Goal: Task Accomplishment & Management: Use online tool/utility

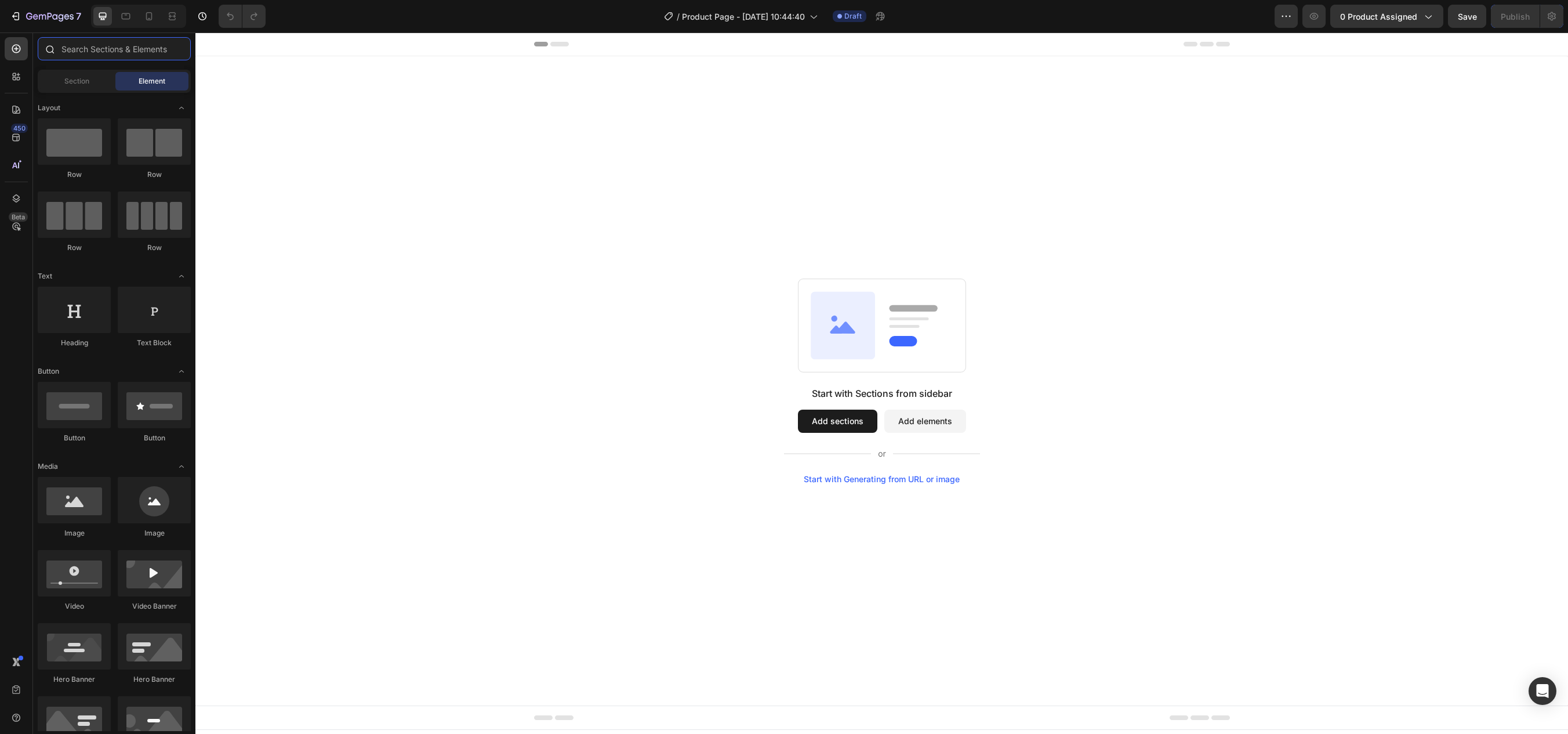
click at [99, 55] on input "text" at bounding box center [114, 49] width 153 height 23
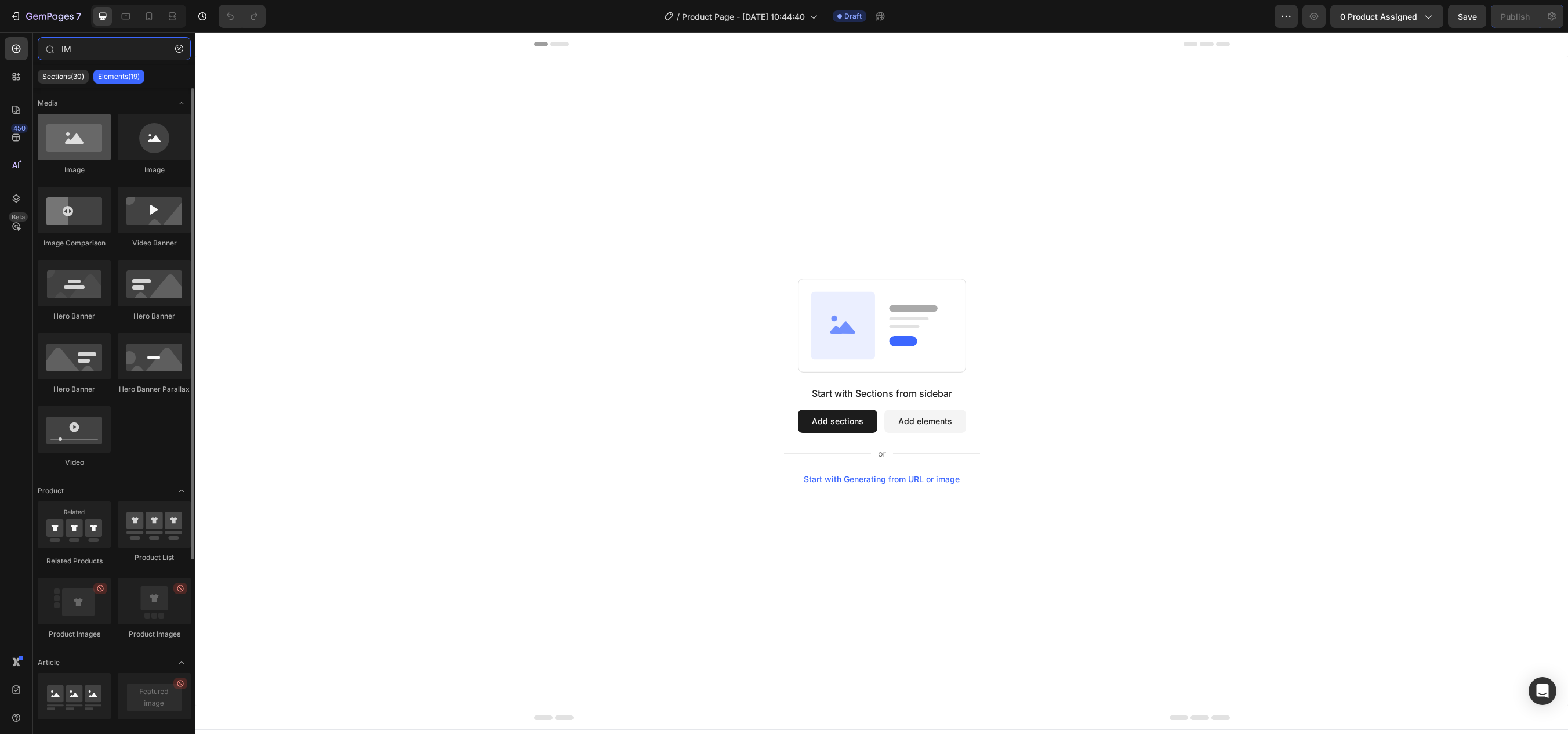
type input "IM"
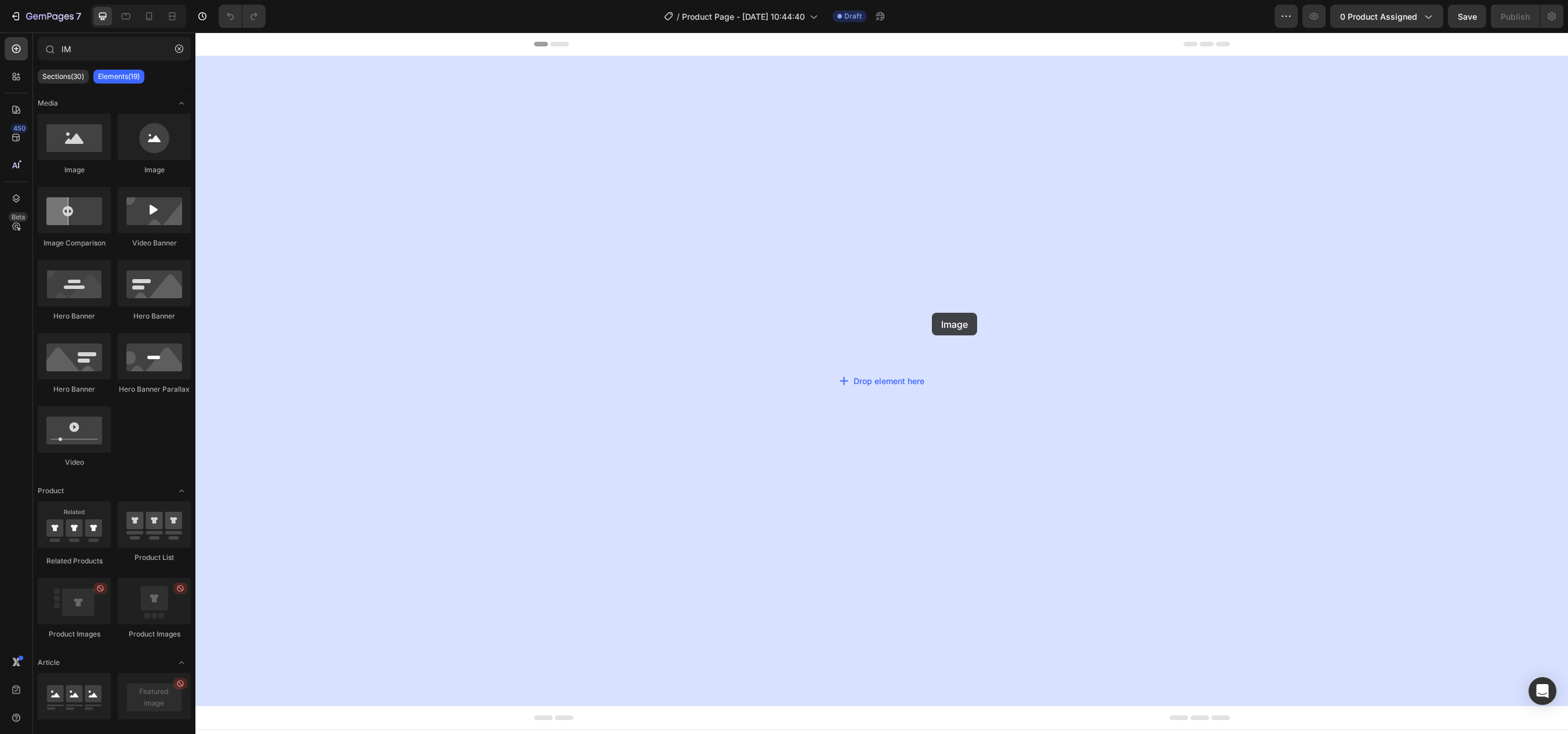
drag, startPoint x: 296, startPoint y: 185, endPoint x: 932, endPoint y: 313, distance: 648.8
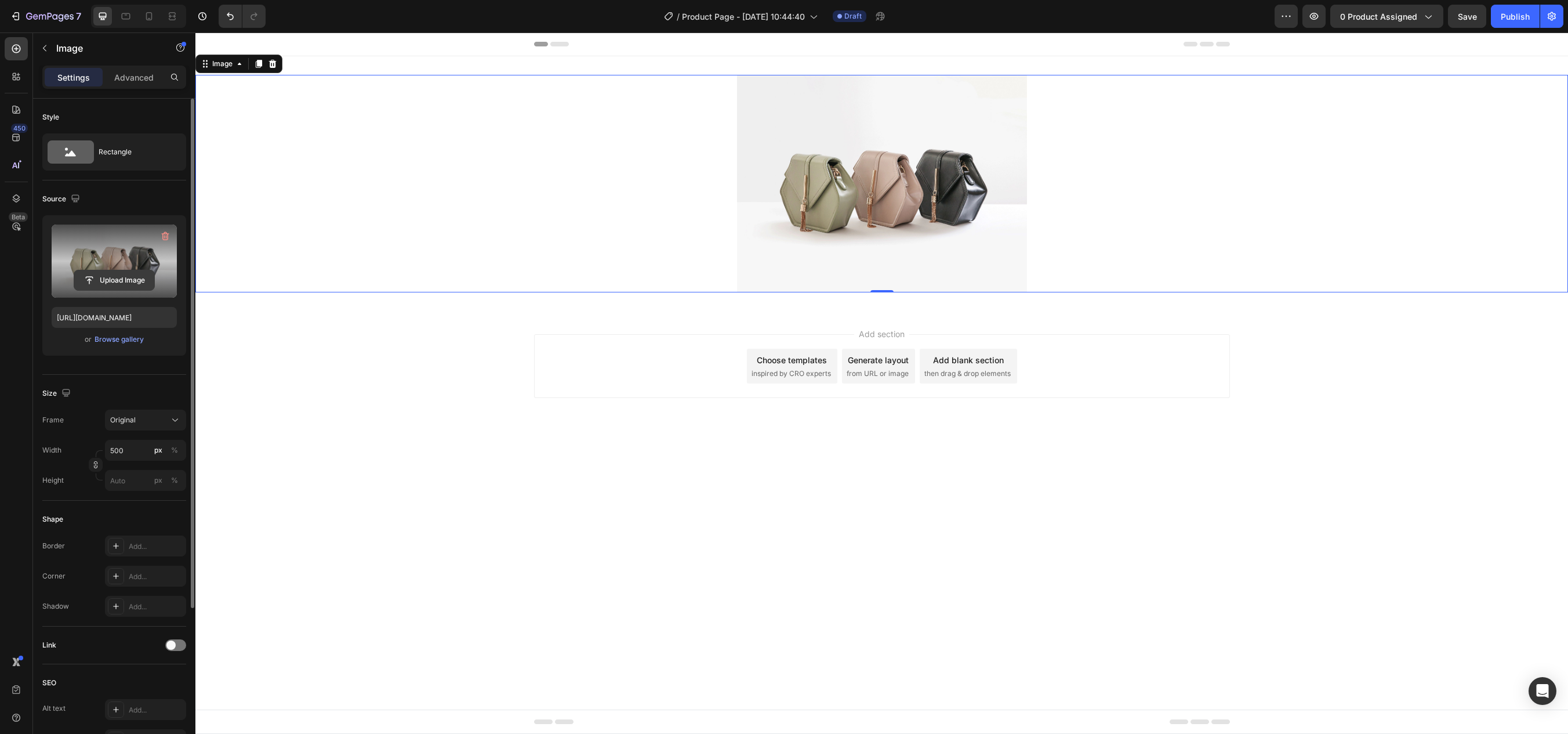
click at [116, 272] on input "file" at bounding box center [115, 281] width 80 height 20
type input "[URL][DOMAIN_NAME]"
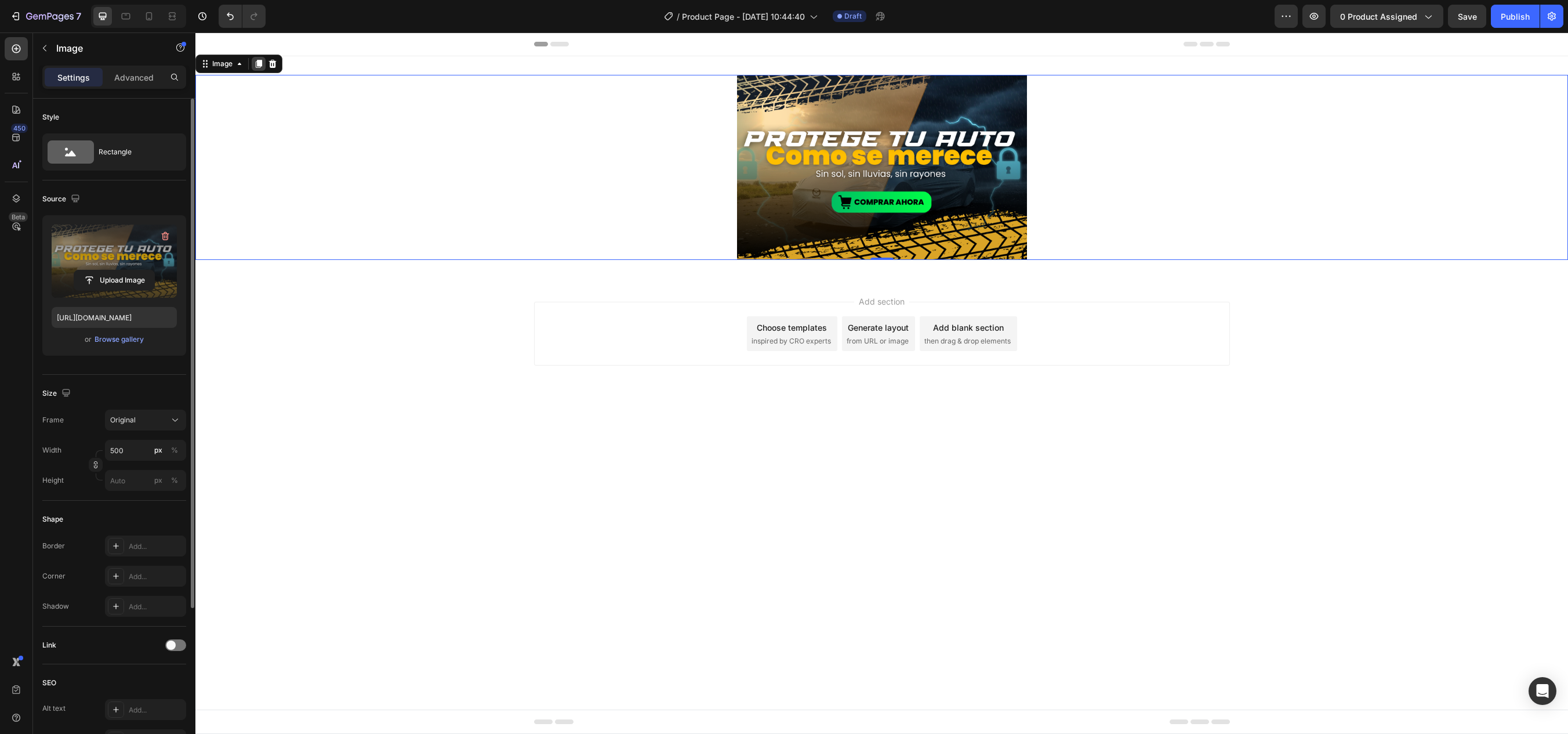
click at [255, 59] on icon at bounding box center [258, 64] width 9 height 9
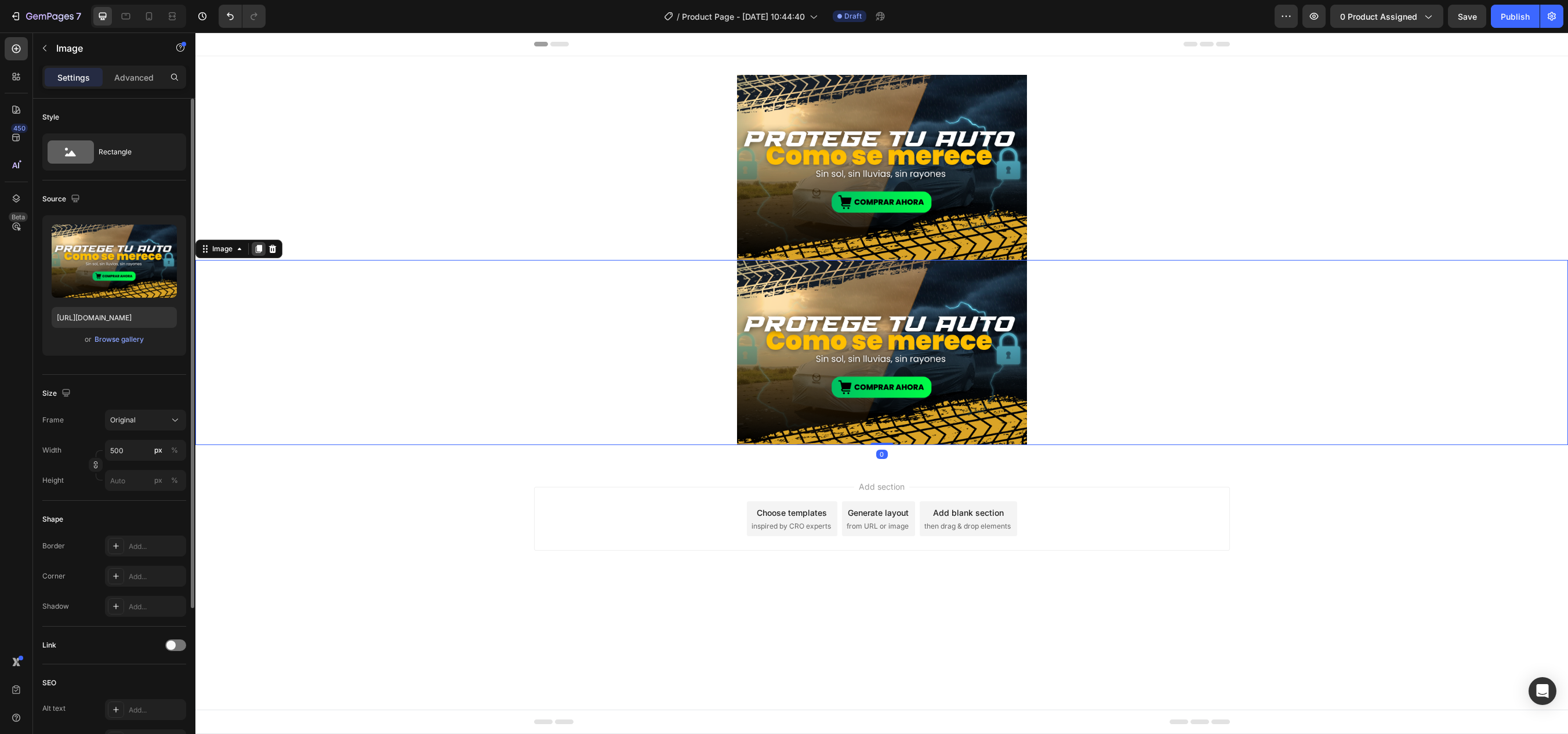
click at [261, 250] on icon at bounding box center [259, 249] width 7 height 8
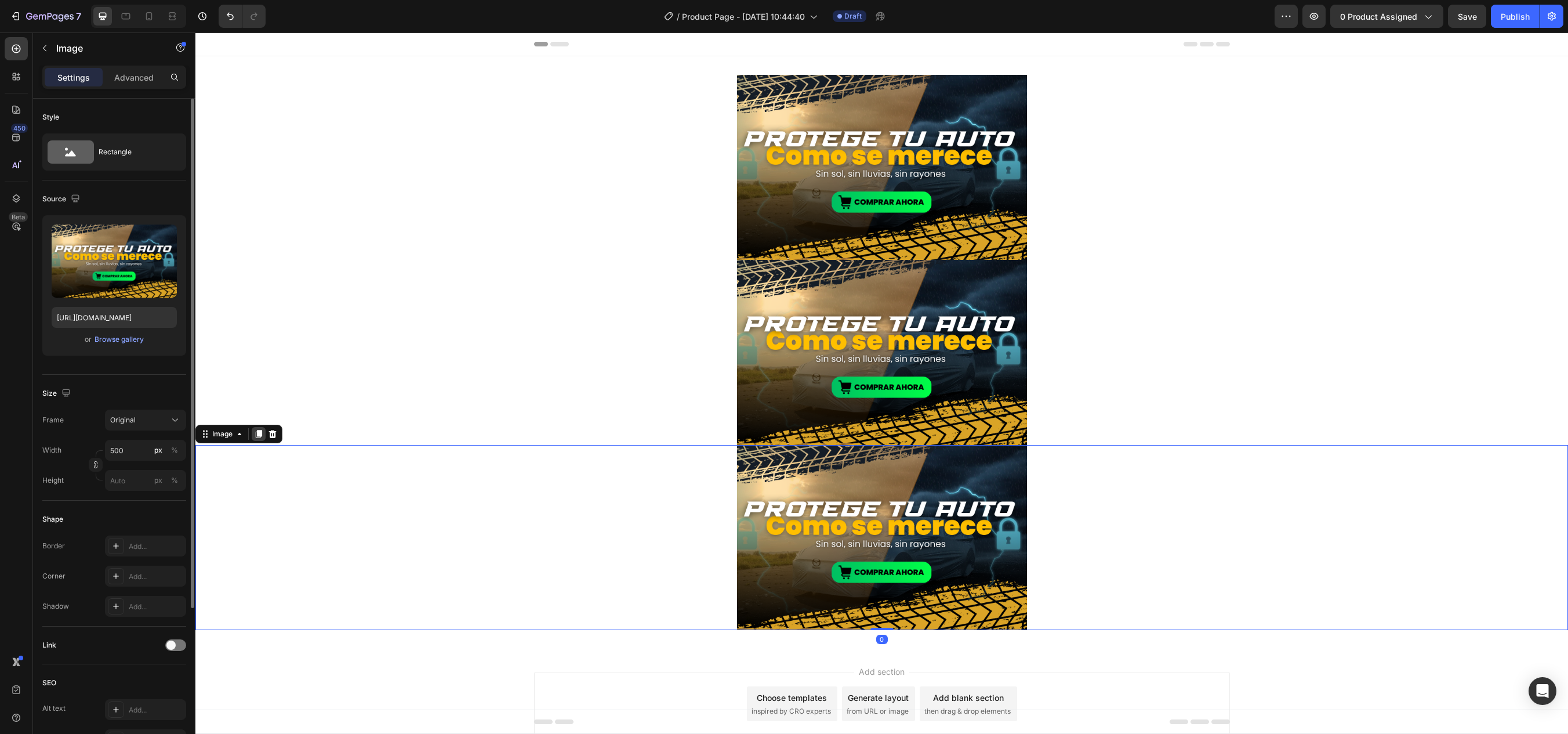
click at [255, 432] on icon at bounding box center [258, 433] width 9 height 9
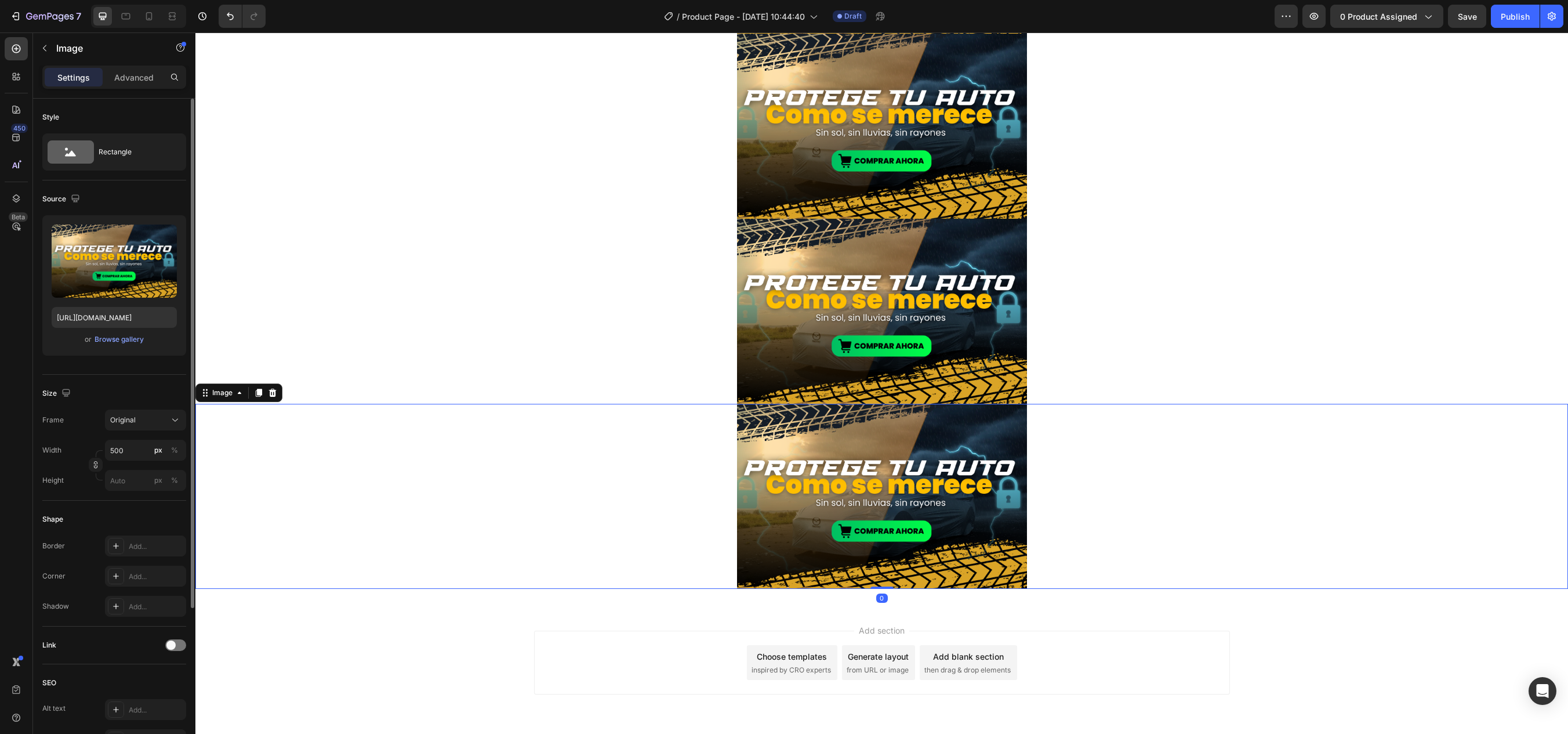
scroll to position [242, 0]
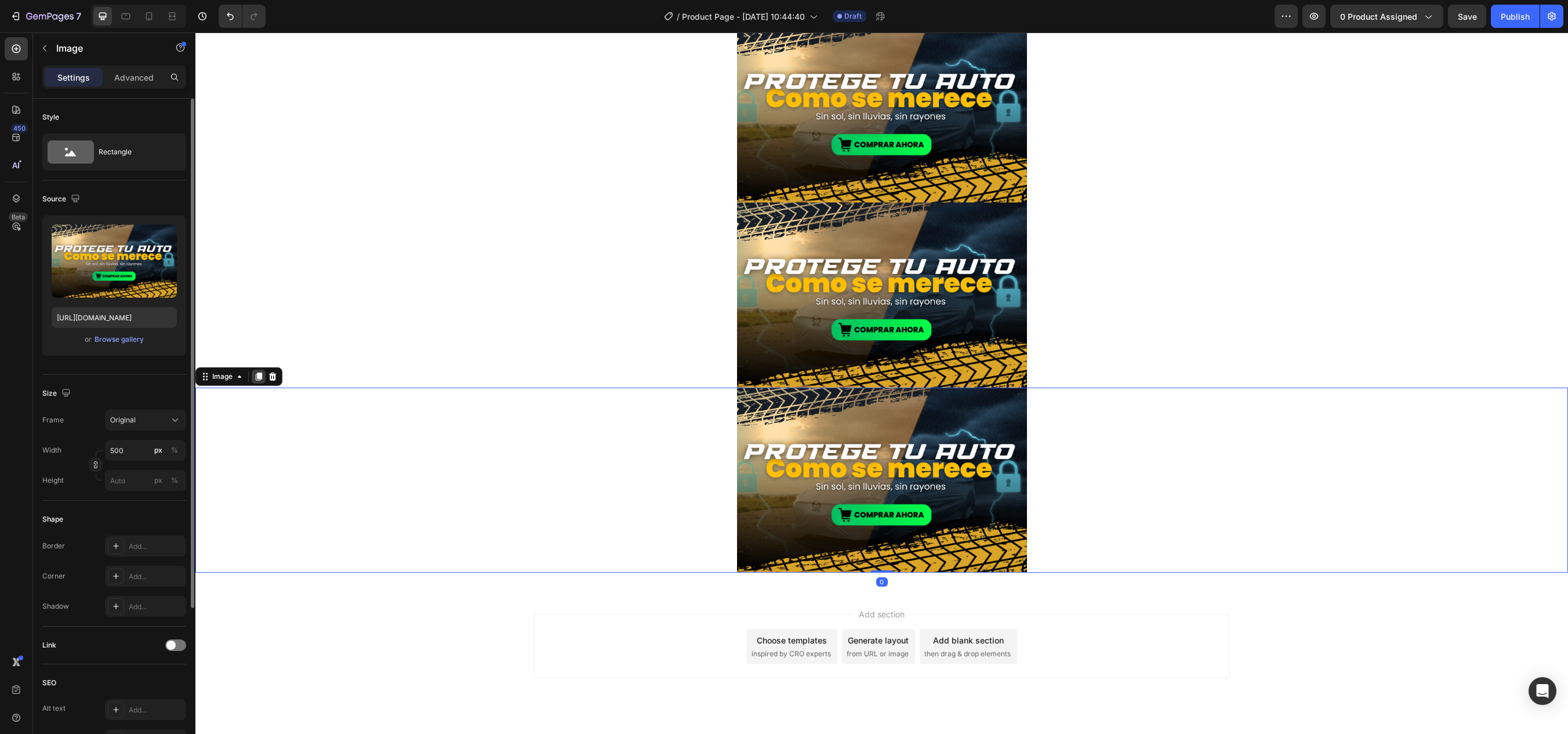
click at [256, 375] on icon at bounding box center [258, 376] width 9 height 9
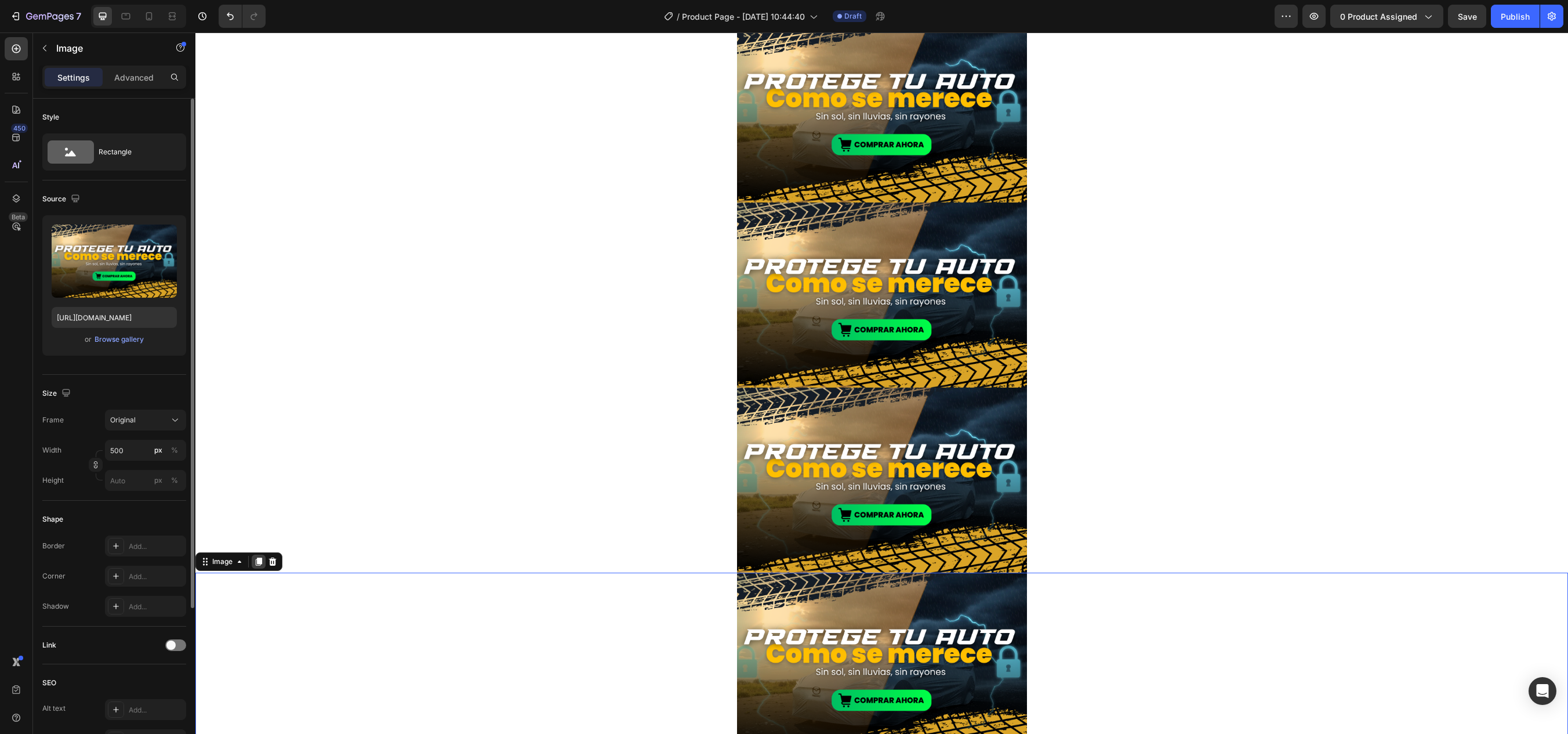
click at [257, 564] on icon at bounding box center [258, 561] width 9 height 9
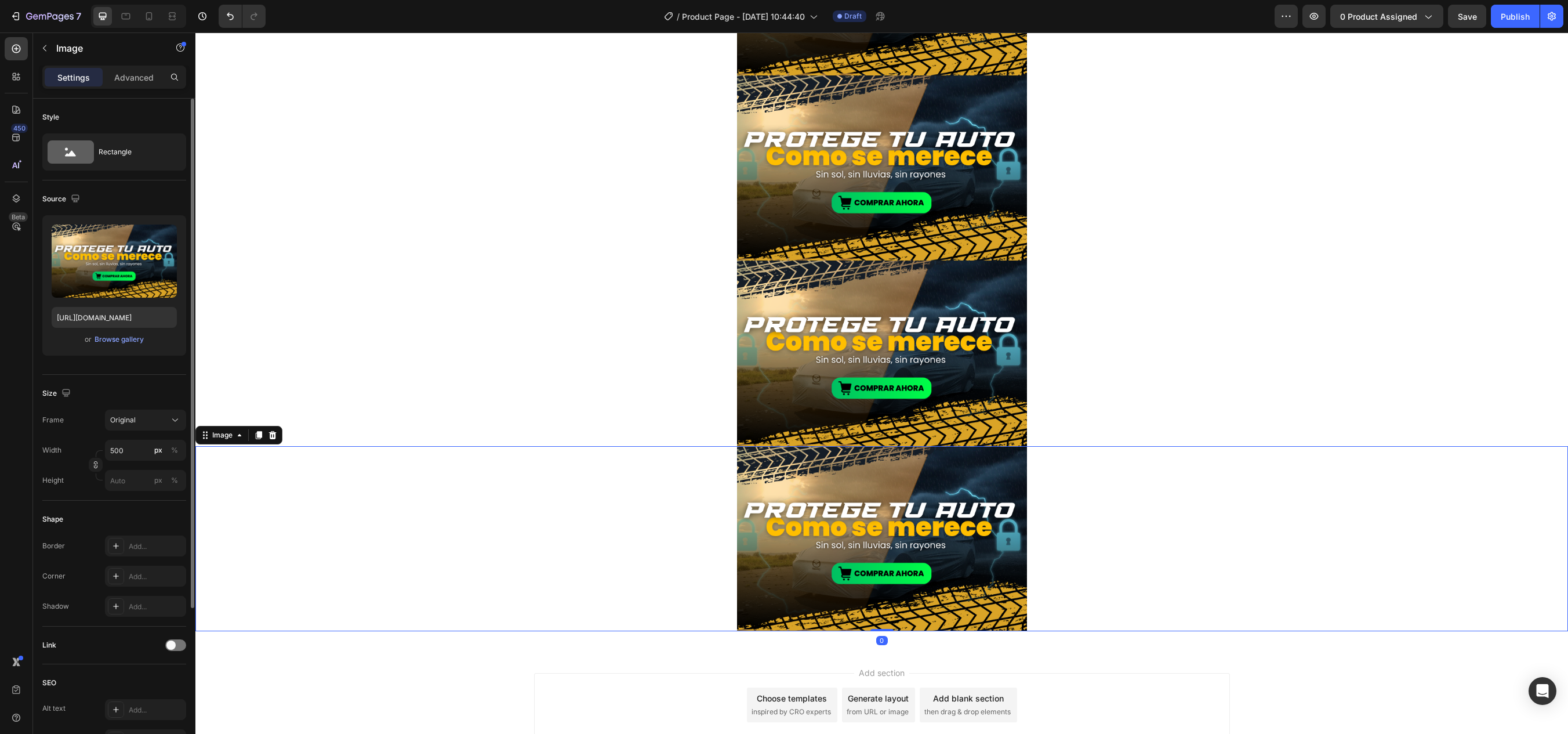
scroll to position [638, 0]
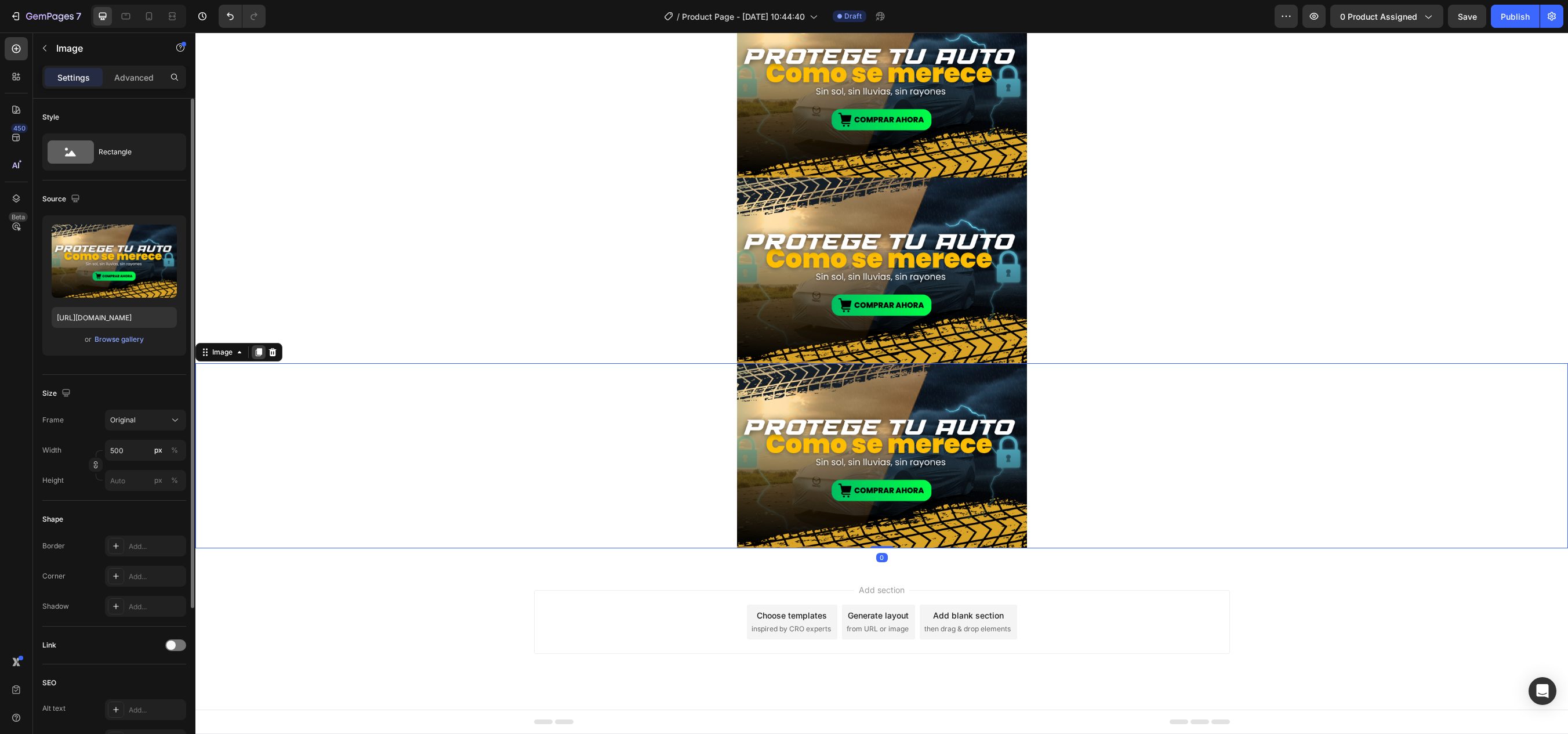
click at [261, 359] on div at bounding box center [258, 352] width 14 height 14
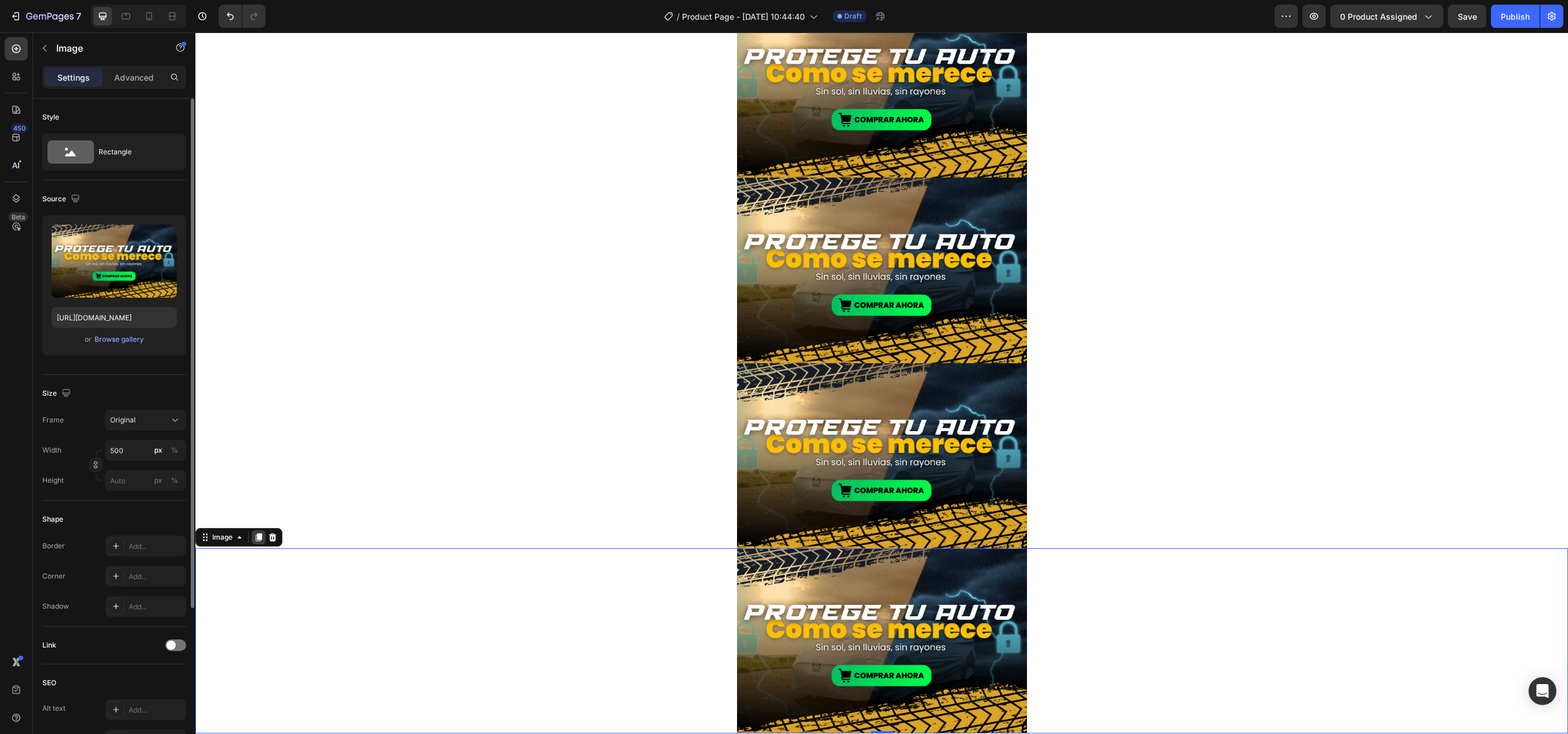
click at [261, 533] on icon at bounding box center [259, 537] width 7 height 8
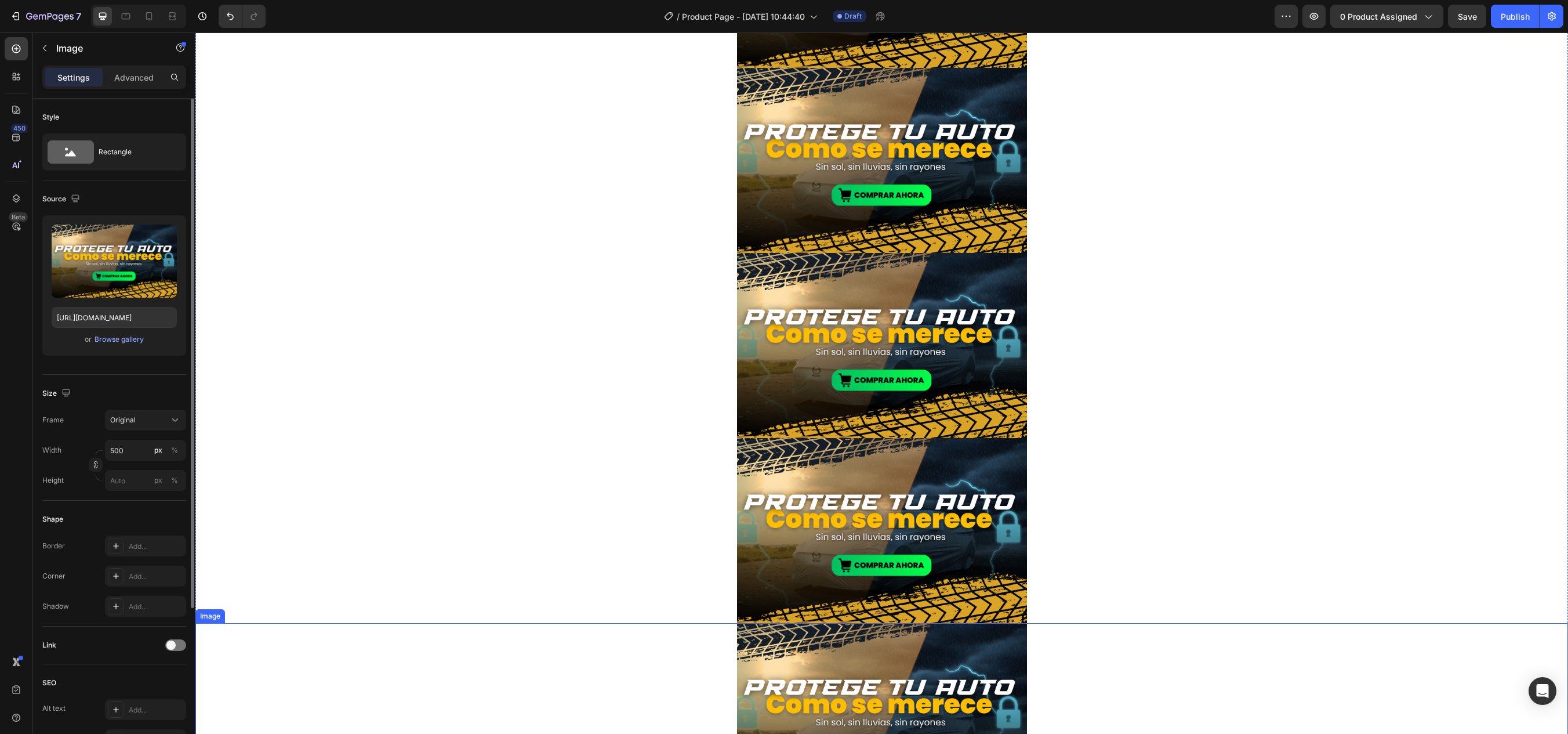
scroll to position [0, 0]
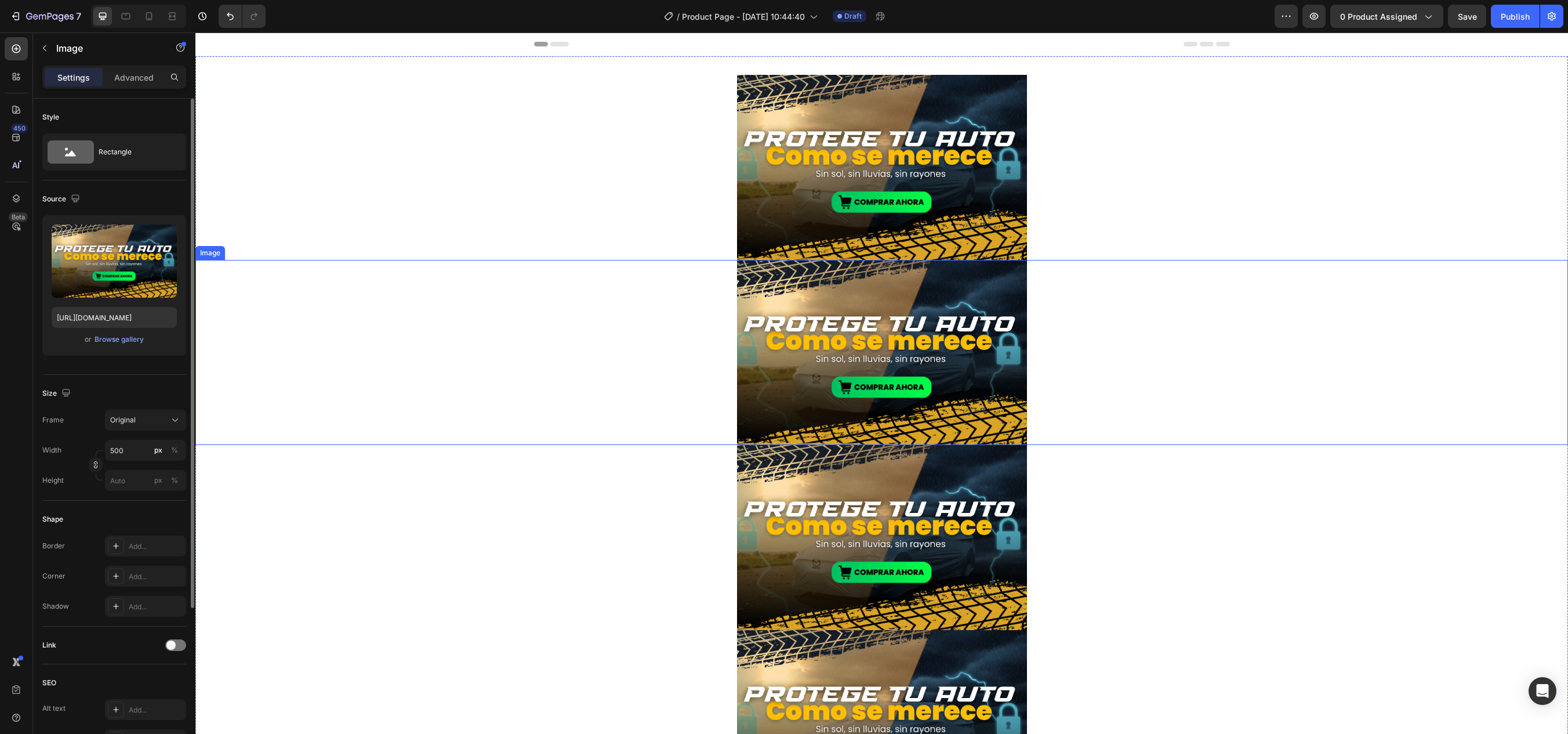
click at [870, 372] on img at bounding box center [882, 352] width 290 height 185
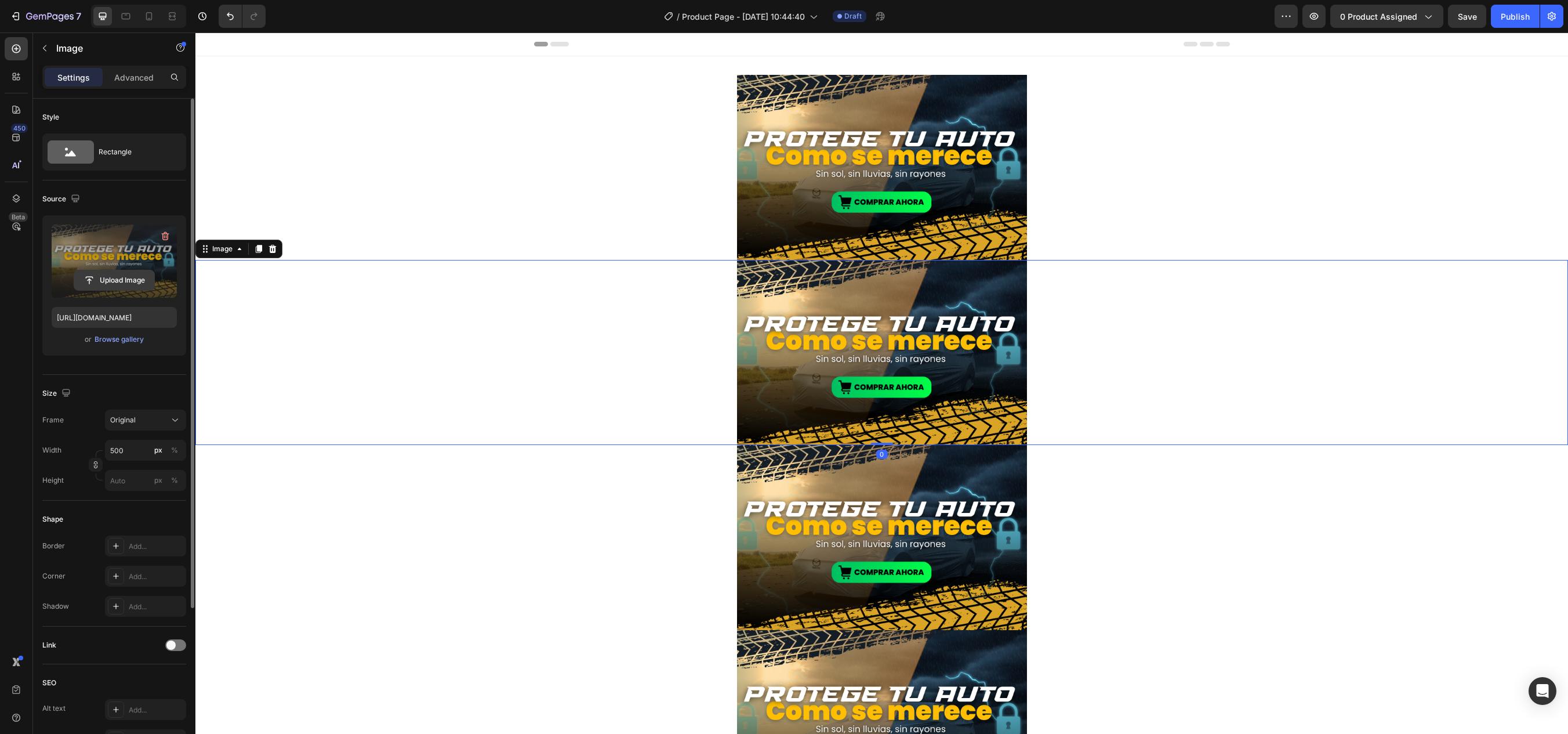
click at [116, 280] on input "file" at bounding box center [115, 281] width 80 height 20
type input "[URL][DOMAIN_NAME]"
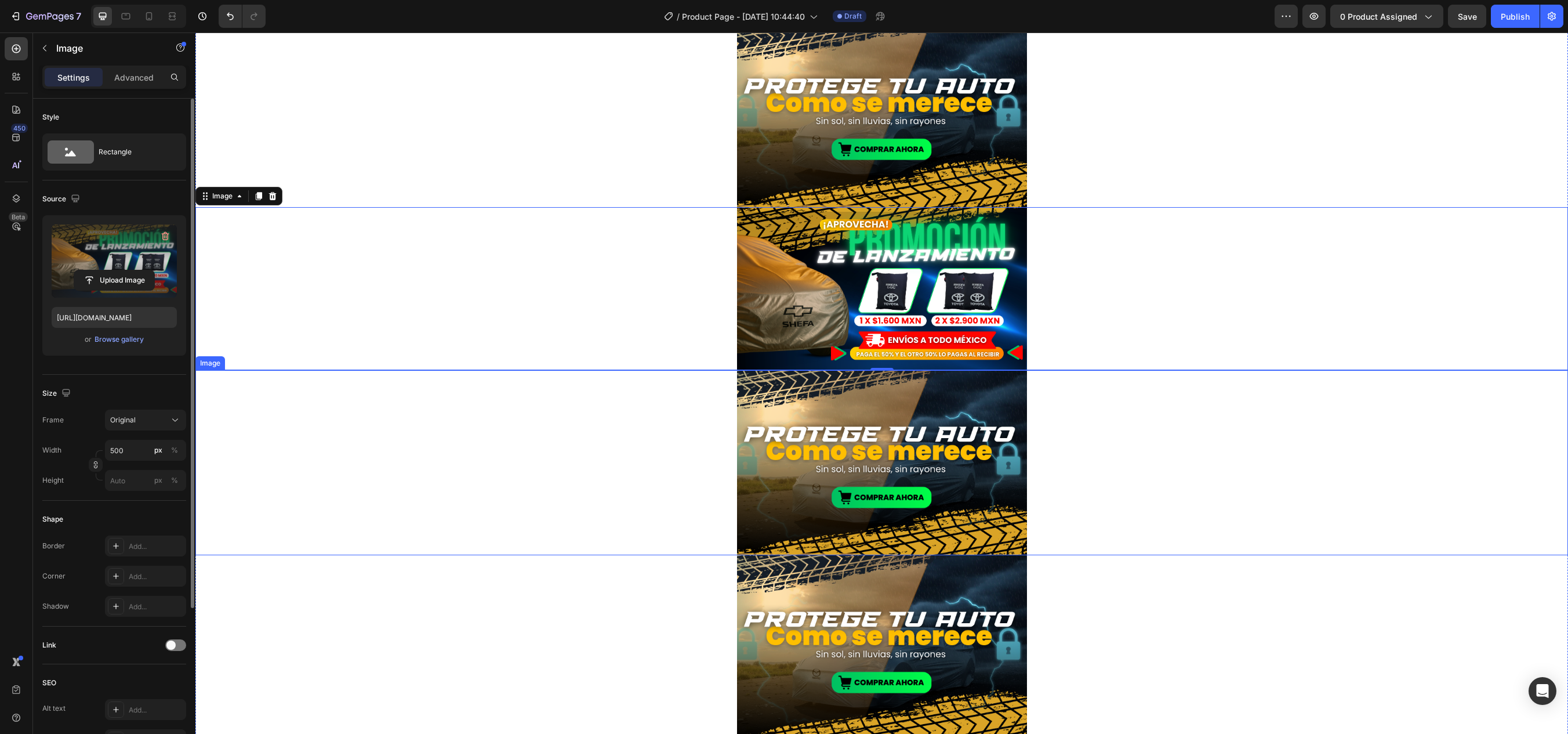
scroll to position [58, 0]
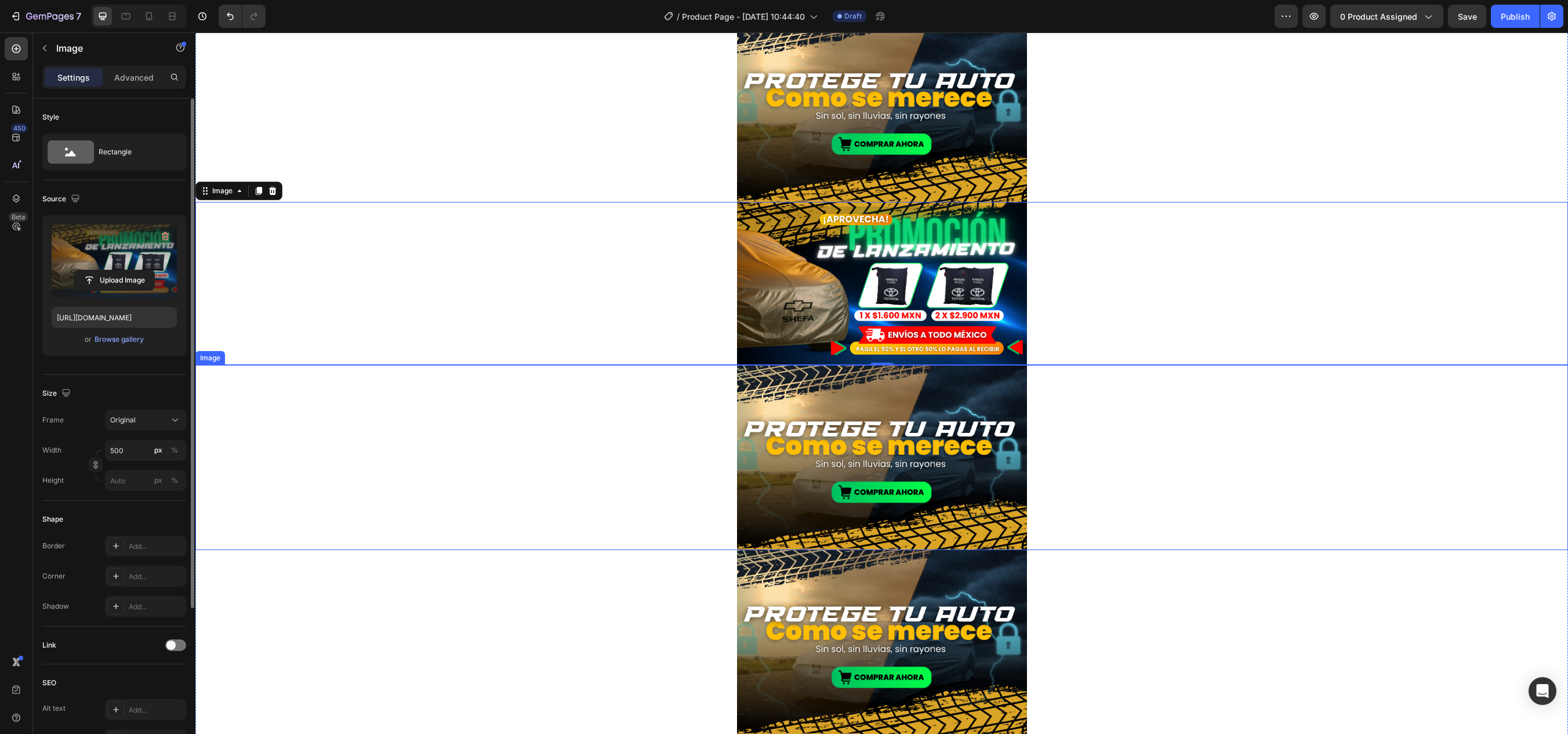
click at [881, 453] on img at bounding box center [882, 457] width 290 height 185
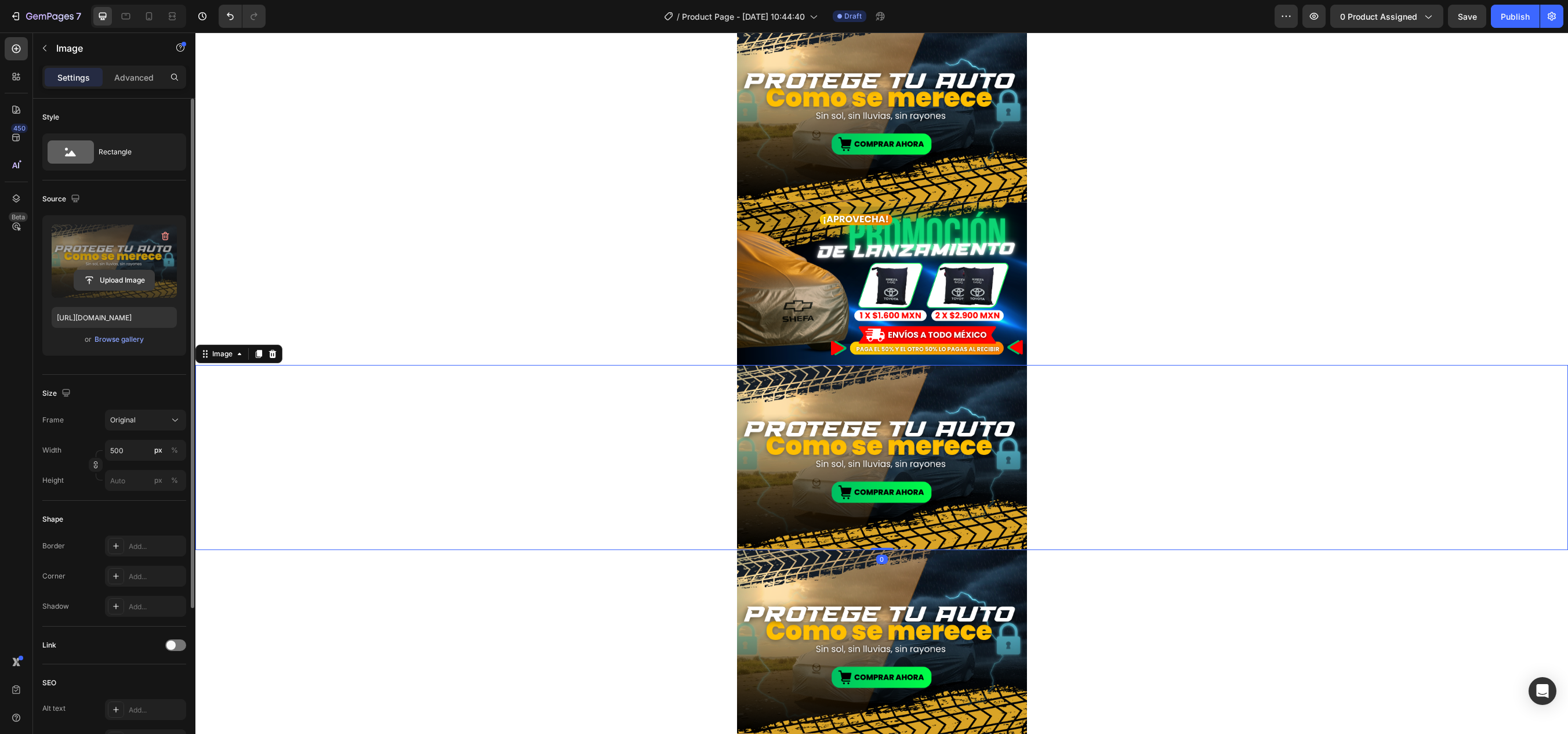
click at [109, 276] on input "file" at bounding box center [115, 281] width 80 height 20
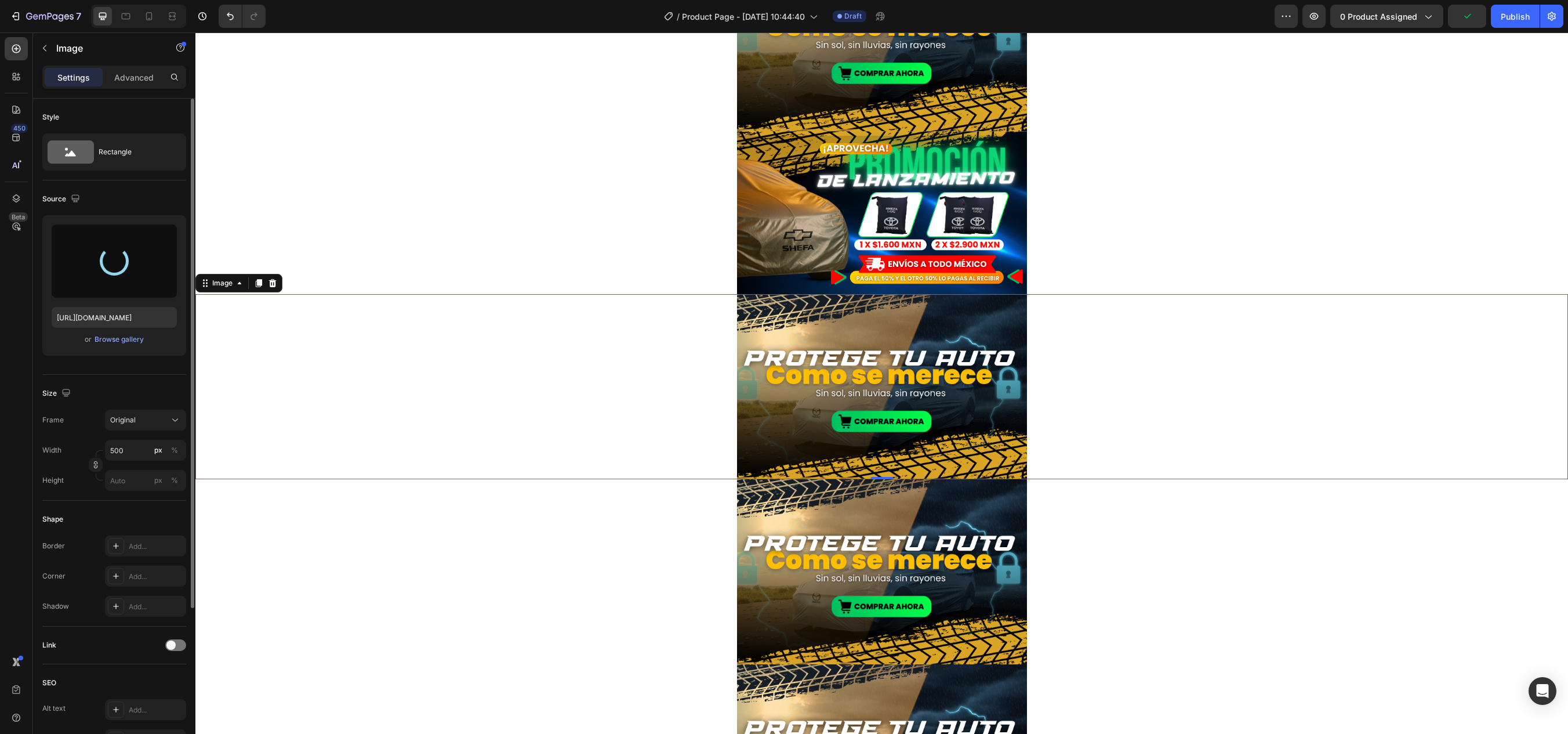
type input "[URL][DOMAIN_NAME]"
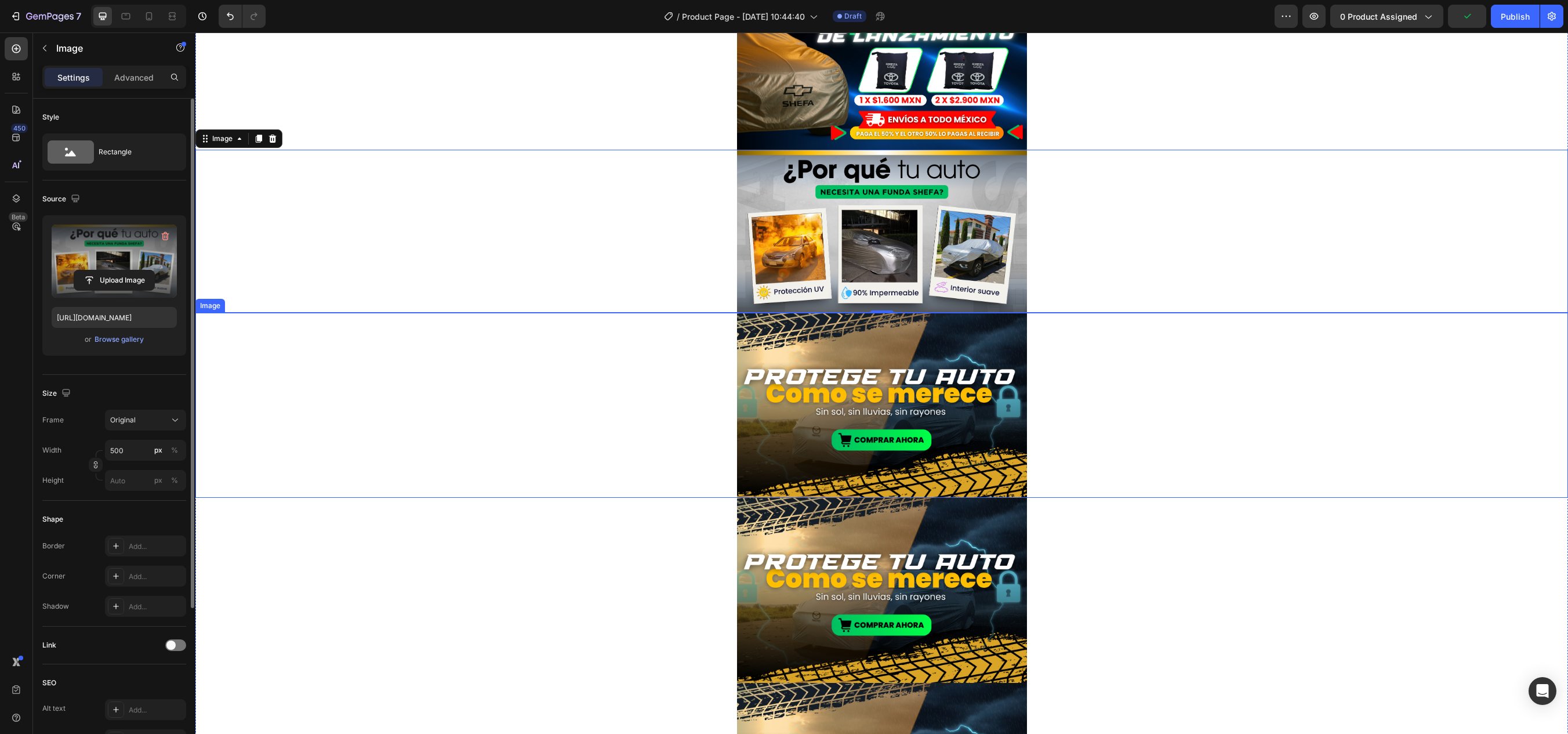
scroll to position [290, 0]
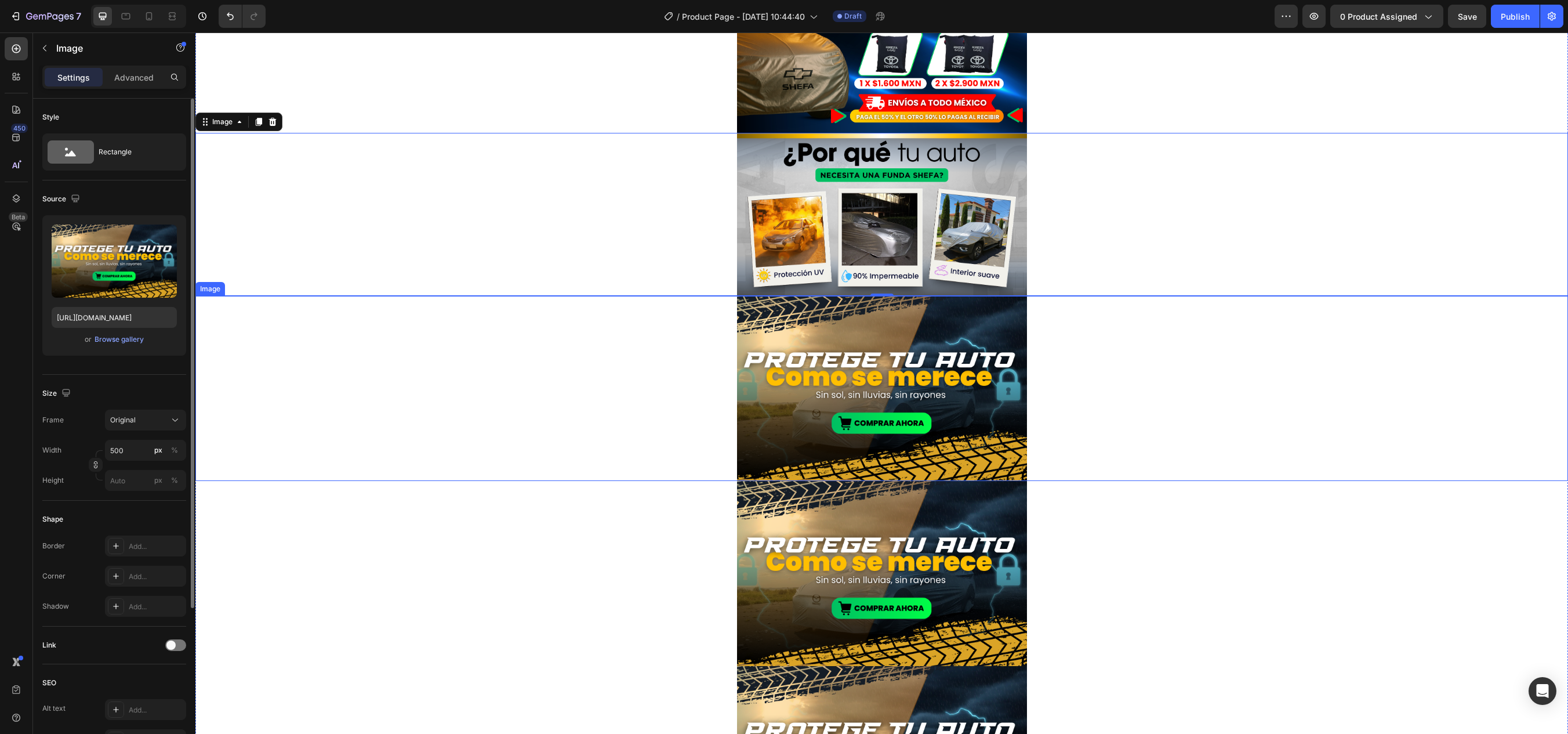
click at [756, 407] on img at bounding box center [882, 388] width 290 height 185
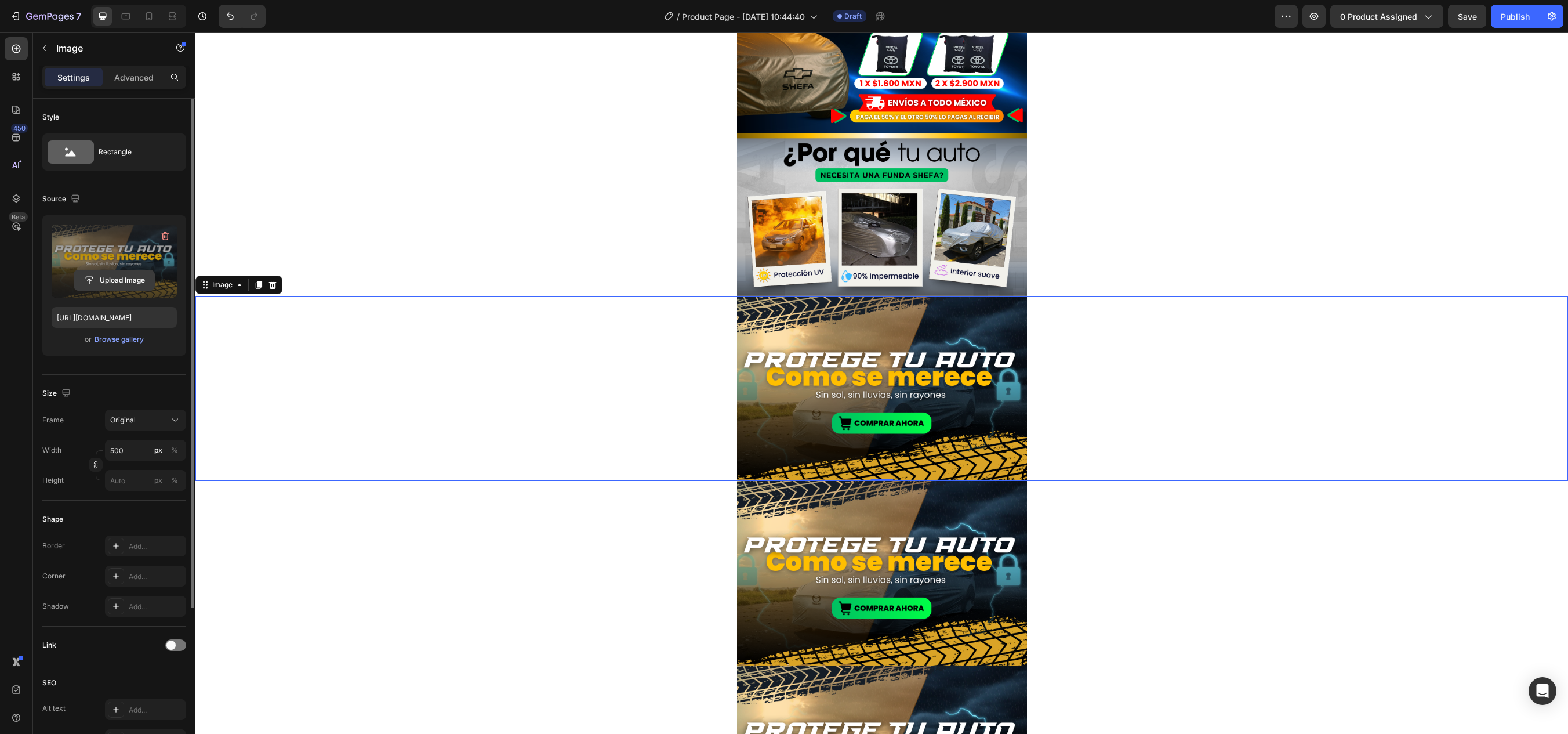
click at [112, 287] on input "file" at bounding box center [115, 281] width 80 height 20
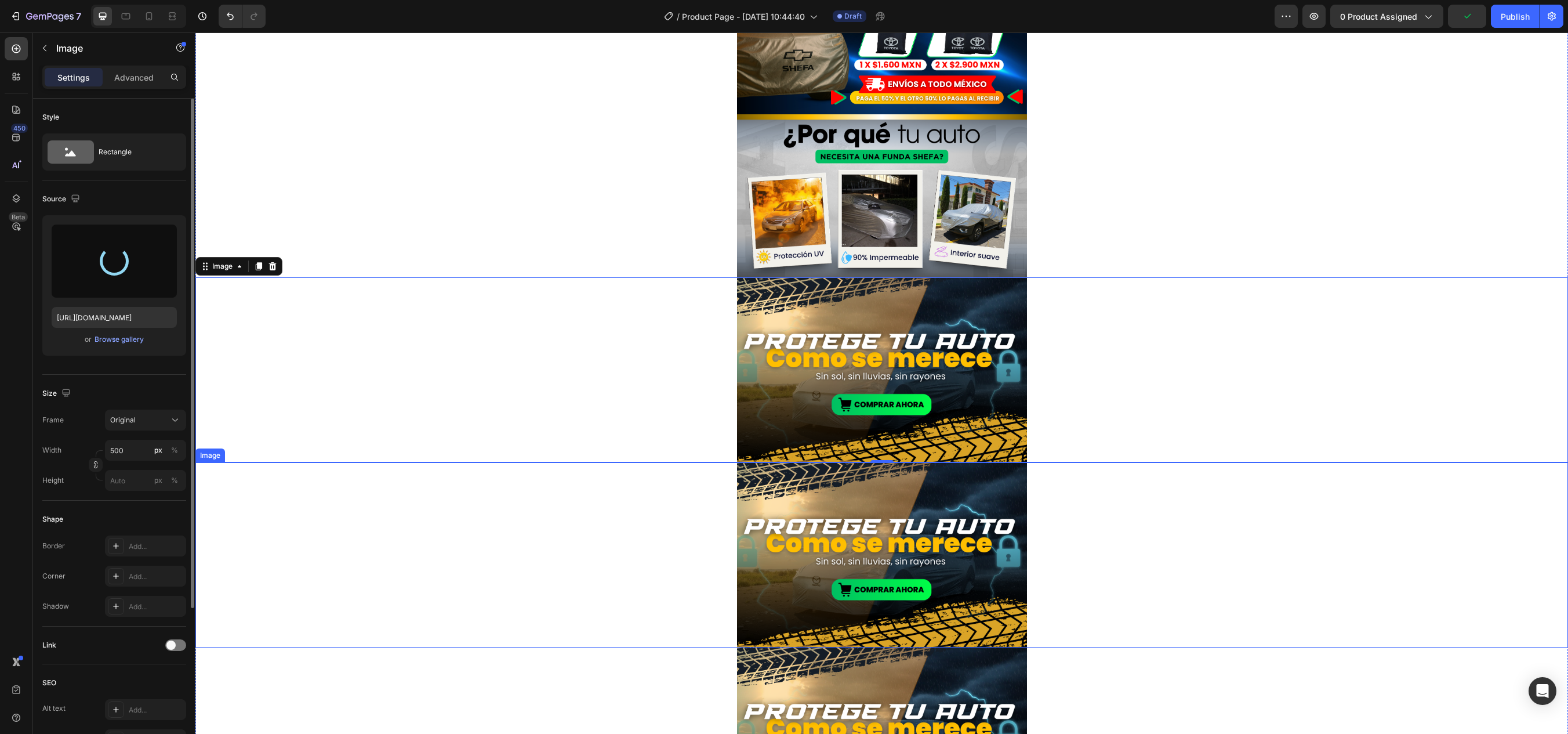
scroll to position [348, 0]
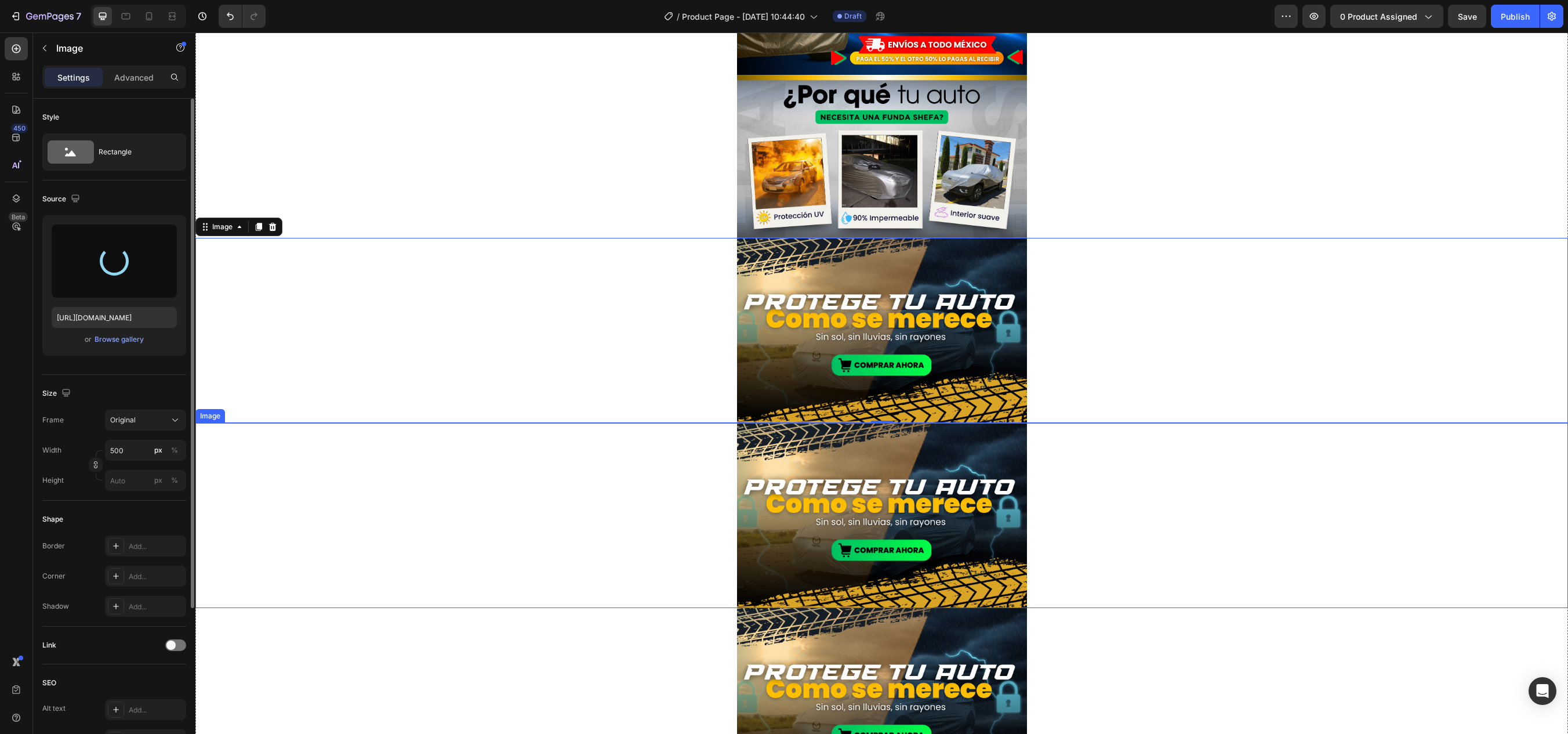
type input "[URL][DOMAIN_NAME]"
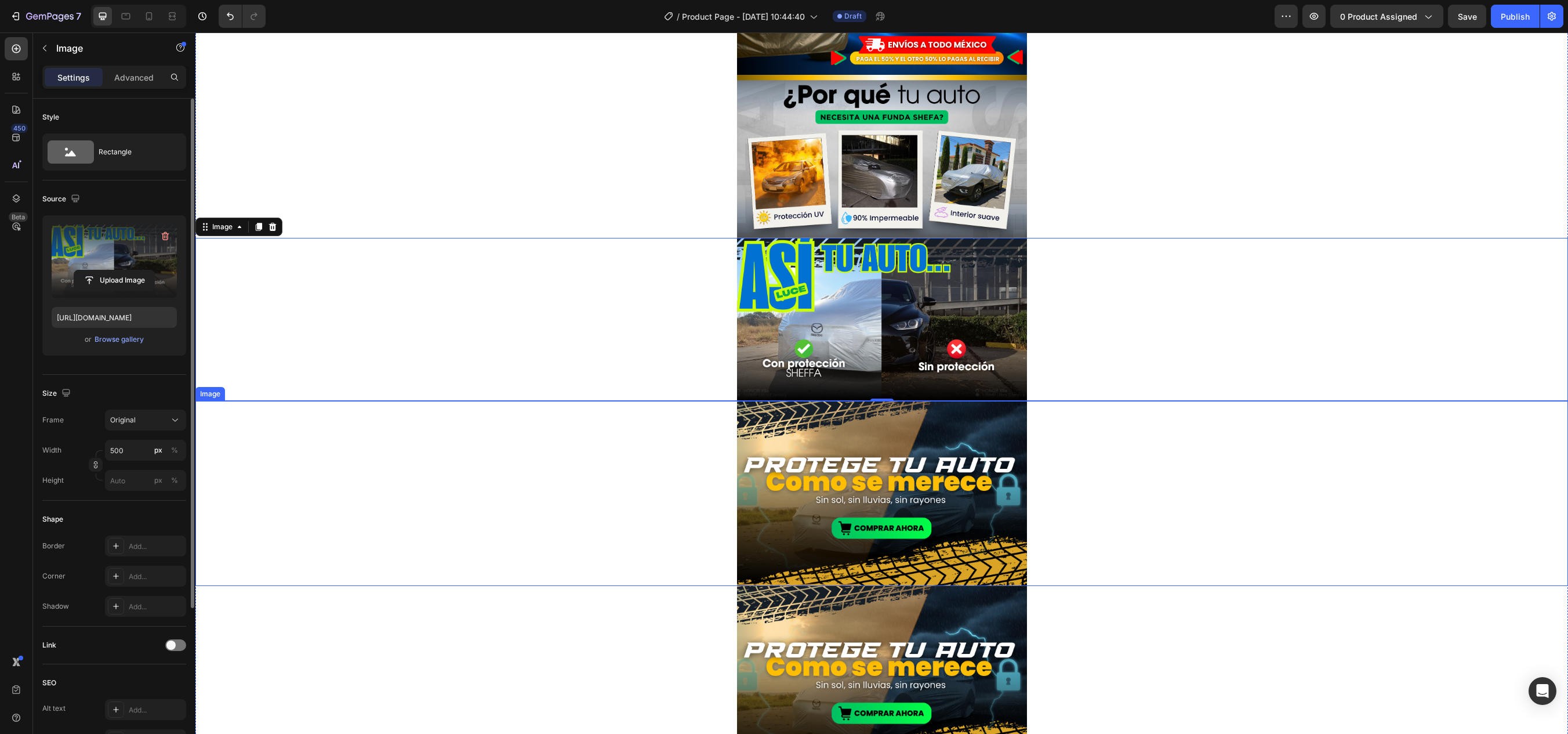
click at [831, 483] on img at bounding box center [882, 493] width 290 height 185
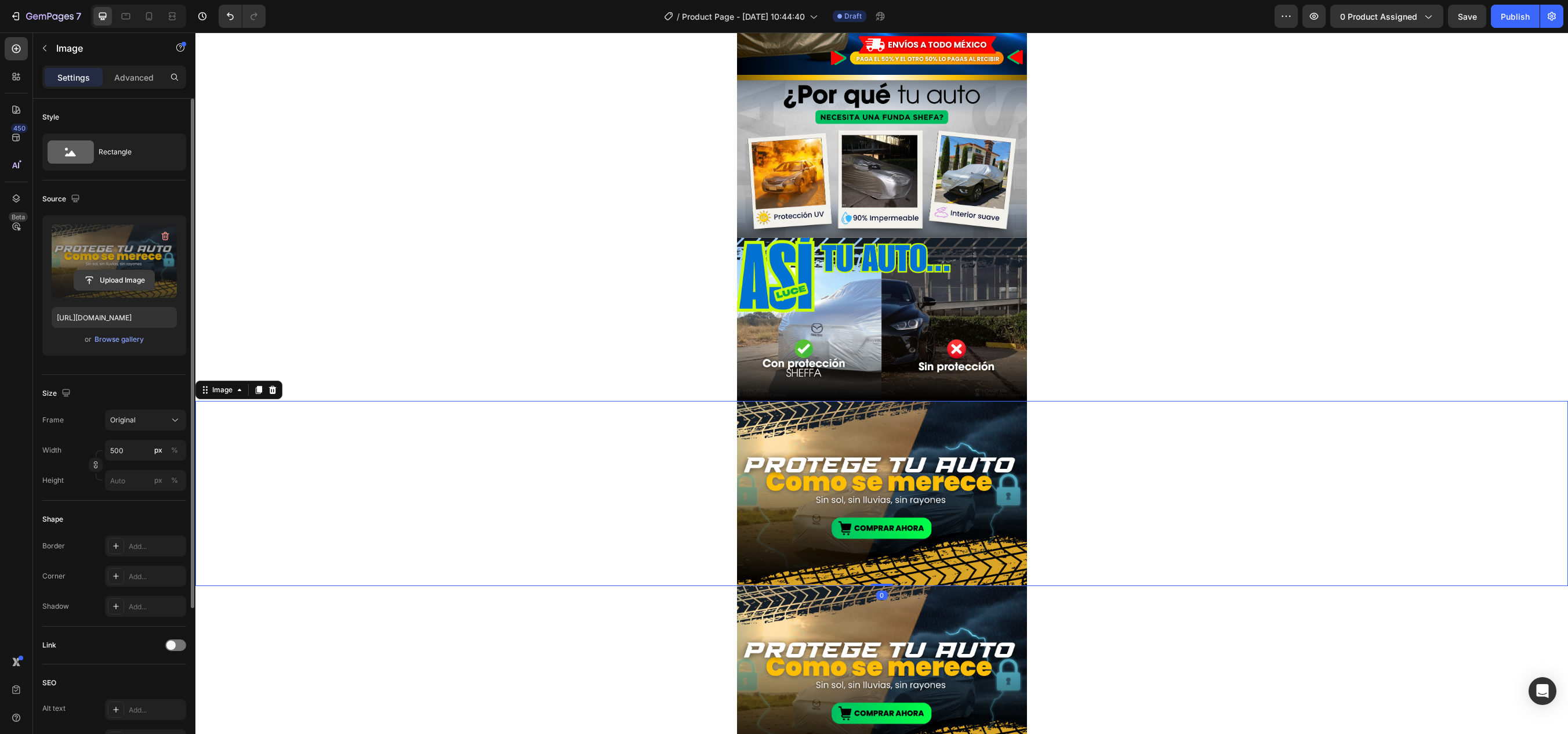
click at [102, 279] on input "file" at bounding box center [115, 281] width 80 height 20
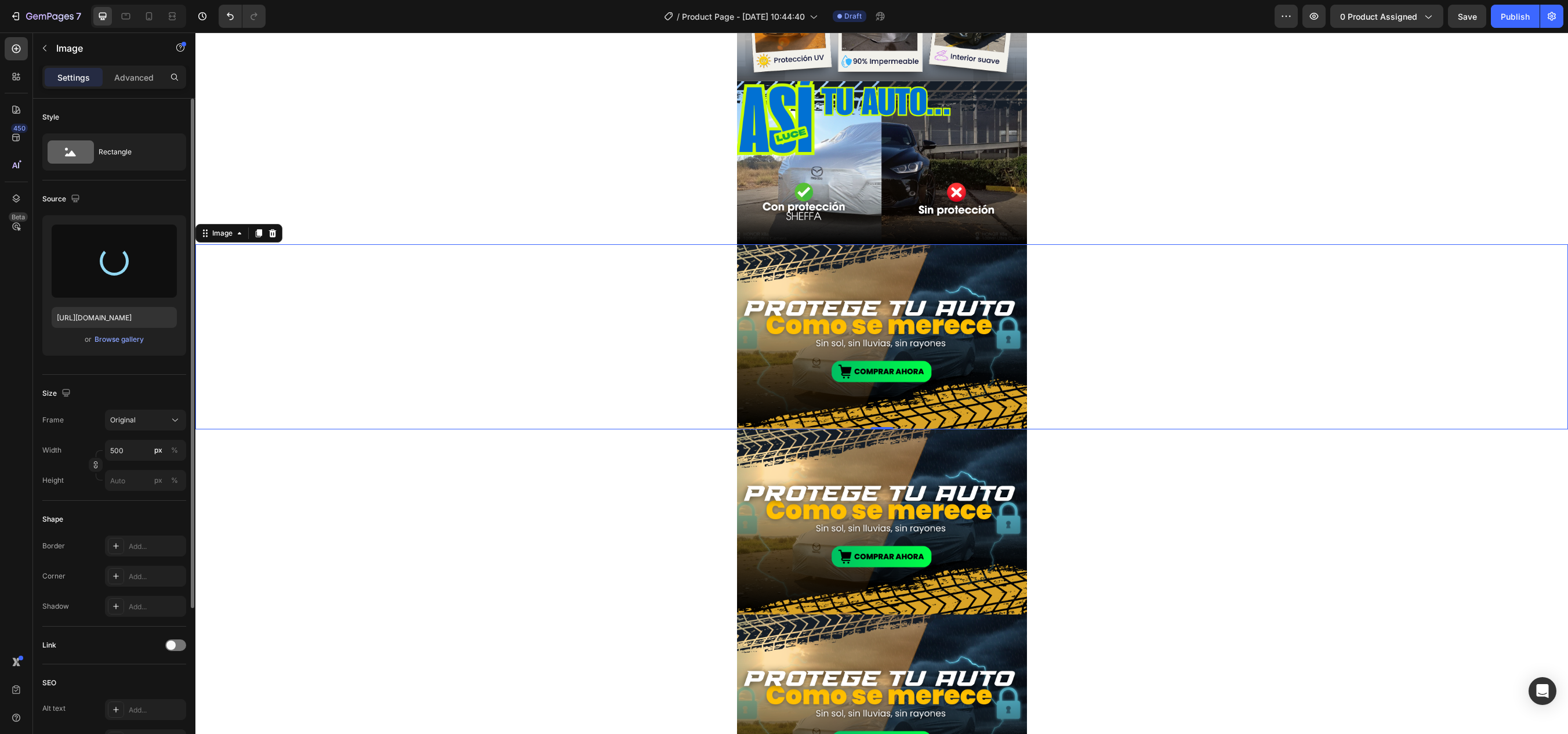
scroll to position [638, 0]
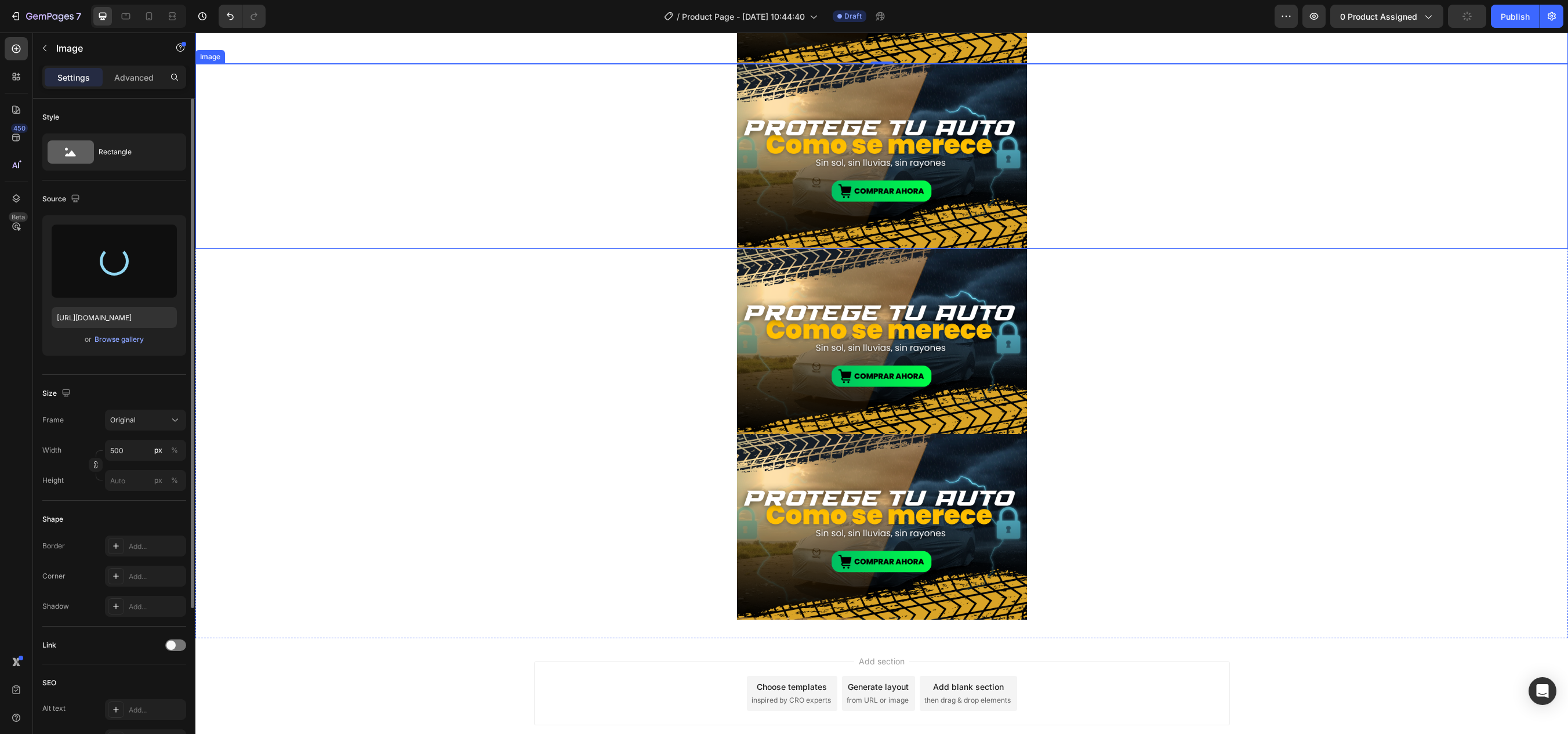
type input "[URL][DOMAIN_NAME]"
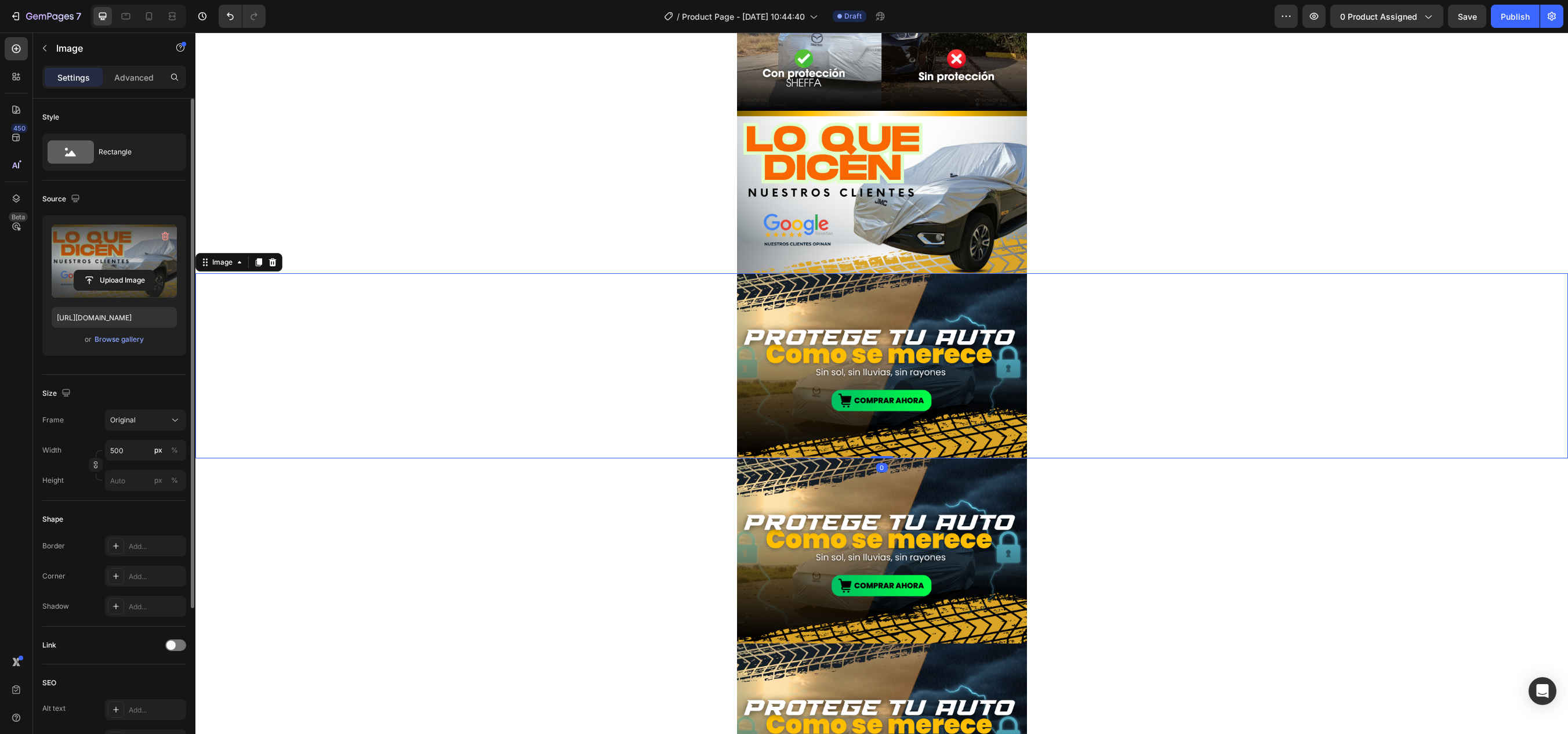
click at [766, 394] on img at bounding box center [882, 365] width 290 height 185
click at [127, 277] on input "file" at bounding box center [115, 281] width 80 height 20
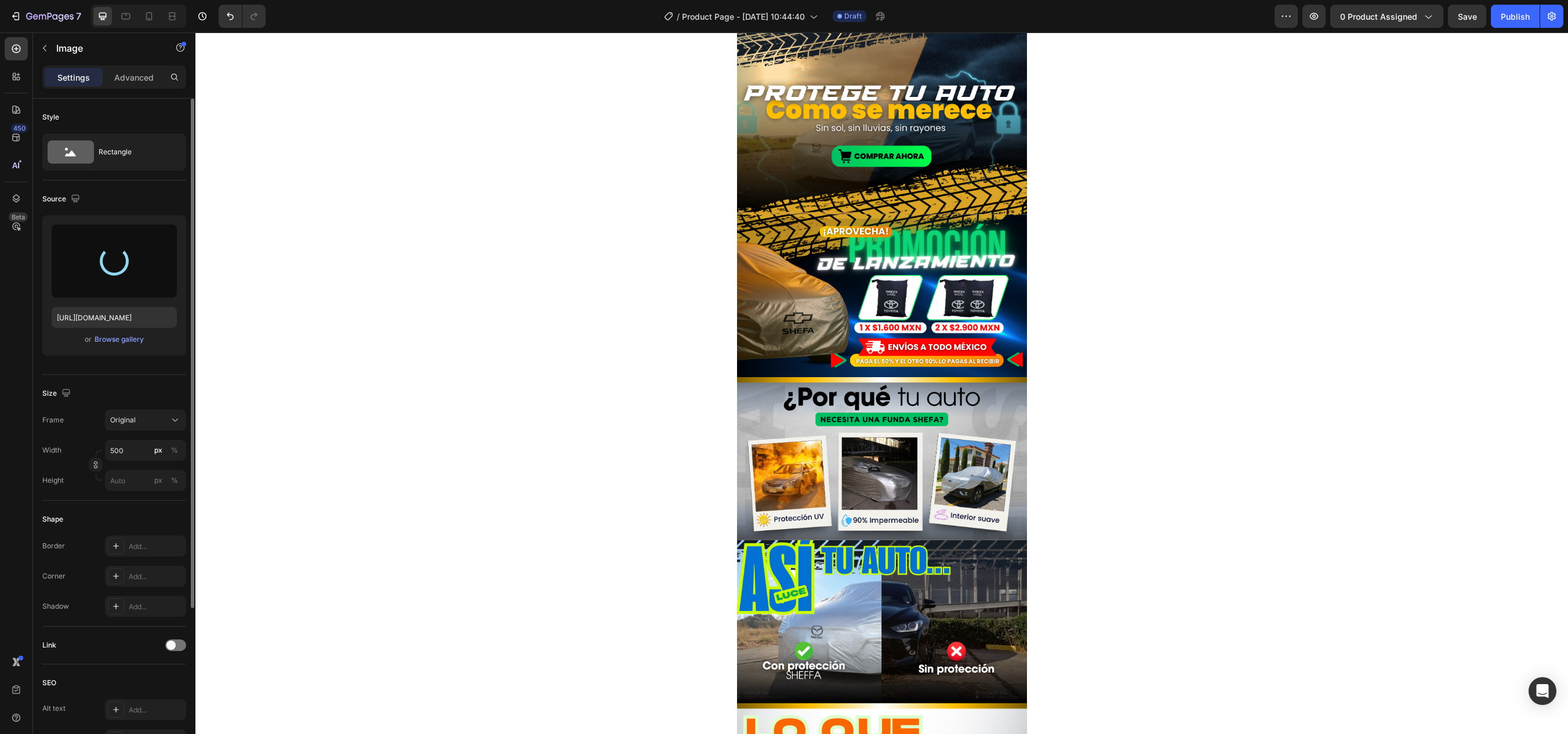
scroll to position [0, 0]
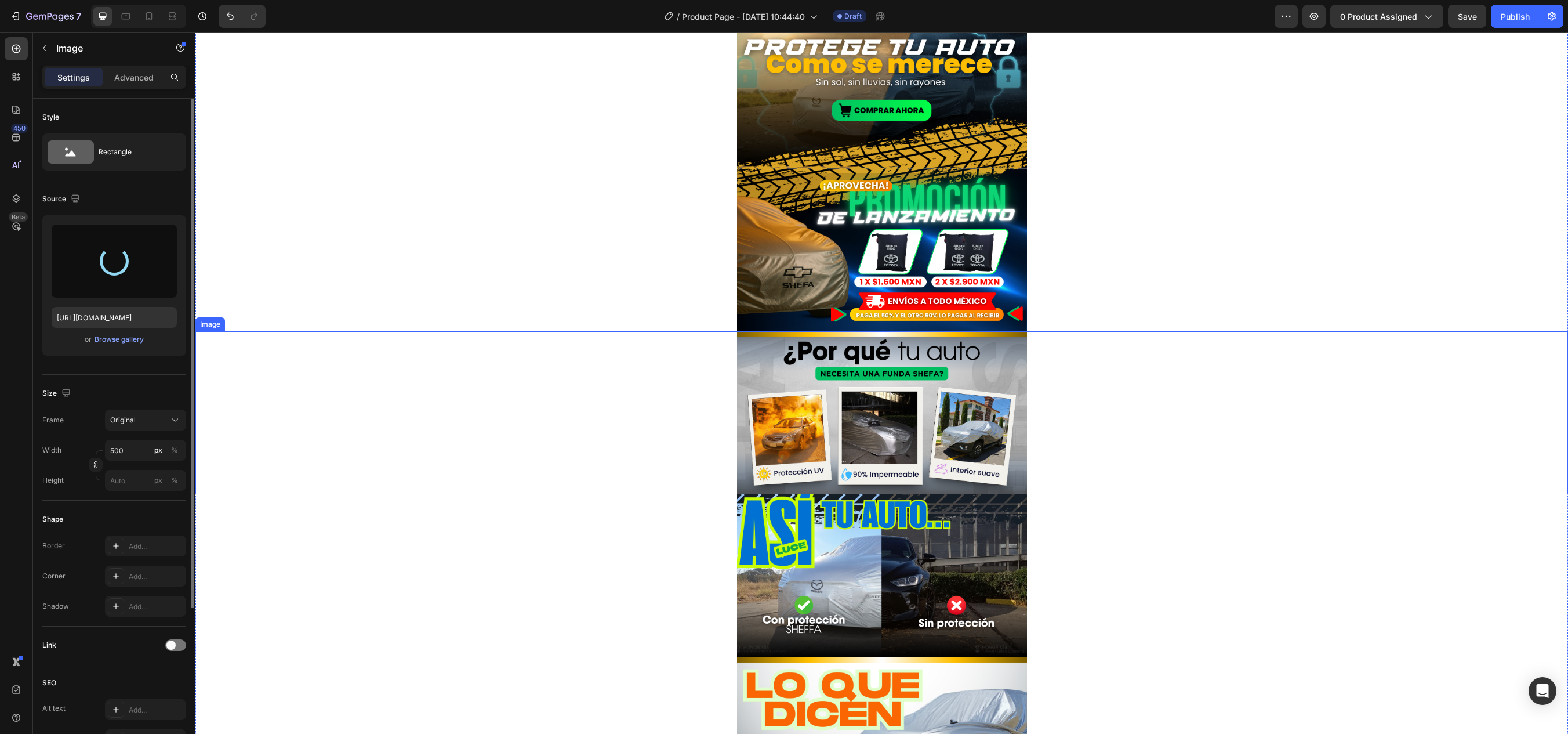
type input "[URL][DOMAIN_NAME]"
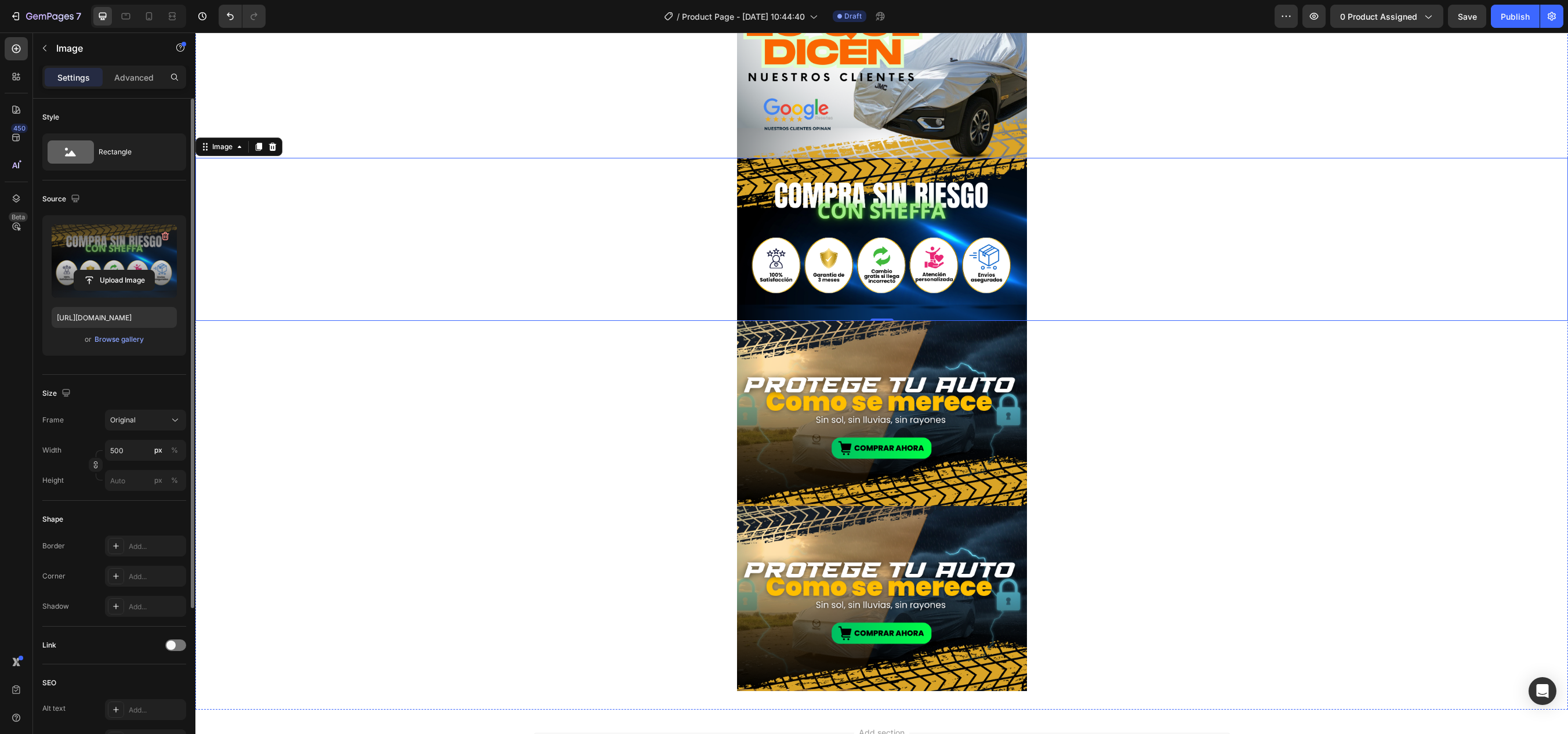
scroll to position [754, 0]
click at [805, 417] on img at bounding box center [882, 412] width 290 height 185
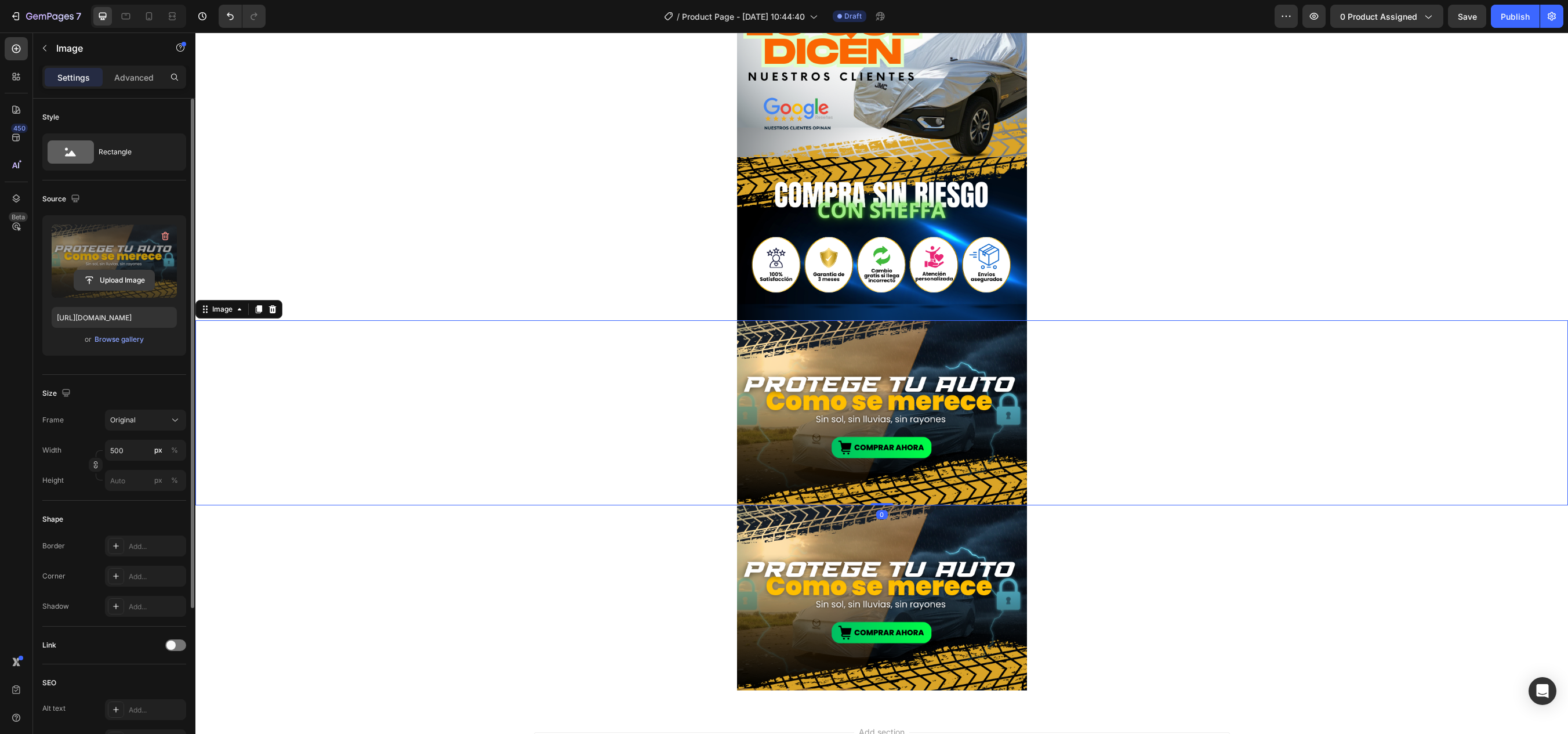
click at [124, 272] on input "file" at bounding box center [115, 281] width 80 height 20
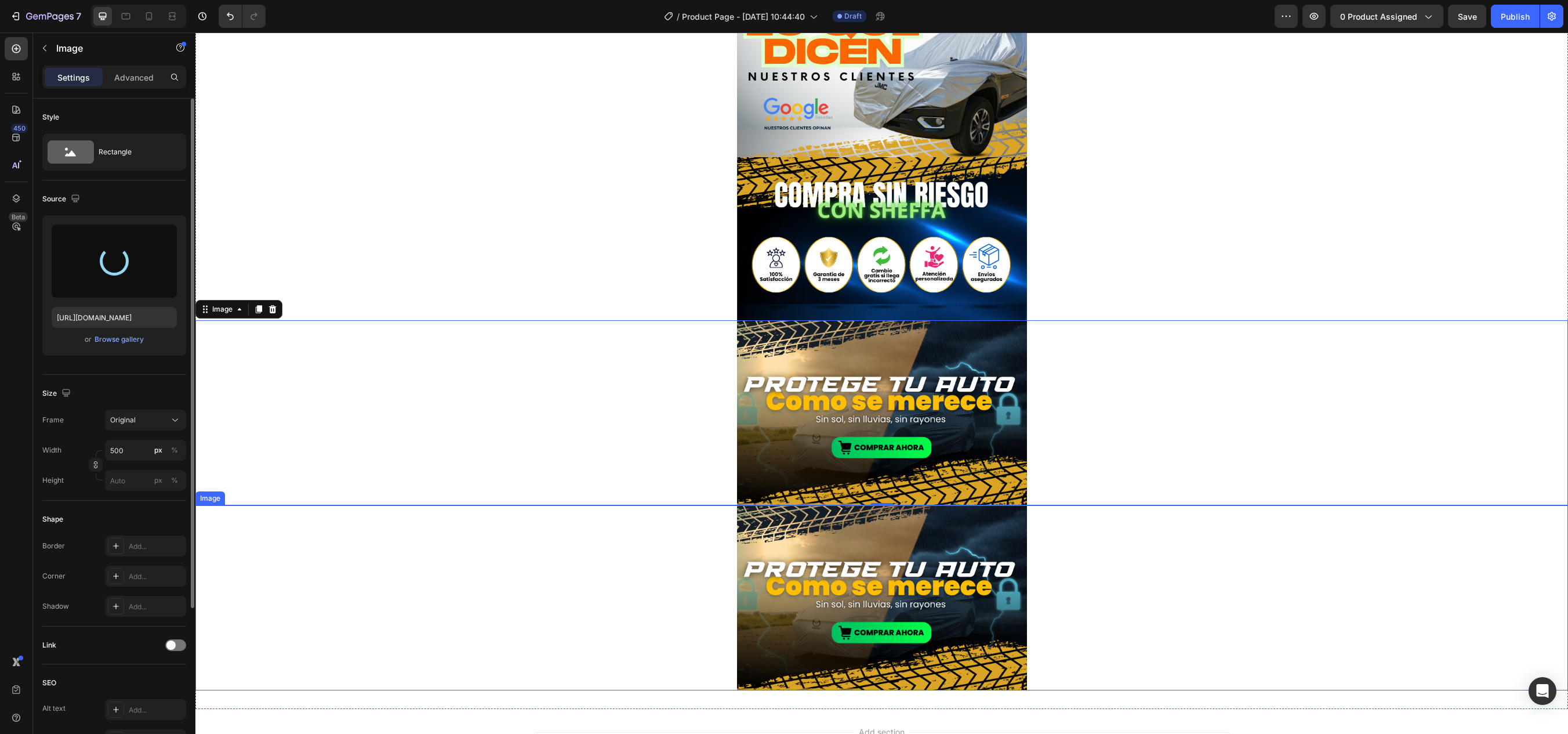
type input "[URL][DOMAIN_NAME]"
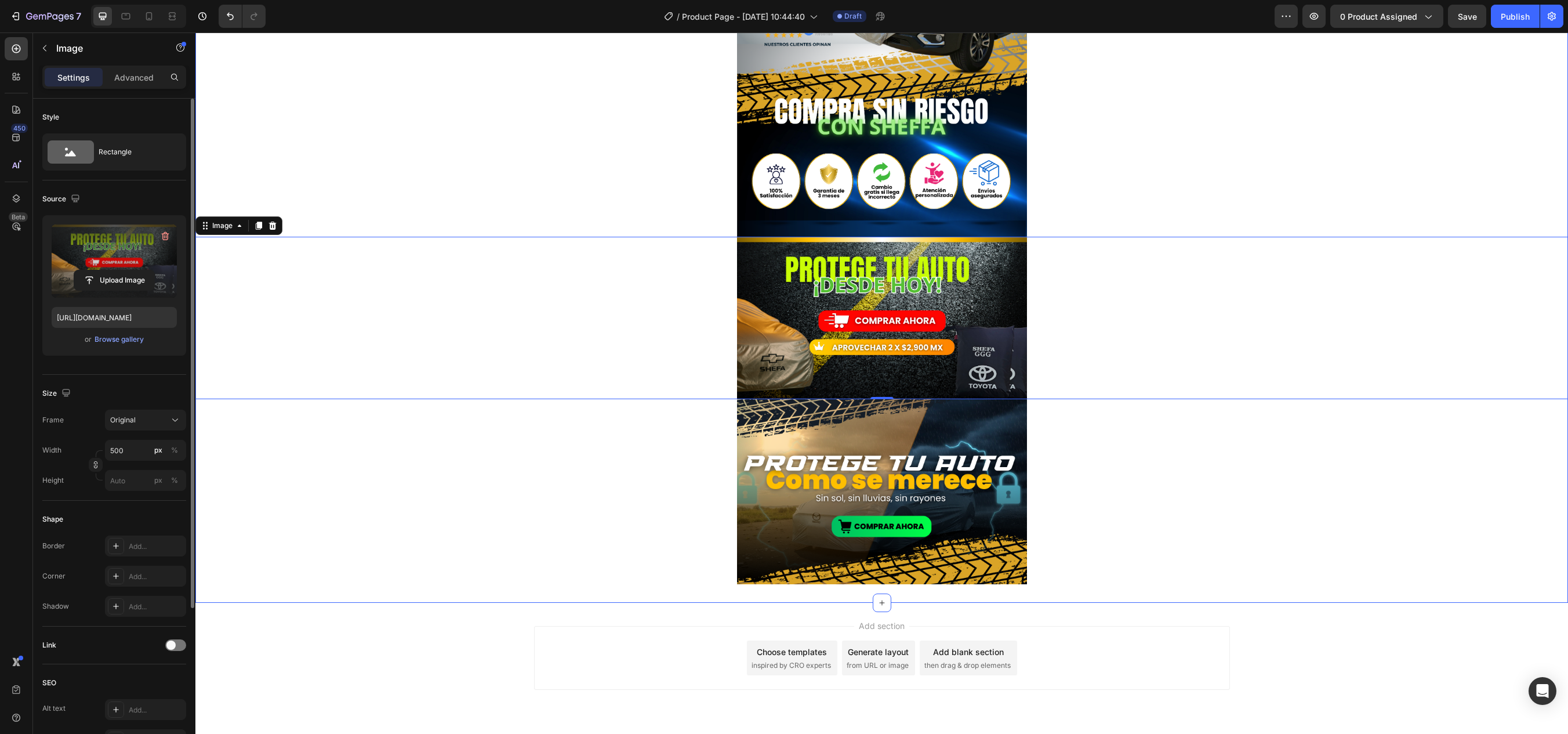
scroll to position [873, 0]
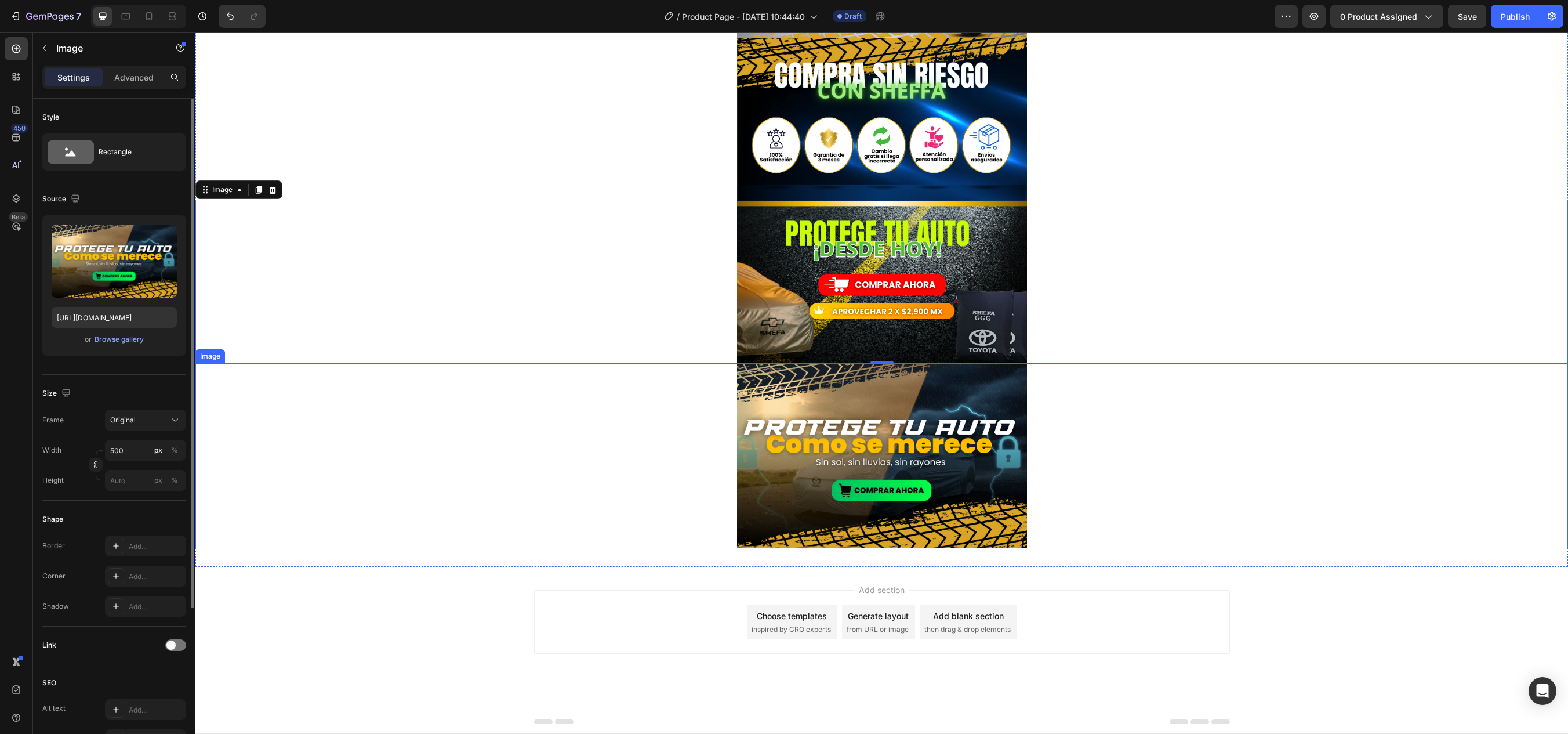
click at [979, 408] on img at bounding box center [882, 455] width 290 height 185
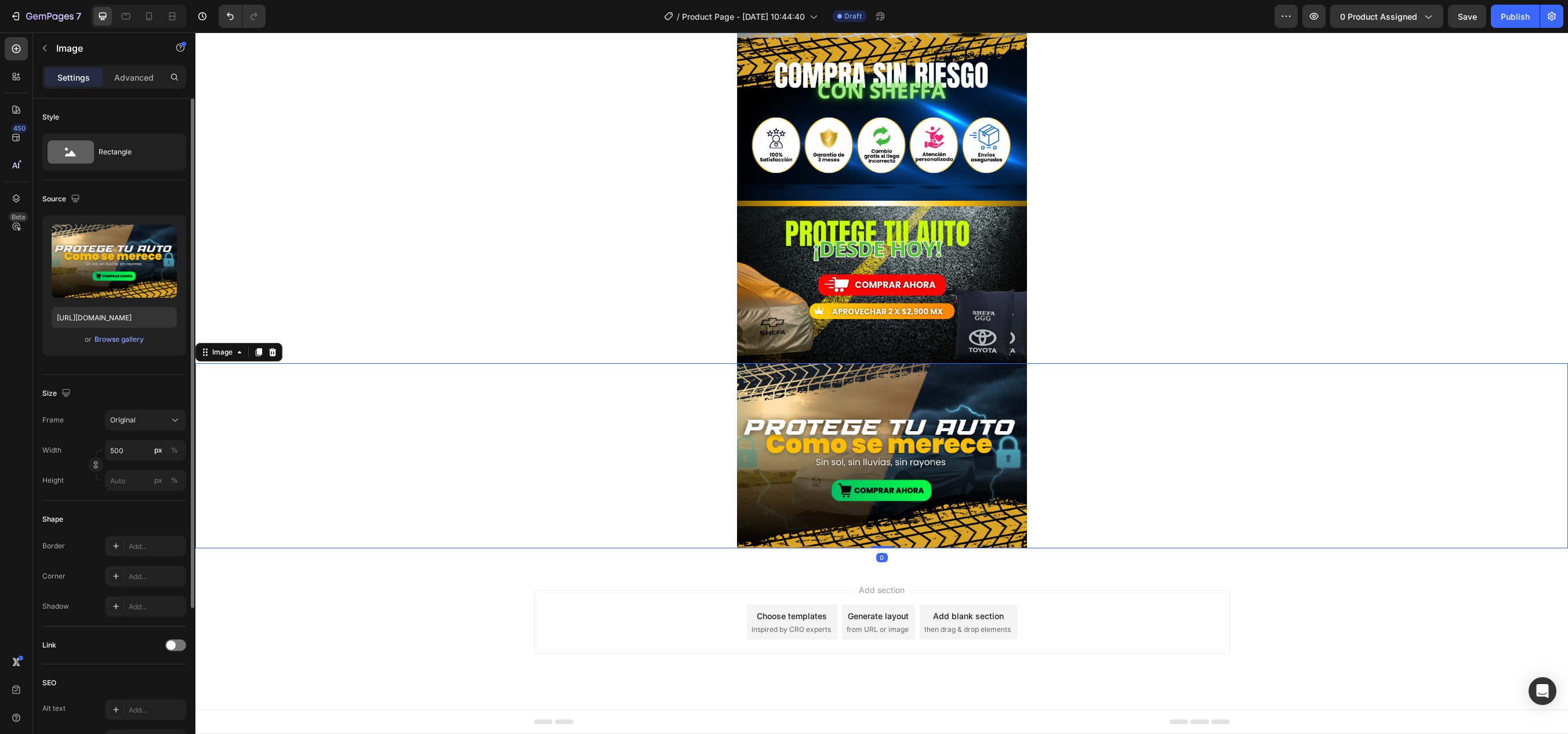
click at [277, 353] on div at bounding box center [272, 352] width 14 height 14
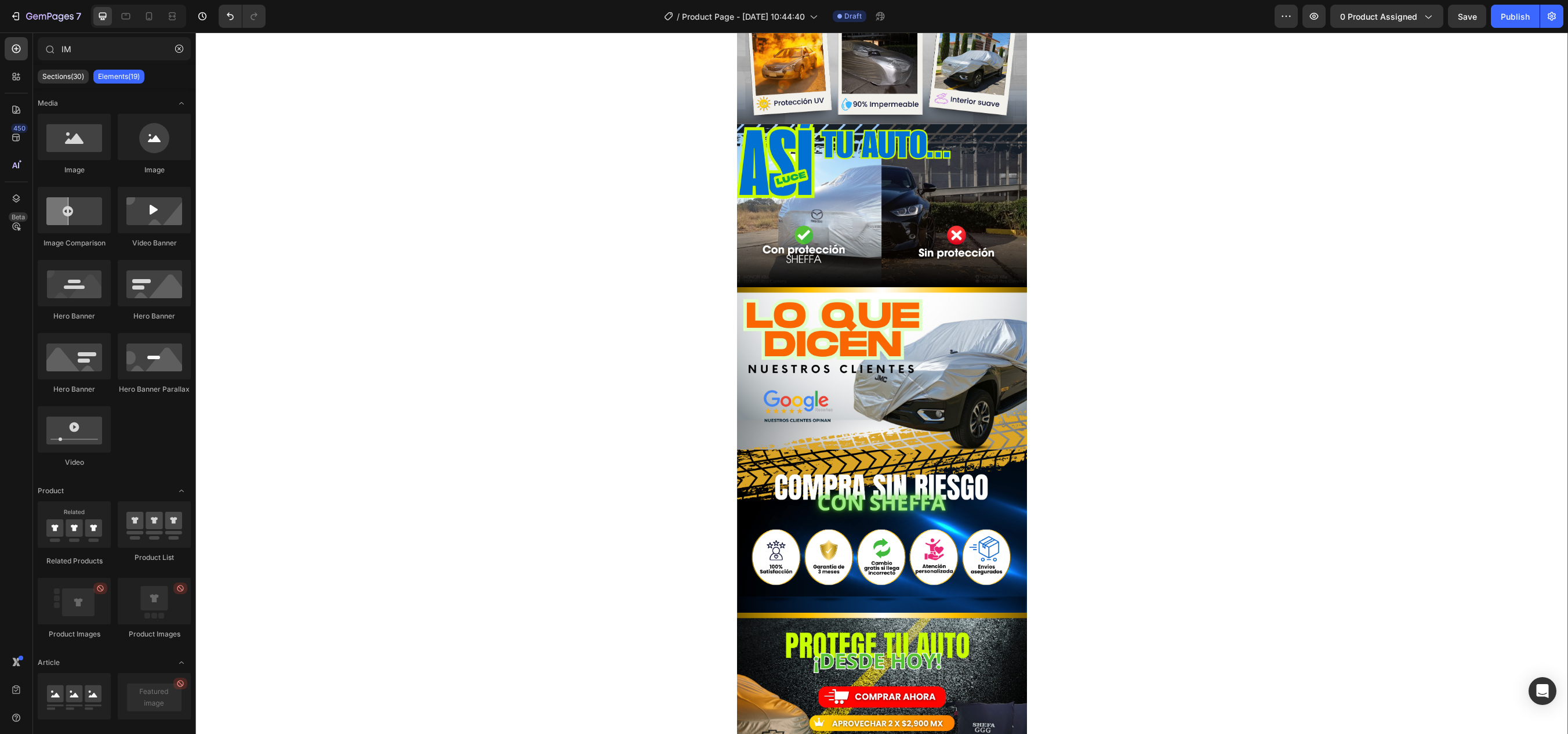
scroll to position [457, 0]
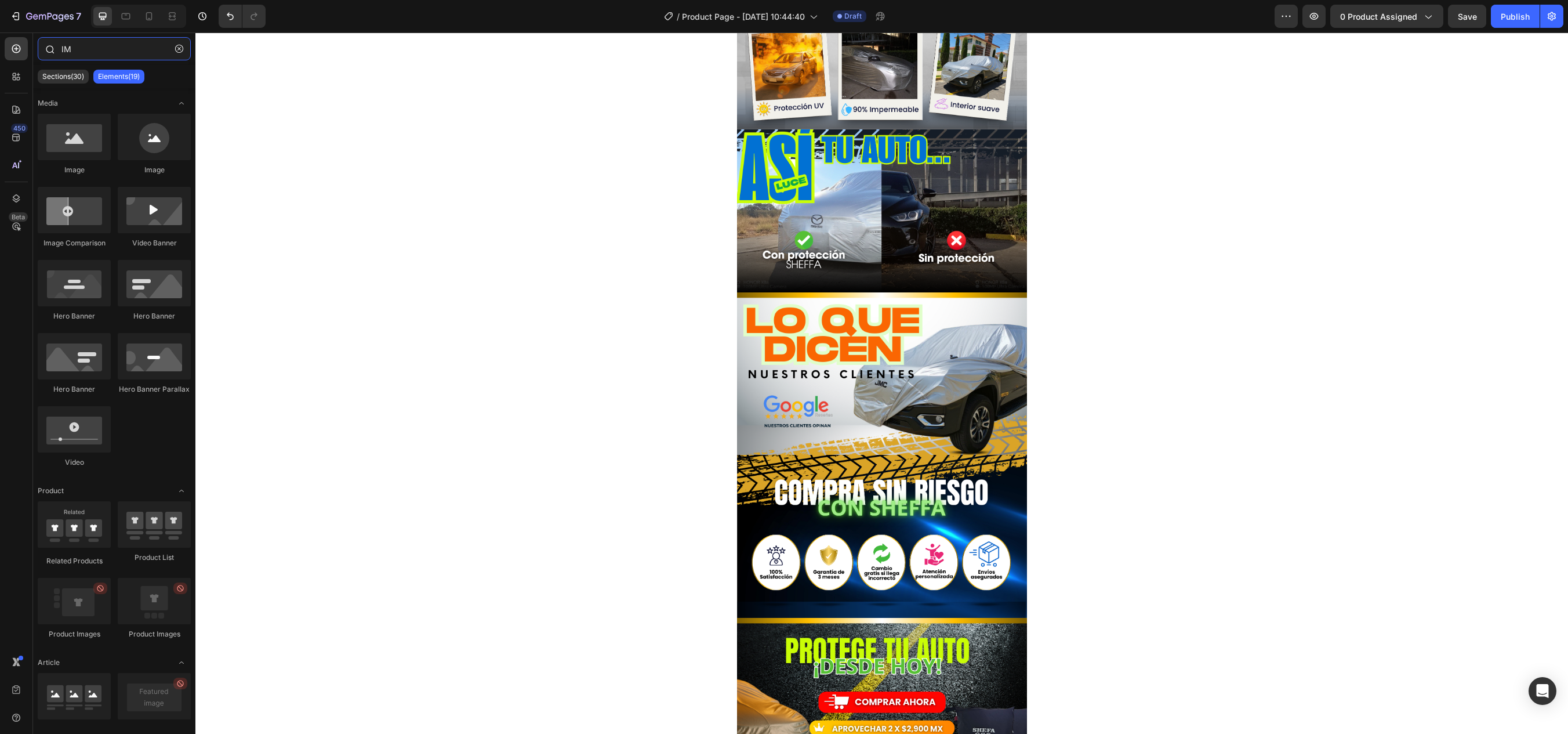
click at [75, 54] on input "IM" at bounding box center [114, 49] width 153 height 23
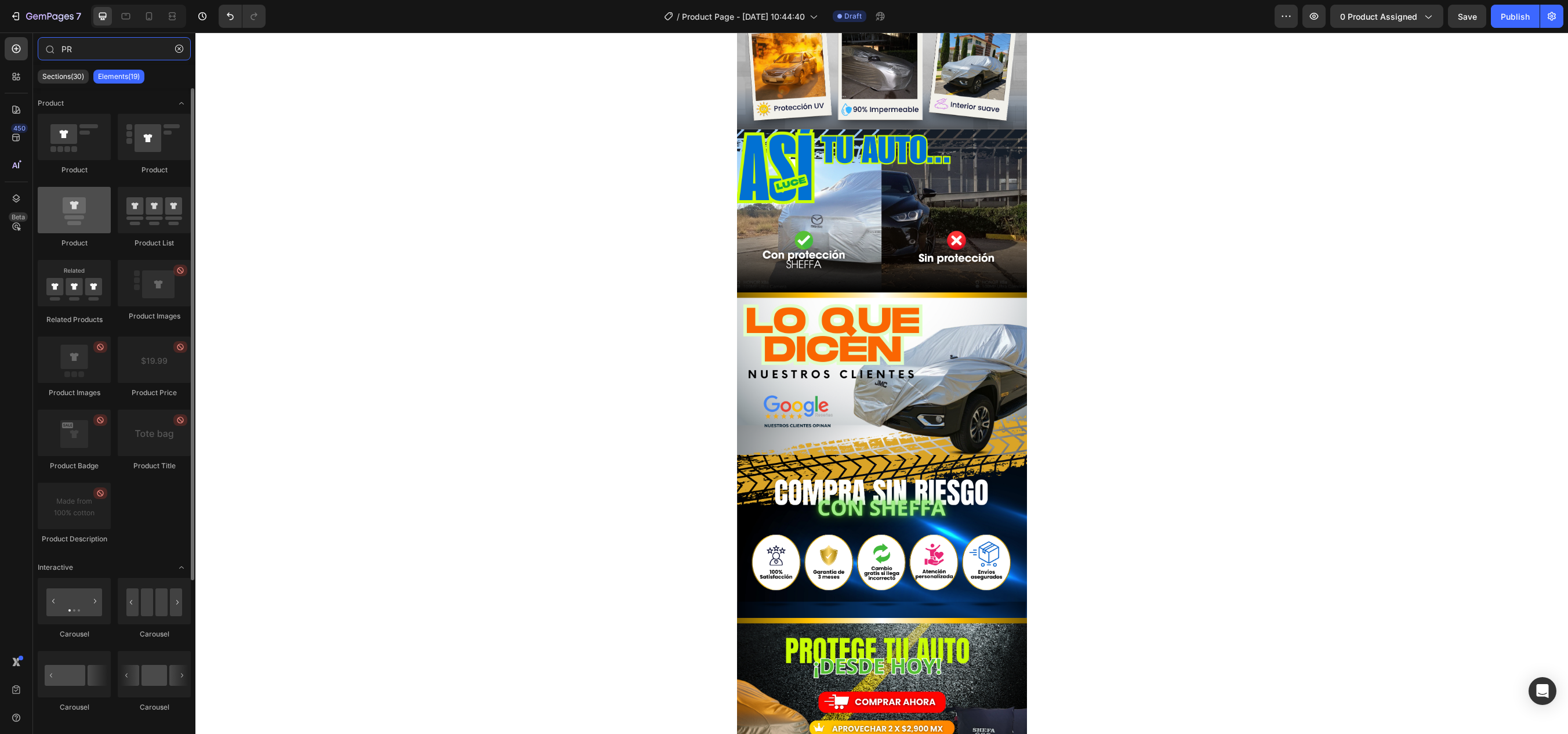
type input "PR"
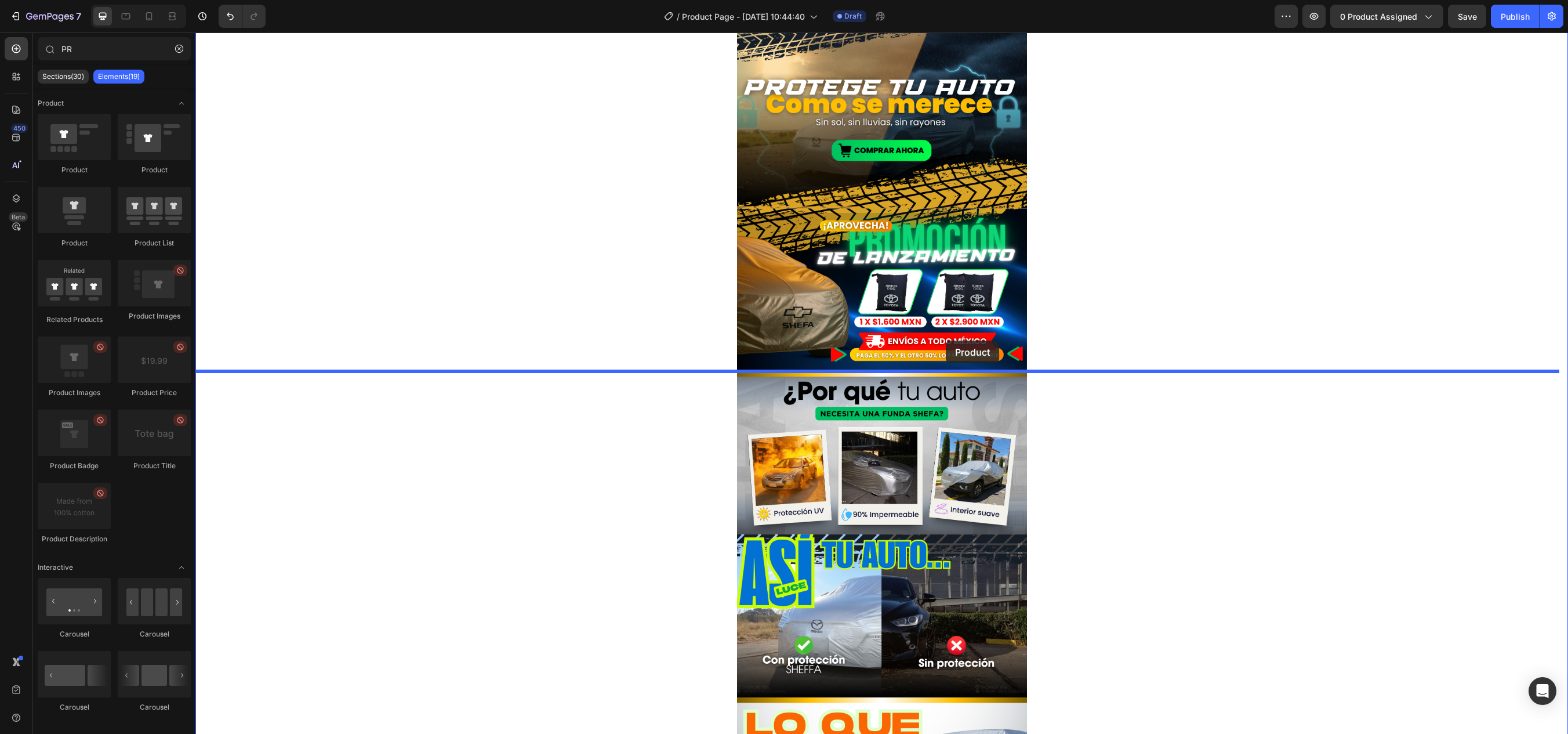
scroll to position [50, 0]
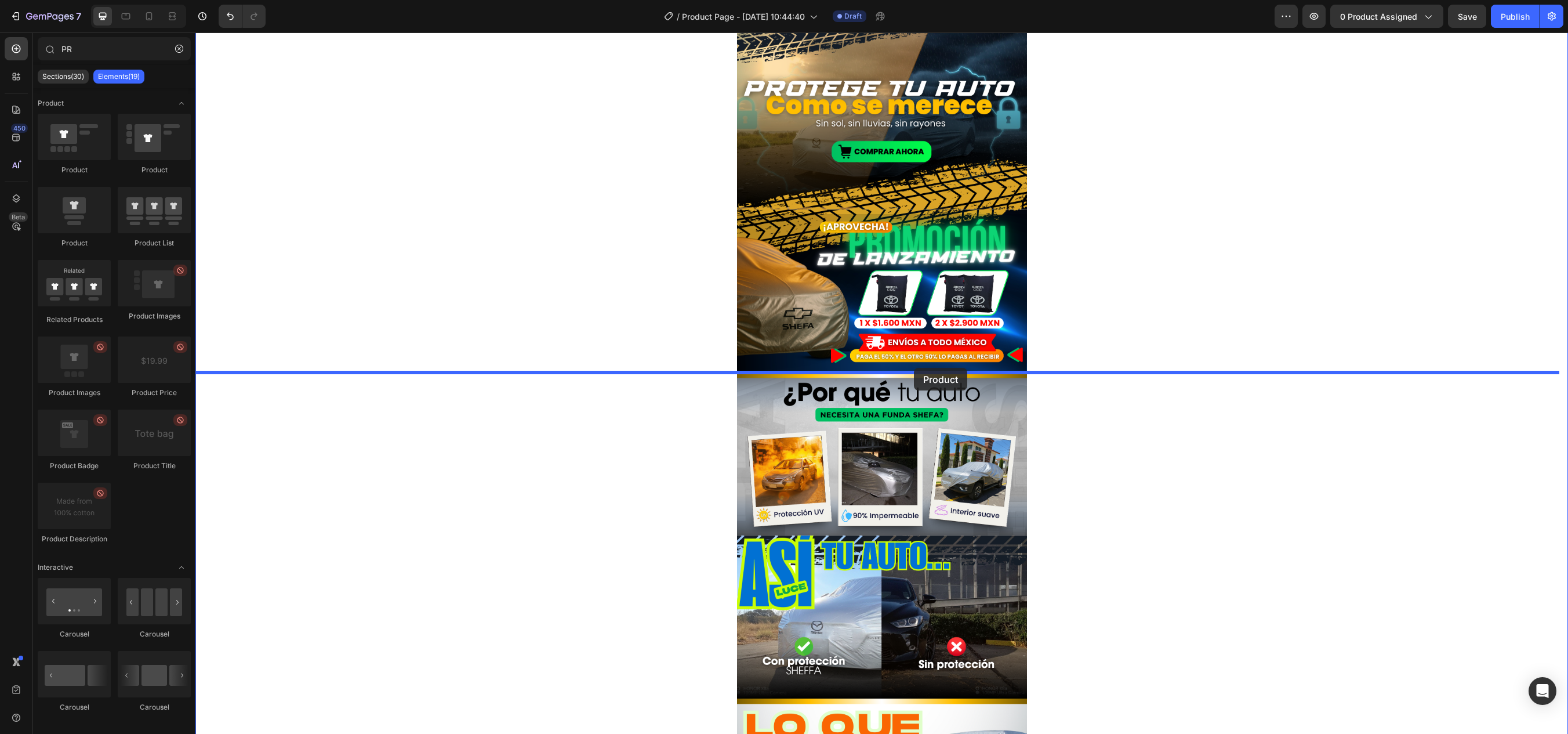
drag, startPoint x: 274, startPoint y: 242, endPoint x: 914, endPoint y: 368, distance: 652.3
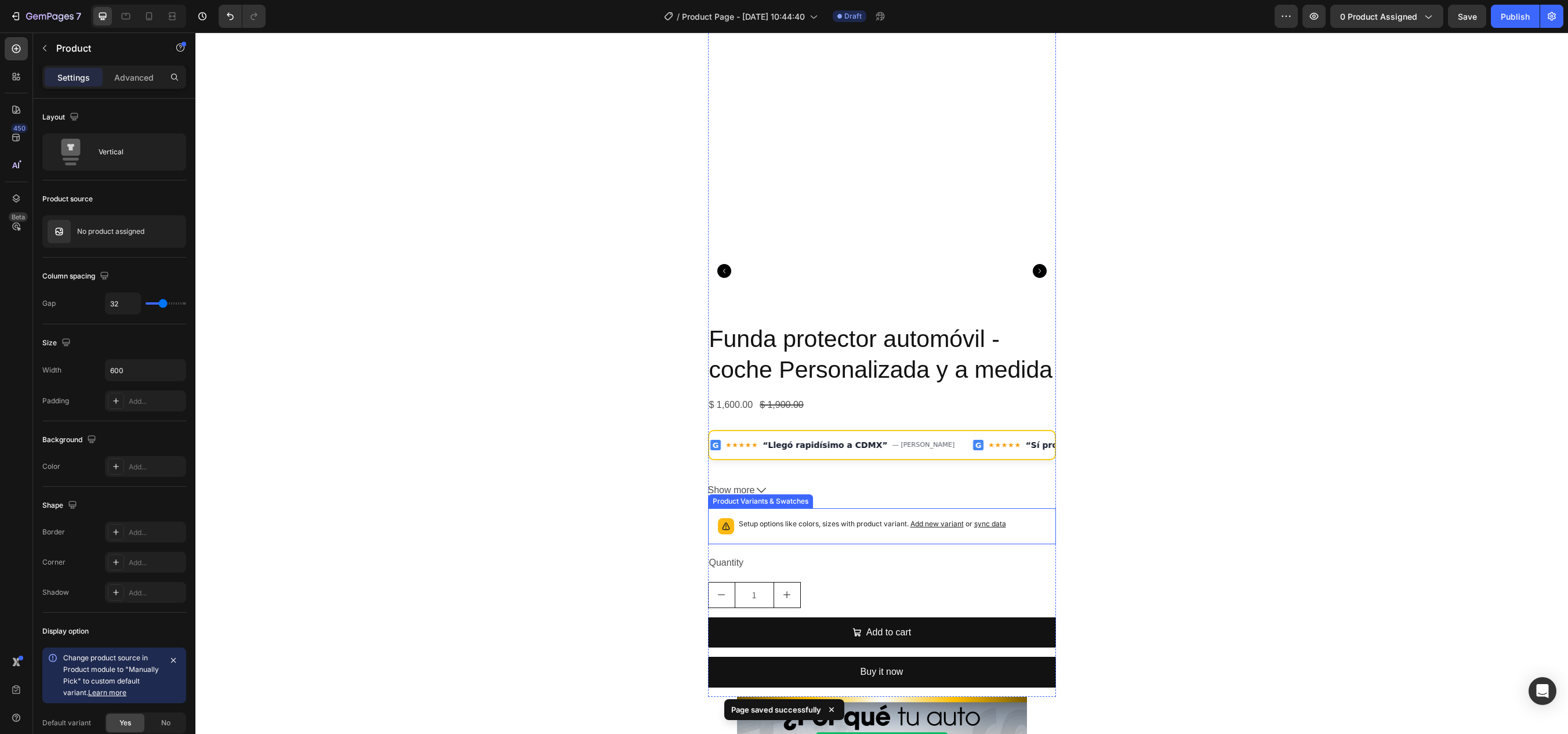
scroll to position [340, 0]
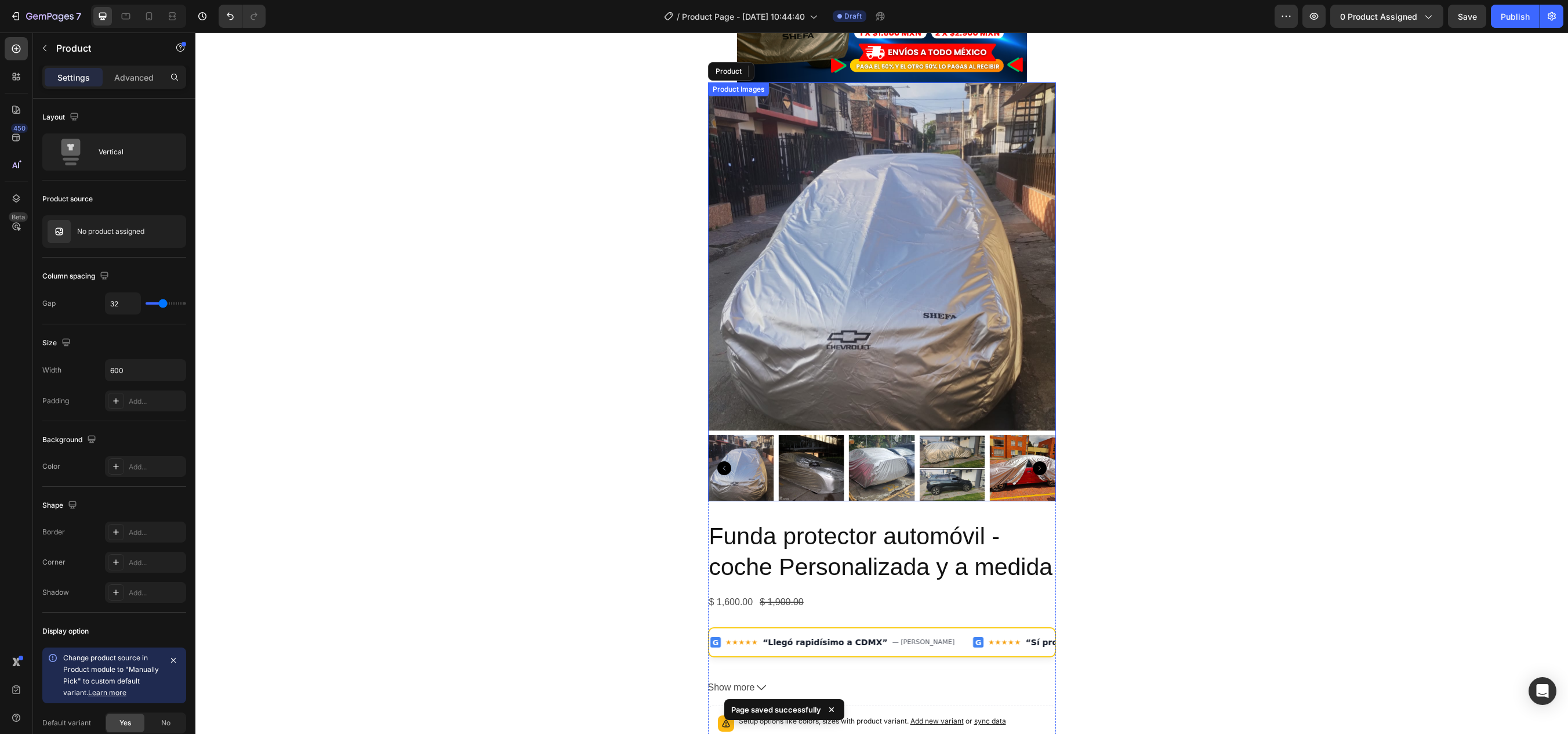
click at [877, 342] on img at bounding box center [882, 256] width 348 height 348
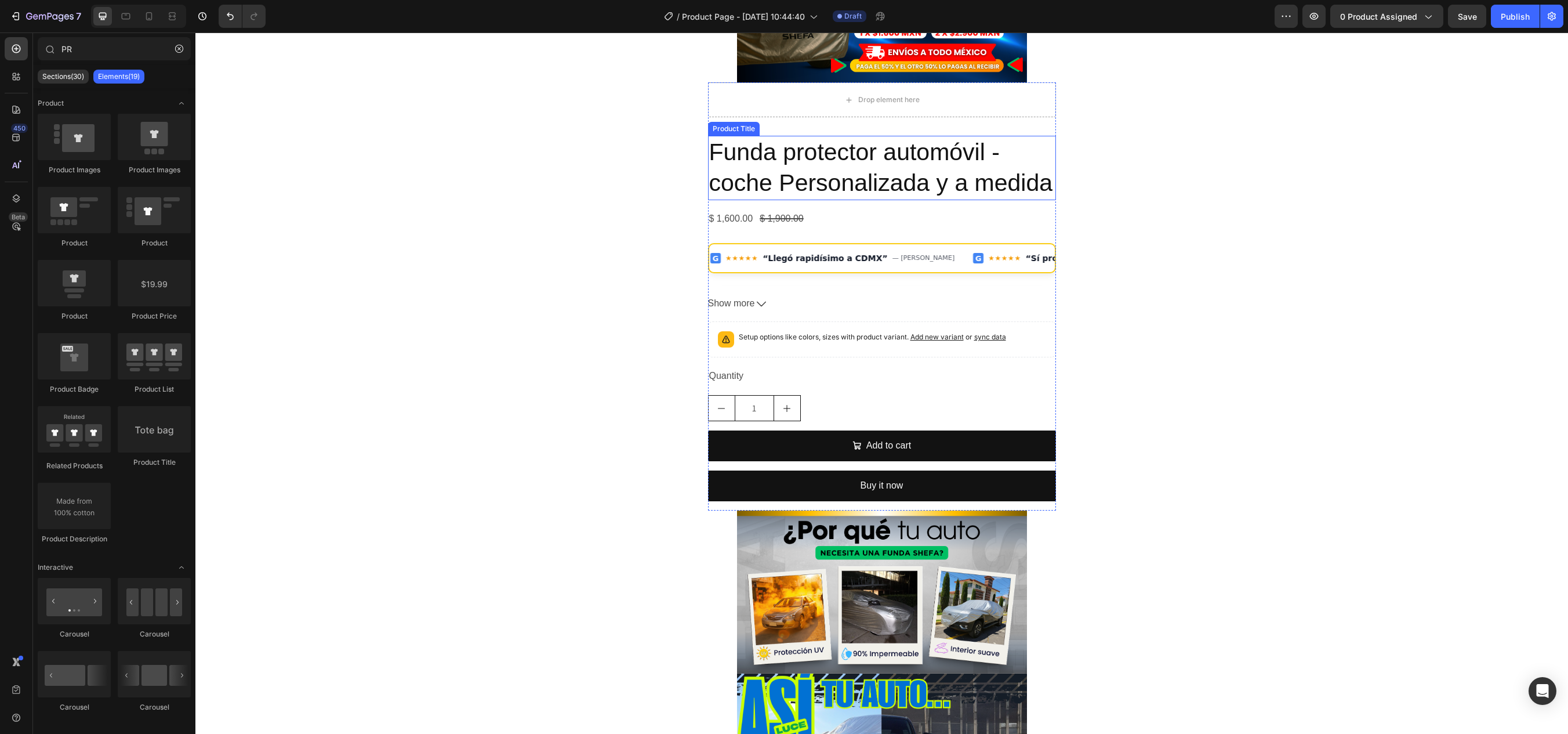
click at [810, 168] on h2 "Funda protector automóvil - coche Personalizada y a medida" at bounding box center [882, 168] width 348 height 65
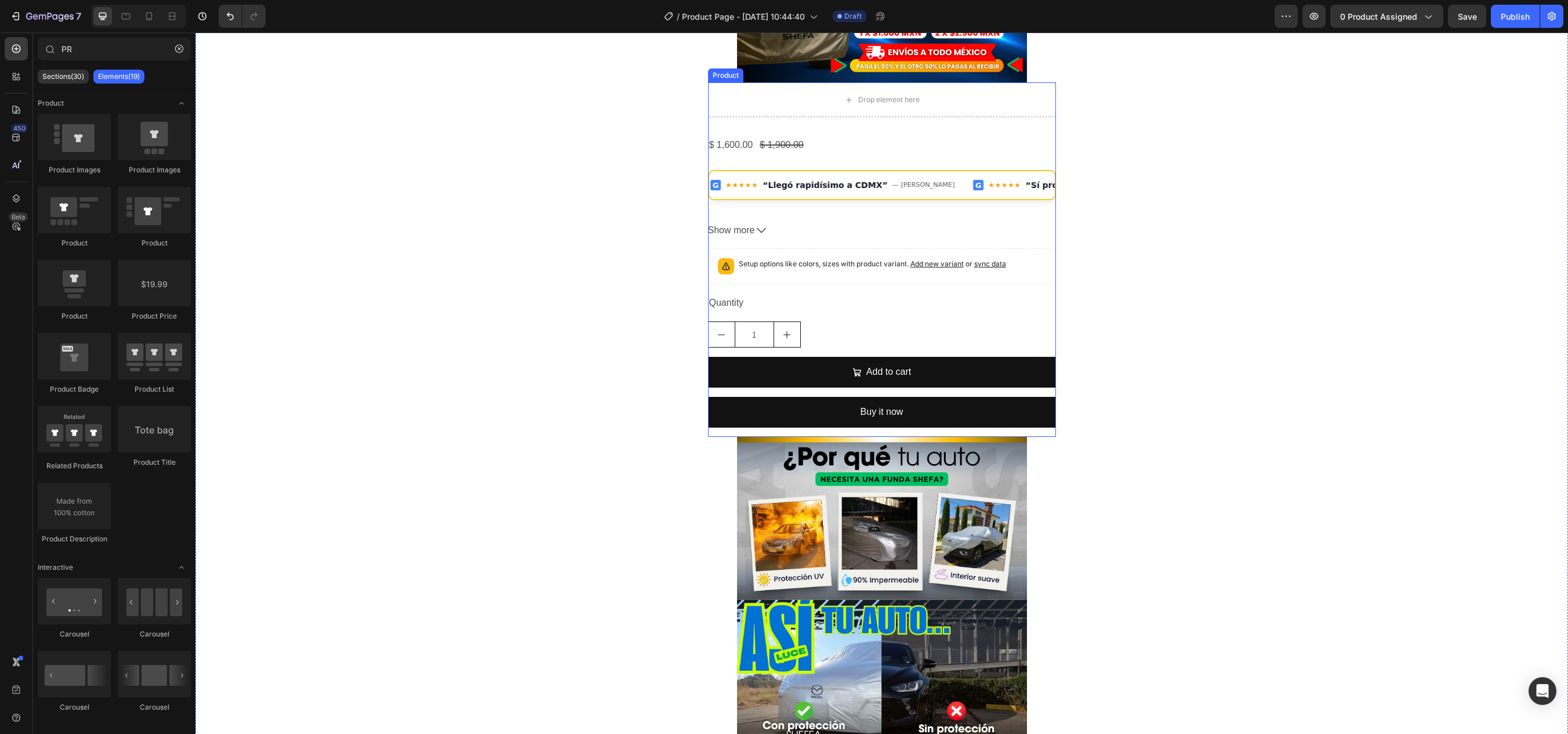
click at [834, 129] on div "Drop element here $ 1,600.00 Product Price Product Price $ 1,900.00 Product Pri…" at bounding box center [882, 259] width 348 height 354
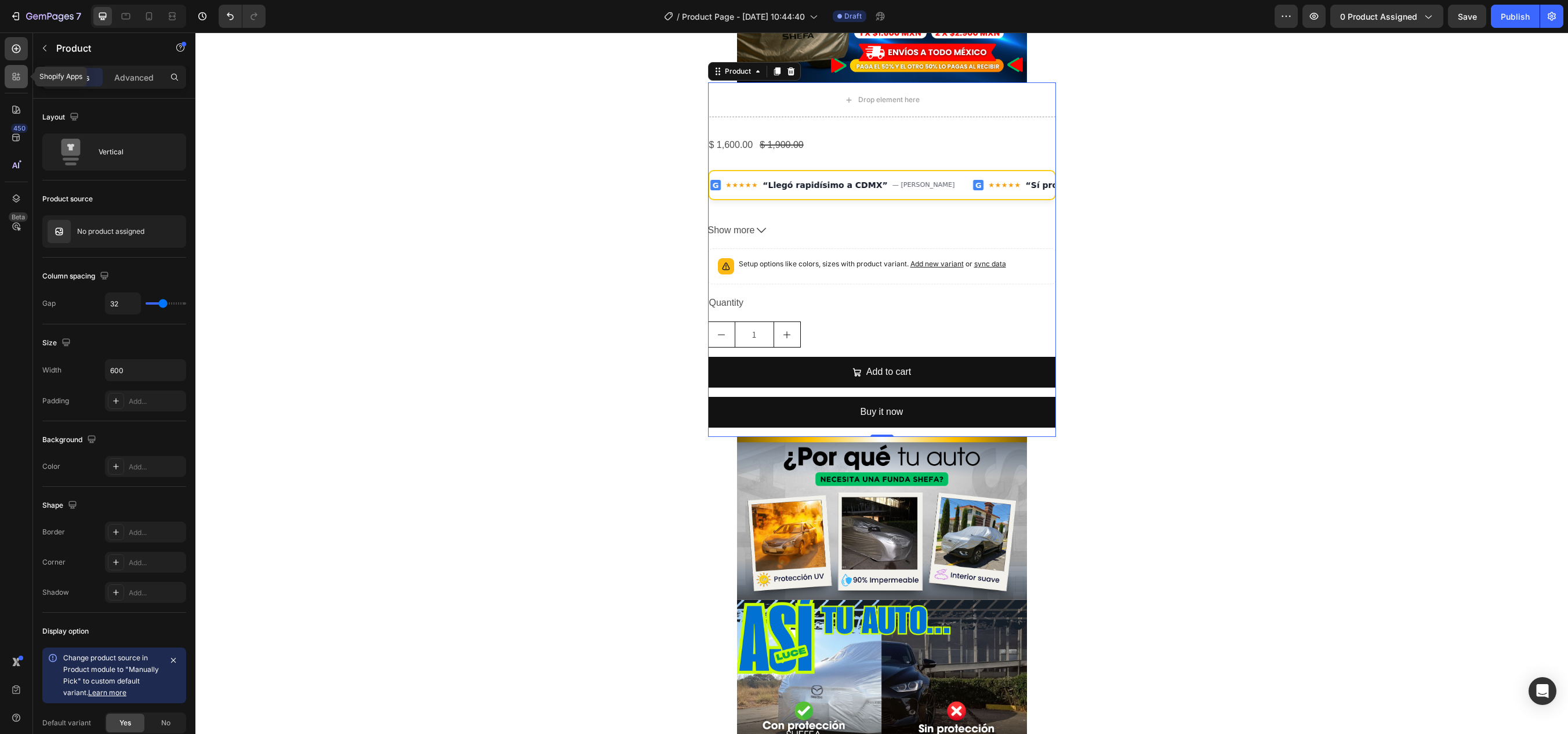
click at [18, 80] on icon at bounding box center [16, 76] width 12 height 12
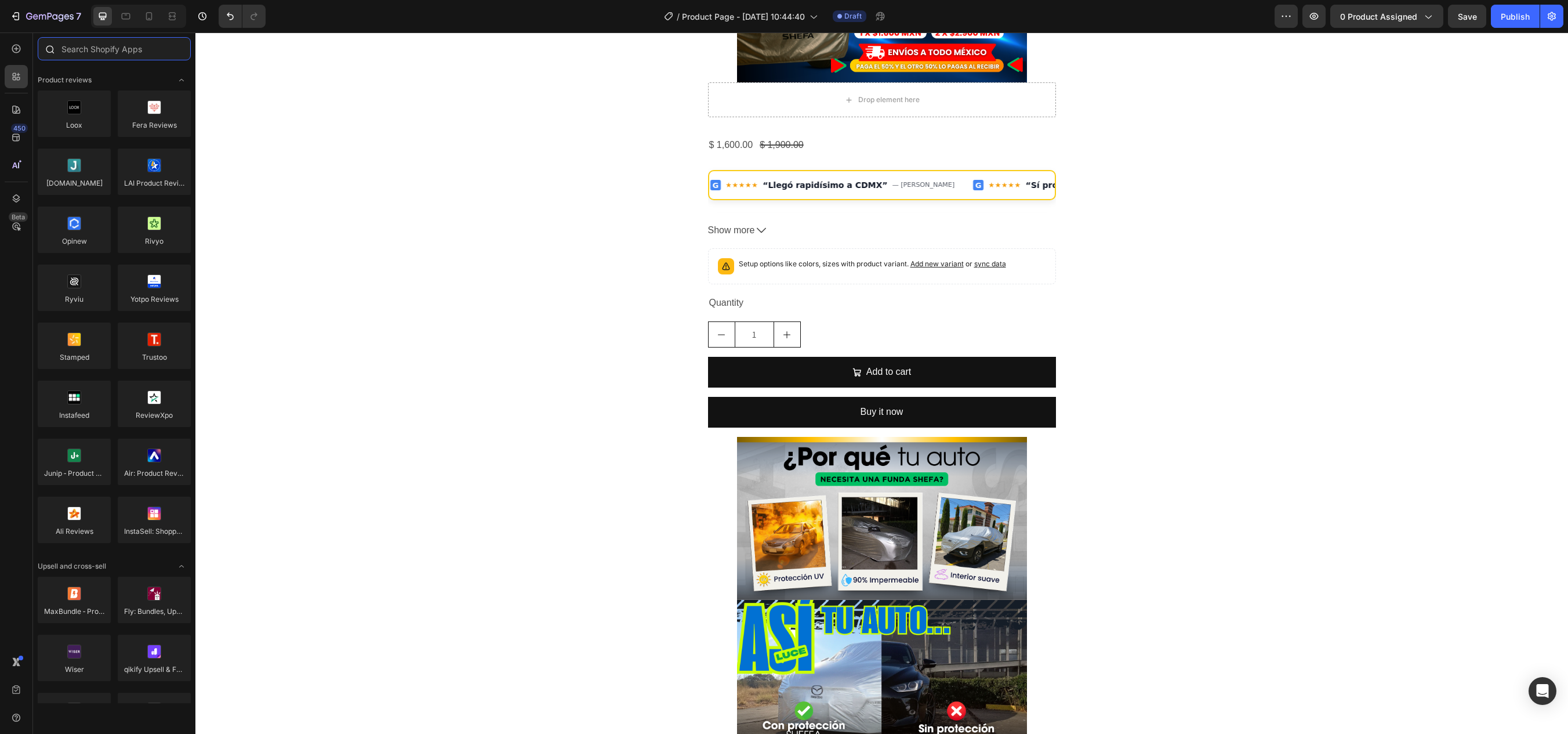
click at [117, 48] on input "text" at bounding box center [114, 49] width 153 height 23
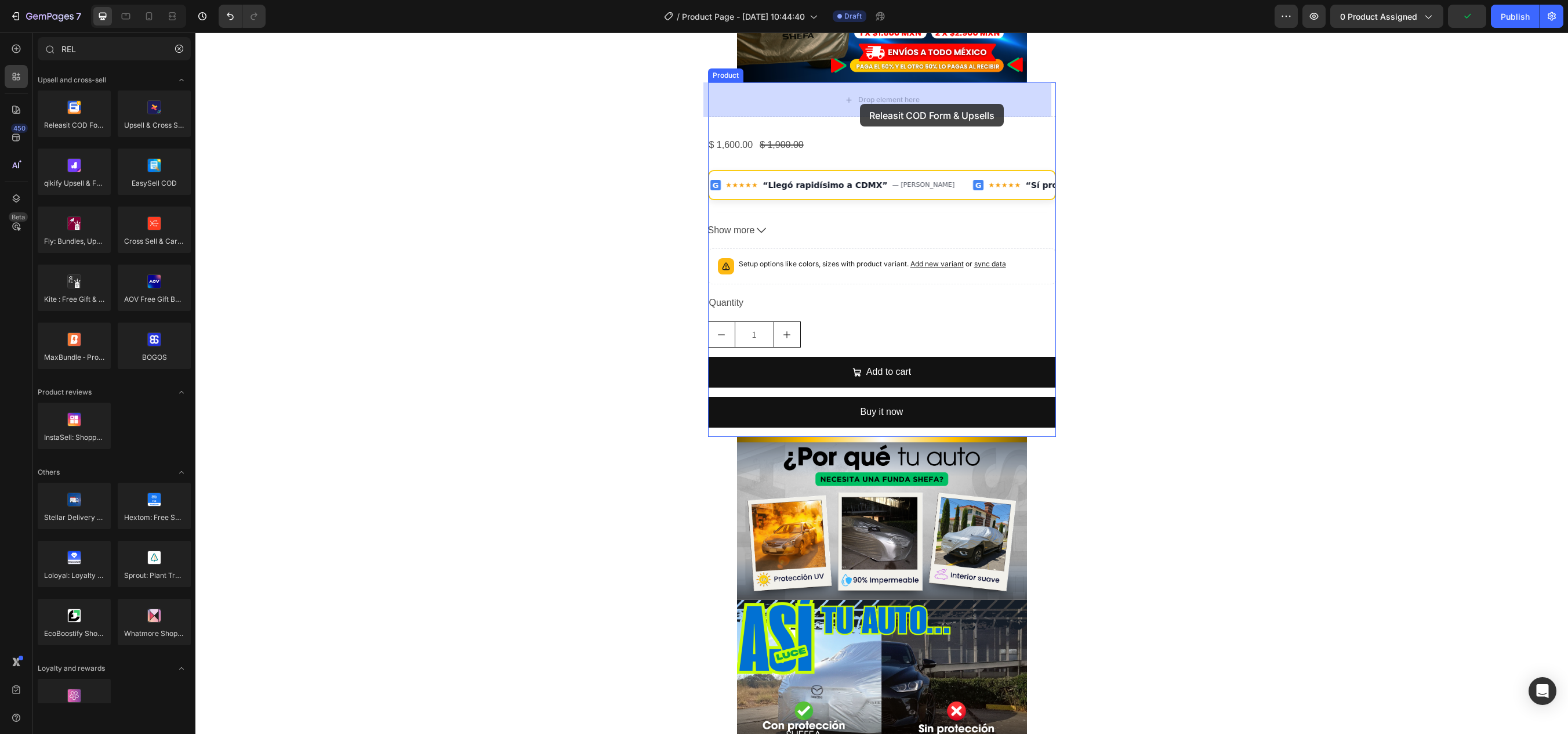
drag, startPoint x: 272, startPoint y: 158, endPoint x: 860, endPoint y: 104, distance: 590.5
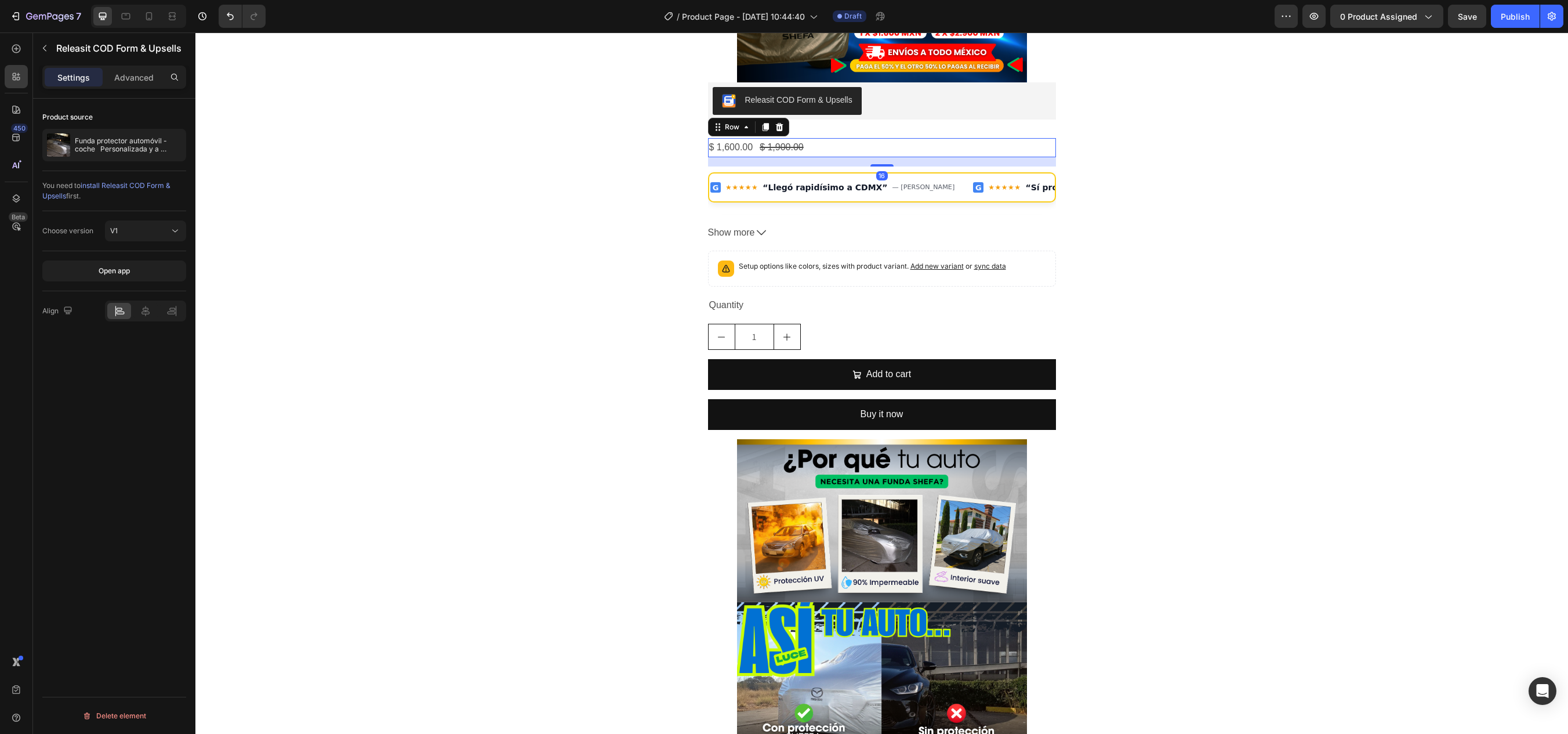
click at [836, 151] on div "$ 1,600.00 Product Price Product Price $ 1,900.00 Product Price Product Price R…" at bounding box center [882, 147] width 348 height 19
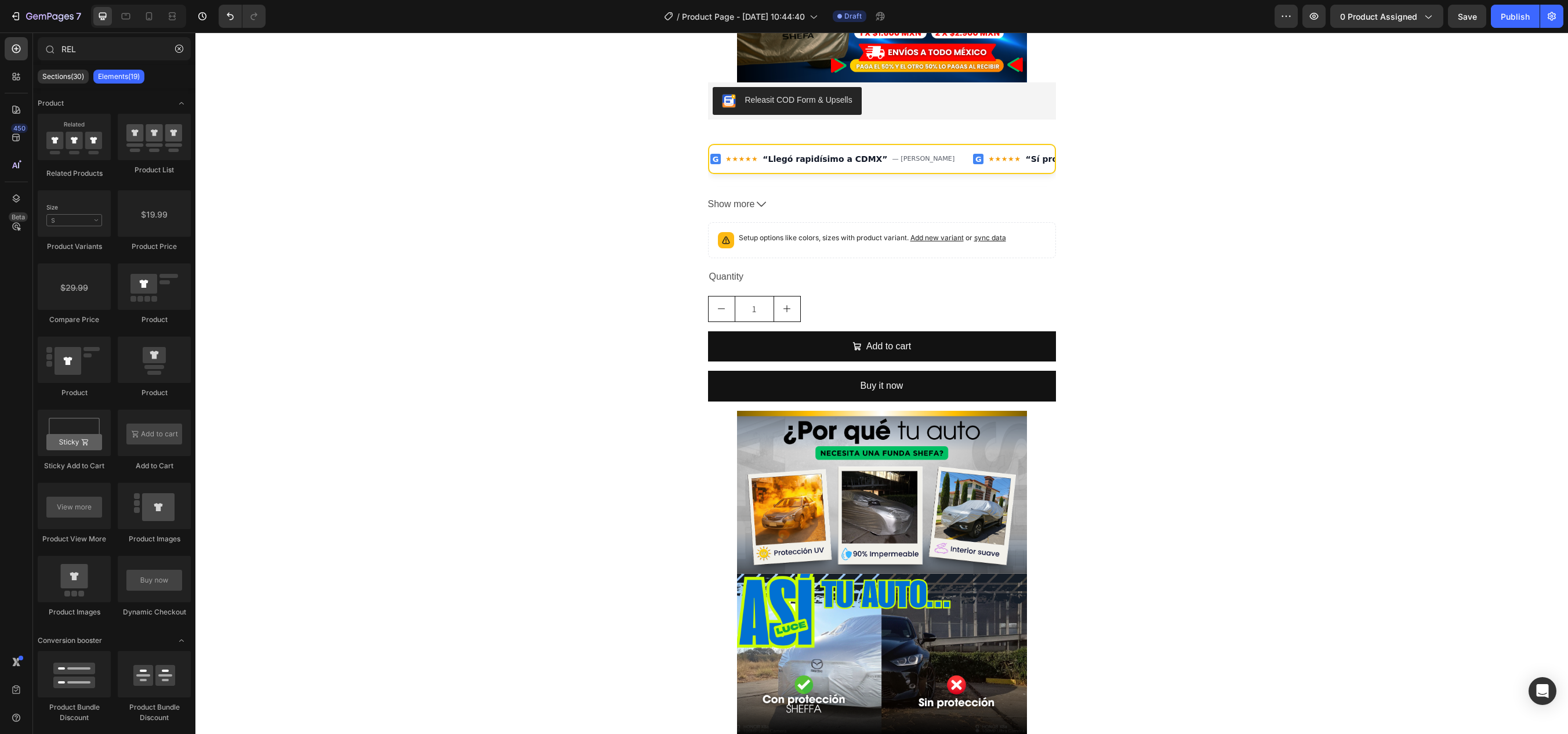
click at [836, 151] on div "G ★★★★★ “Llegó rapidísimo a CDMX” — [PERSON_NAME] G ★★★★★ “Sí protege del sol c…" at bounding box center [882, 158] width 345 height 28
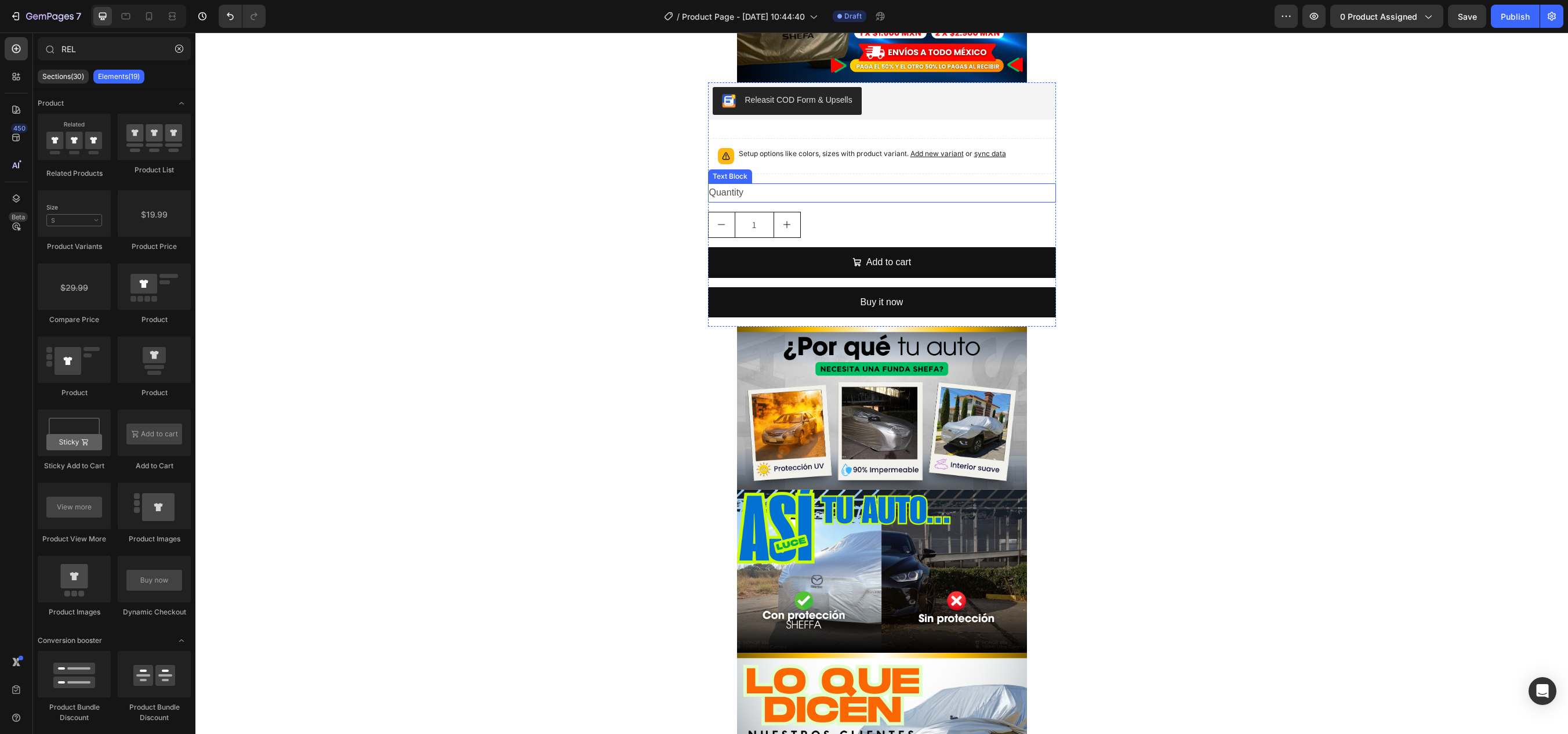
click at [816, 163] on div "Setup options like colors, sizes with product variant. Add new variant or sync …" at bounding box center [872, 155] width 267 height 16
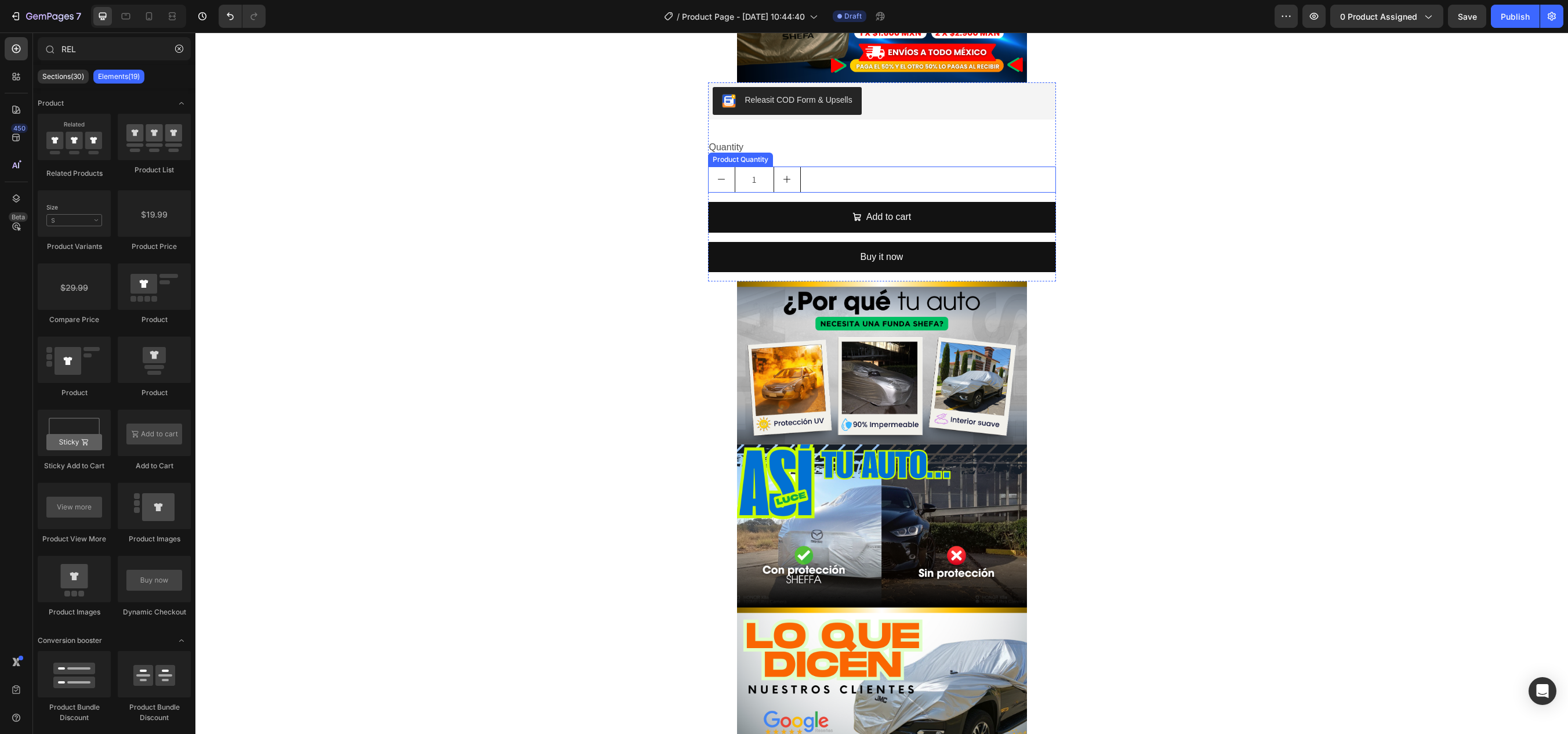
click at [820, 174] on div "1" at bounding box center [882, 179] width 348 height 26
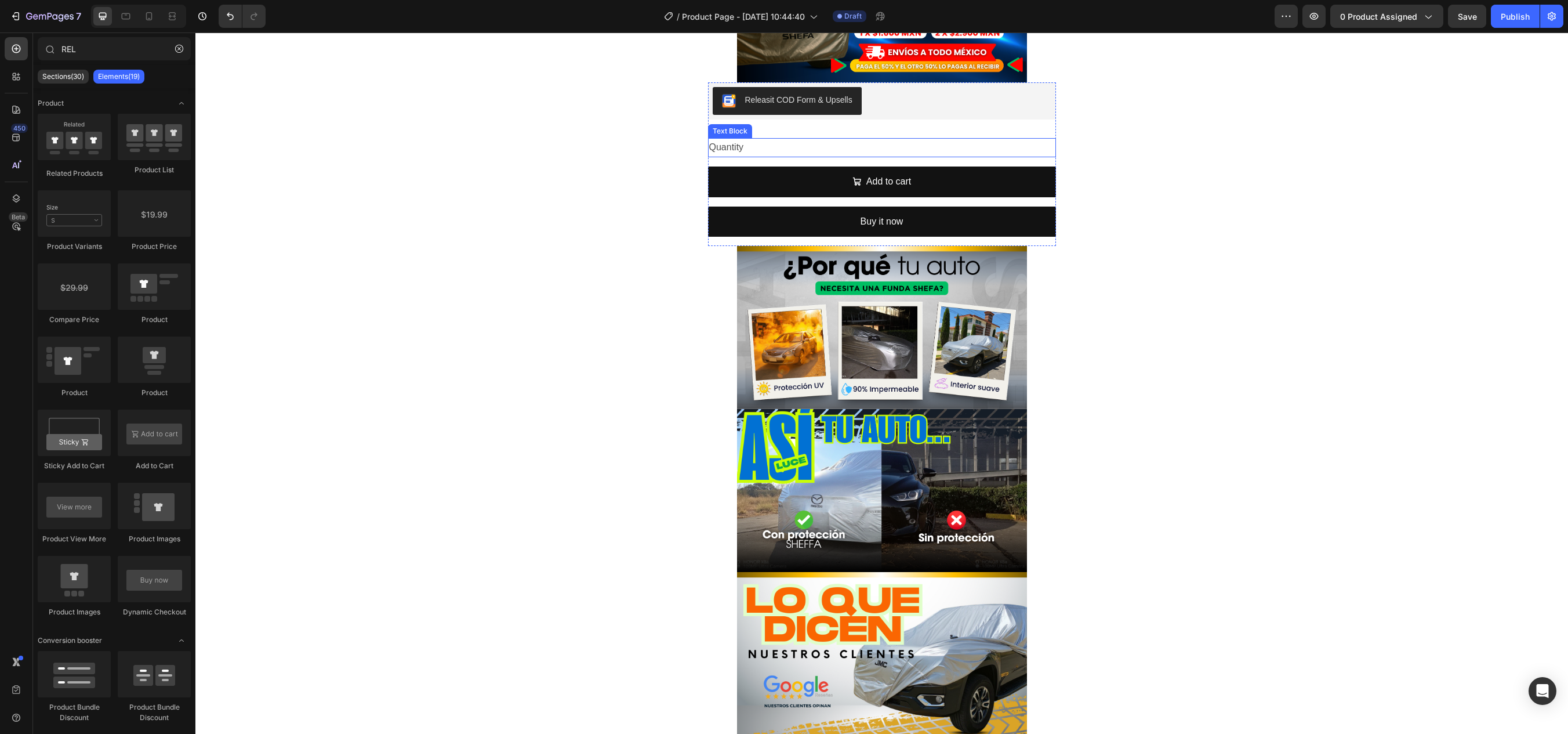
click at [804, 146] on div "Quantity" at bounding box center [882, 147] width 348 height 19
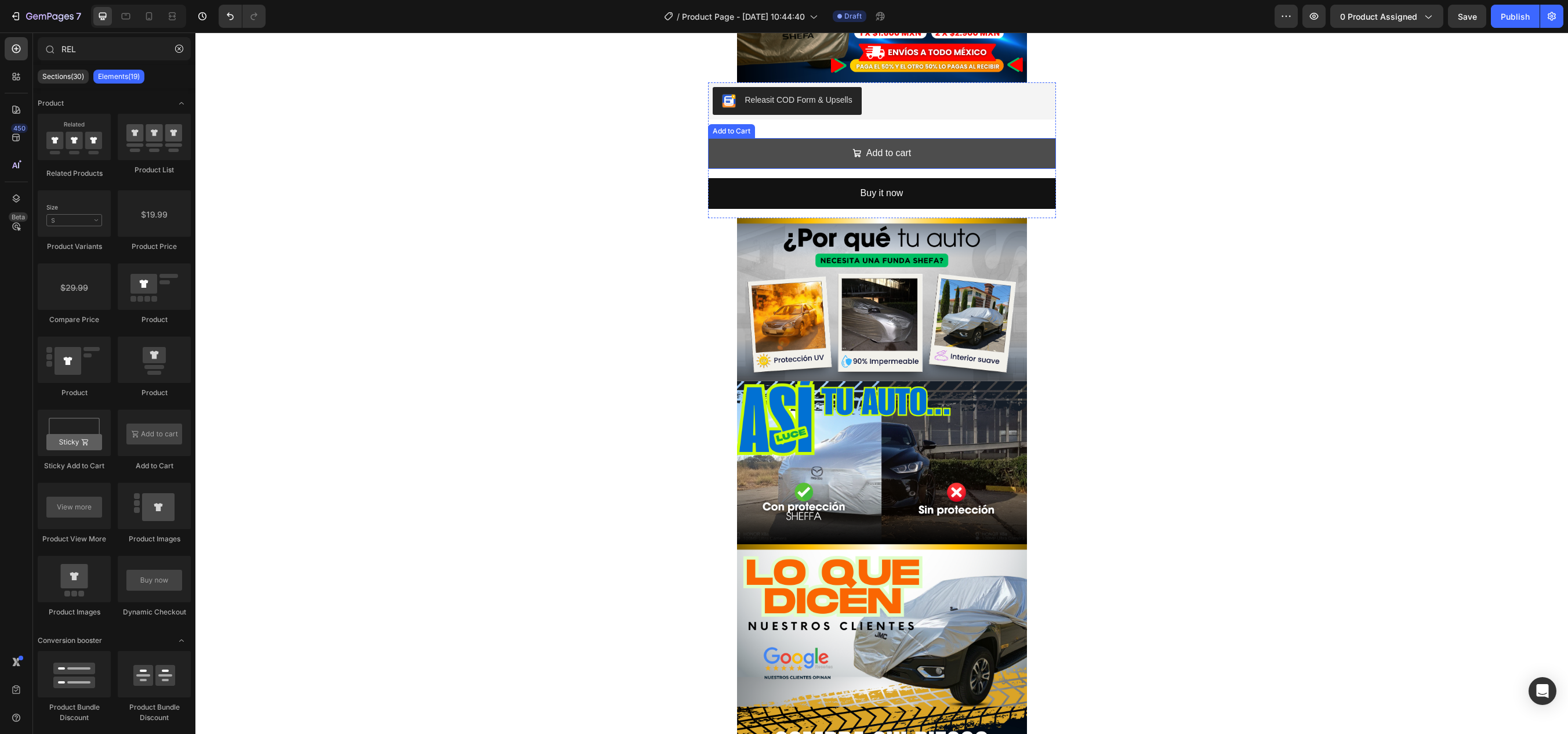
click at [807, 147] on button "Add to cart" at bounding box center [882, 153] width 348 height 31
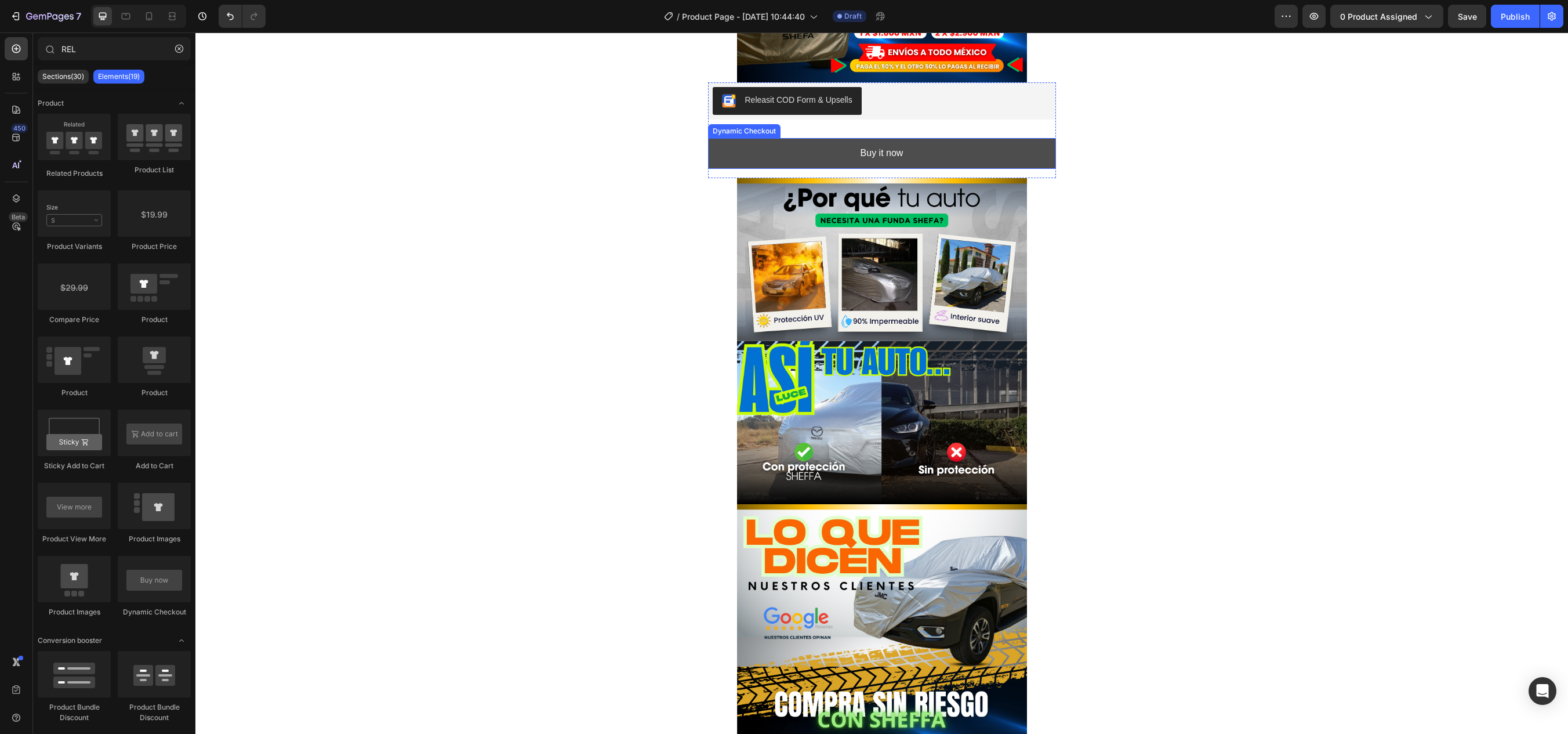
click at [805, 158] on button "Buy it now" at bounding box center [882, 153] width 348 height 31
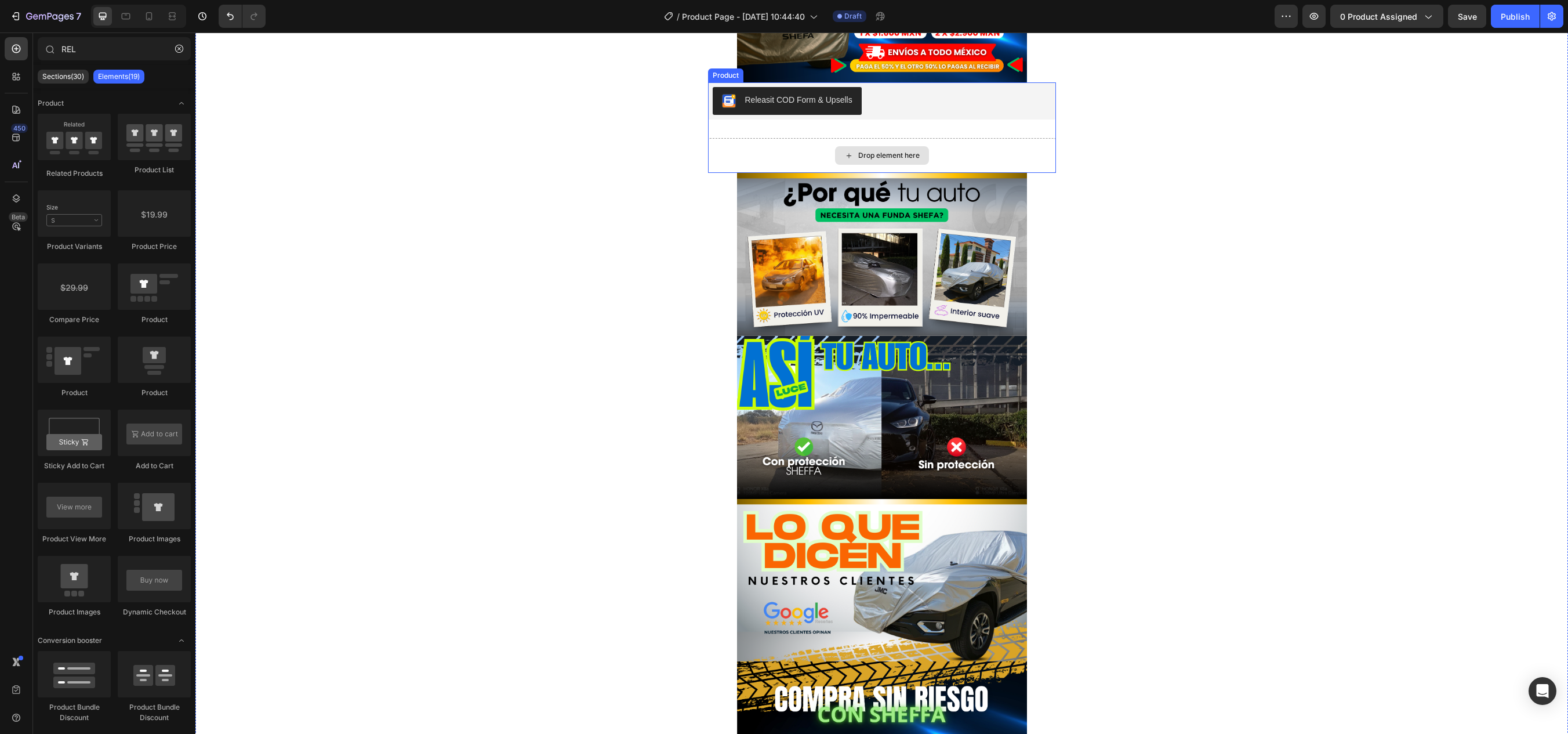
click at [928, 155] on div "Drop element here" at bounding box center [882, 156] width 348 height 35
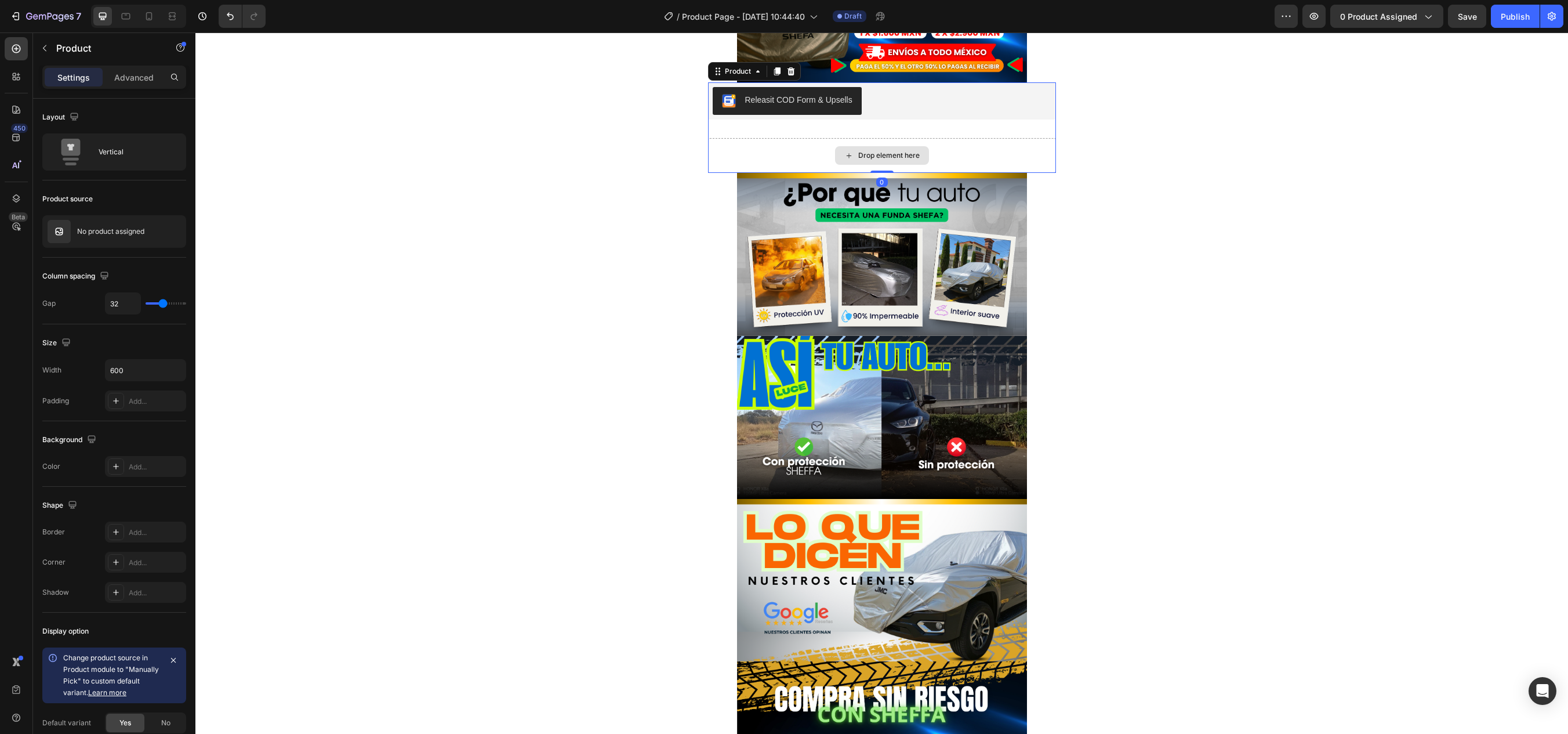
click at [956, 152] on div "Drop element here" at bounding box center [882, 156] width 348 height 35
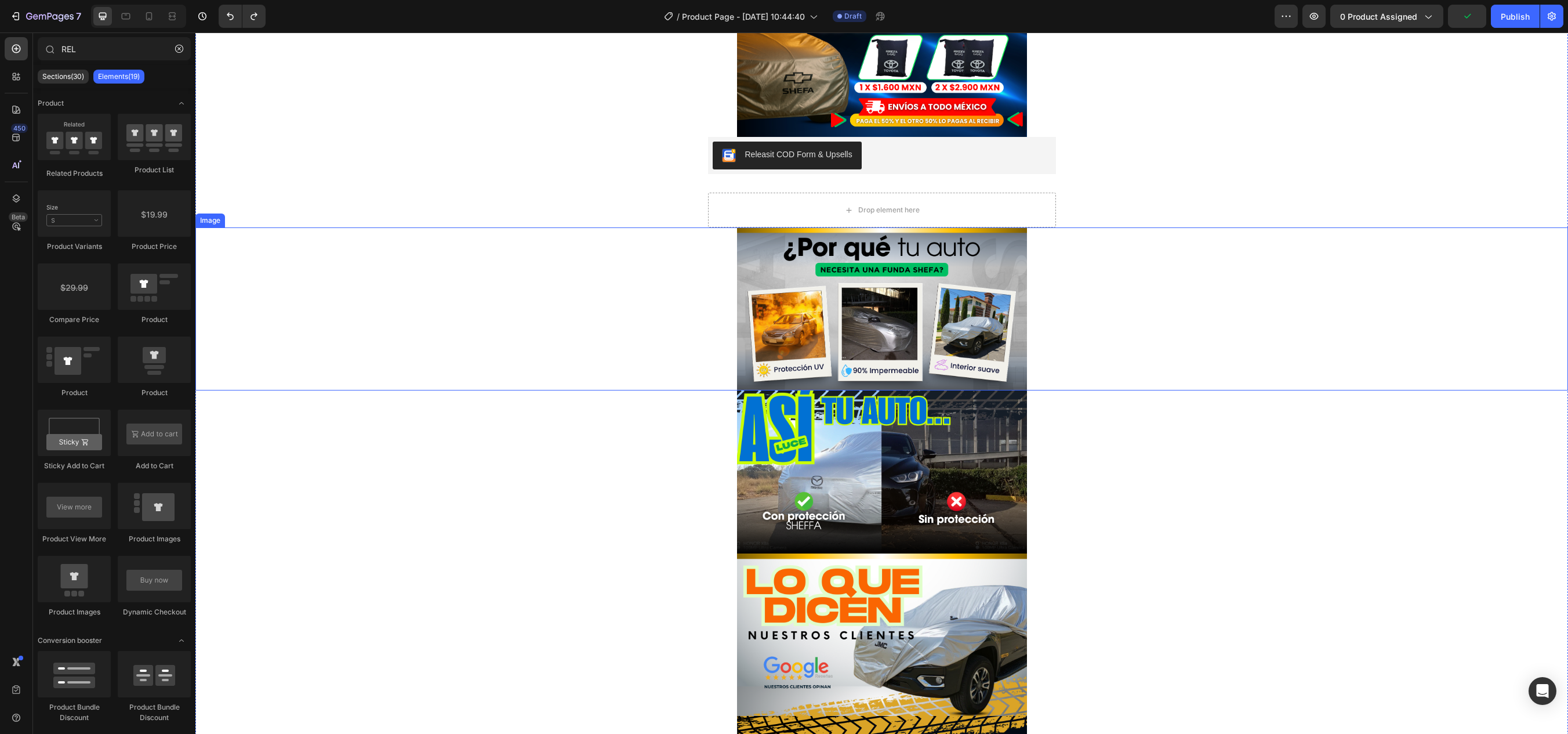
scroll to position [282, 0]
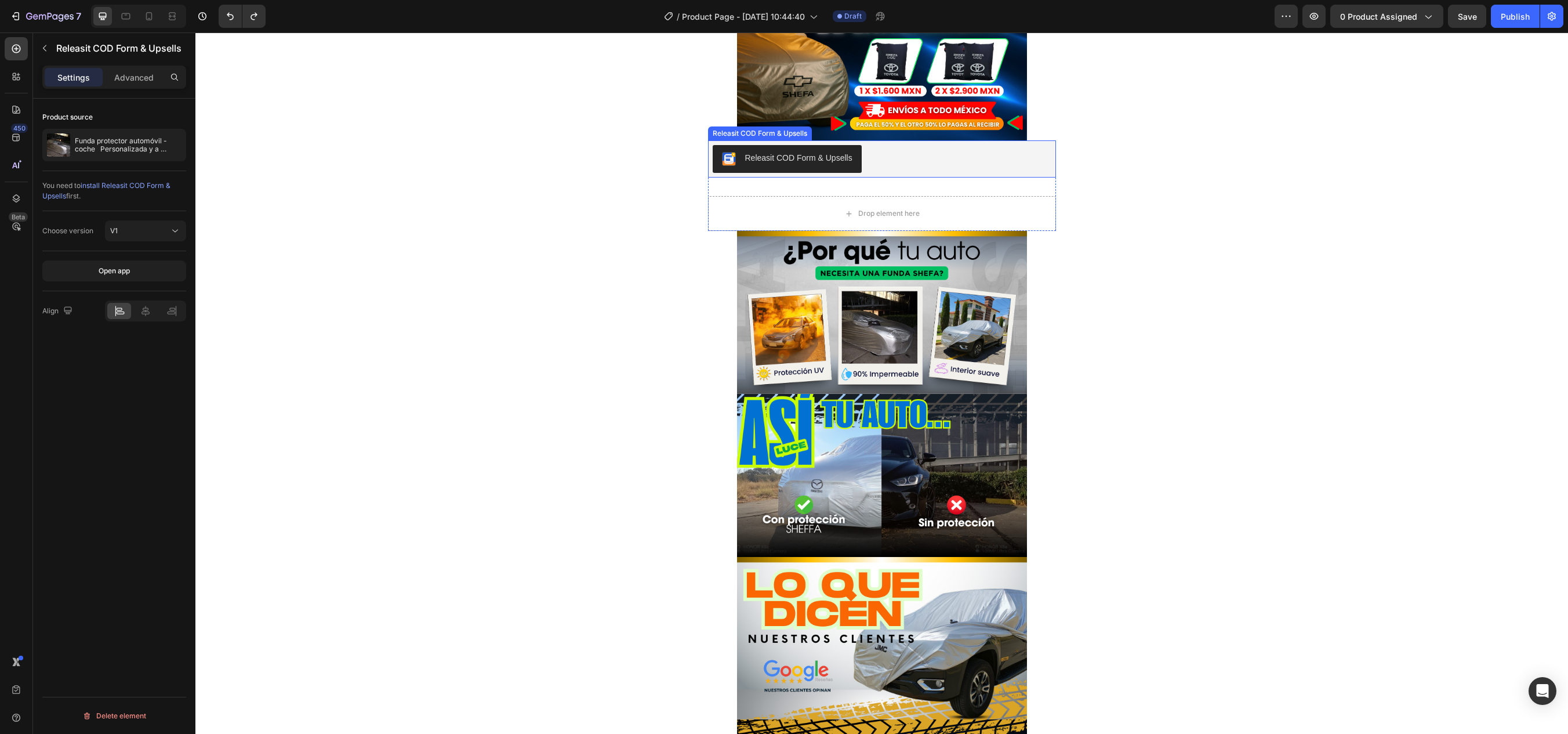
click at [825, 161] on div "Releasit COD Form & Upsells" at bounding box center [799, 158] width 107 height 13
click at [168, 231] on div "V1" at bounding box center [139, 230] width 60 height 10
click at [147, 280] on p "V2" at bounding box center [142, 281] width 66 height 10
click at [179, 235] on icon at bounding box center [175, 231] width 12 height 12
click at [143, 258] on p "V1" at bounding box center [142, 259] width 66 height 10
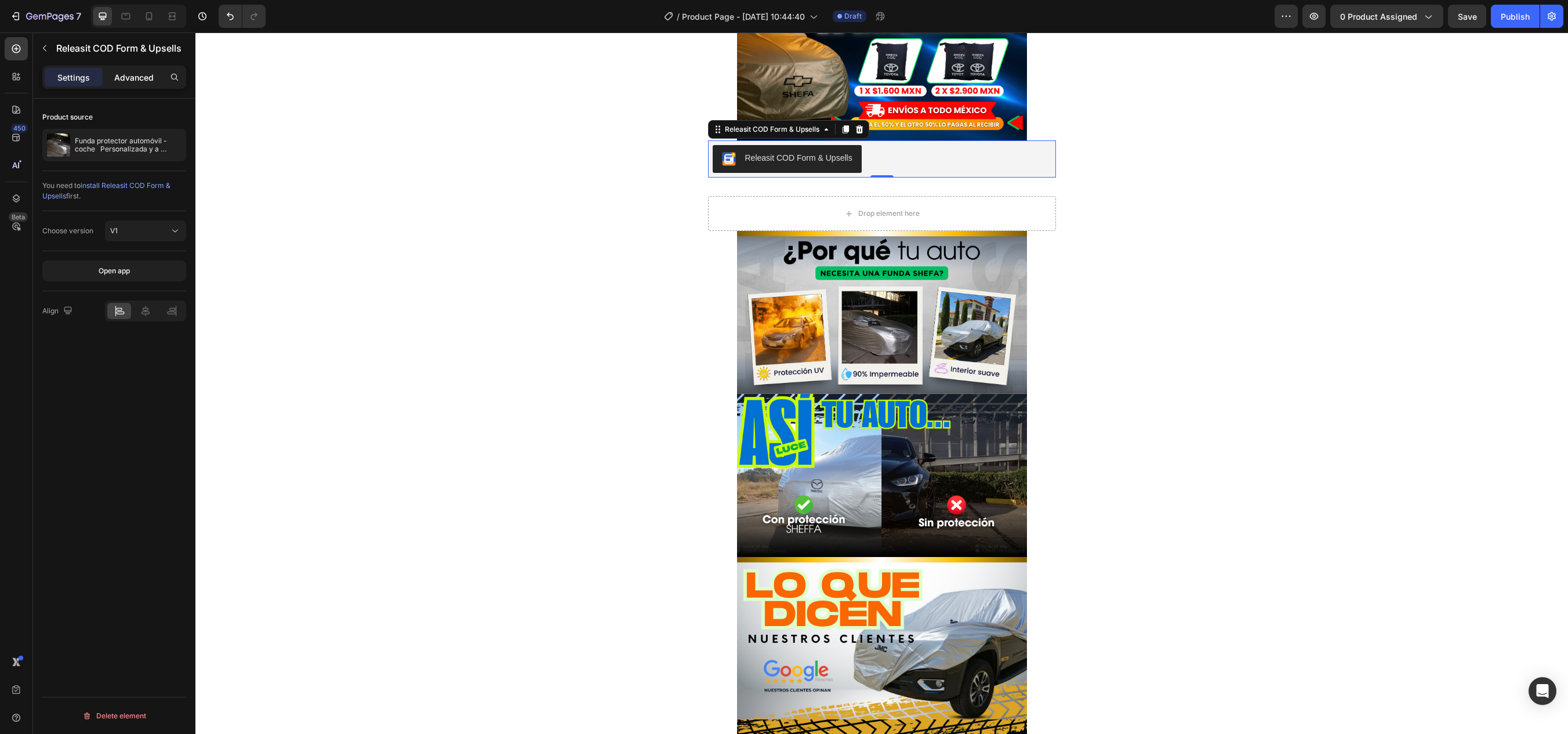
click at [138, 85] on div "Advanced" at bounding box center [133, 77] width 58 height 18
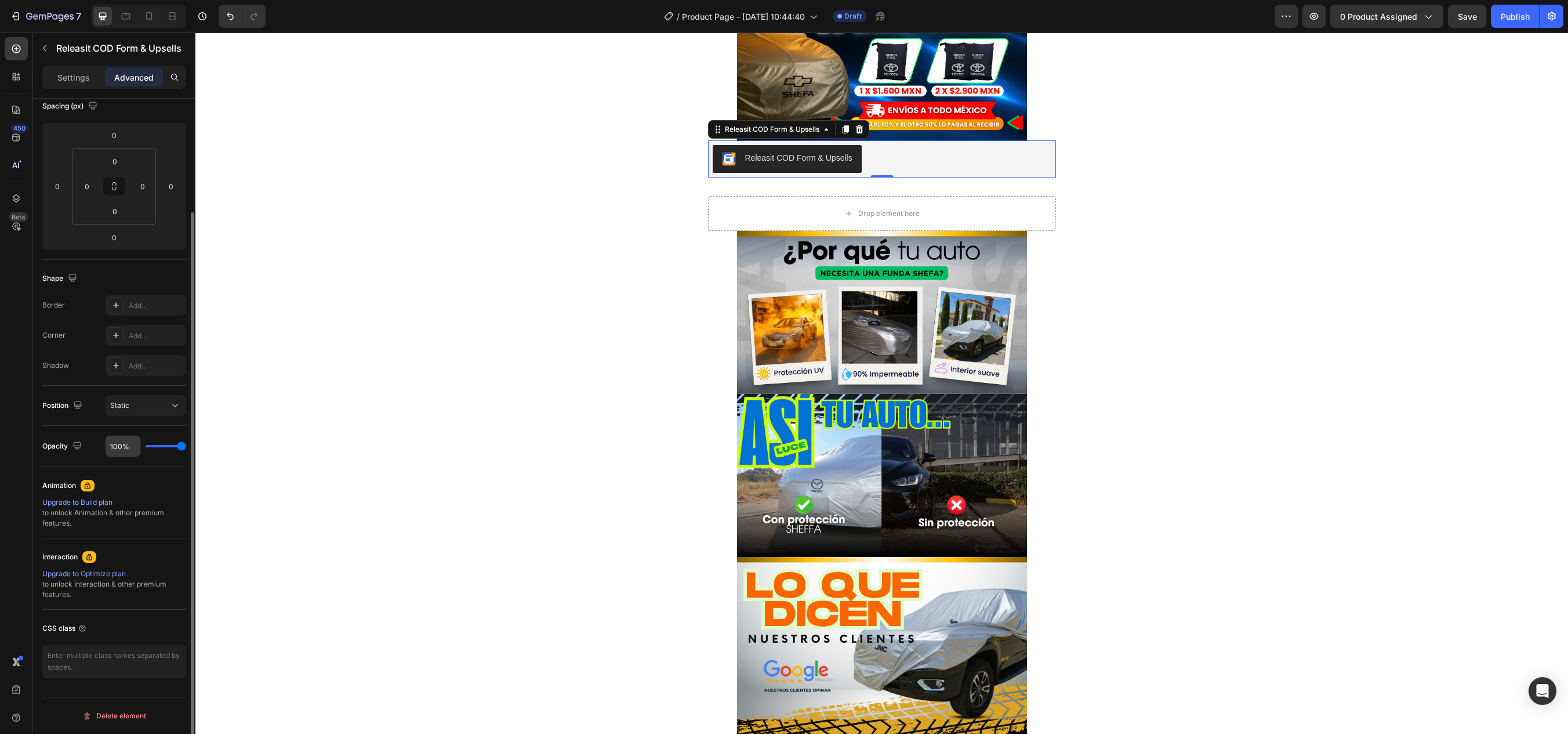
scroll to position [0, 0]
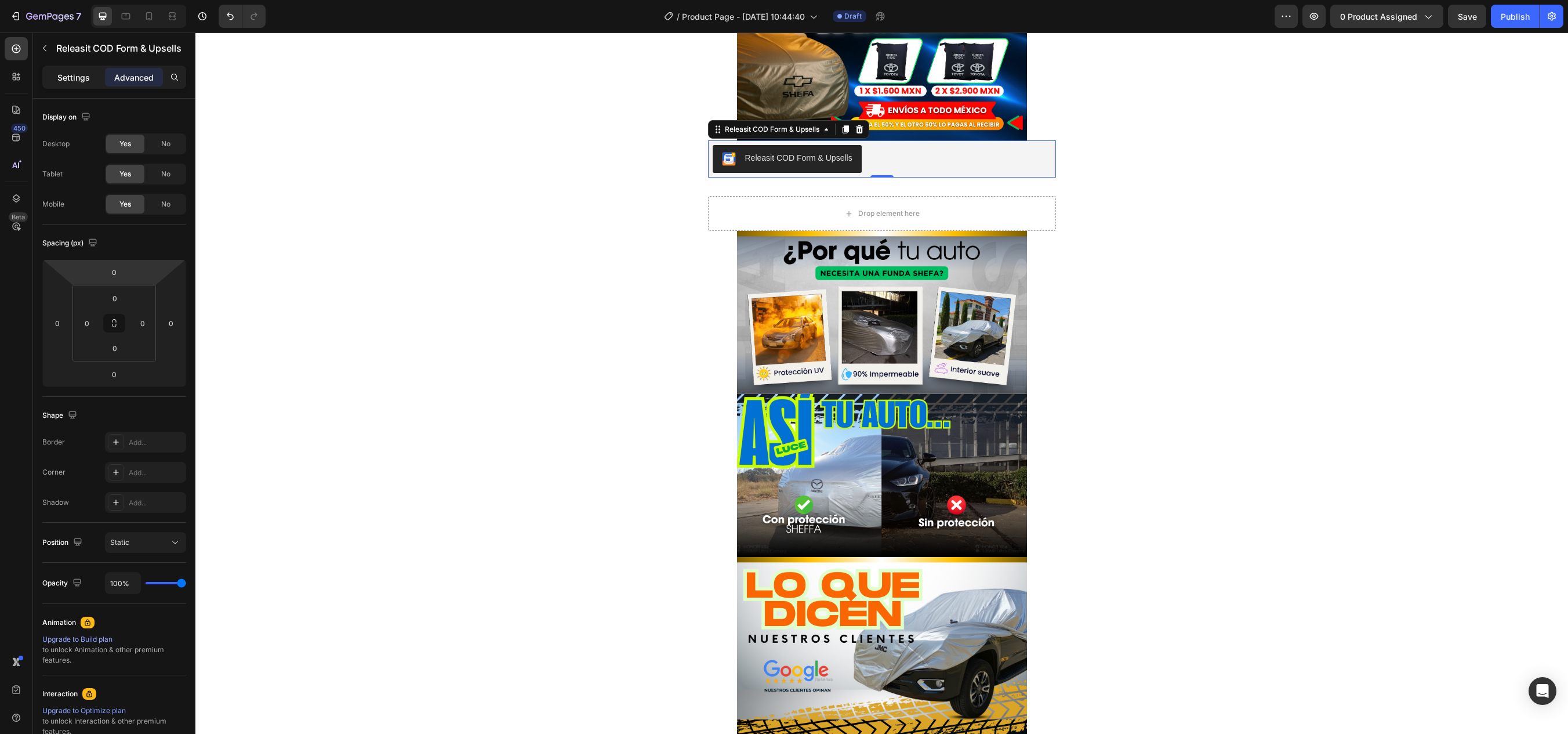
click at [76, 78] on p "Settings" at bounding box center [74, 77] width 33 height 13
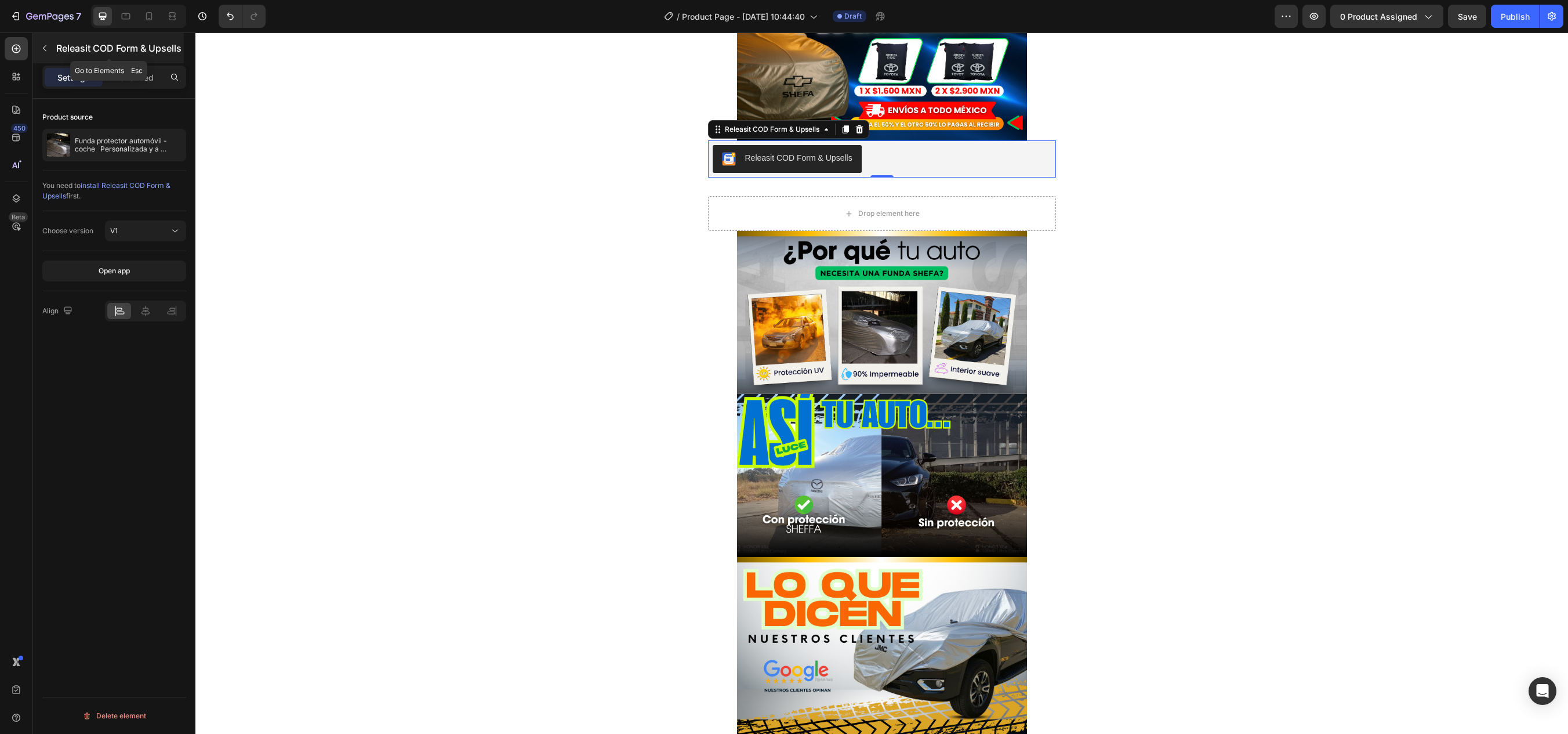
click at [50, 44] on button "button" at bounding box center [44, 48] width 18 height 18
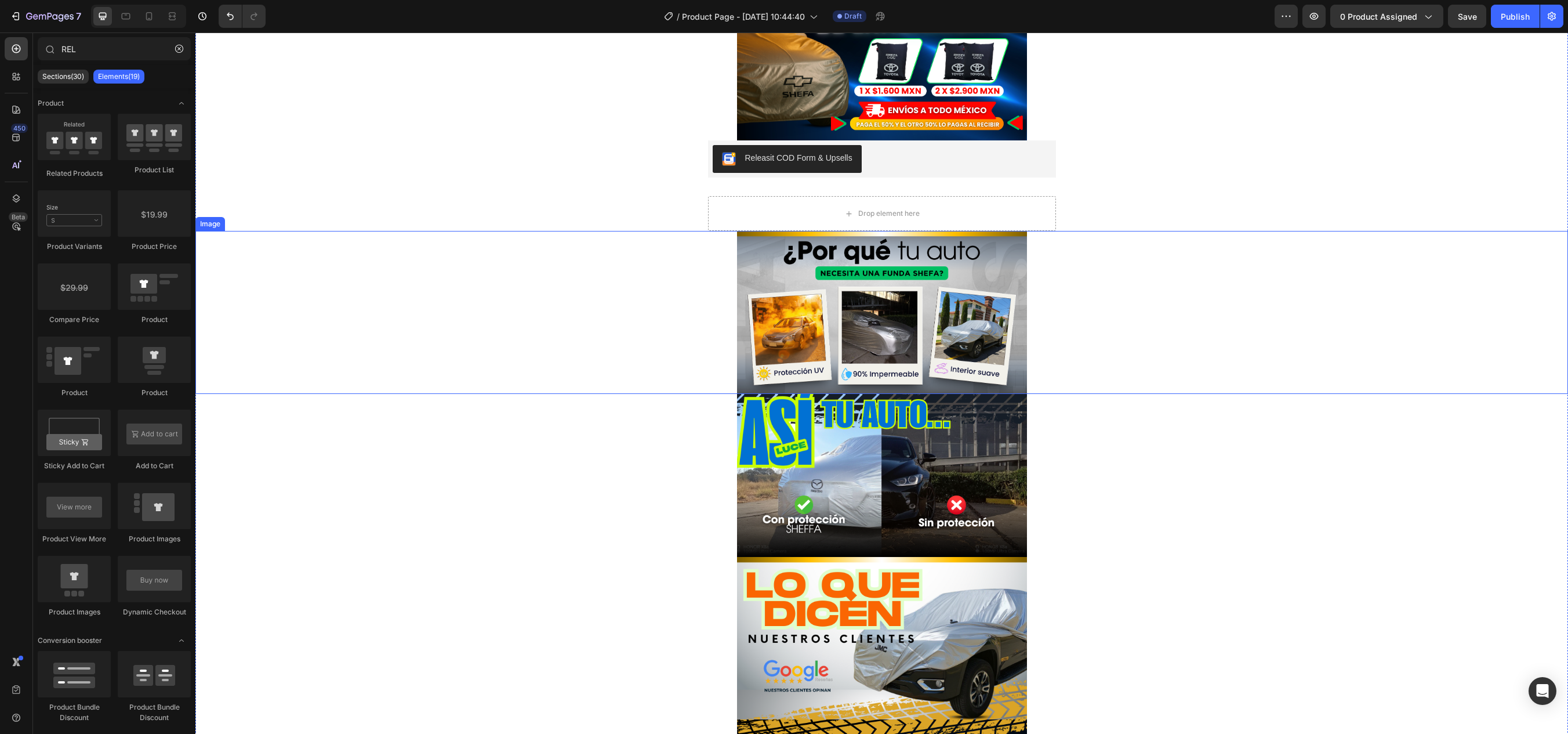
click at [1312, 308] on div at bounding box center [882, 312] width 1373 height 163
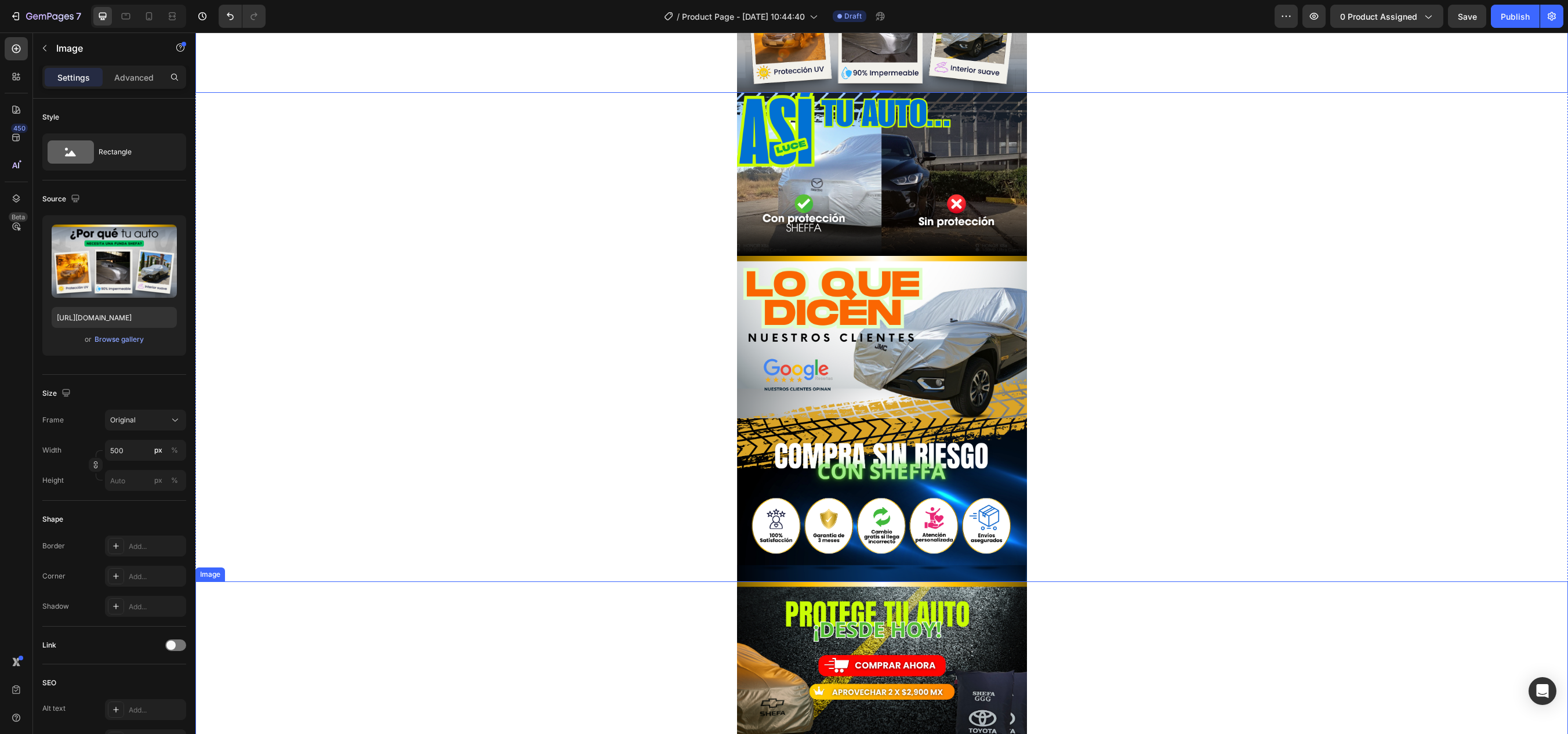
scroll to position [605, 0]
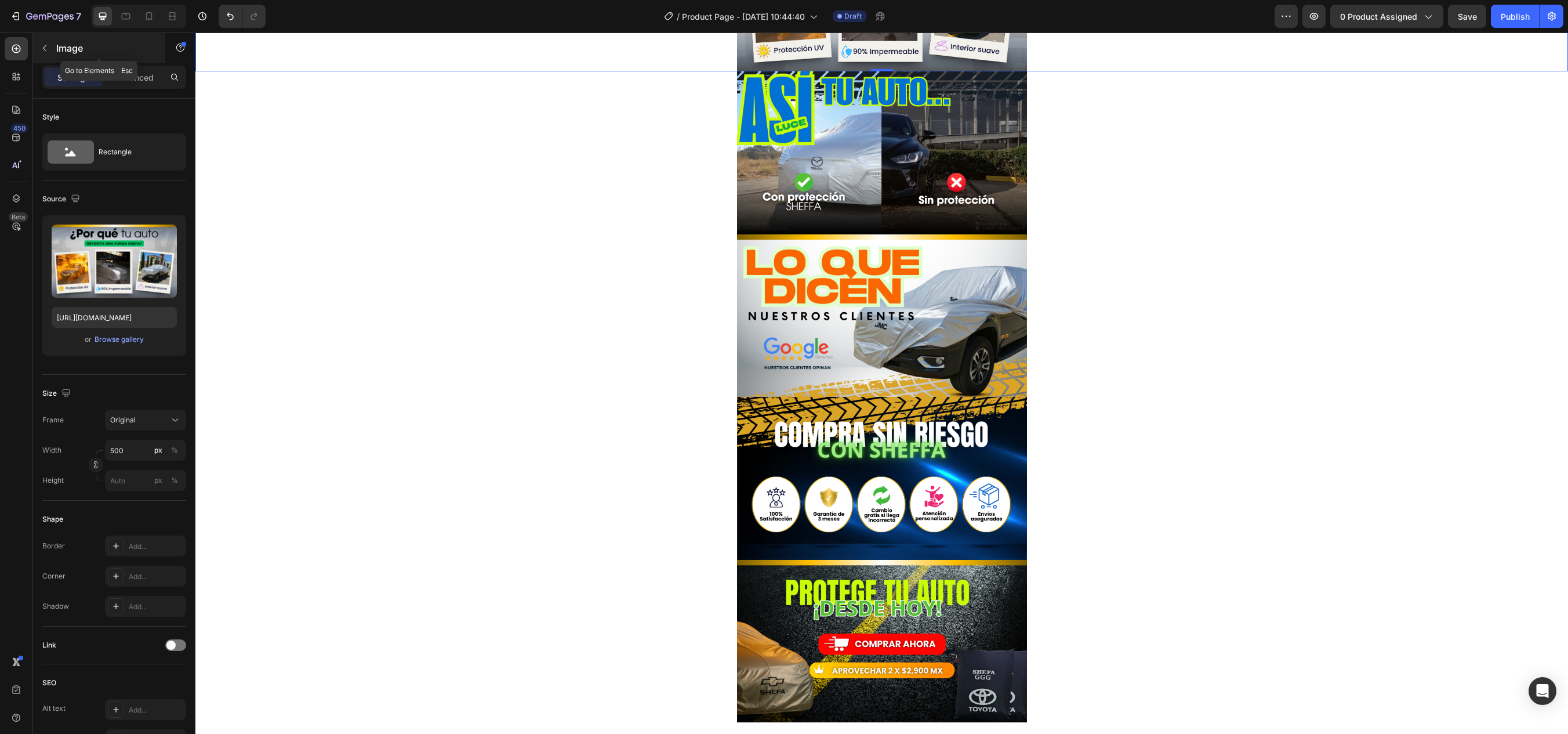
click at [44, 41] on button "button" at bounding box center [44, 48] width 18 height 18
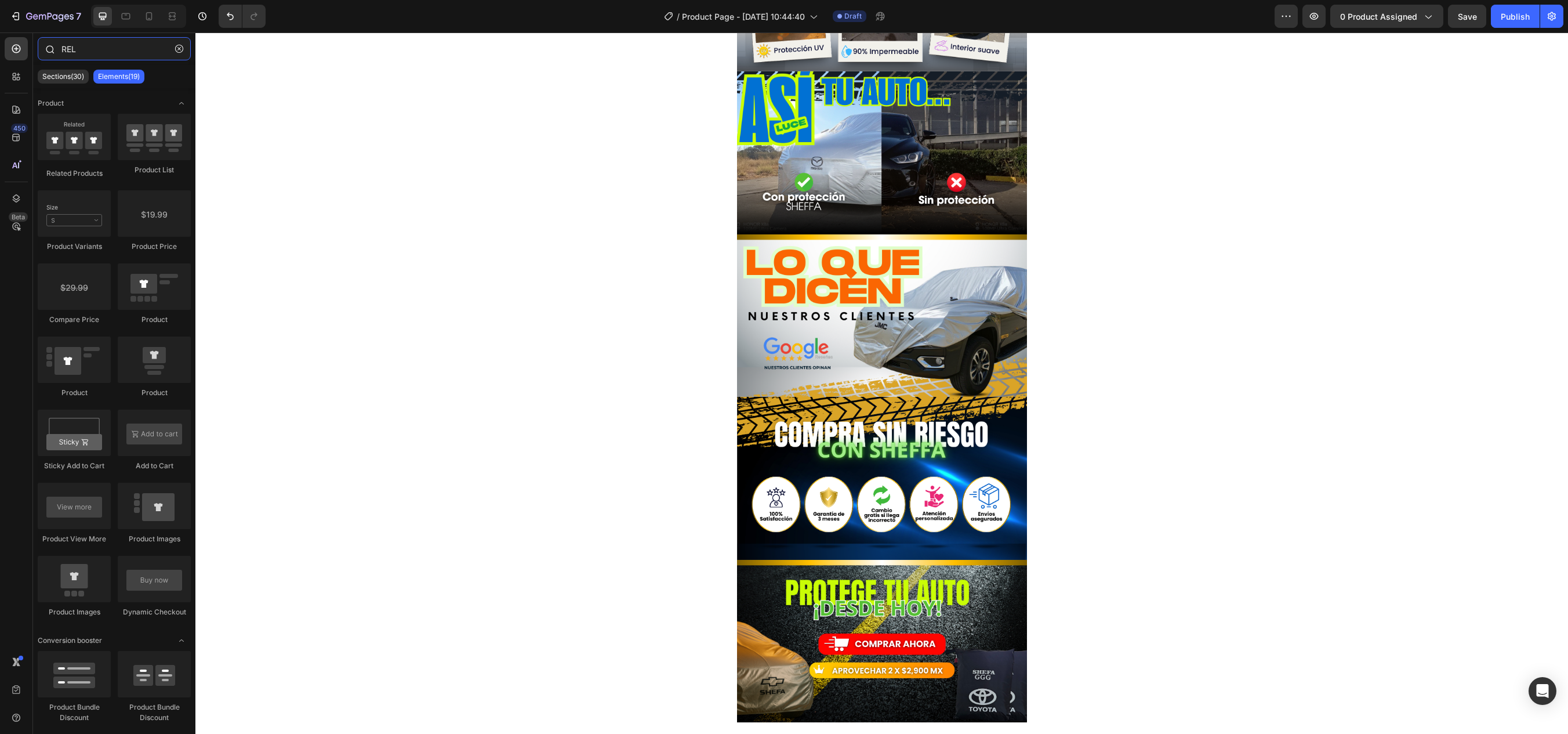
click at [73, 50] on input "REL" at bounding box center [114, 49] width 153 height 23
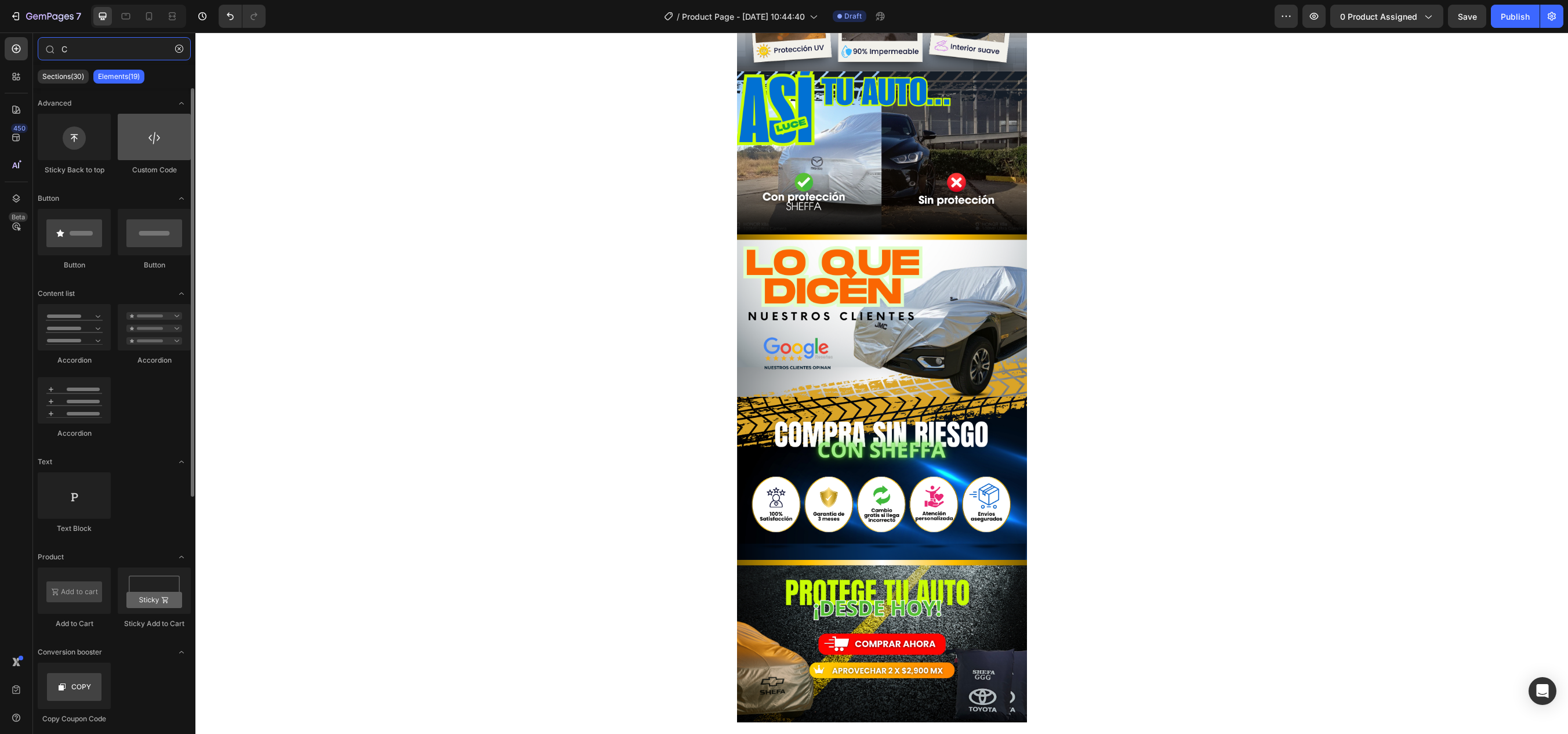
type input "C"
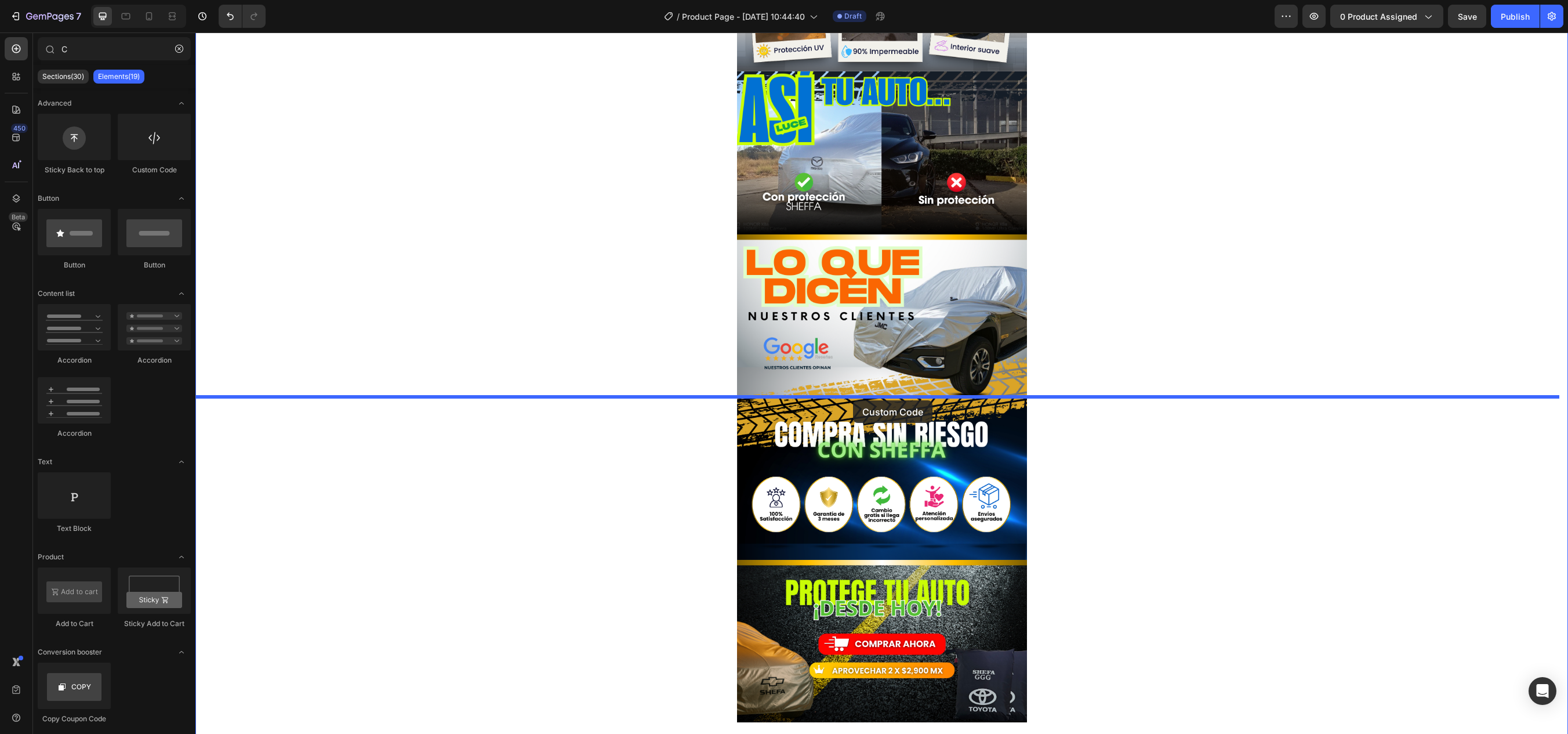
drag, startPoint x: 344, startPoint y: 185, endPoint x: 853, endPoint y: 401, distance: 552.9
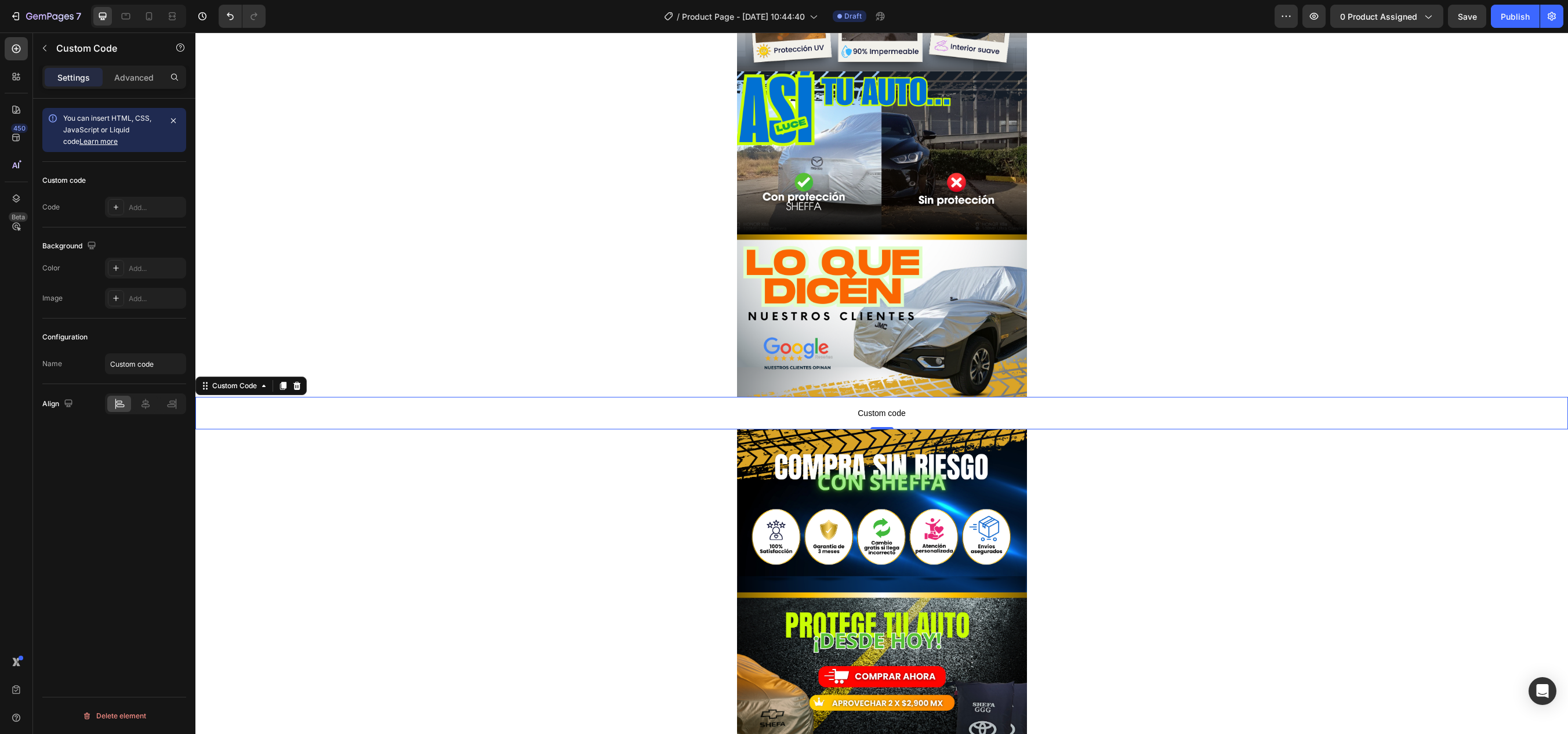
click at [877, 417] on span "Custom code" at bounding box center [882, 412] width 1373 height 14
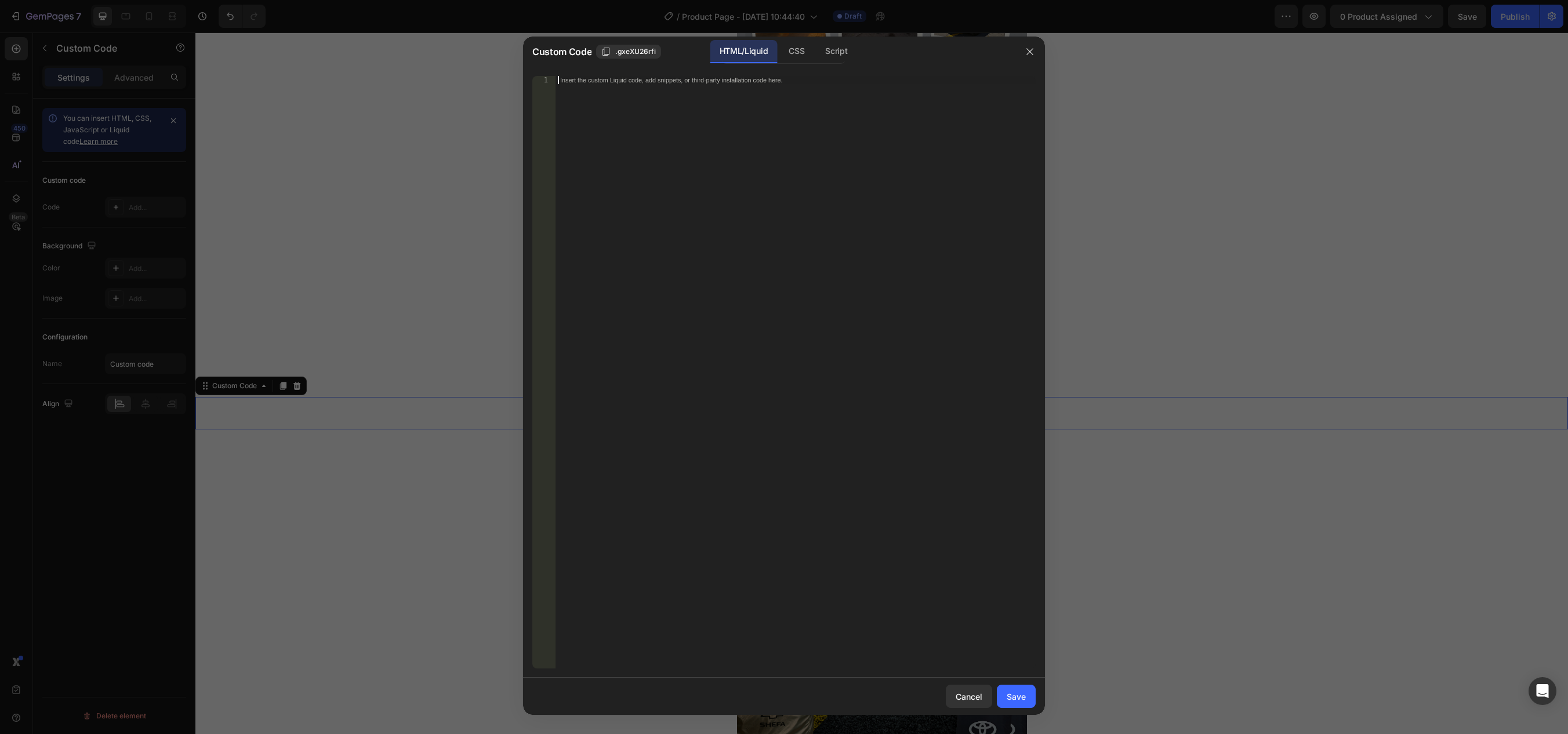
click at [877, 417] on div "Insert the custom Liquid code, add snippets, or third-party installation code h…" at bounding box center [795, 380] width 480 height 608
type textarea "<!-- ============ WIDGET OFERTA PREMIUM ESTÉTICO ============ -->"
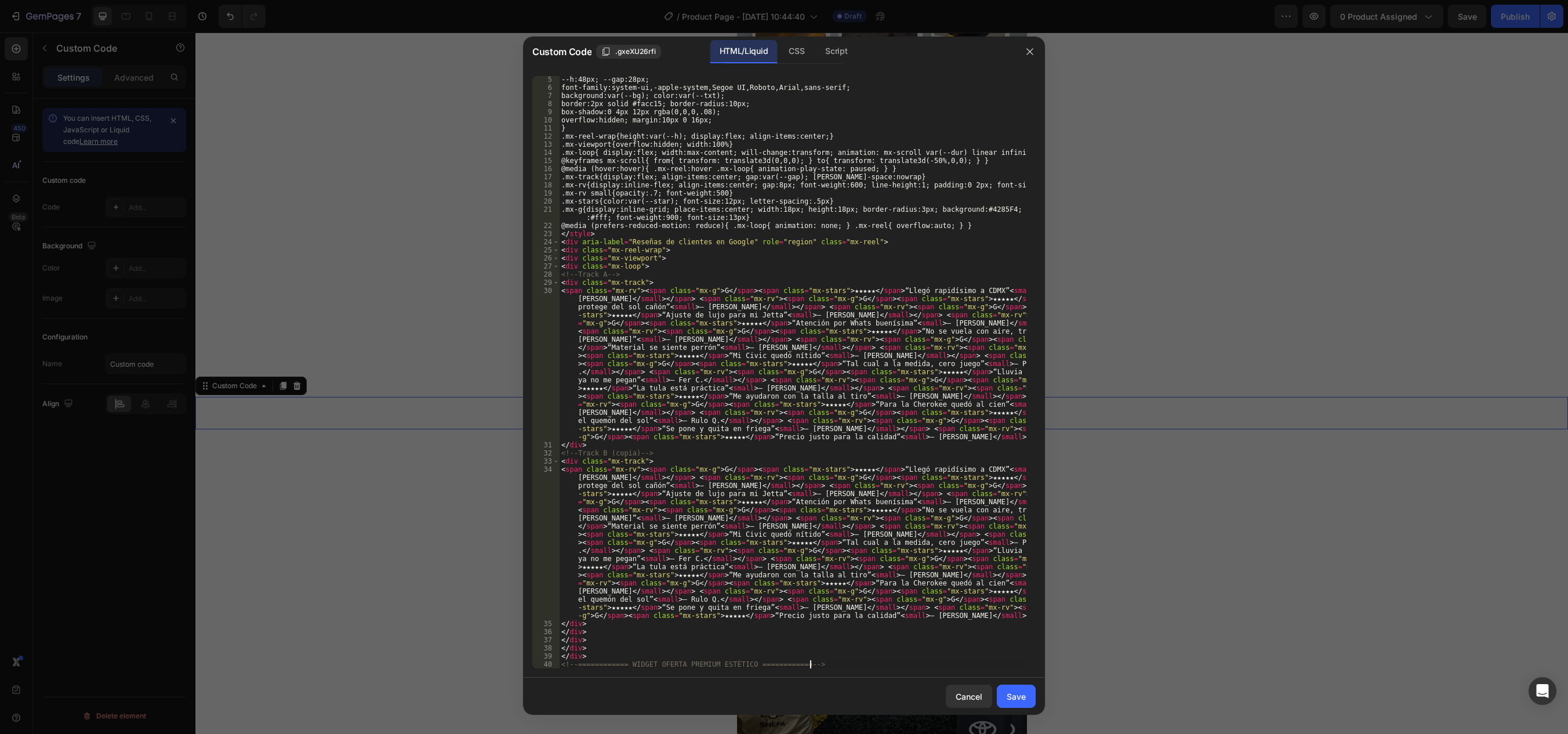
scroll to position [33, 0]
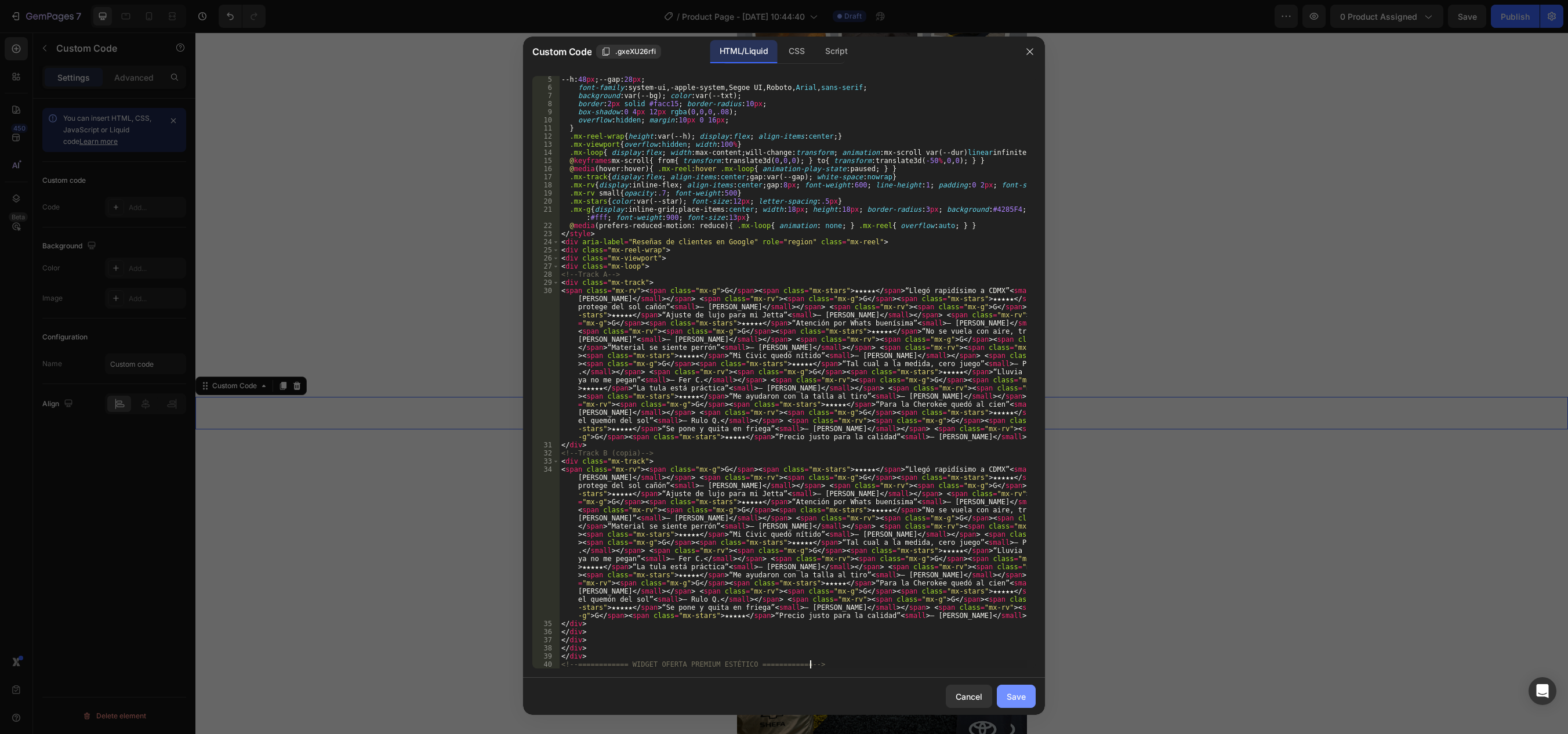
click at [1019, 691] on div "Save" at bounding box center [1016, 696] width 19 height 13
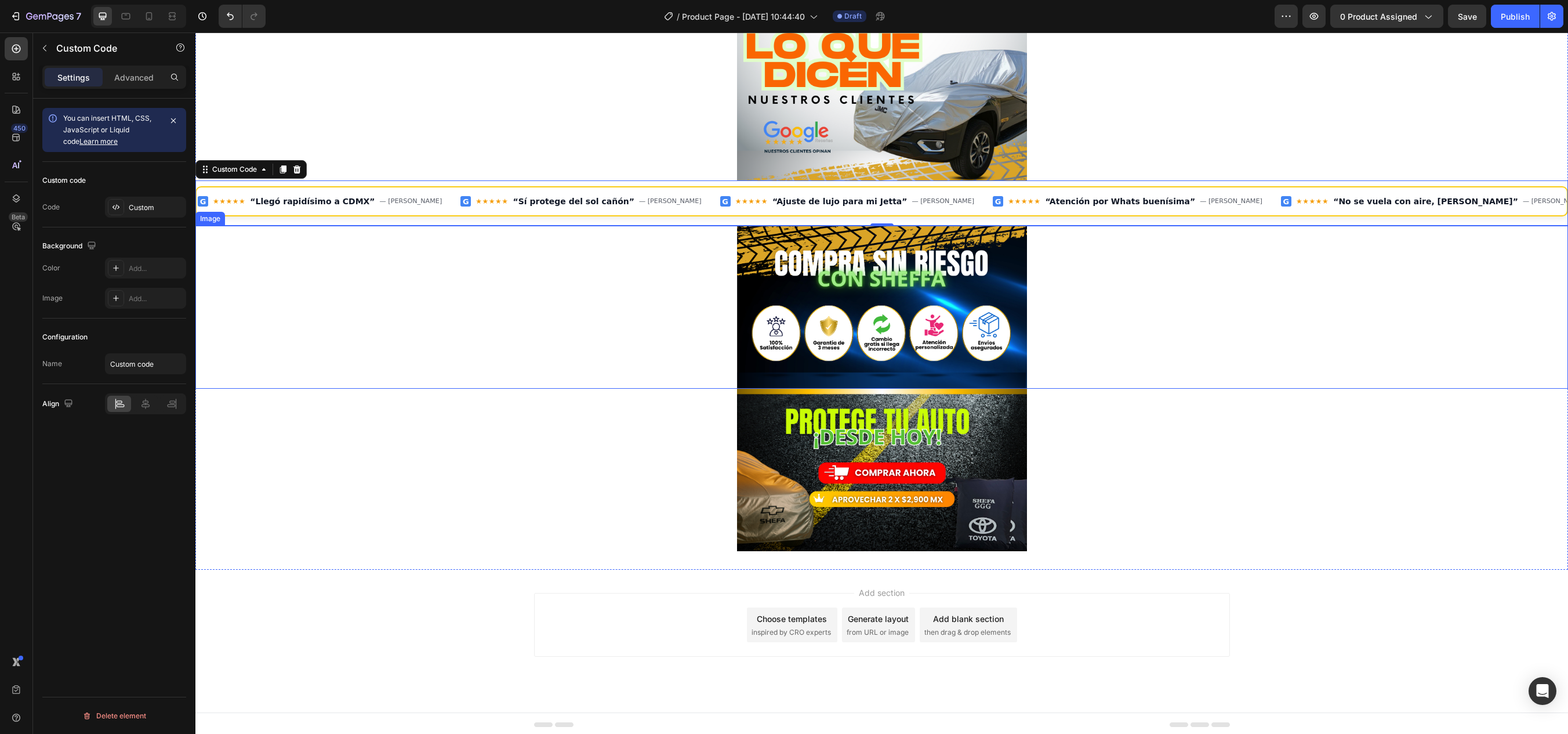
scroll to position [824, 0]
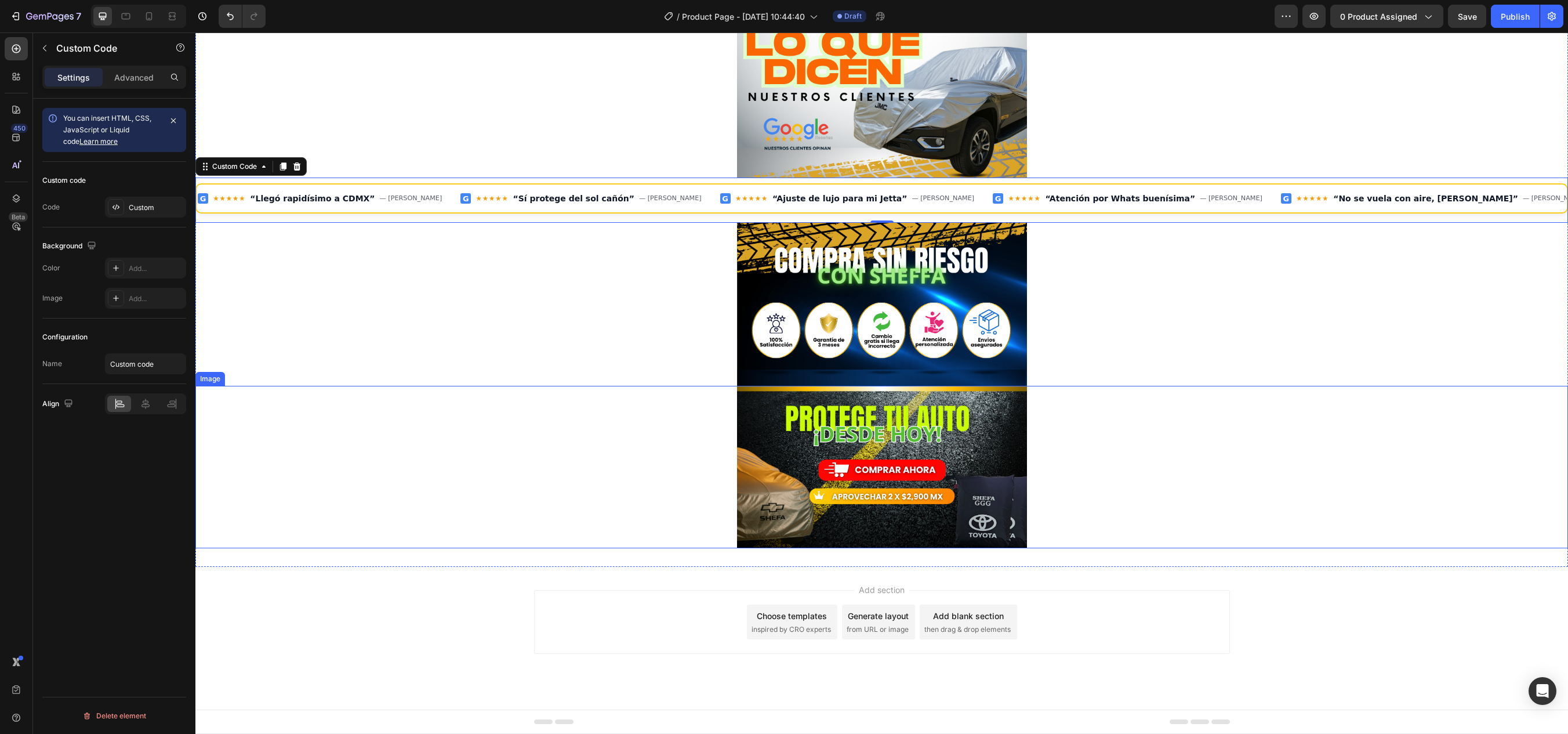
click at [794, 537] on img at bounding box center [882, 467] width 290 height 163
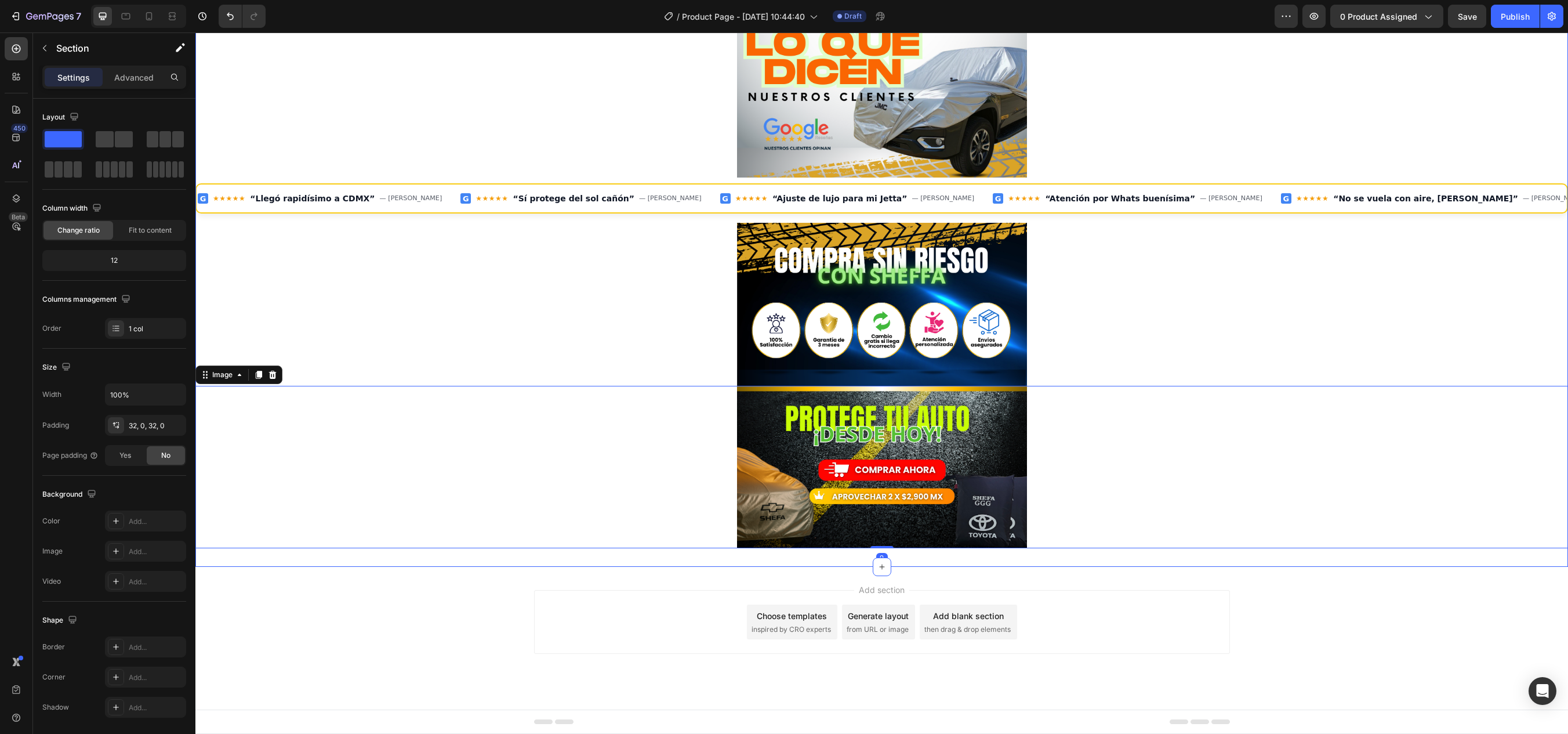
click at [43, 47] on icon "button" at bounding box center [44, 48] width 9 height 9
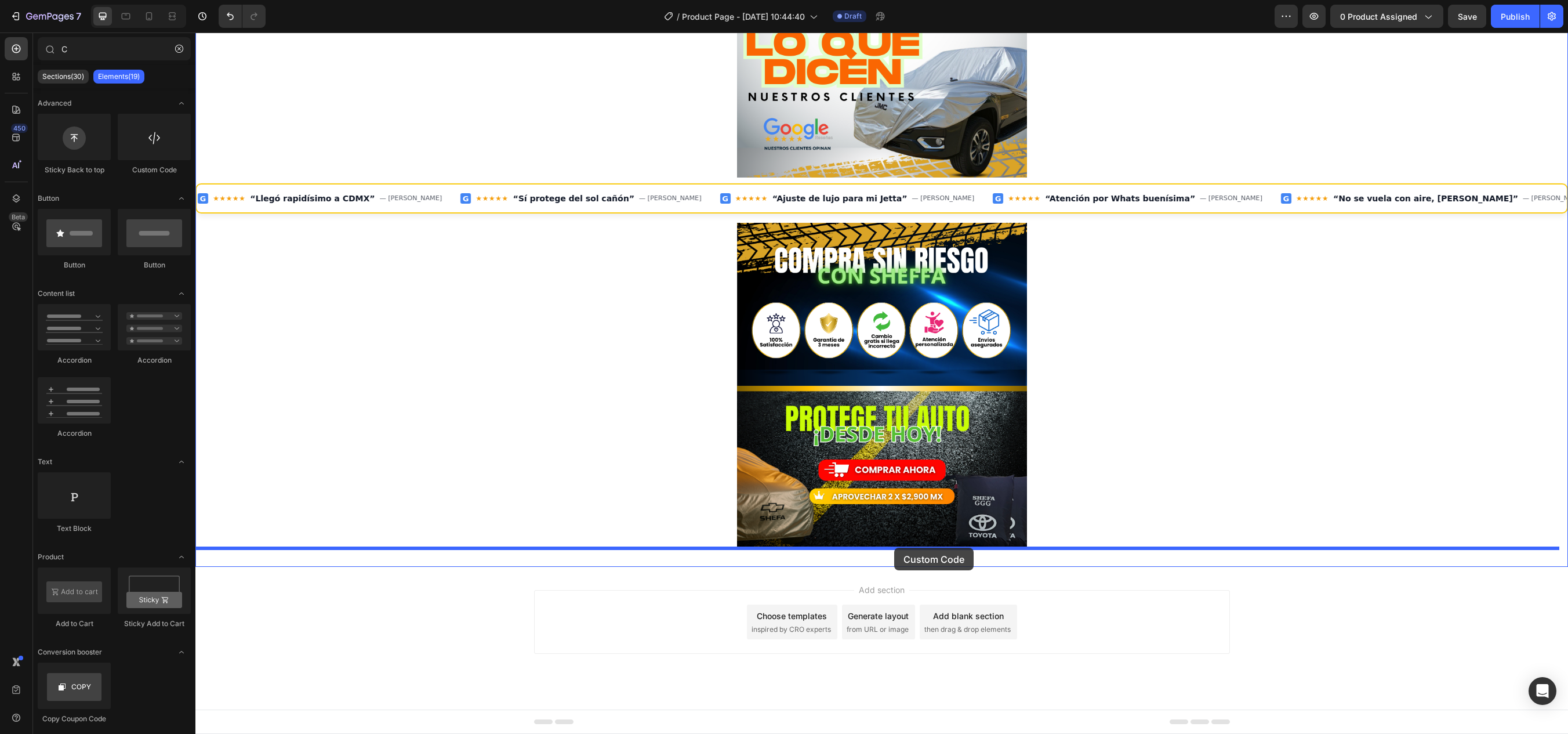
drag, startPoint x: 352, startPoint y: 188, endPoint x: 894, endPoint y: 547, distance: 650.1
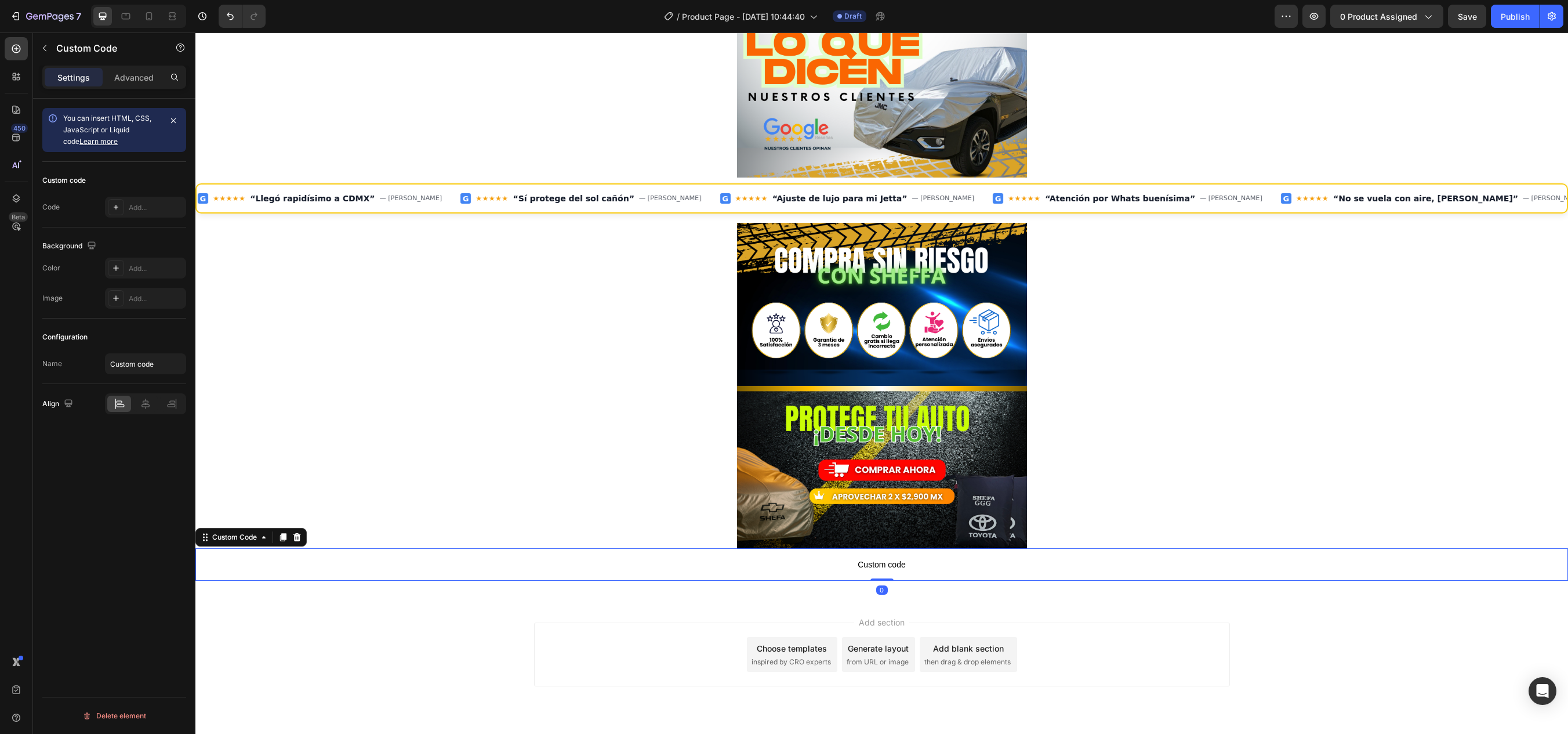
click at [876, 570] on span "Custom code" at bounding box center [882, 564] width 1373 height 14
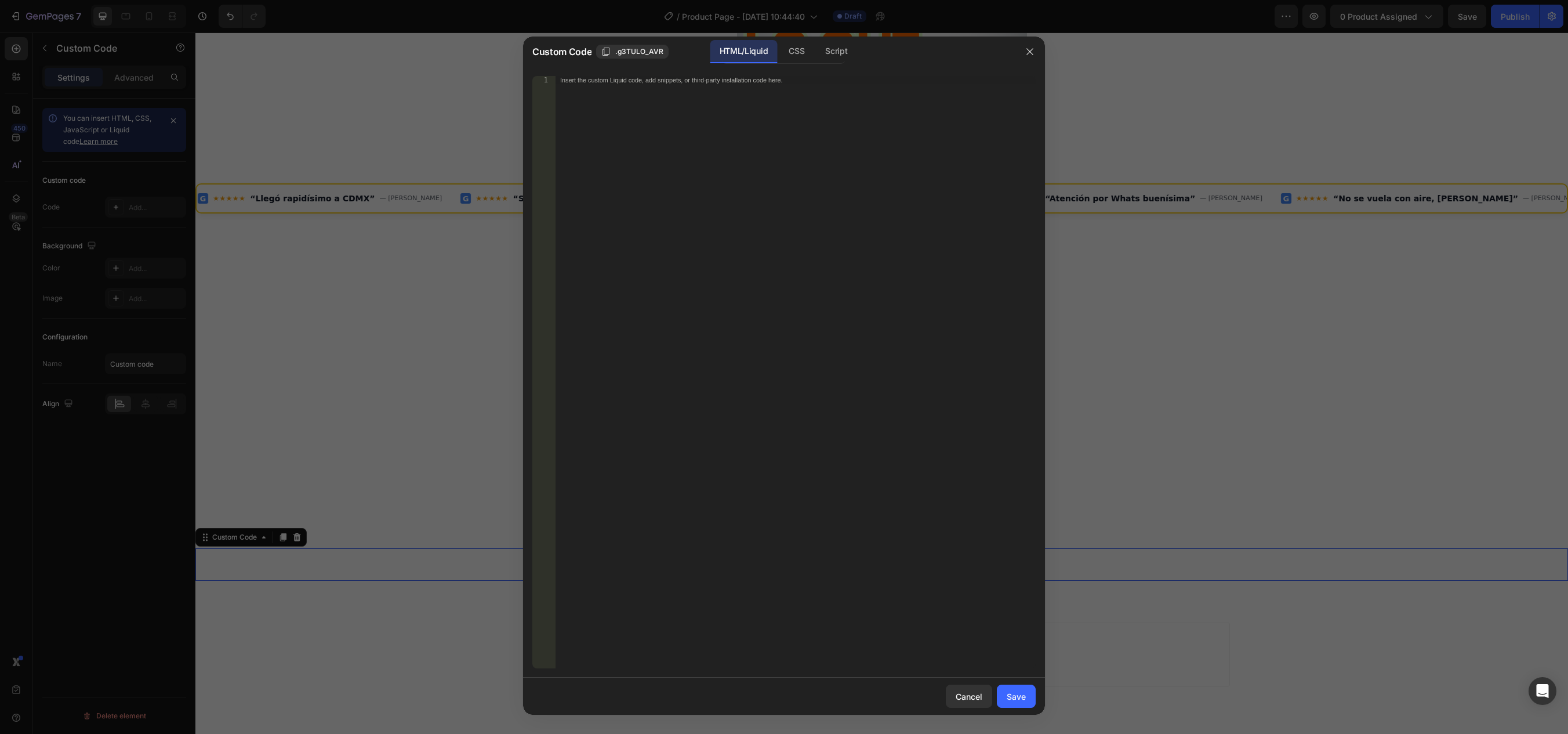
click at [706, 162] on div "Insert the custom Liquid code, add snippets, or third-party installation code h…" at bounding box center [795, 380] width 480 height 608
paste textarea "<!-- ====== /WIDGET WHATSAPP SIN BOTÓN ====== -->"
type textarea "<!-- ====== /WIDGET WHATSAPP SIN BOTÓN ====== -->"
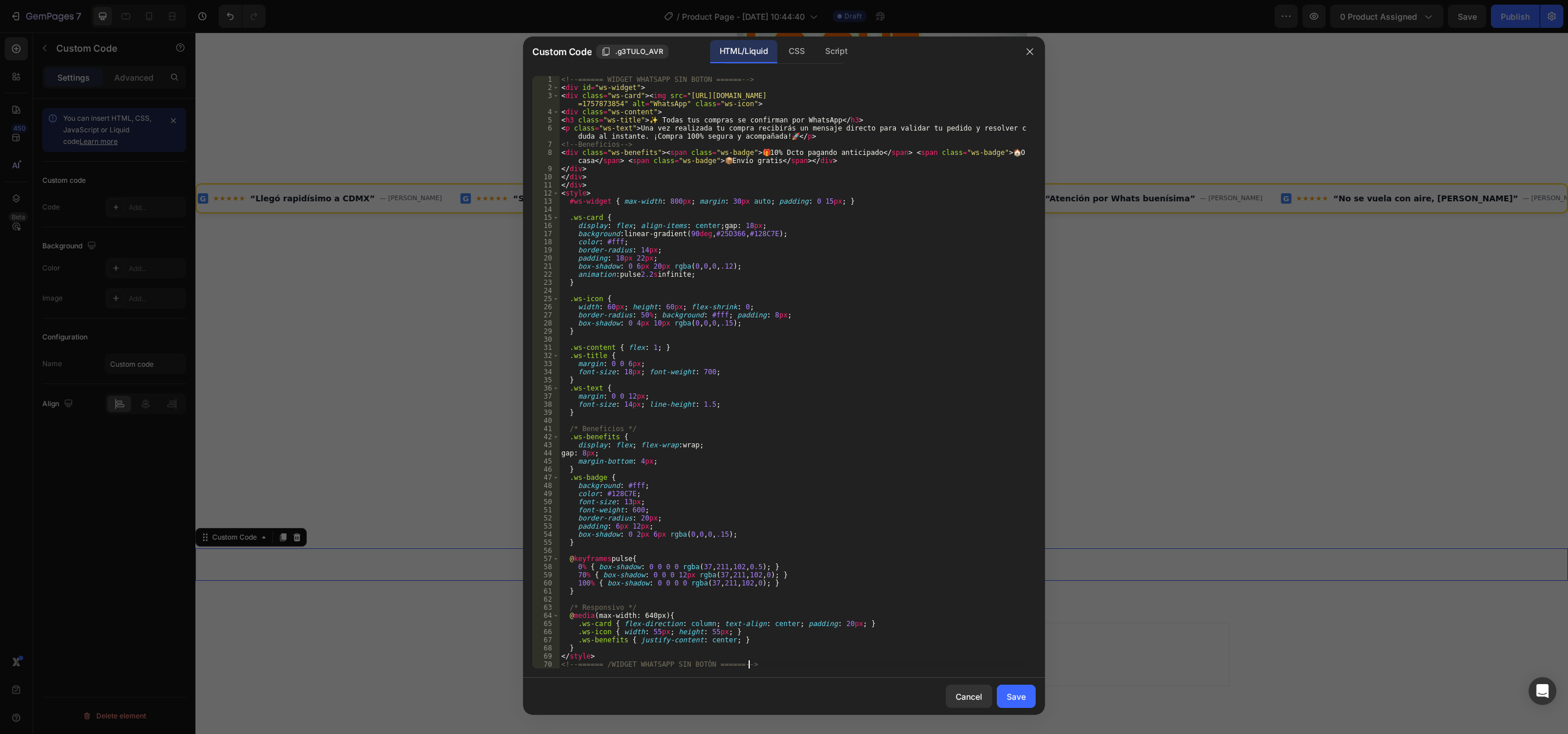
scroll to position [1, 0]
click at [1024, 700] on div "Save" at bounding box center [1016, 696] width 19 height 13
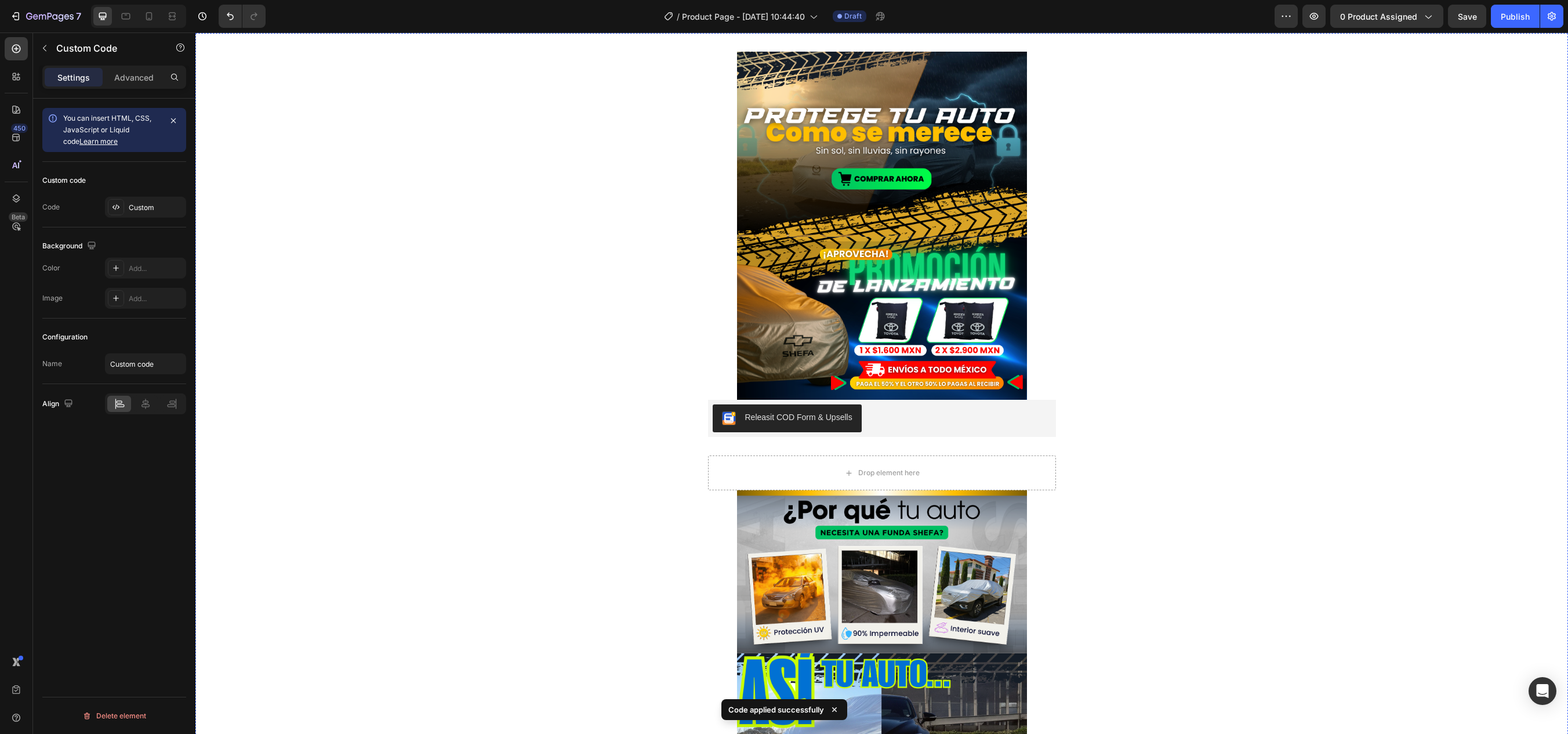
scroll to position [0, 0]
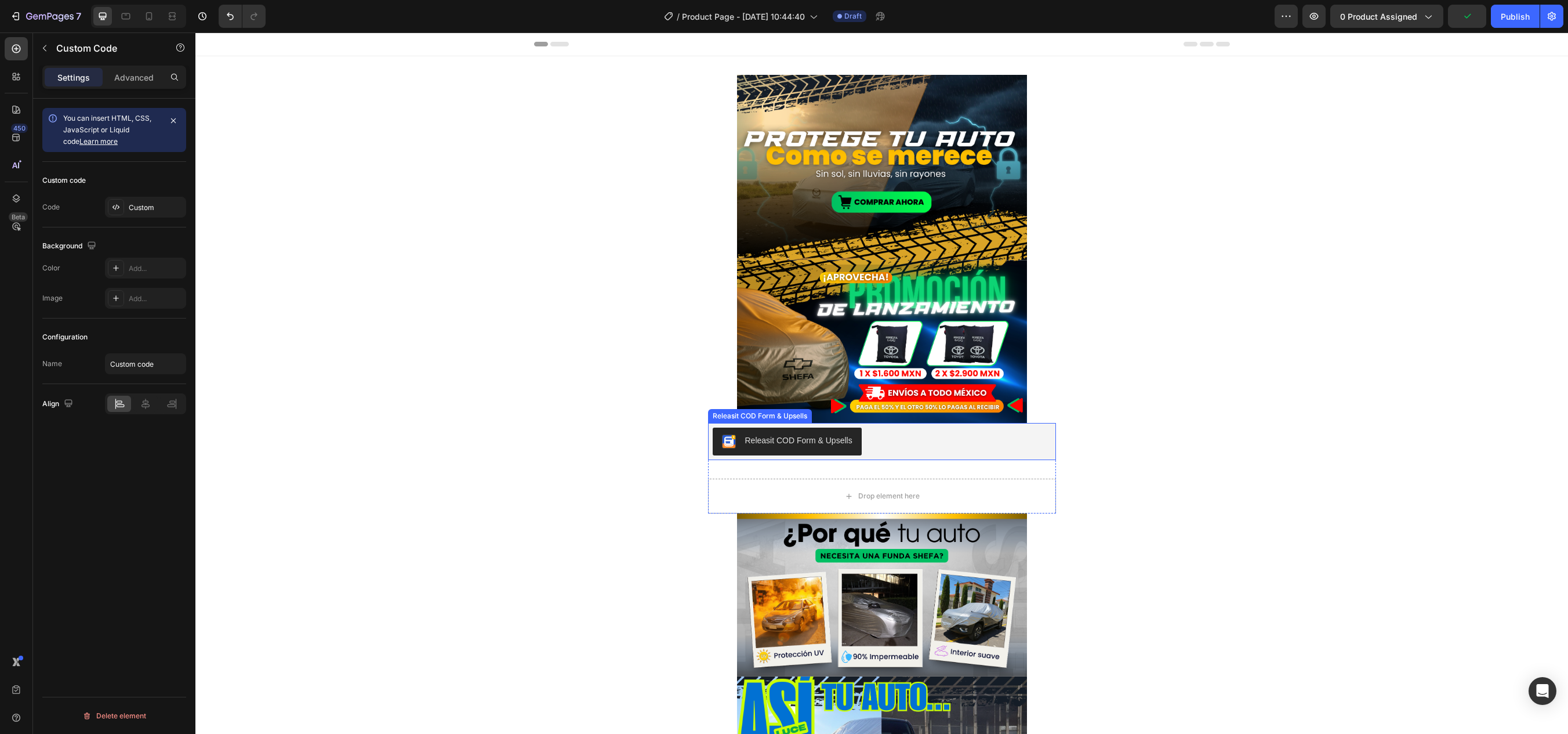
click at [952, 457] on div "Releasit COD Form & Upsells" at bounding box center [882, 442] width 348 height 37
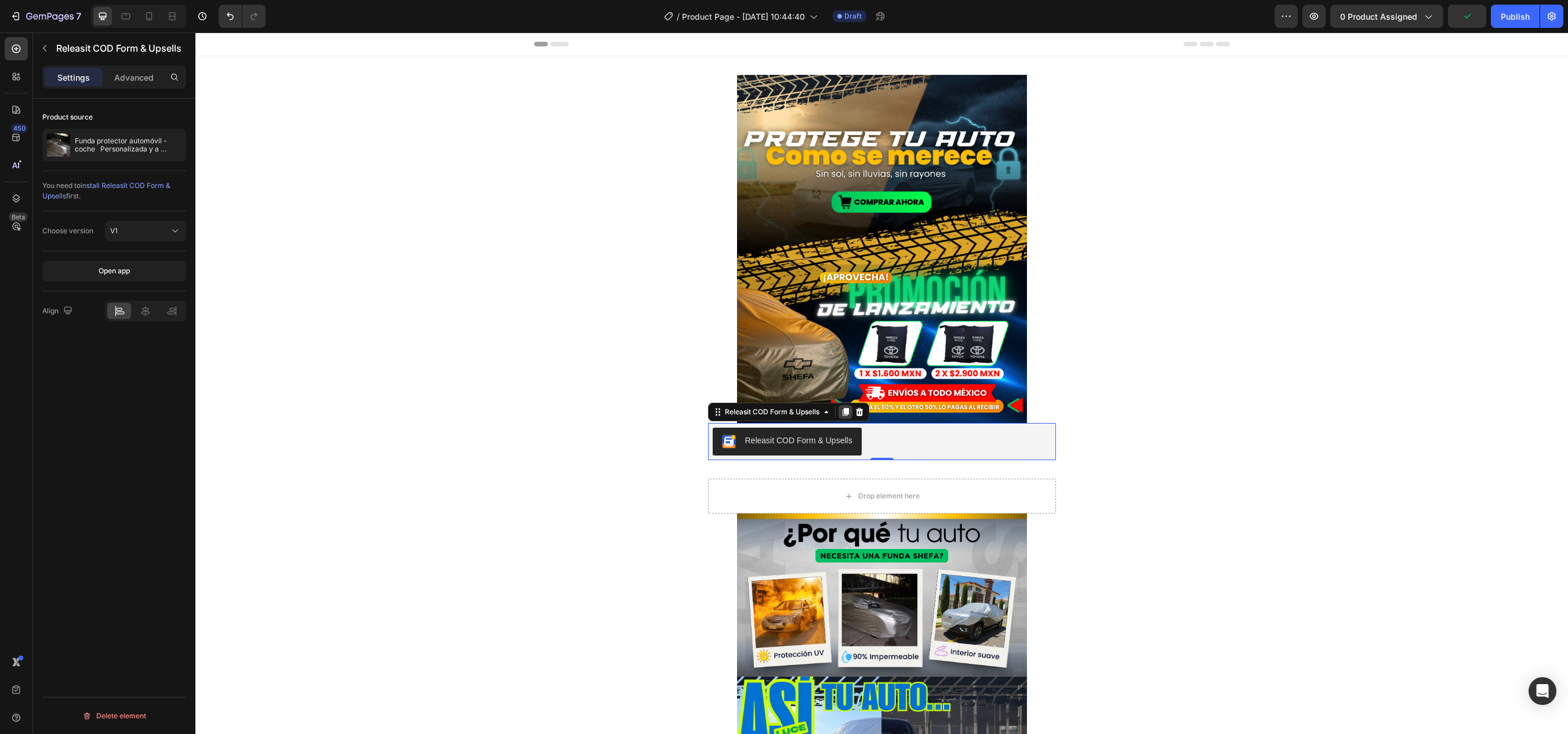
click at [845, 411] on icon at bounding box center [846, 412] width 7 height 8
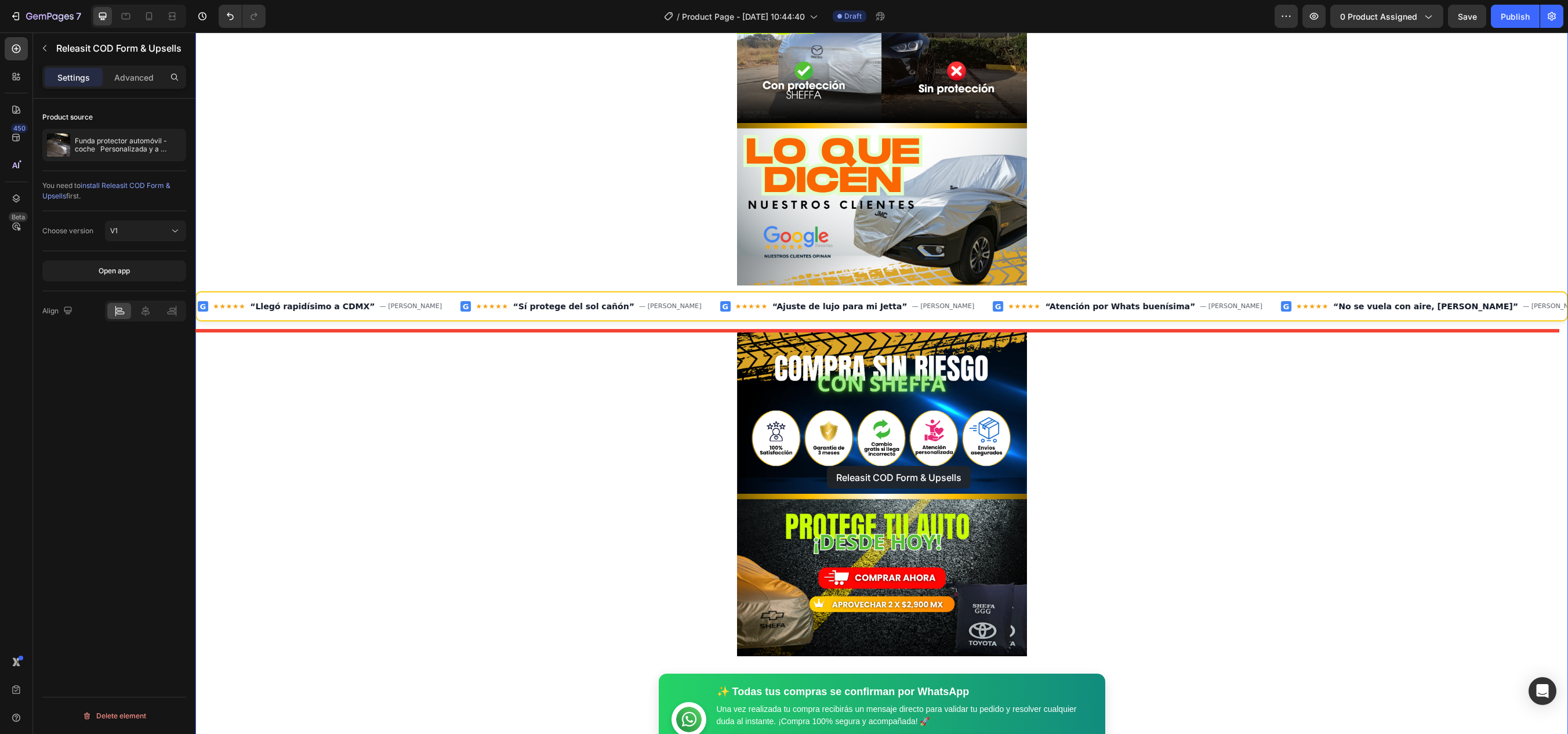
scroll to position [812, 0]
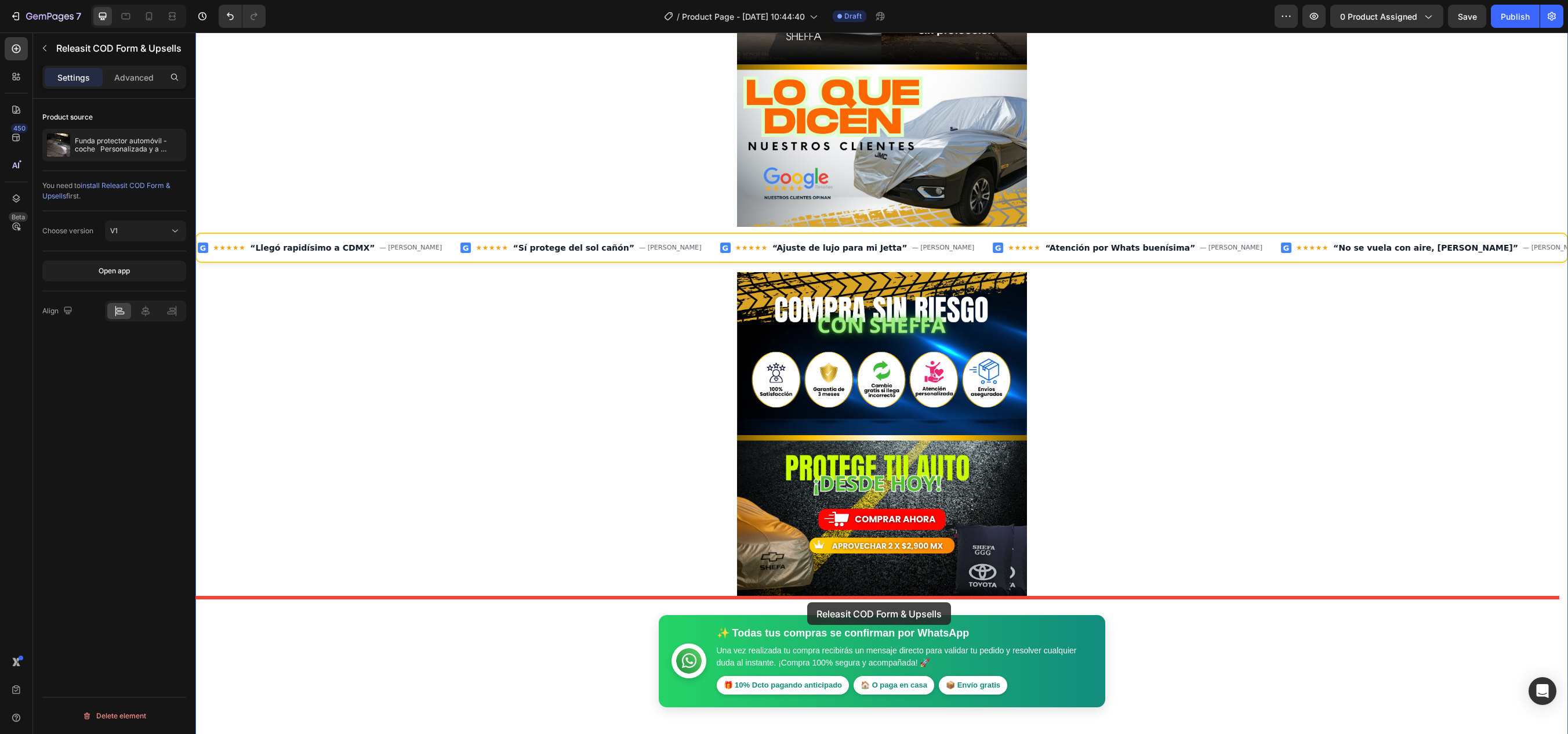
drag, startPoint x: 712, startPoint y: 450, endPoint x: 807, endPoint y: 602, distance: 179.2
click at [807, 602] on div "Header Image Image Releasit COD Form & Upsells Releasit COD Form & Upsells Rele…" at bounding box center [882, 65] width 1373 height 1689
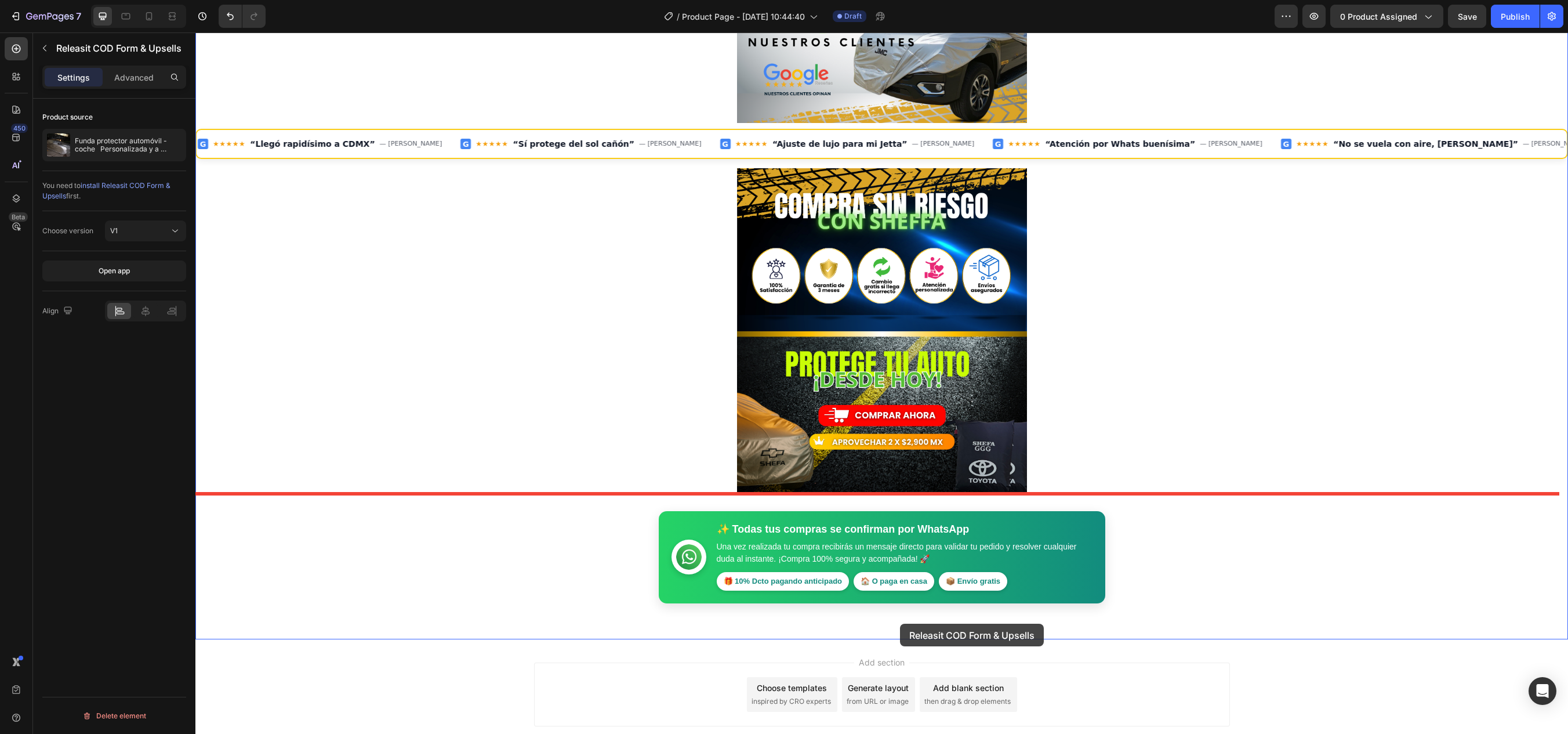
scroll to position [930, 0]
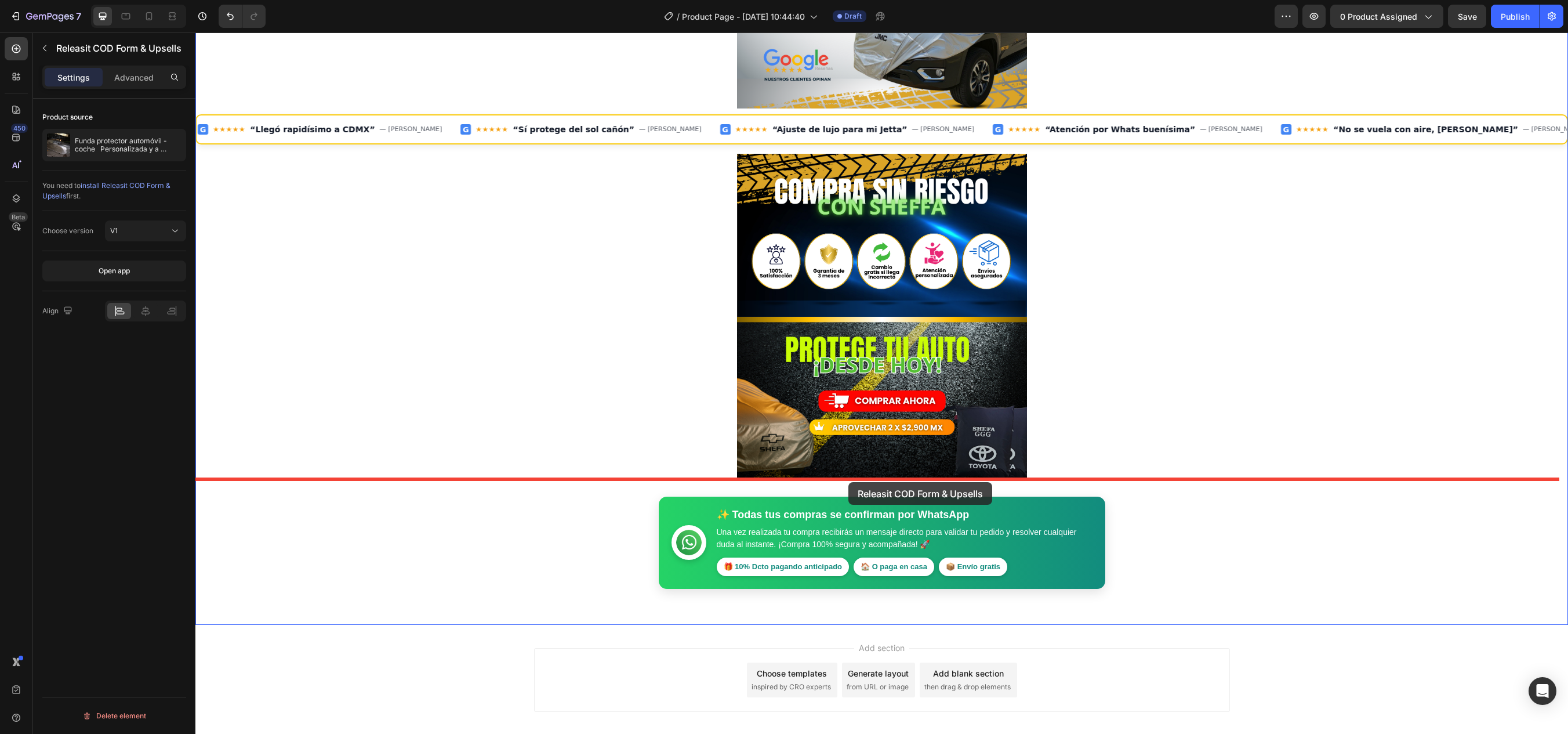
drag, startPoint x: 715, startPoint y: 301, endPoint x: 849, endPoint y: 482, distance: 225.2
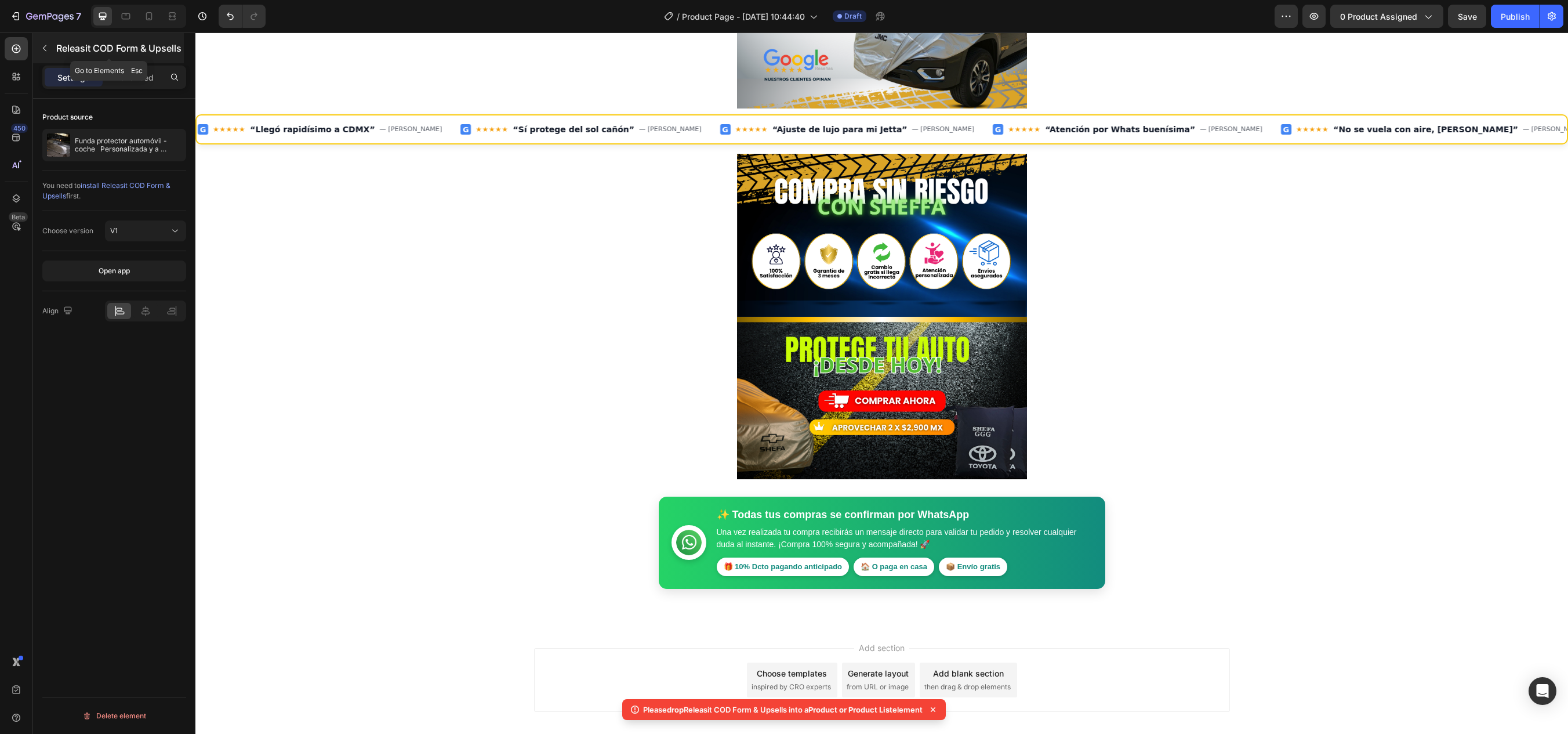
click at [43, 43] on button "button" at bounding box center [44, 48] width 18 height 18
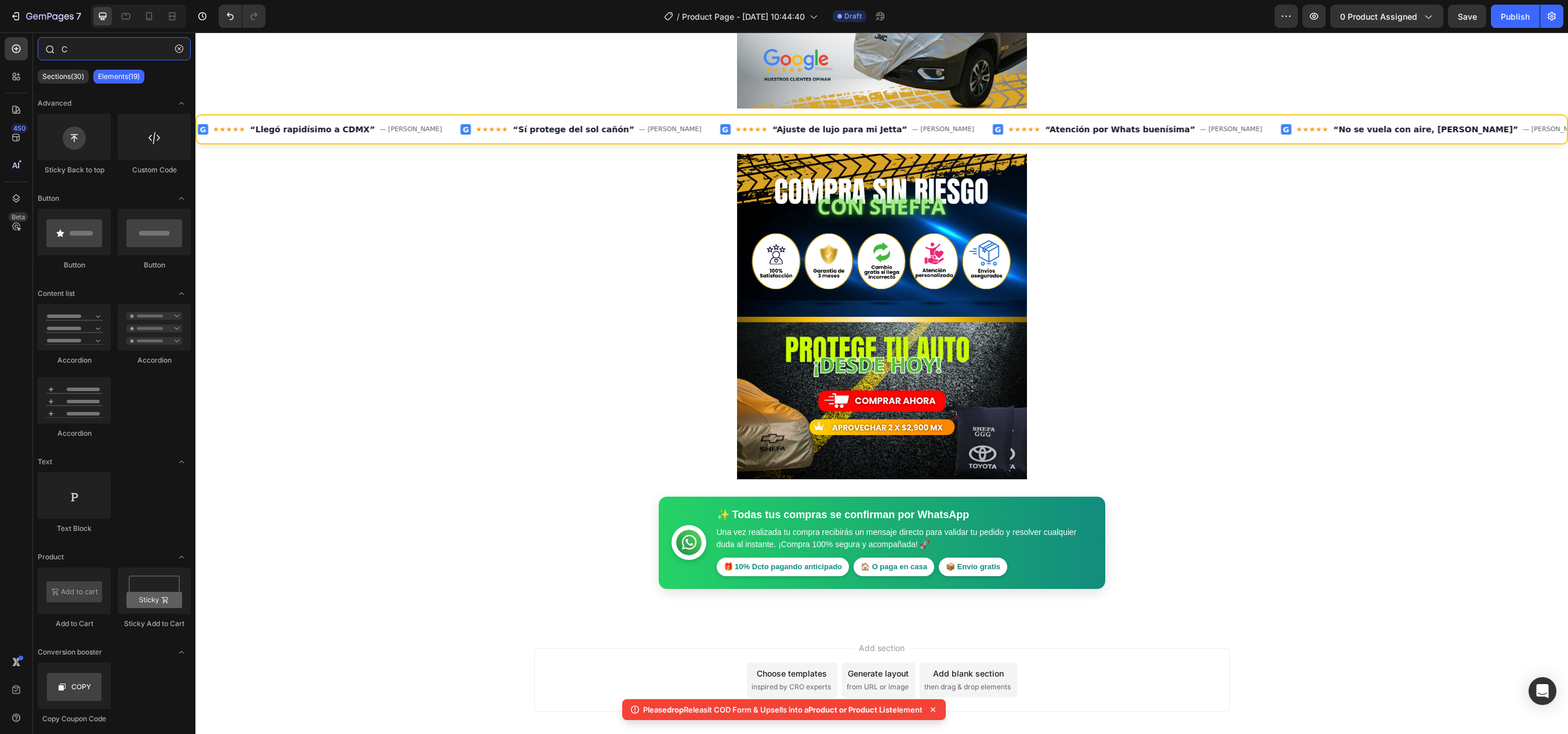
click at [129, 39] on input "C" at bounding box center [114, 49] width 153 height 23
click at [128, 39] on input "C" at bounding box center [114, 49] width 153 height 23
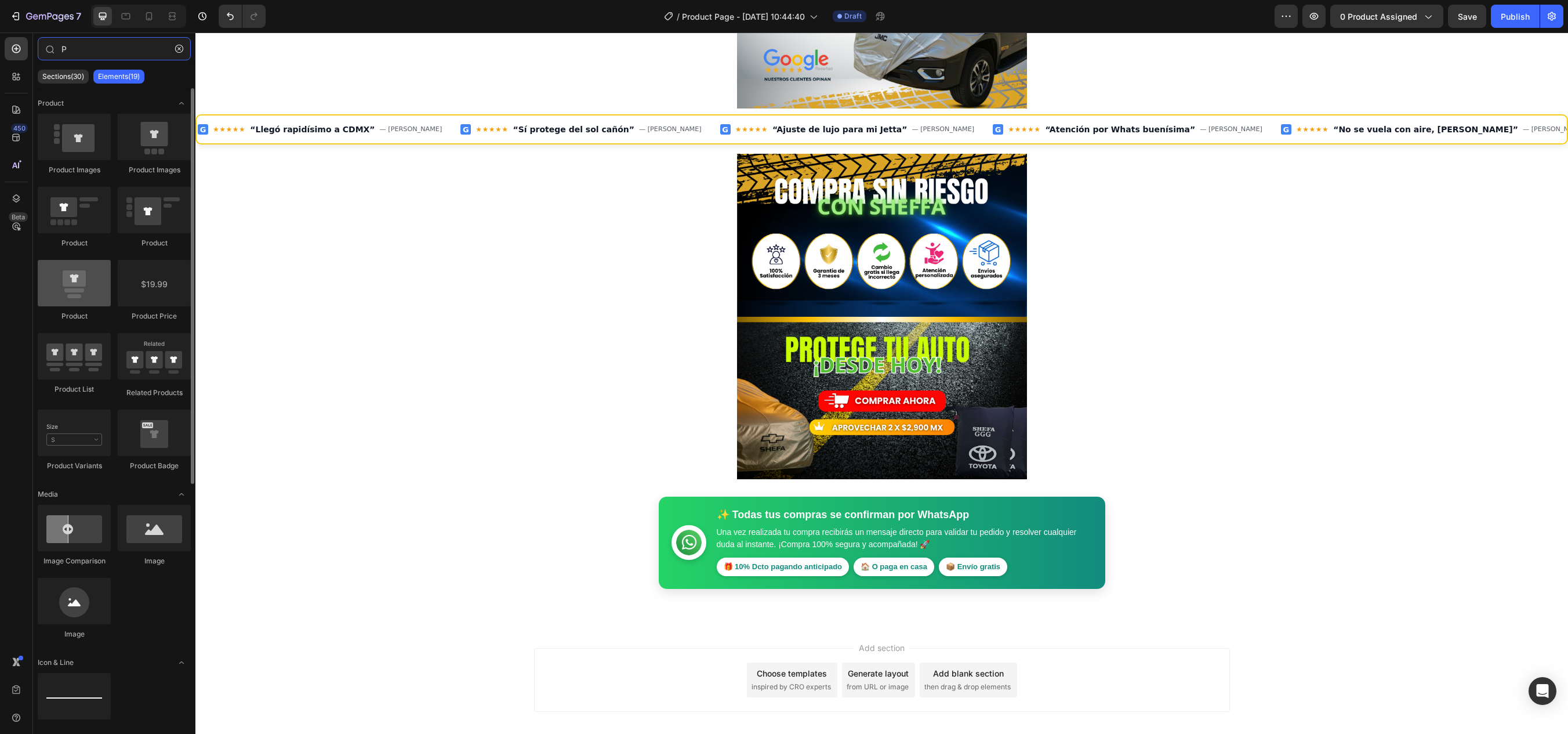
type input "P"
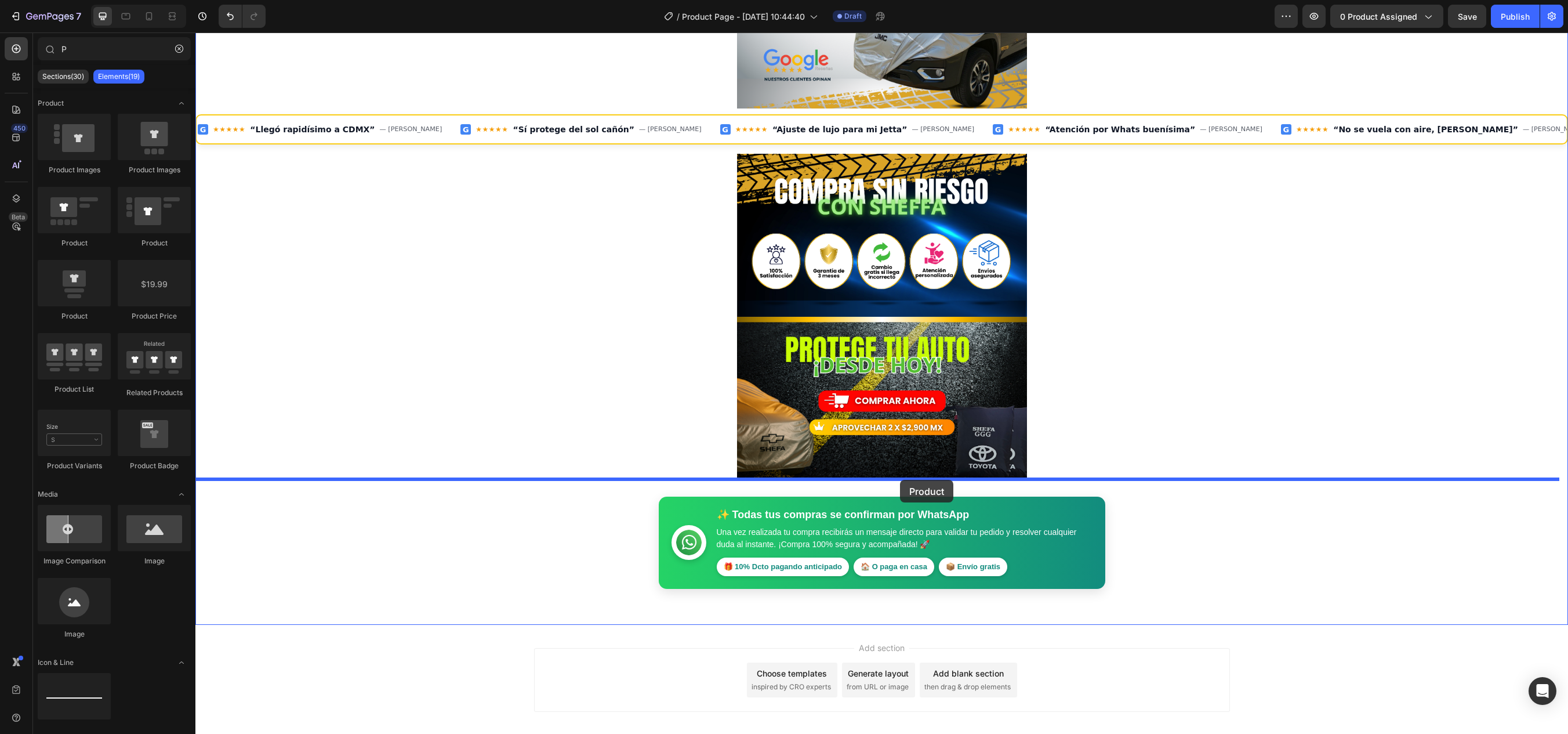
drag, startPoint x: 271, startPoint y: 322, endPoint x: 900, endPoint y: 479, distance: 648.3
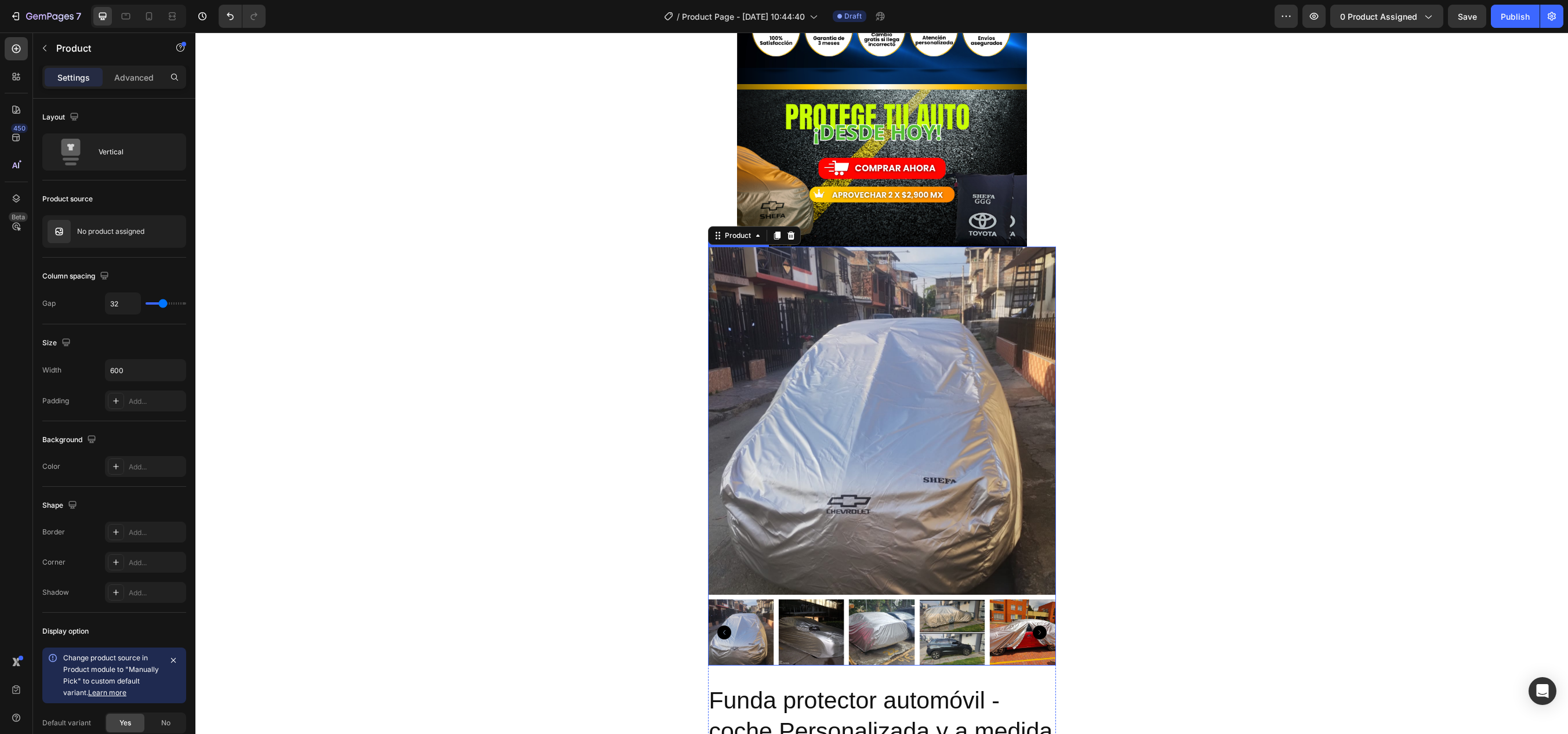
scroll to position [1220, 0]
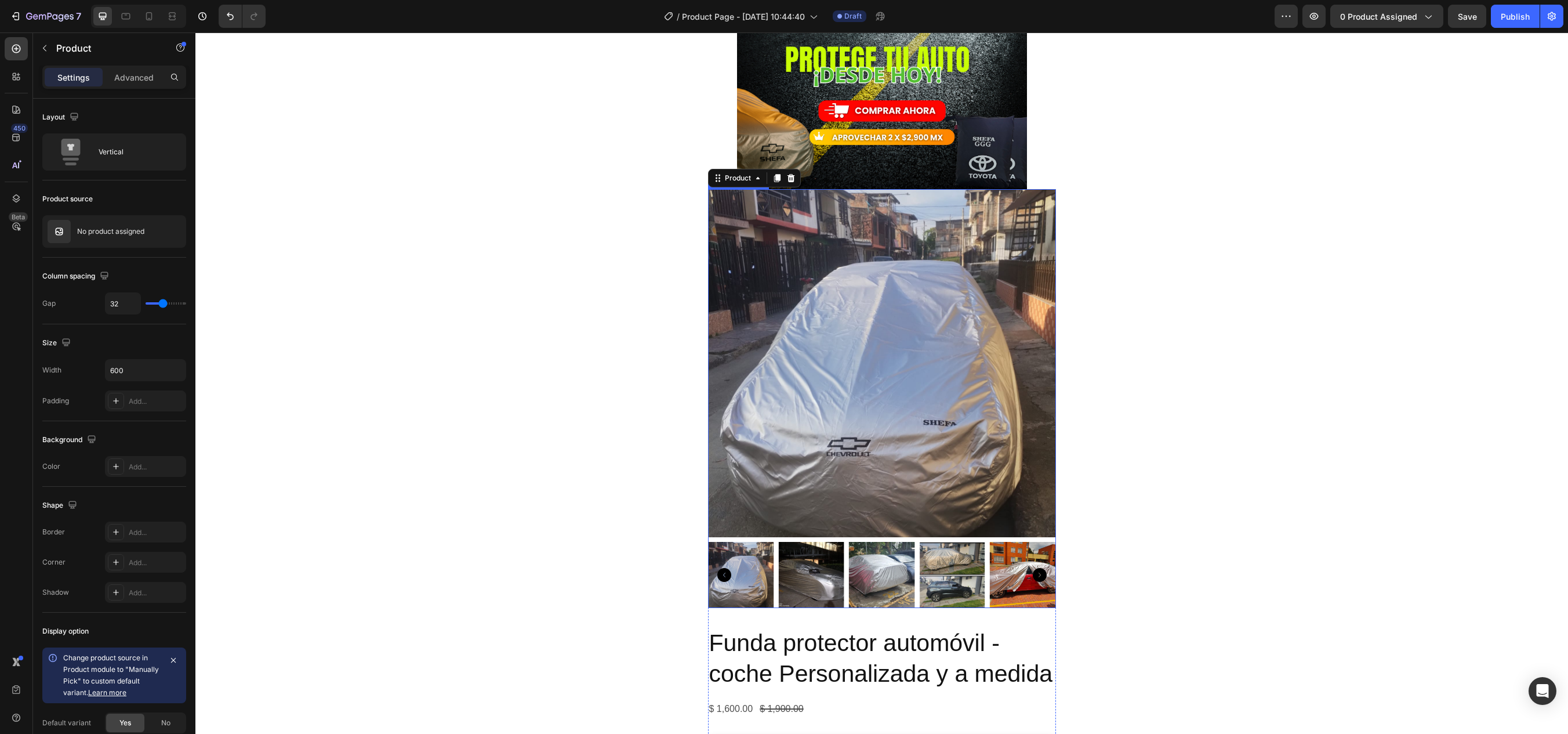
click at [939, 381] on img at bounding box center [882, 363] width 348 height 348
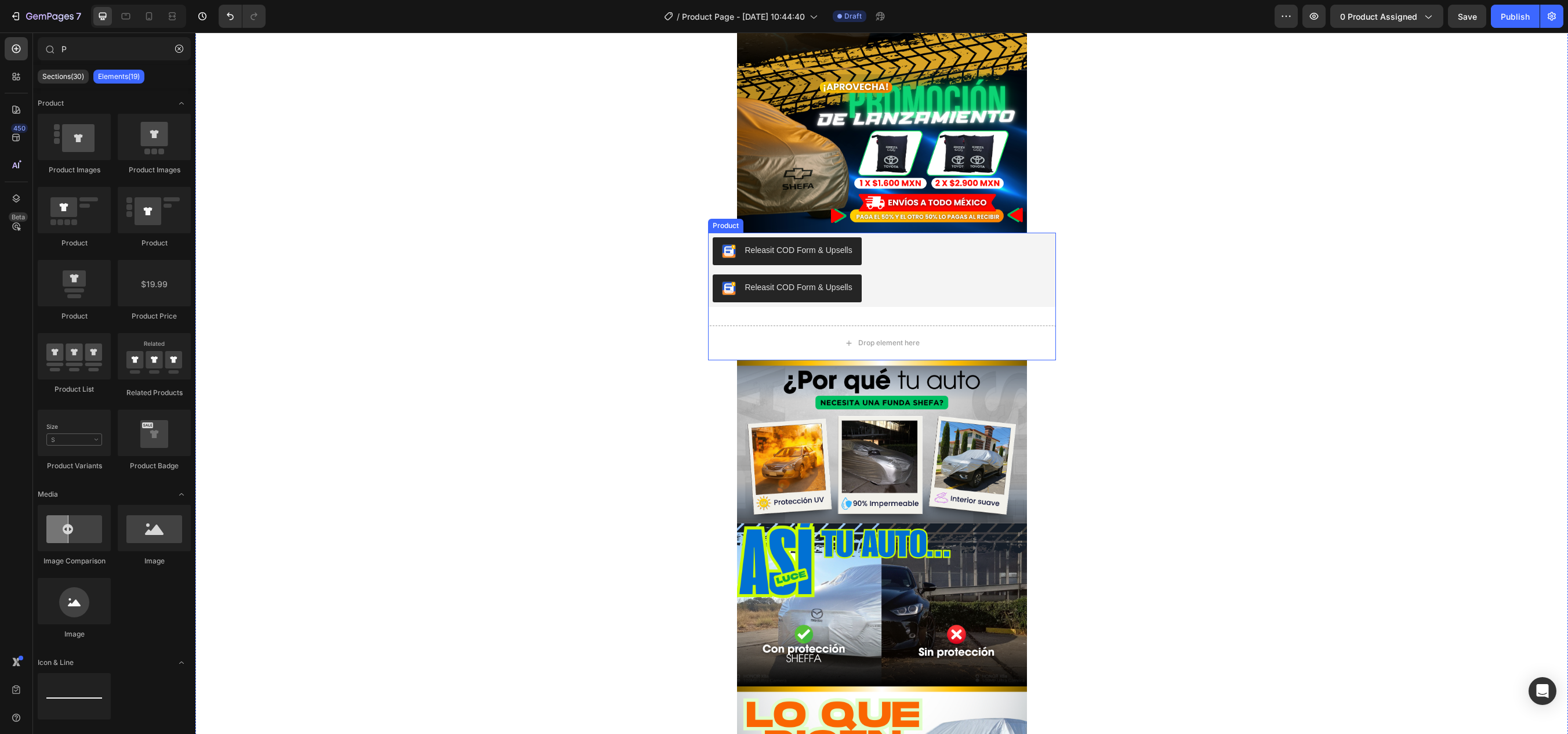
scroll to position [118, 0]
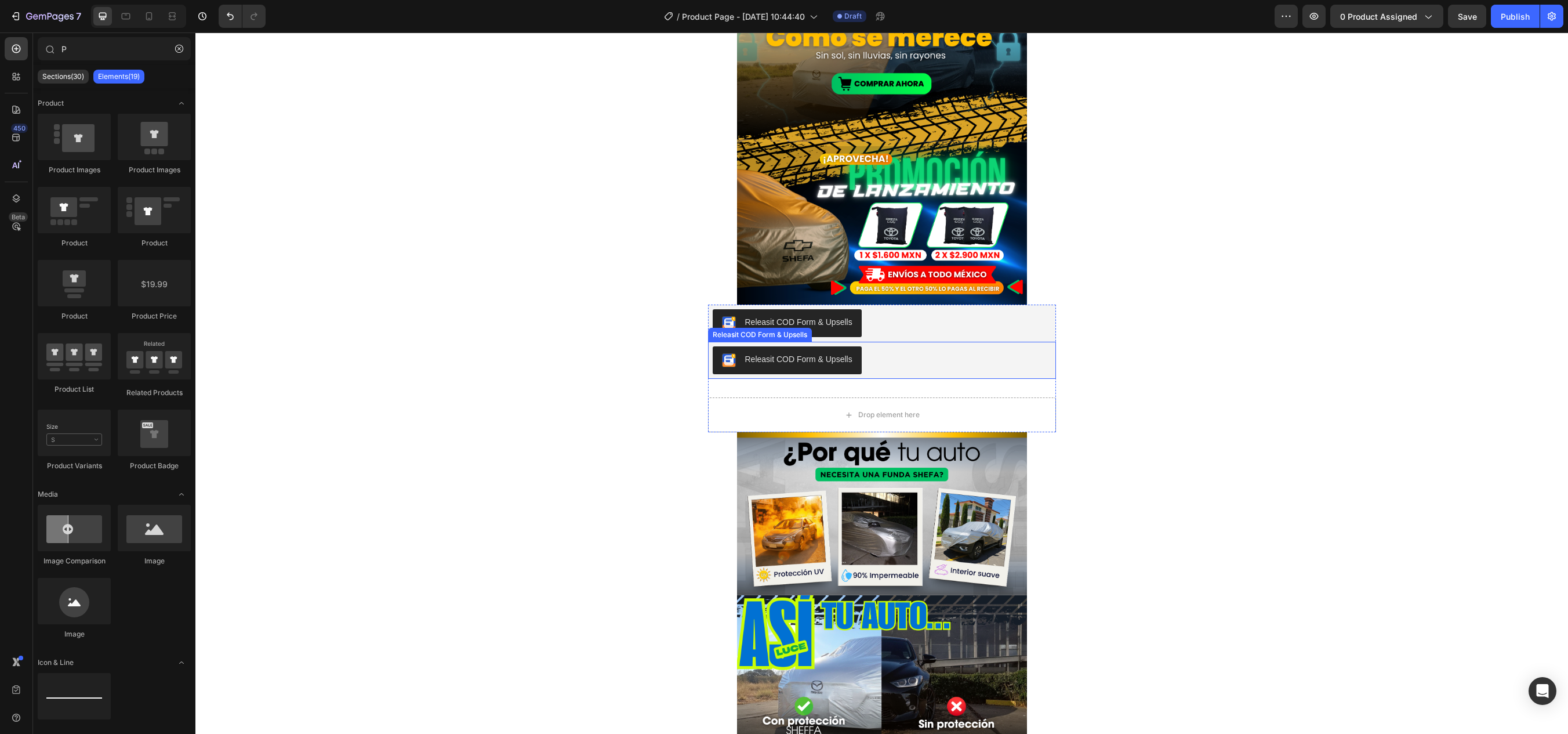
click at [952, 373] on div "Releasit COD Form & Upsells" at bounding box center [882, 359] width 339 height 28
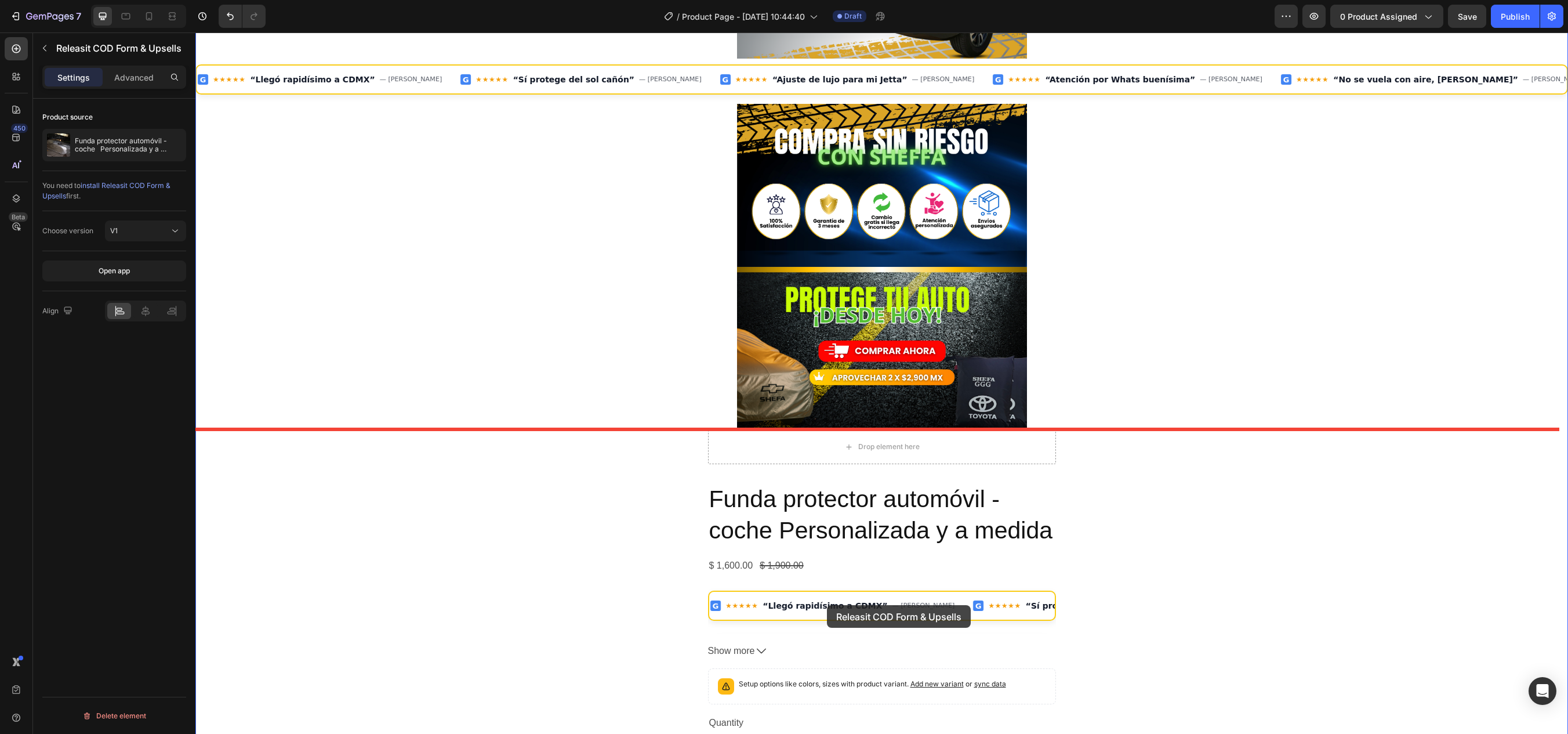
scroll to position [988, 0]
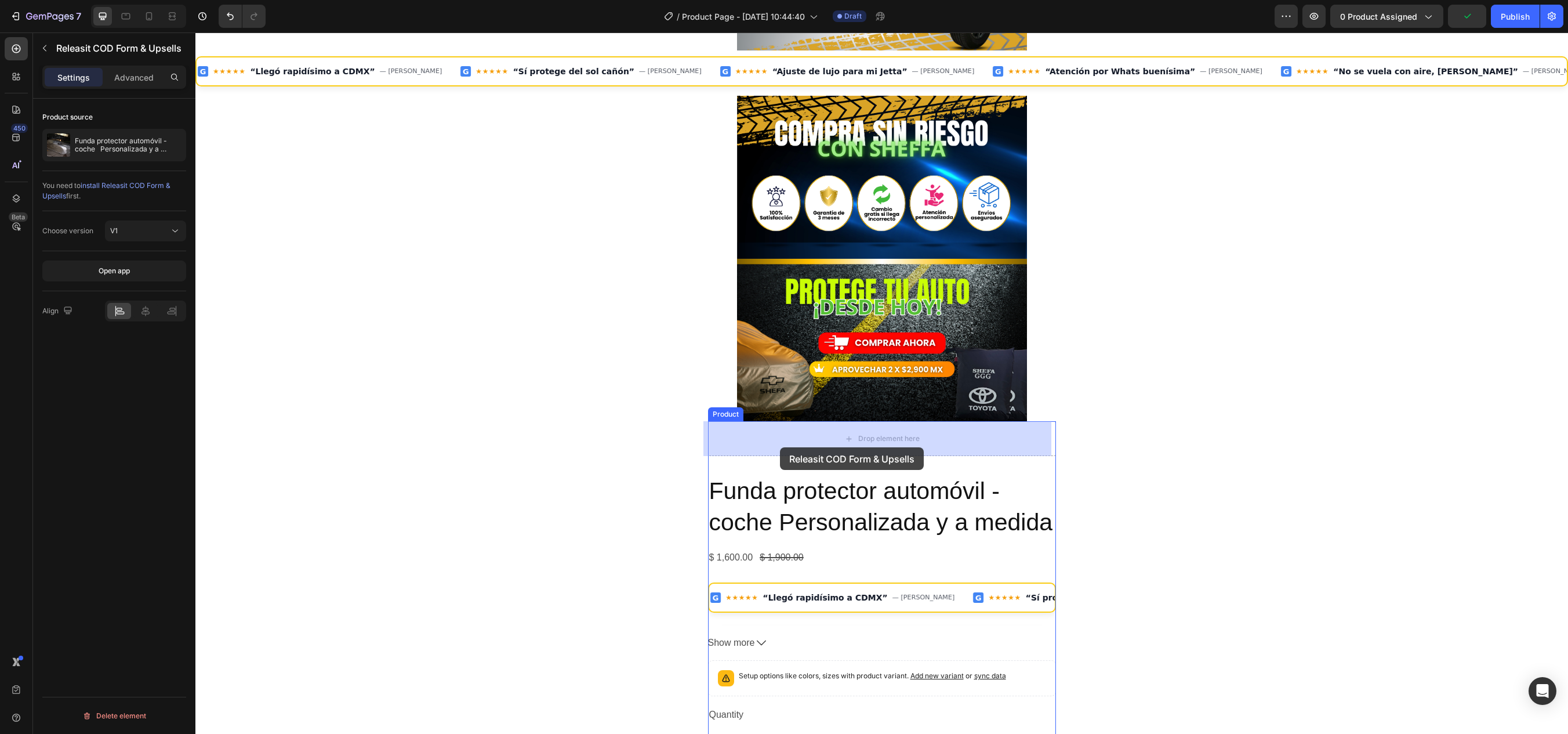
drag, startPoint x: 713, startPoint y: 333, endPoint x: 780, endPoint y: 447, distance: 132.2
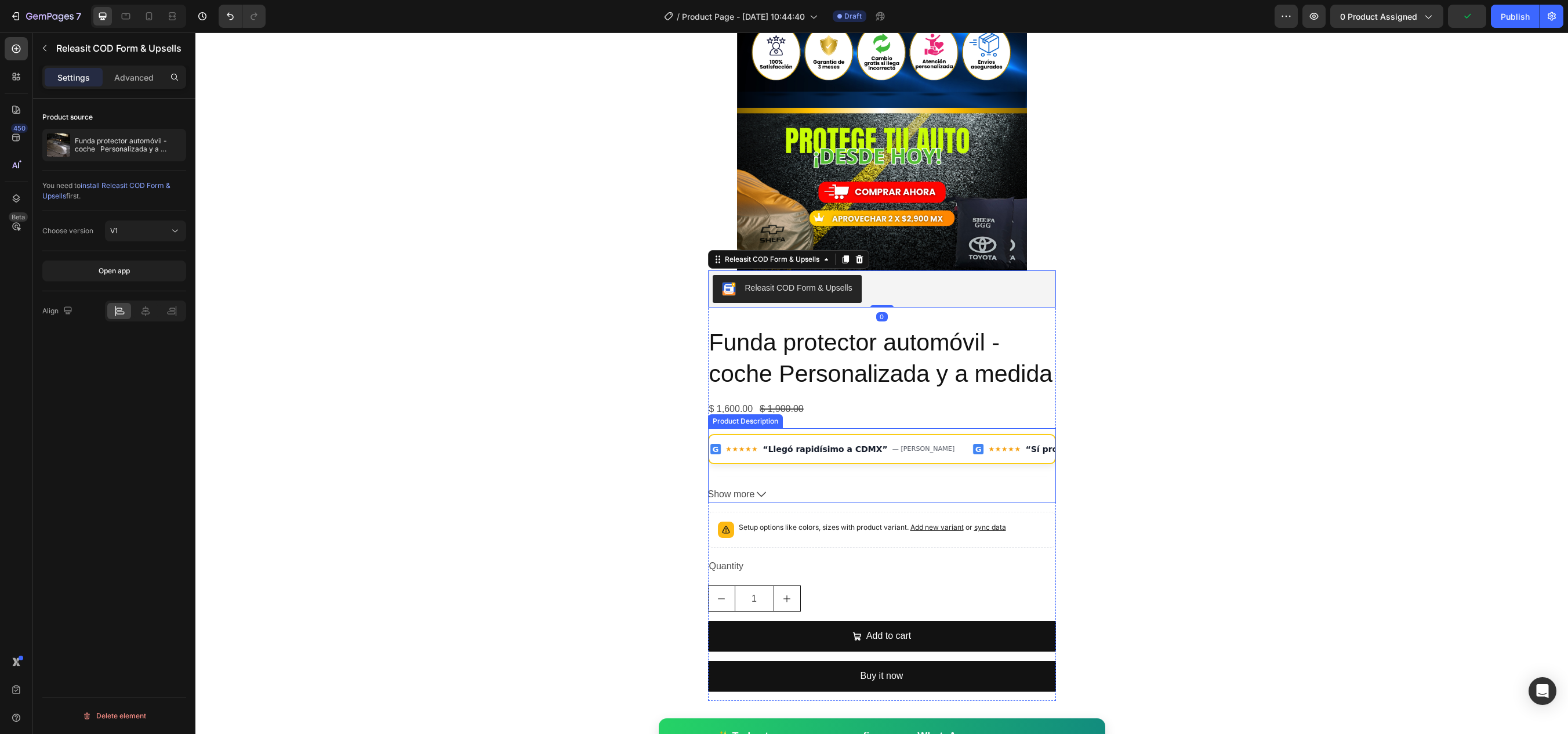
scroll to position [1125, 0]
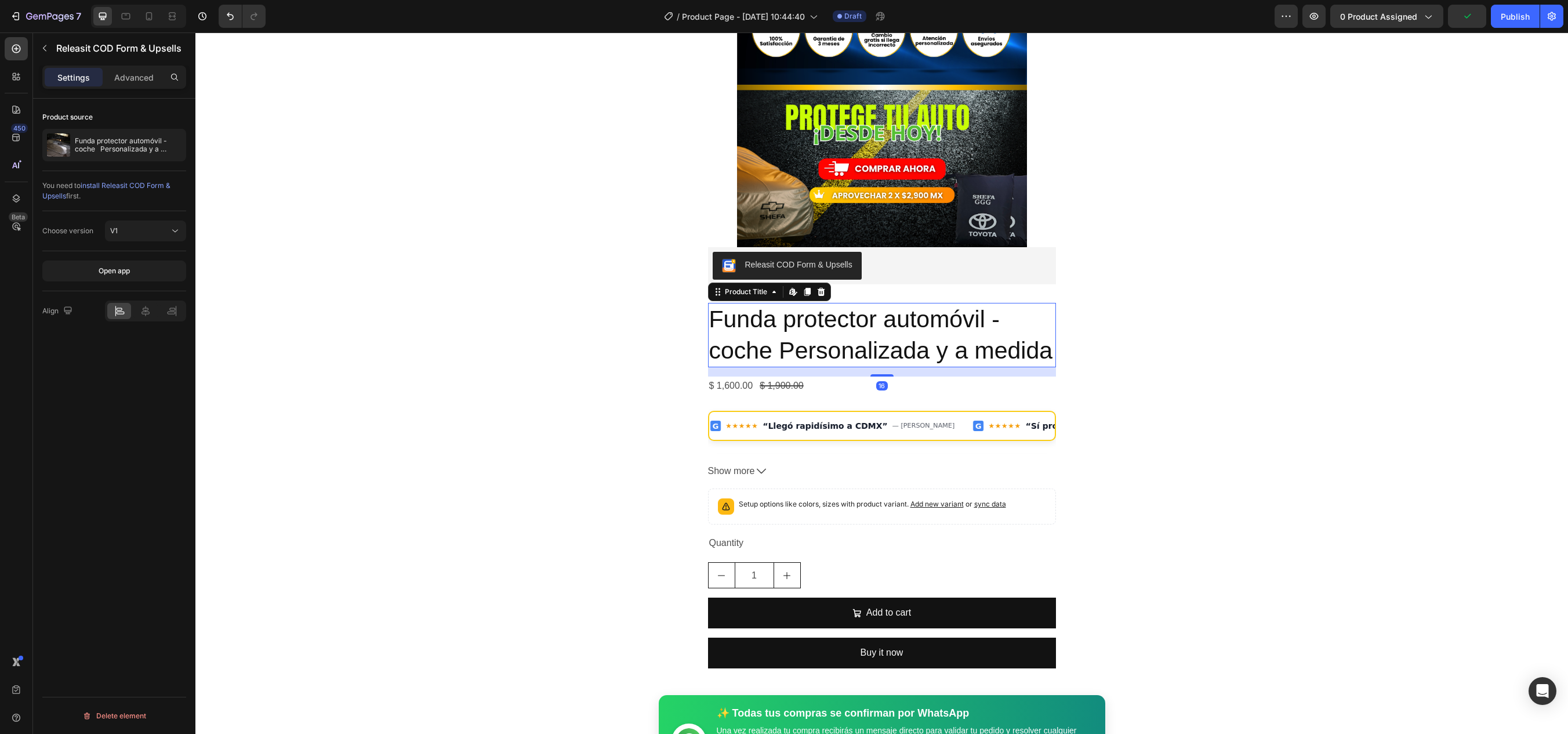
click at [872, 313] on h2 "Funda protector automóvil - coche Personalizada y a medida" at bounding box center [882, 334] width 348 height 65
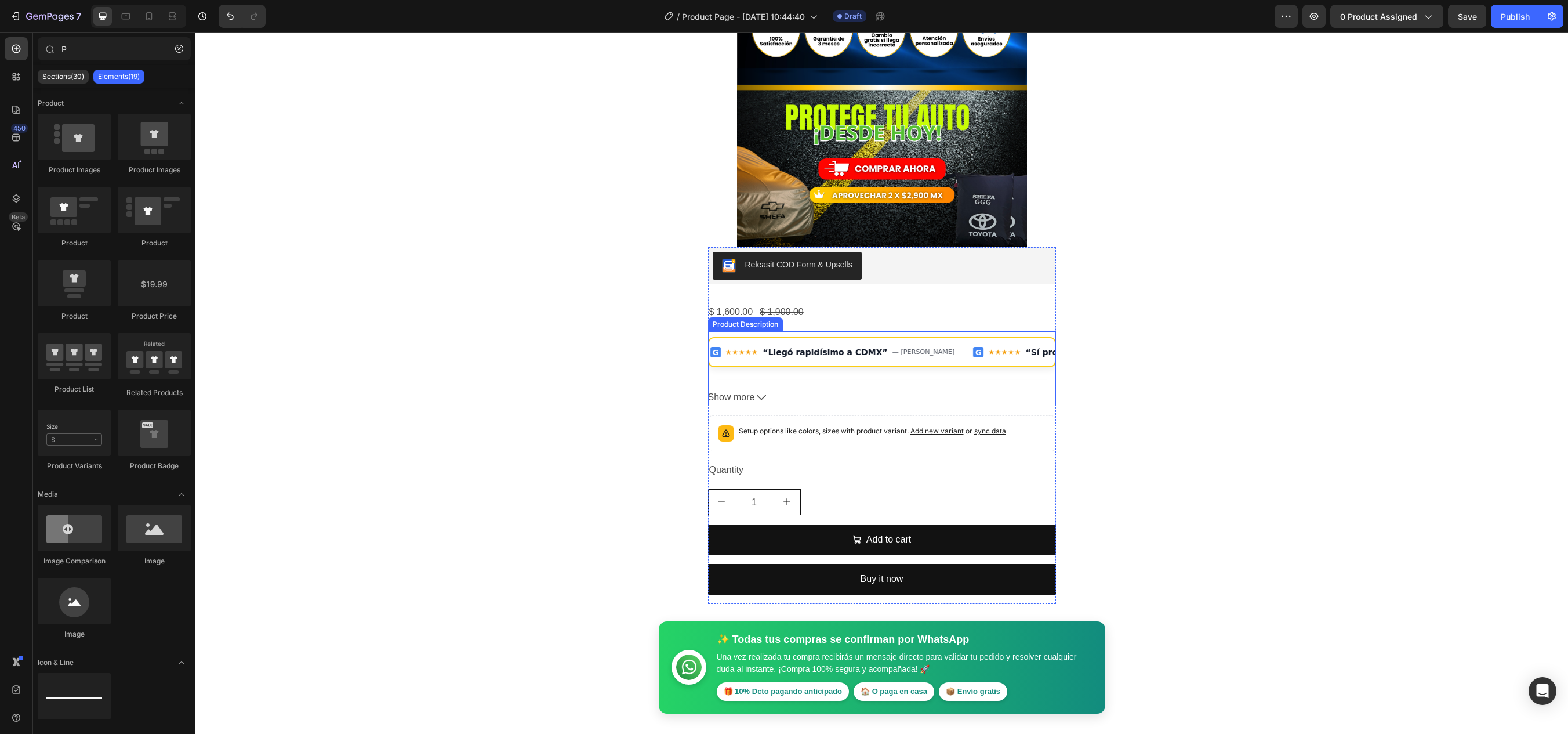
click at [862, 362] on div "G ★★★★★ “Llegó rapidísimo a CDMX” — [PERSON_NAME] G ★★★★★ “Sí protege del sol c…" at bounding box center [882, 351] width 345 height 28
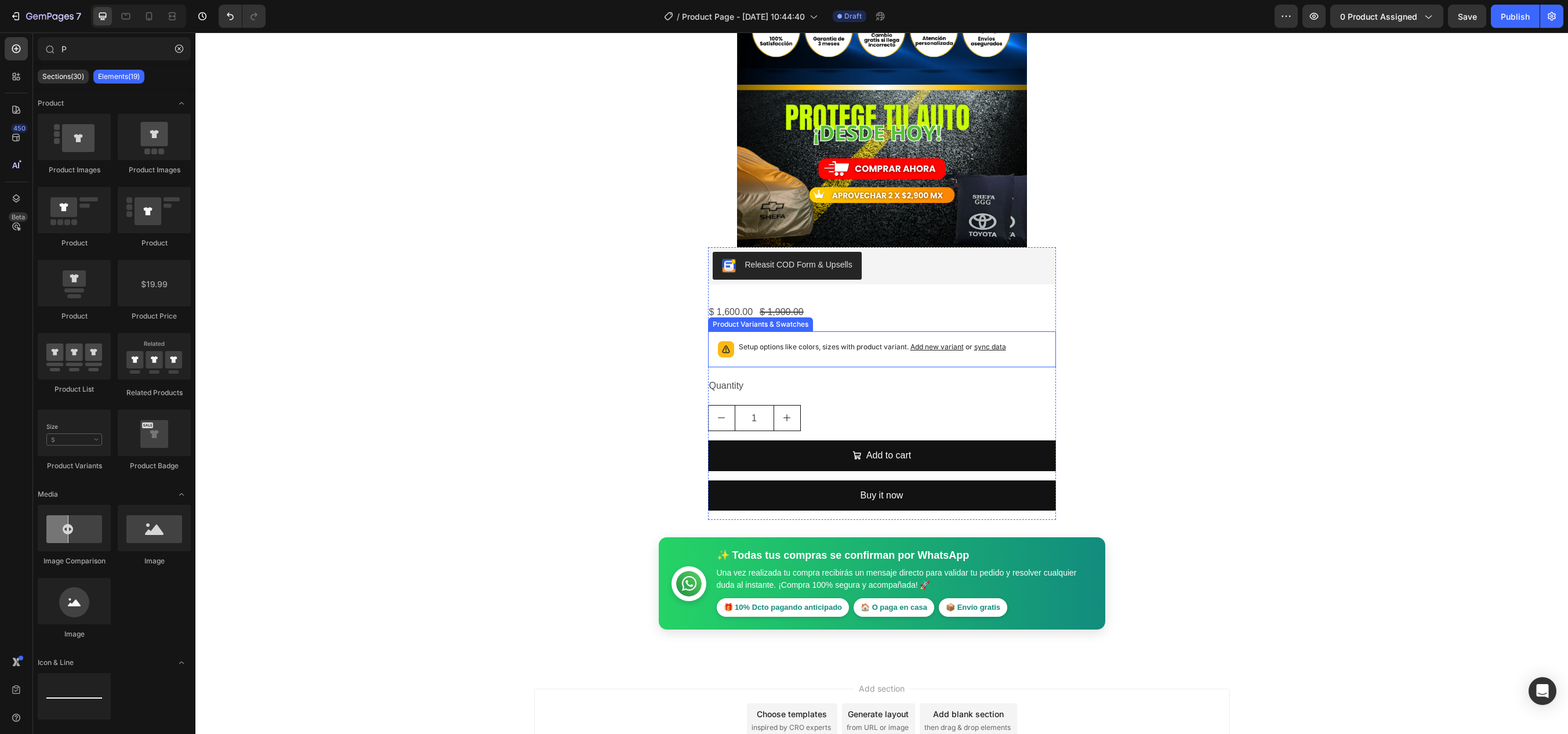
click at [829, 360] on div "Setup options like colors, sizes with product variant. Add new variant or sync …" at bounding box center [882, 349] width 338 height 25
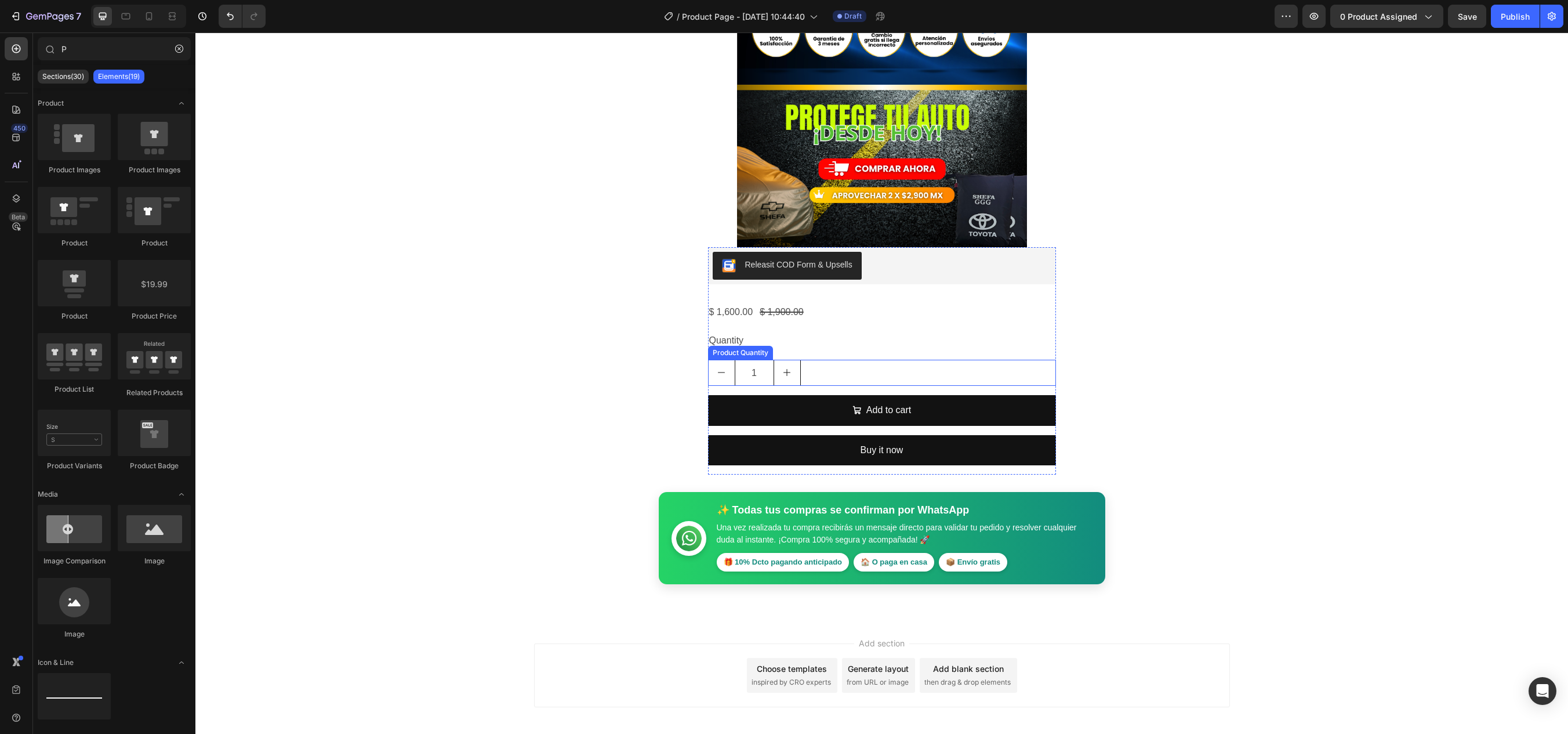
click at [794, 363] on button "increment" at bounding box center [787, 373] width 26 height 25
type input "2"
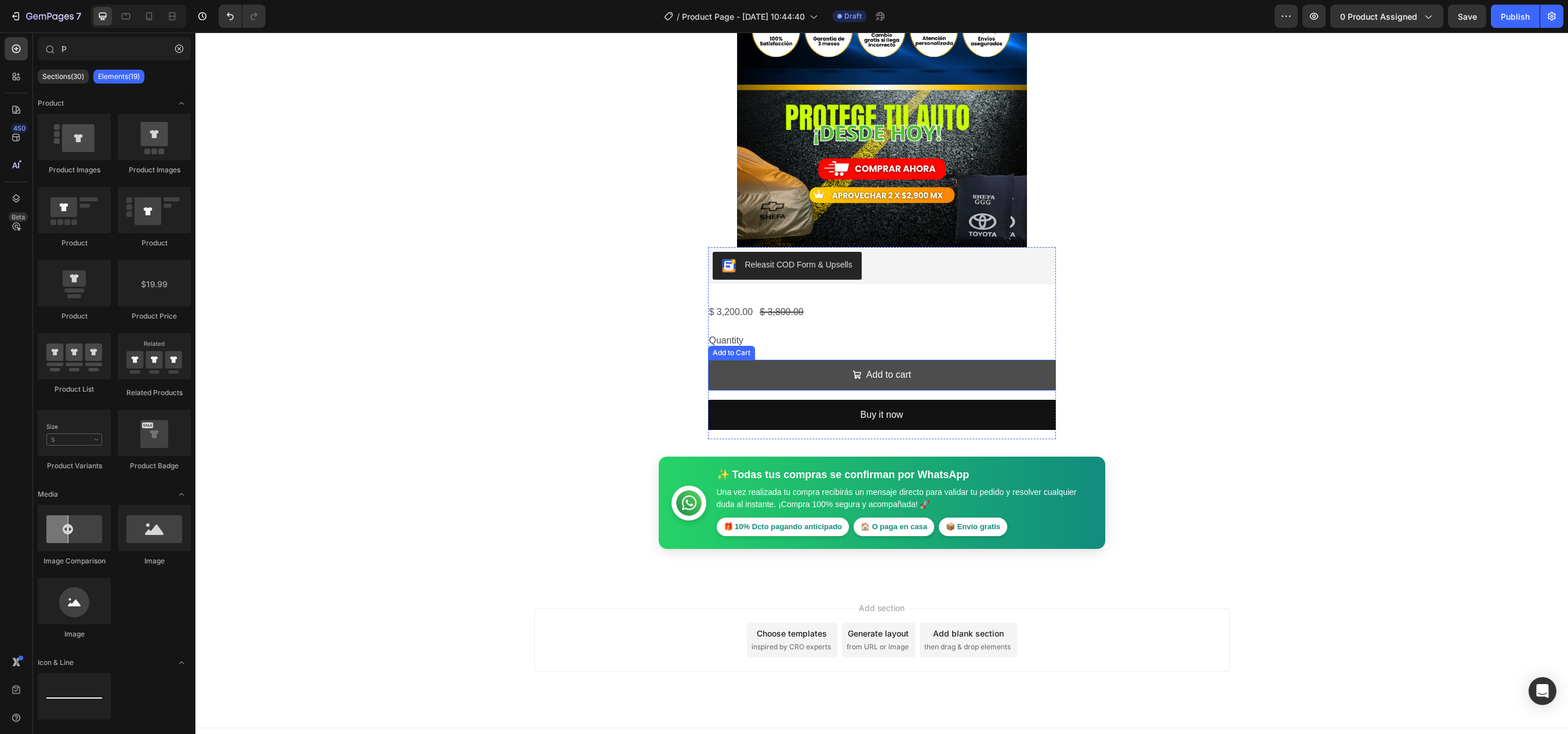
click at [860, 371] on div "Add to cart" at bounding box center [882, 375] width 59 height 17
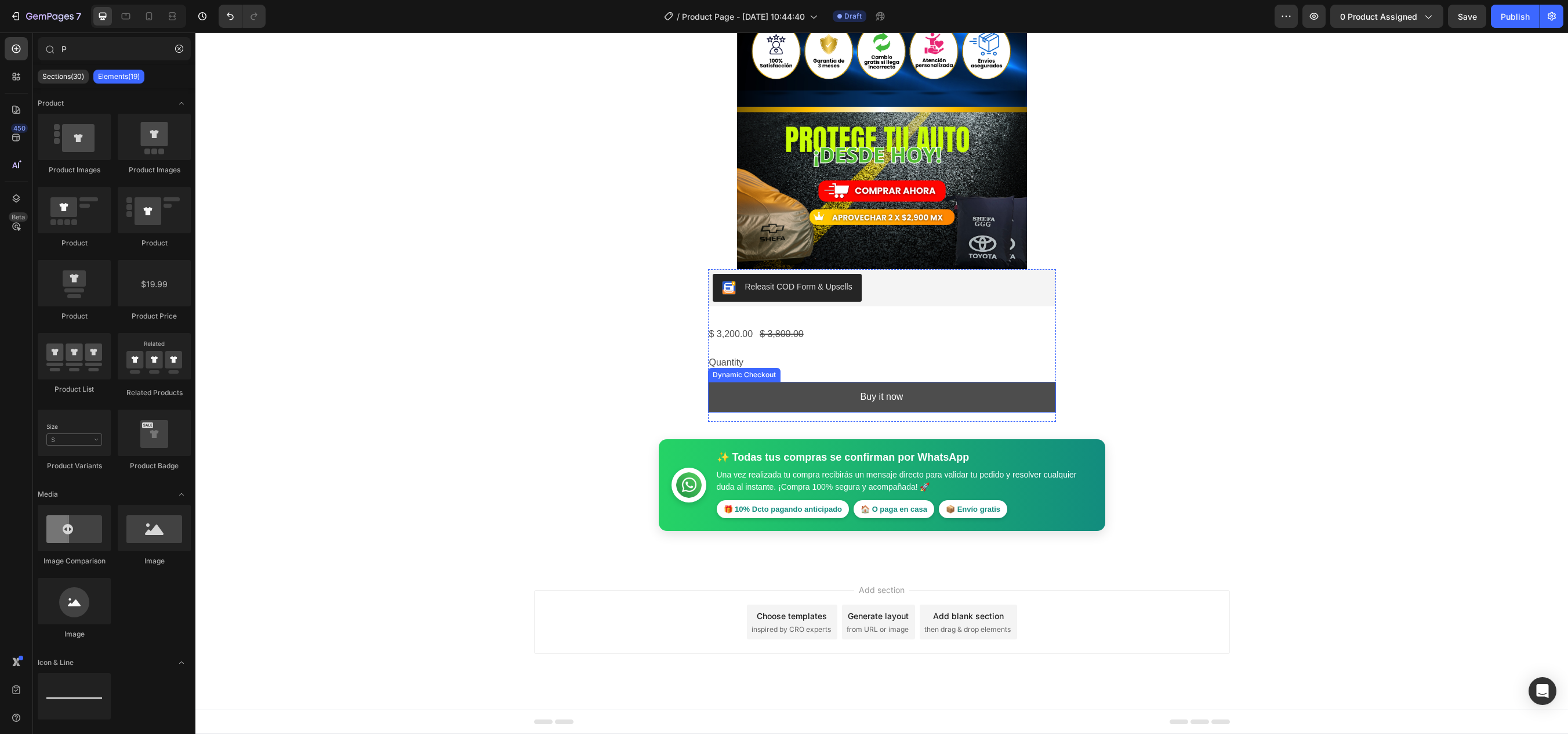
click at [838, 395] on button "Buy it now" at bounding box center [882, 396] width 348 height 31
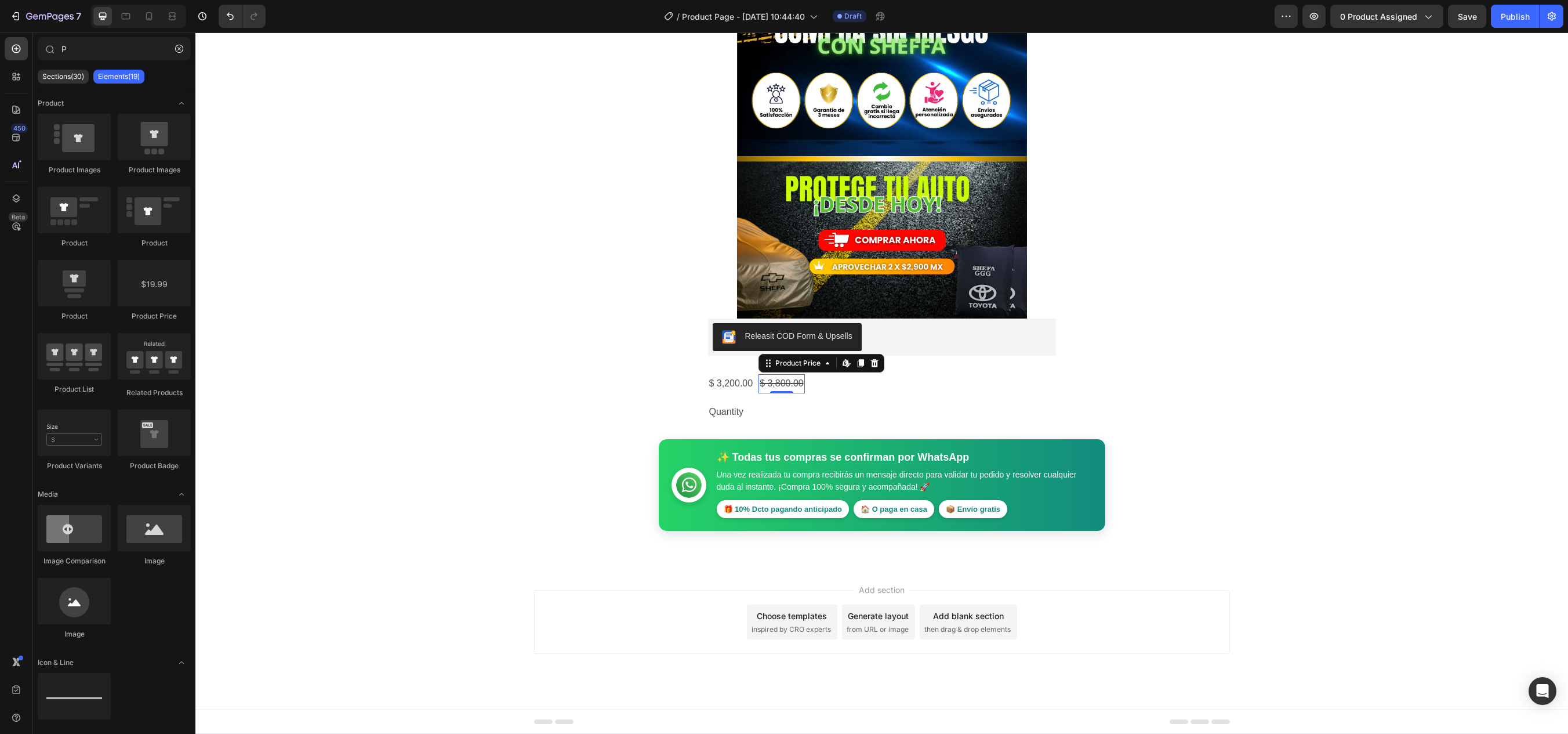
click at [774, 379] on div "$ 3,800.00" at bounding box center [781, 383] width 46 height 19
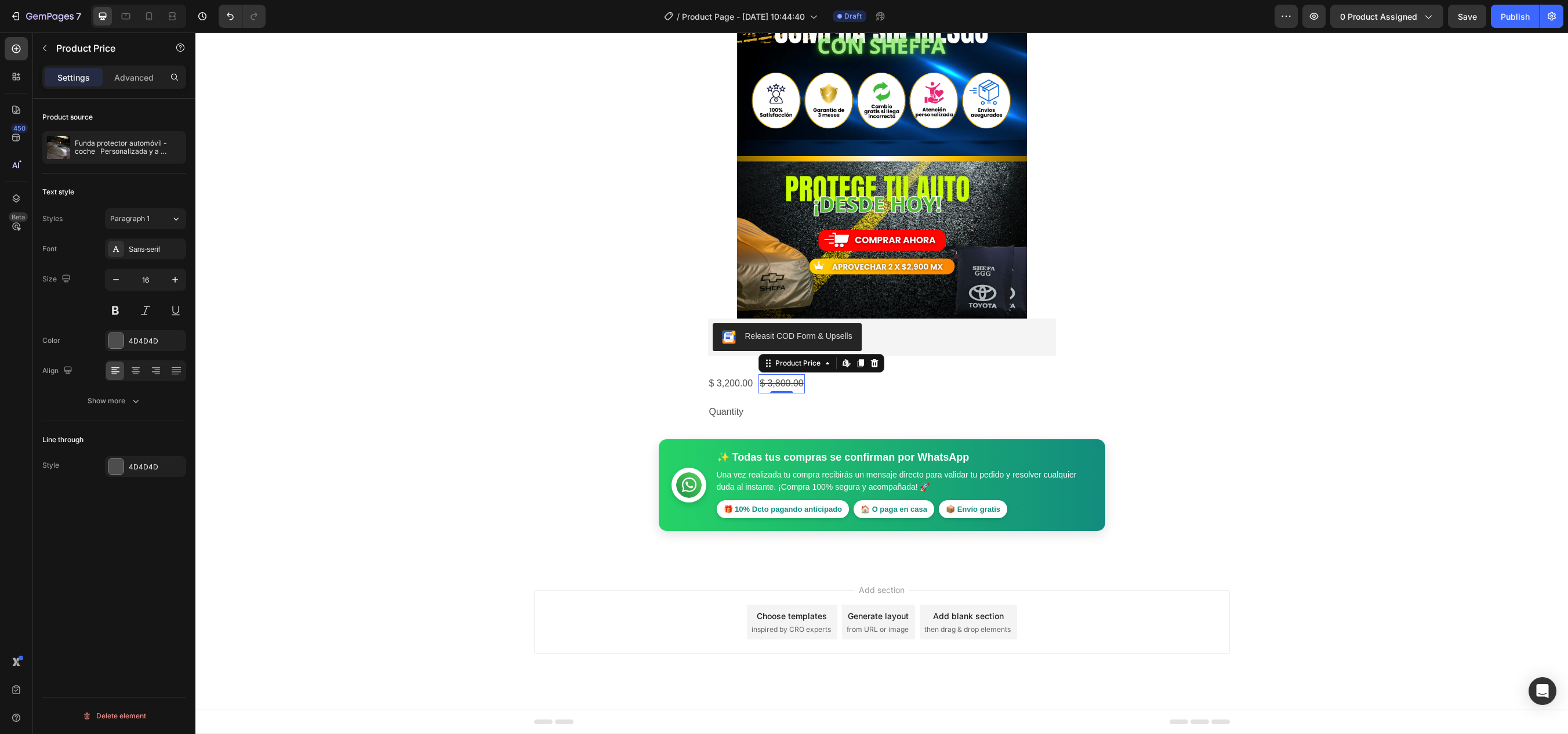
scroll to position [1070, 0]
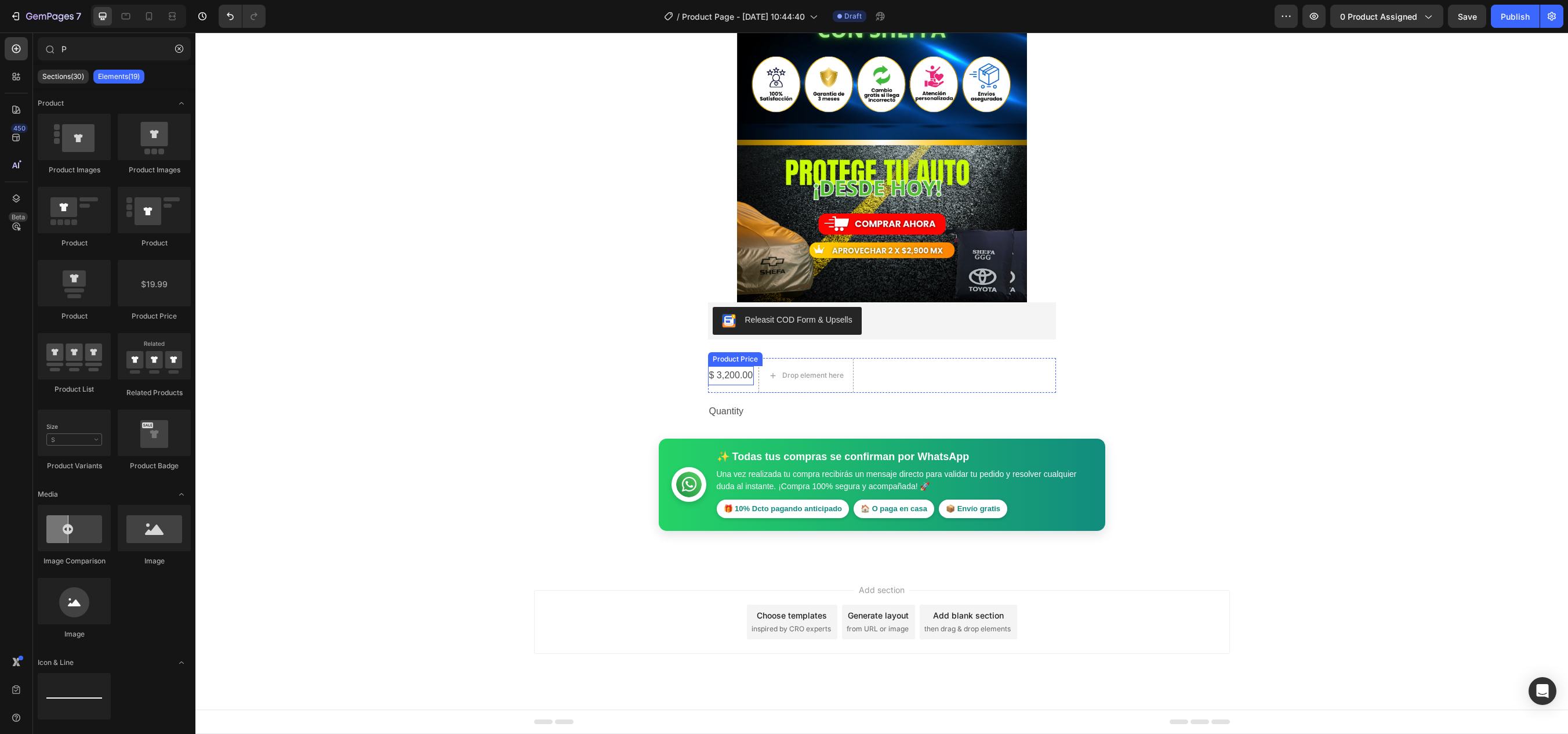
click at [733, 379] on div "$ 3,200.00" at bounding box center [731, 375] width 46 height 19
click at [975, 378] on div "Drop element here Drop element here Row" at bounding box center [882, 375] width 348 height 35
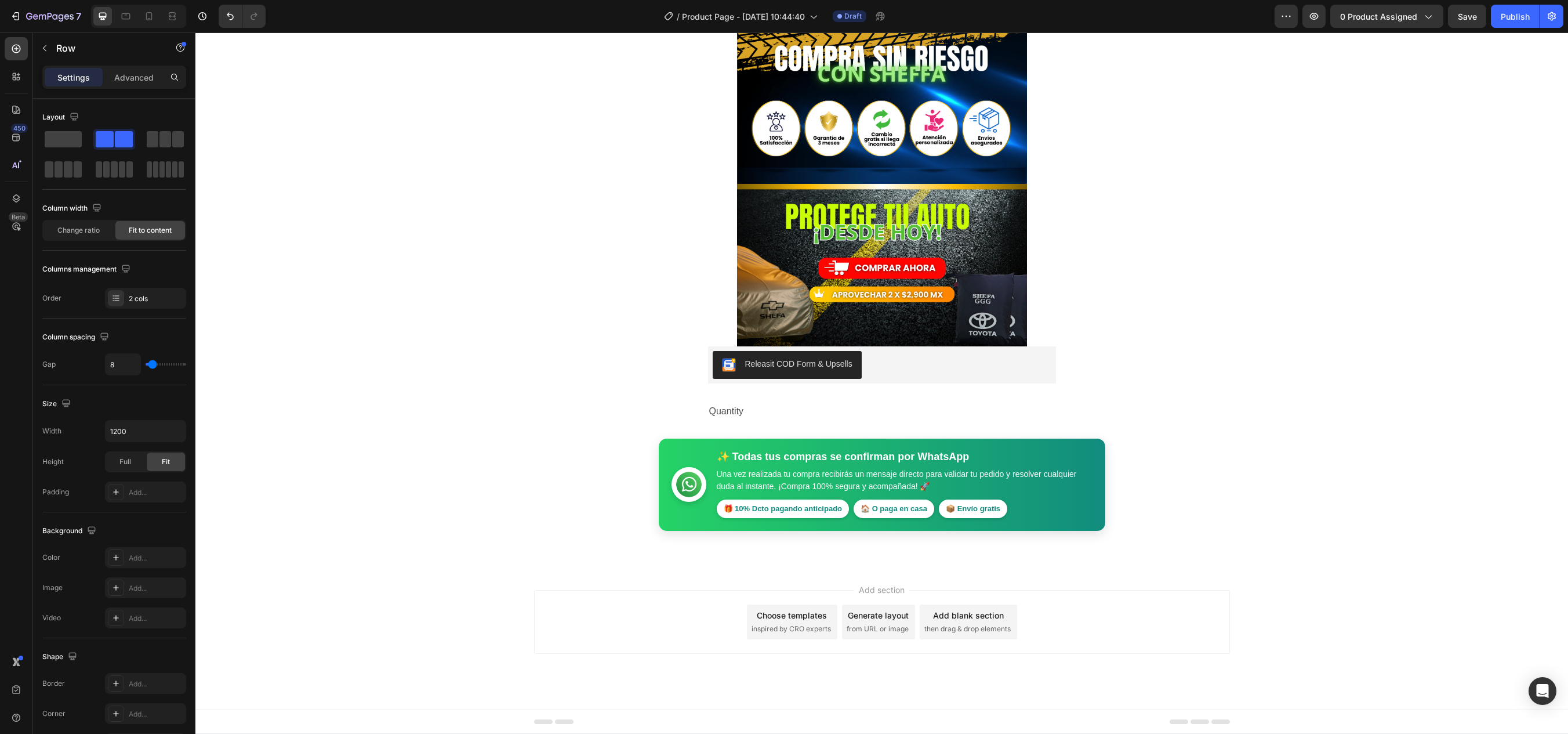
scroll to position [1026, 0]
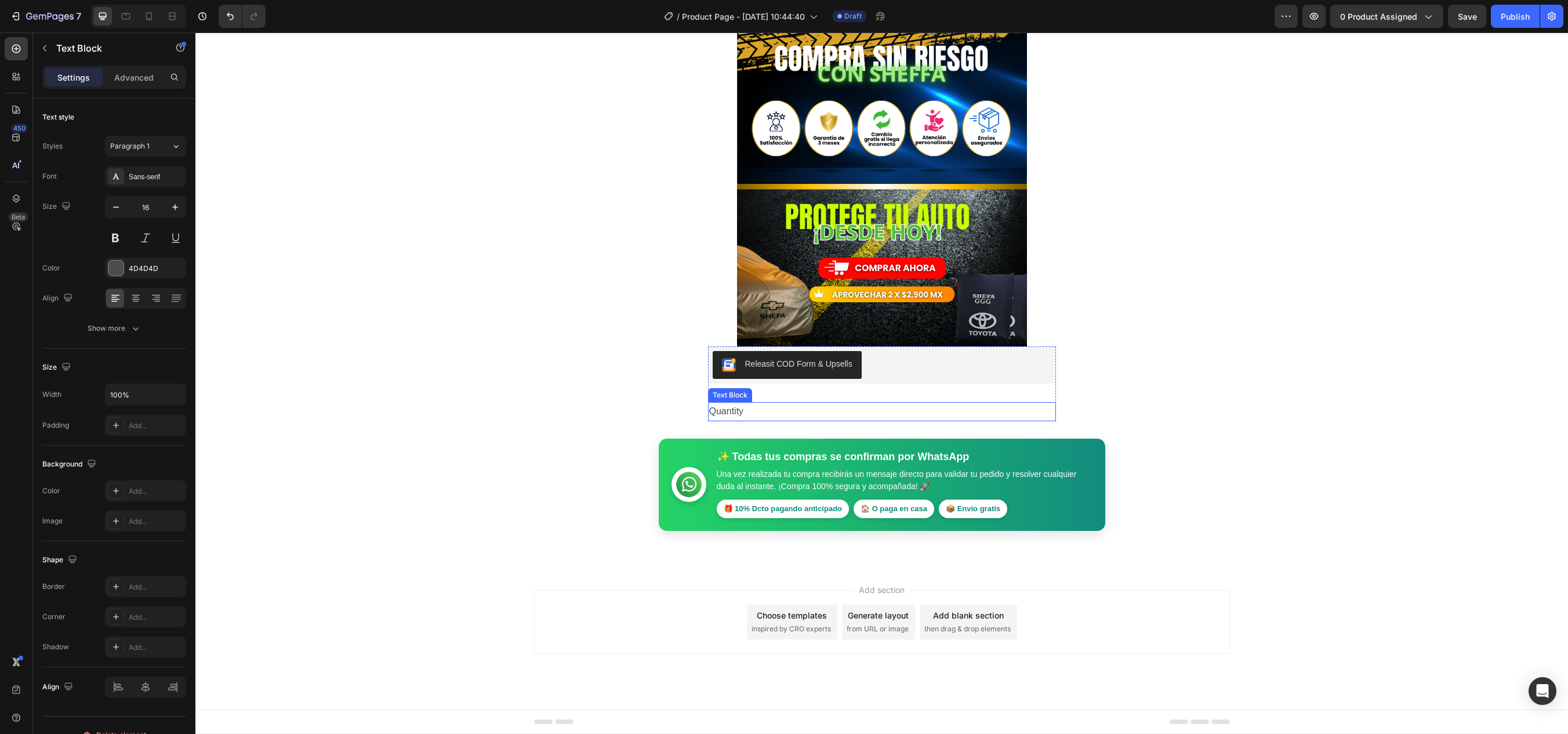
click at [733, 410] on div "Quantity" at bounding box center [882, 411] width 348 height 19
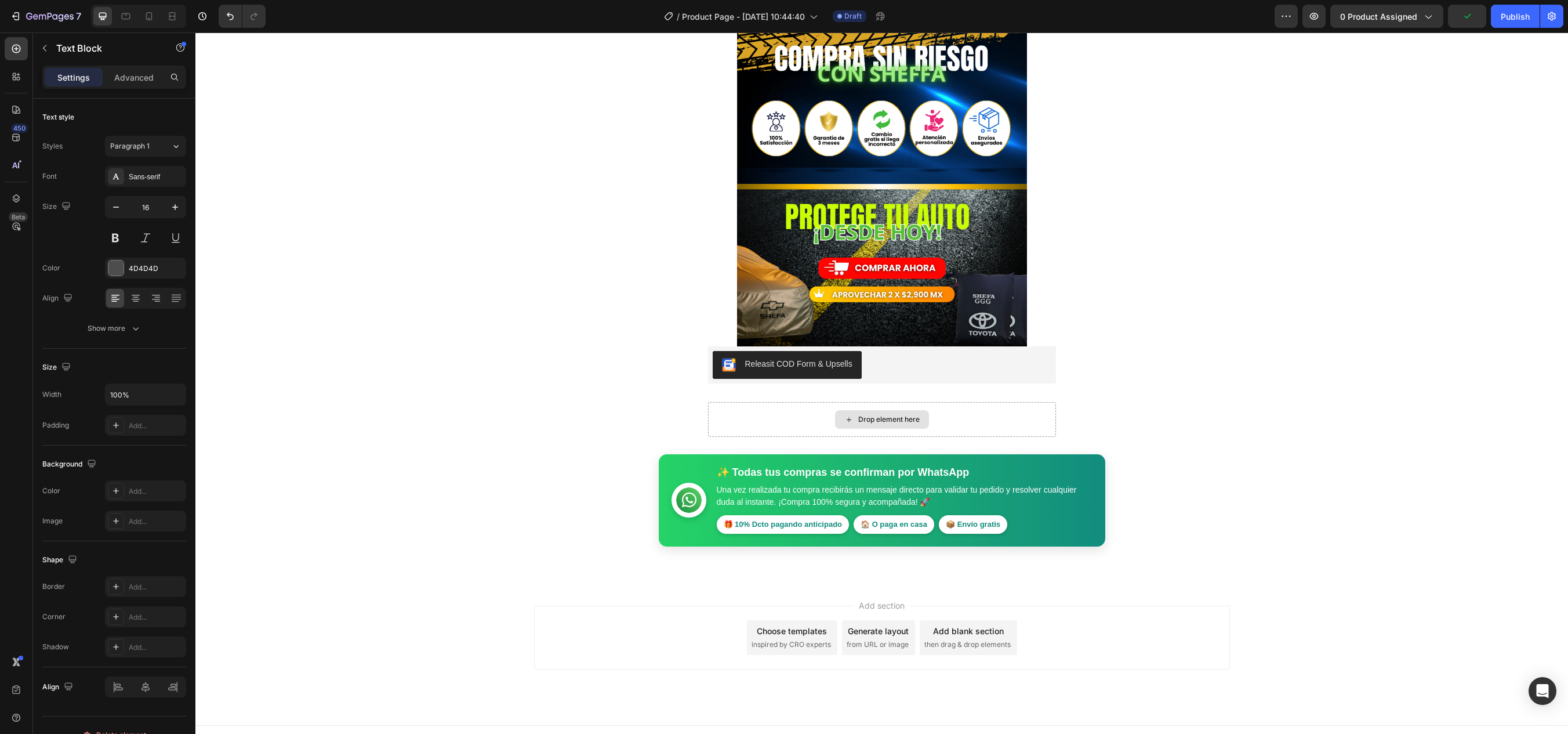
scroll to position [1042, 0]
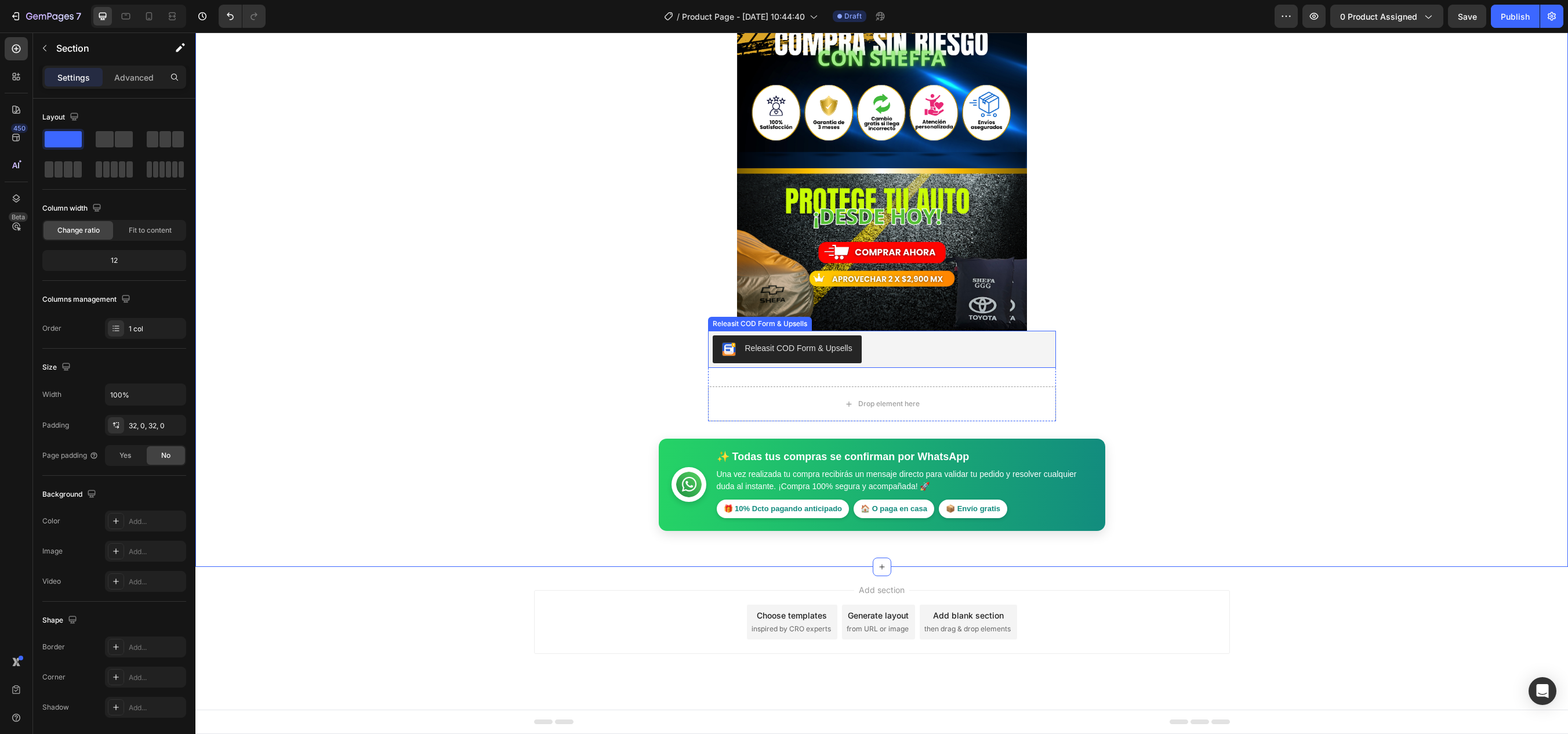
click at [929, 359] on div "Releasit COD Form & Upsells" at bounding box center [882, 349] width 339 height 28
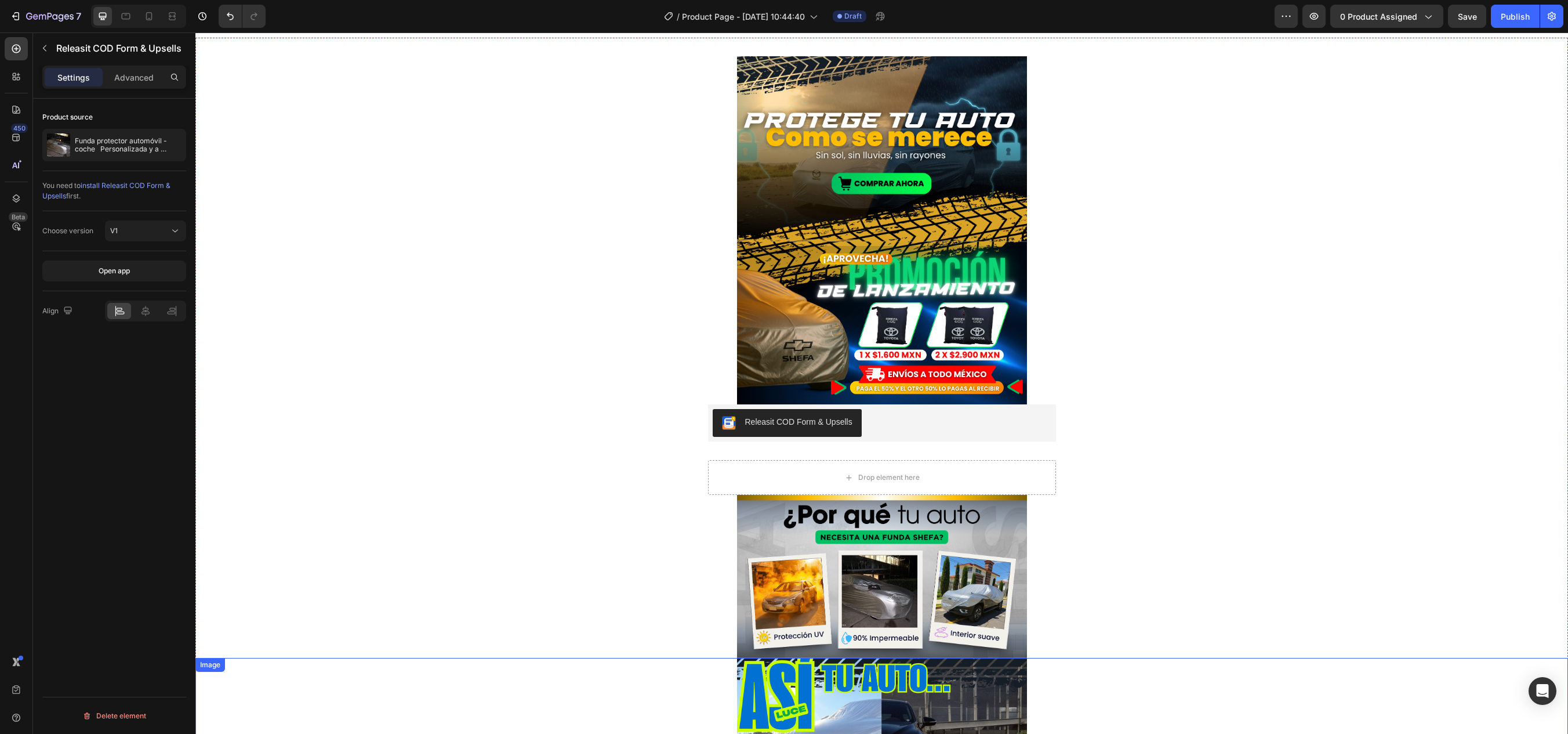
scroll to position [0, 0]
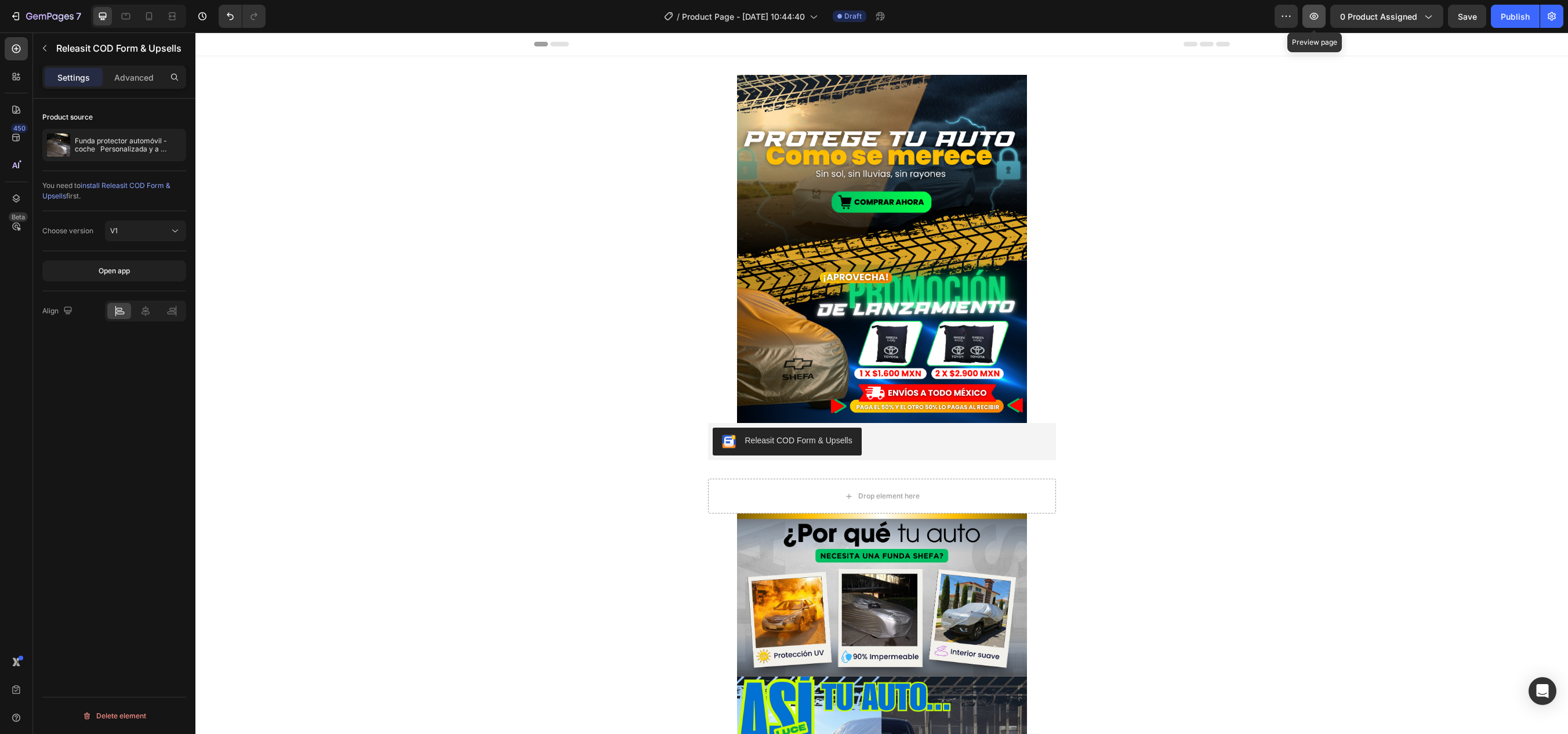
click at [1320, 20] on icon "button" at bounding box center [1314, 16] width 12 height 12
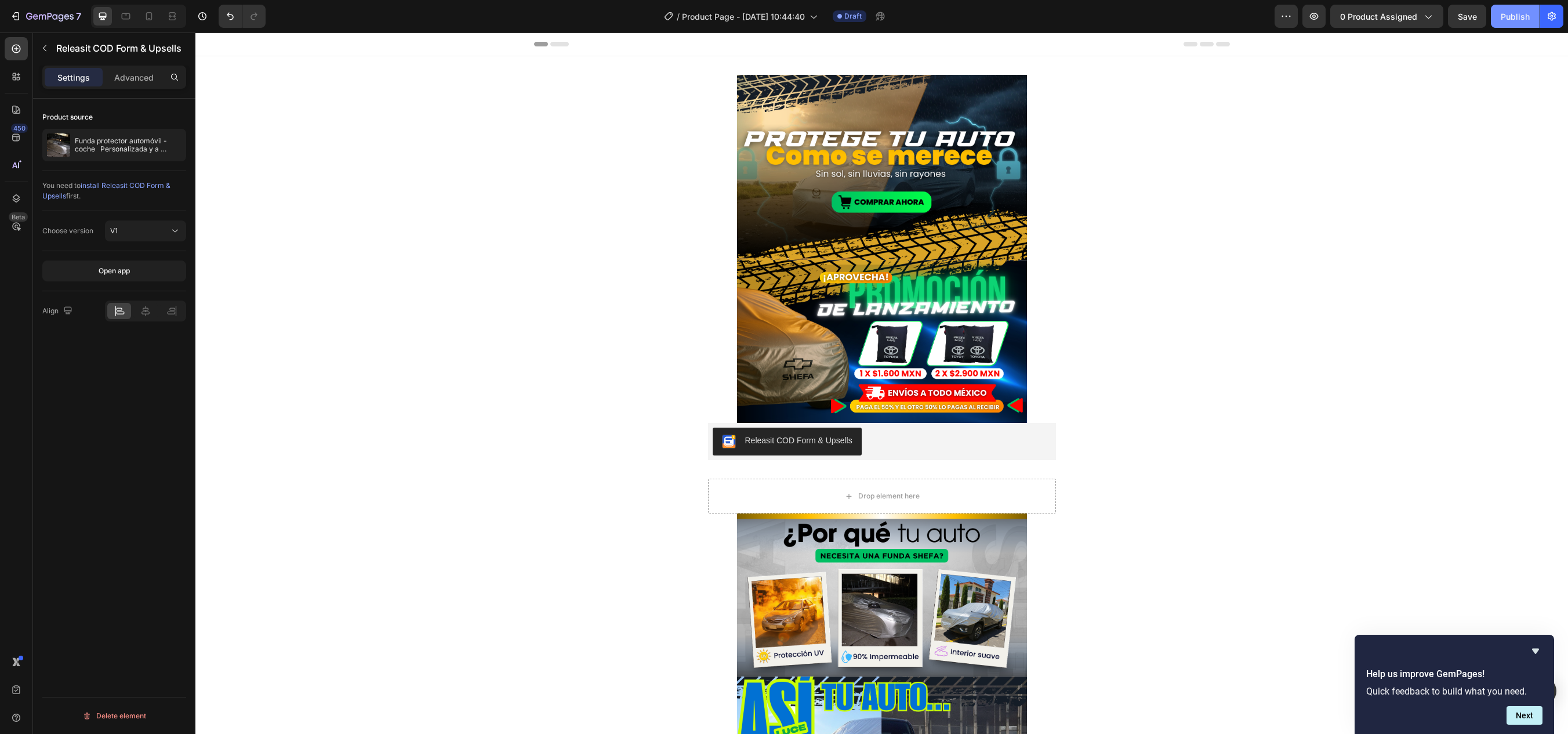
click at [1514, 23] on button "Publish" at bounding box center [1515, 17] width 49 height 23
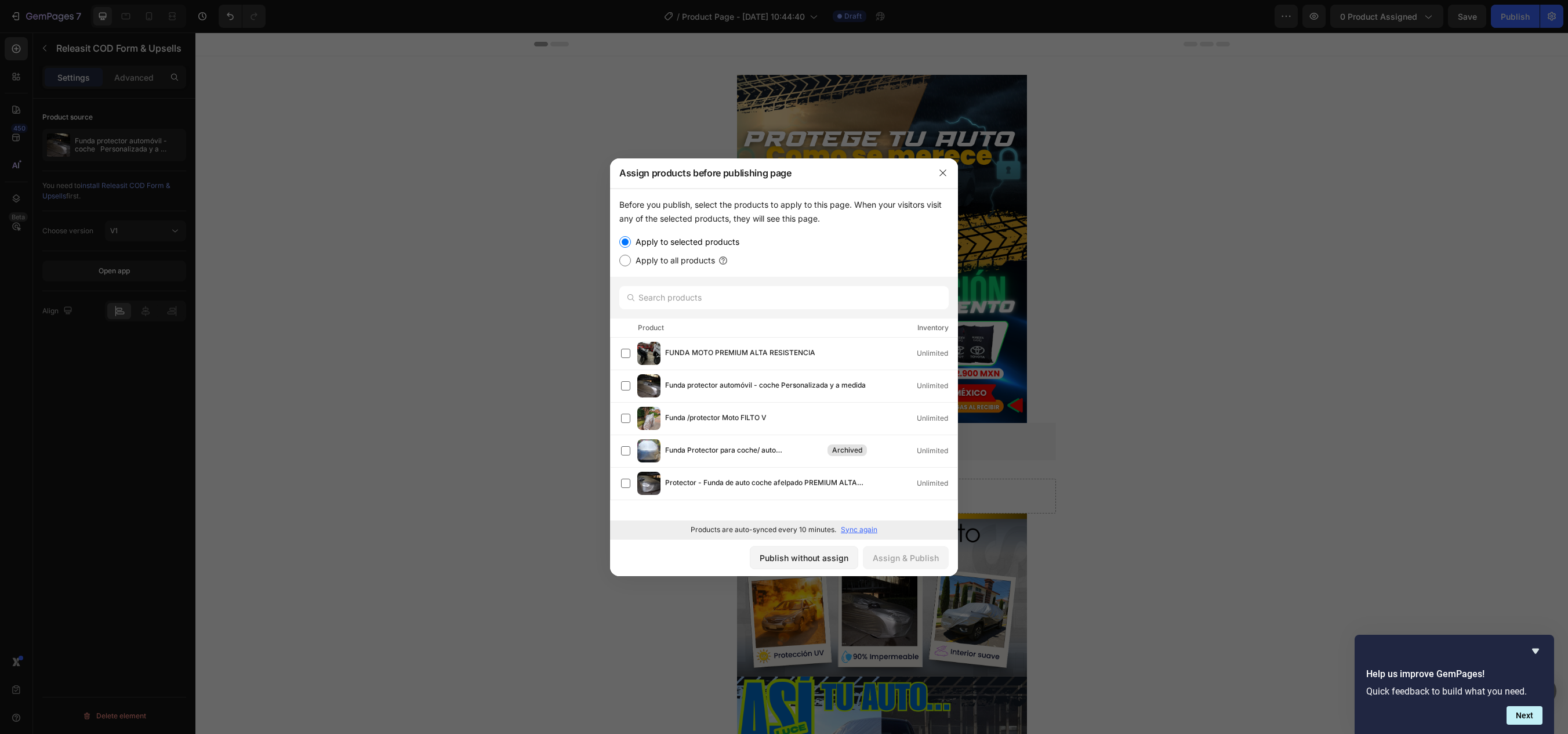
click at [679, 261] on label "Apply to all products" at bounding box center [673, 260] width 84 height 14
click at [631, 261] on input "Apply to all products" at bounding box center [625, 261] width 12 height 12
radio input "true"
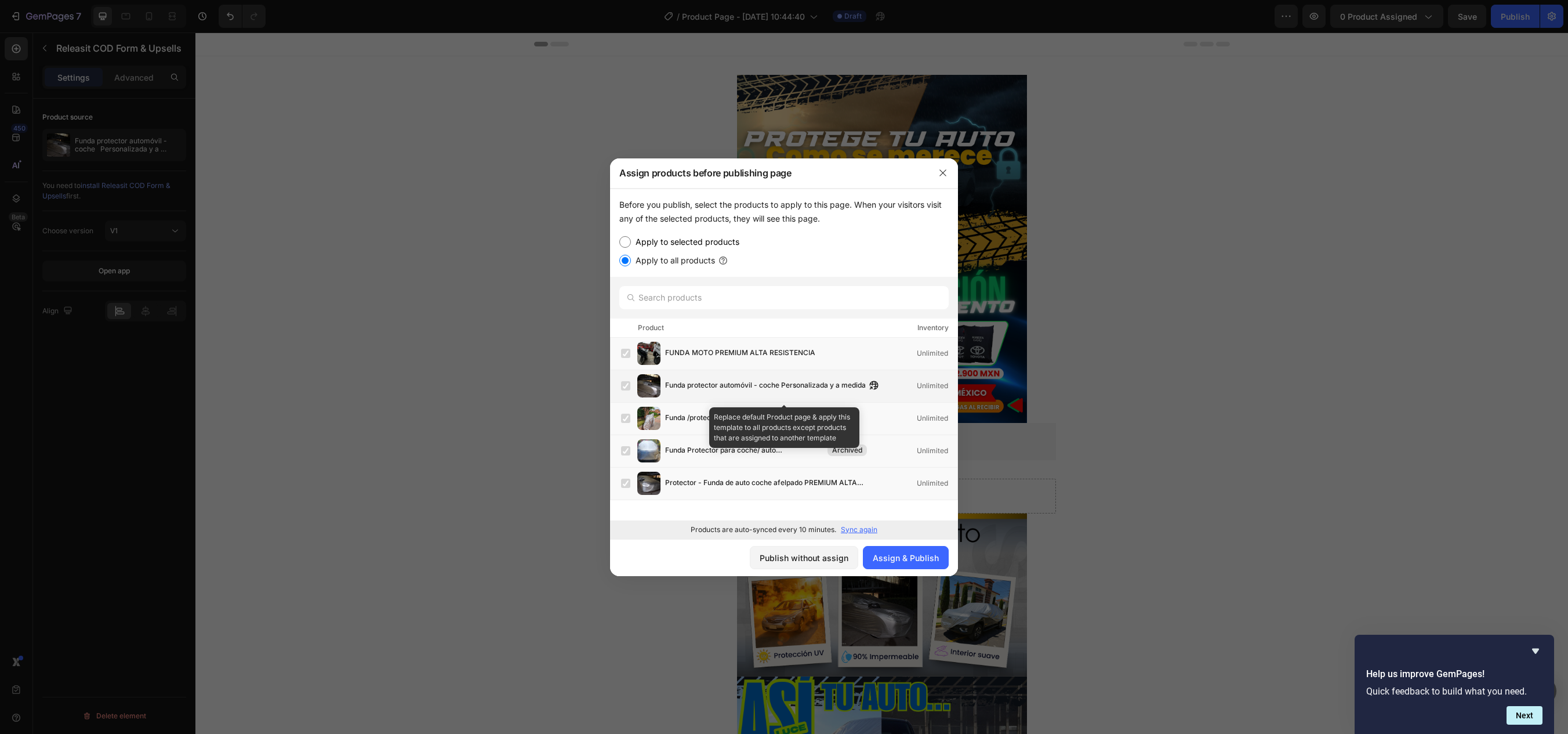
click at [741, 386] on span "Funda protector automóvil - coche Personalizada y a medida" at bounding box center [765, 385] width 200 height 13
click at [847, 374] on div "Funda protector automóvil - coche Personalizada y a medida Unlimited" at bounding box center [784, 386] width 348 height 33
click at [624, 385] on label at bounding box center [625, 385] width 9 height 9
click at [633, 233] on div "Before you publish, select the products to apply to this page. When your visito…" at bounding box center [784, 232] width 348 height 88
click at [630, 236] on input "Apply to selected products" at bounding box center [625, 242] width 12 height 12
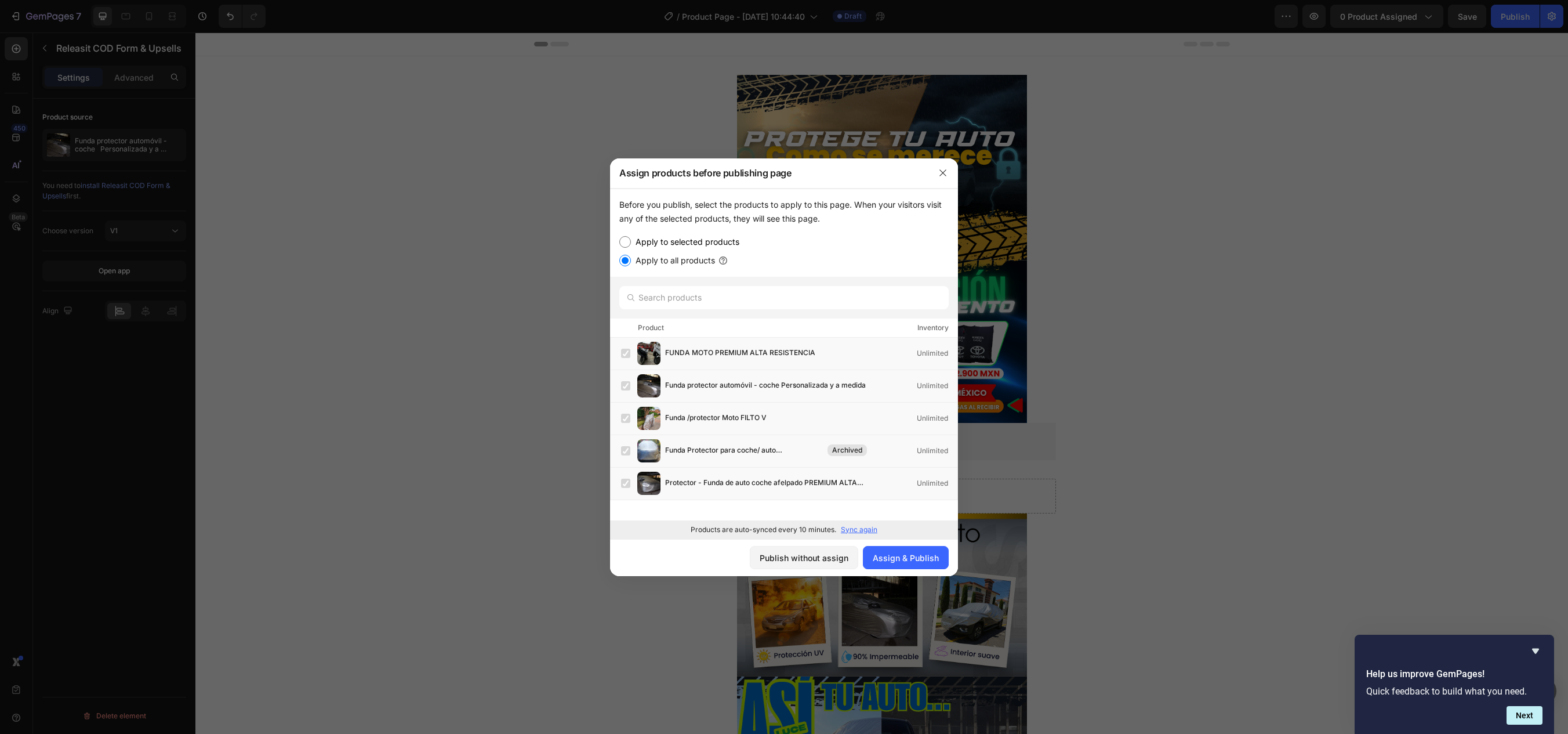
radio input "true"
click at [623, 383] on label at bounding box center [625, 385] width 9 height 9
click at [909, 560] on div "Assign & Publish" at bounding box center [906, 557] width 66 height 13
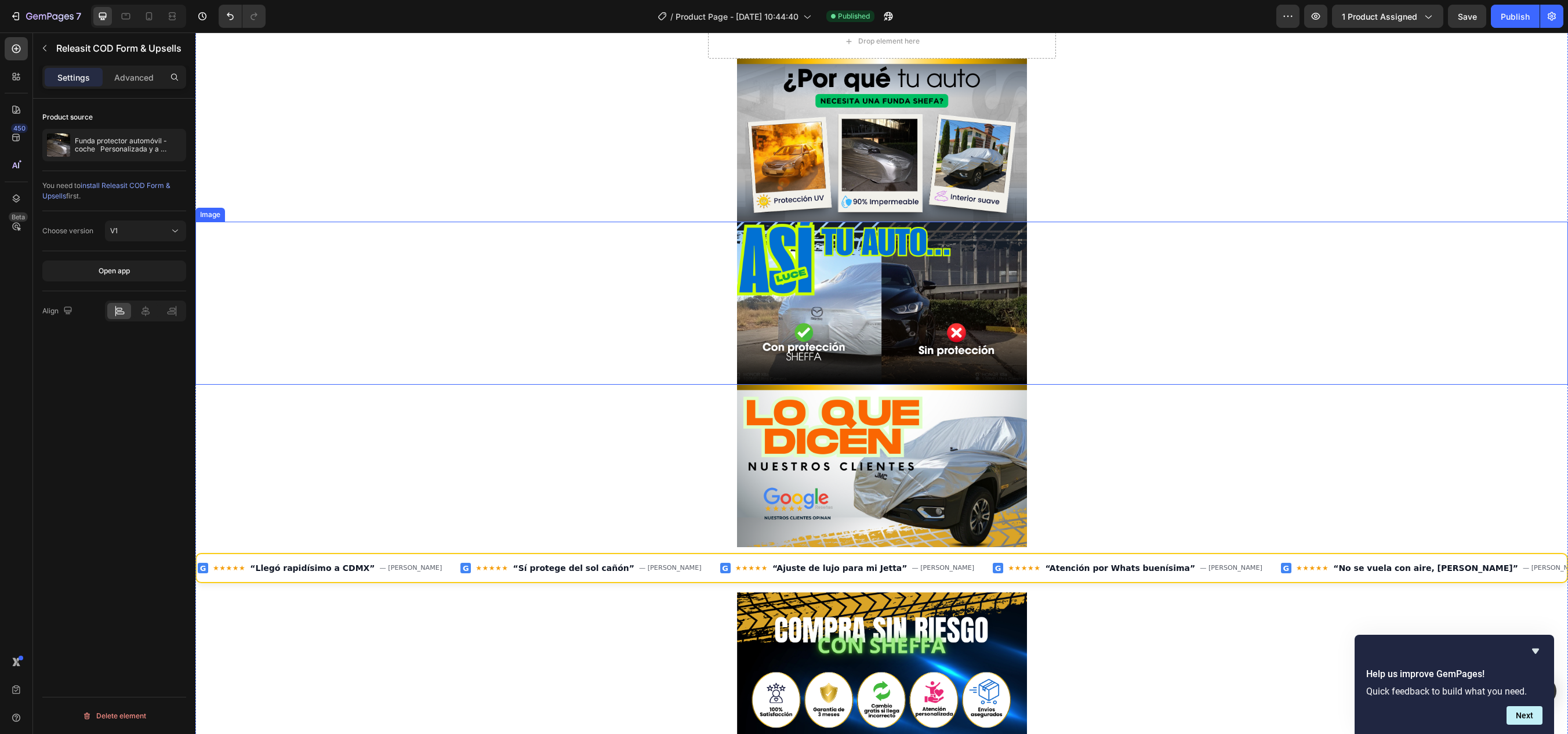
scroll to position [696, 0]
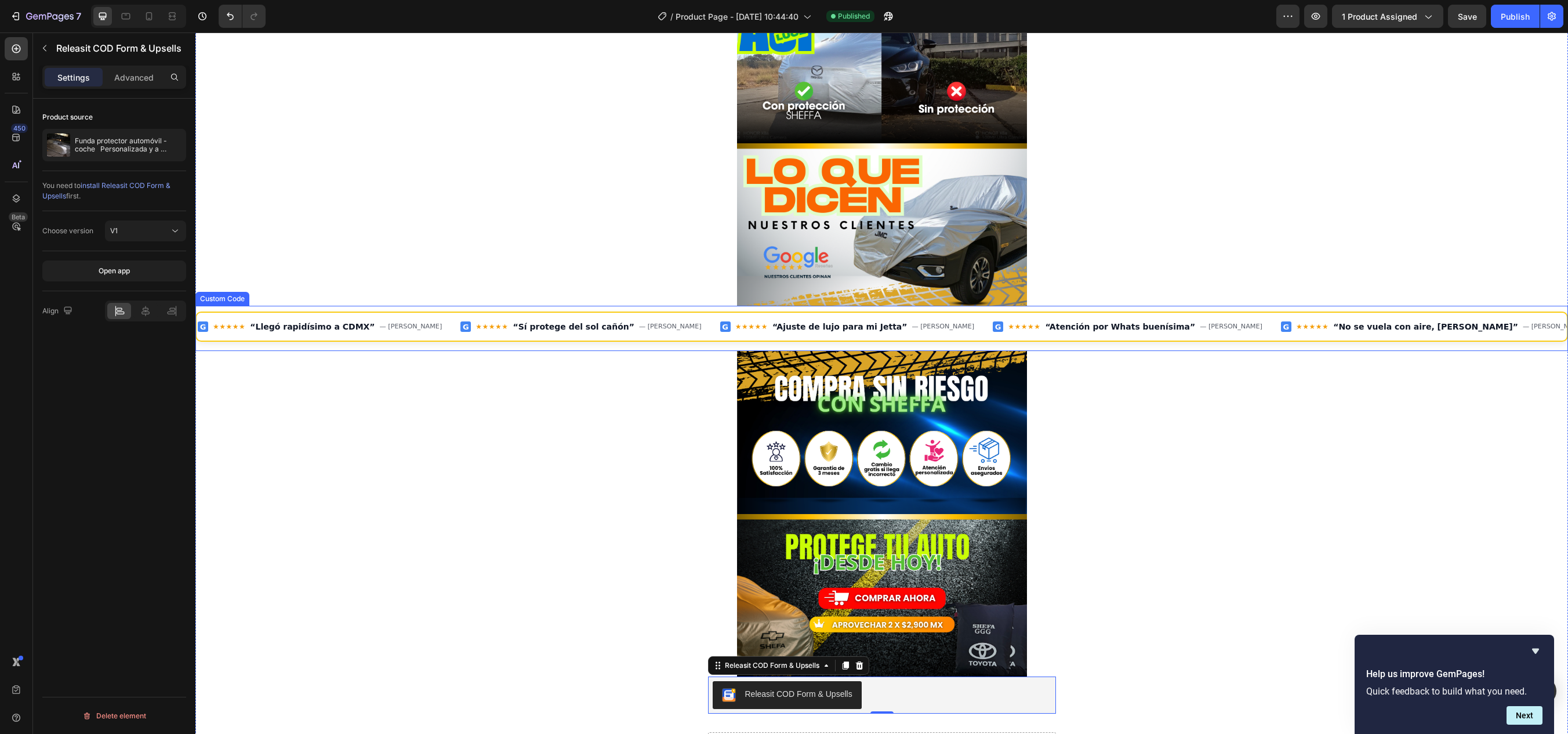
click at [1275, 321] on span "G ★★★★★ “No se vuela con aire, trae [PERSON_NAME]” — [PERSON_NAME]" at bounding box center [1428, 326] width 307 height 10
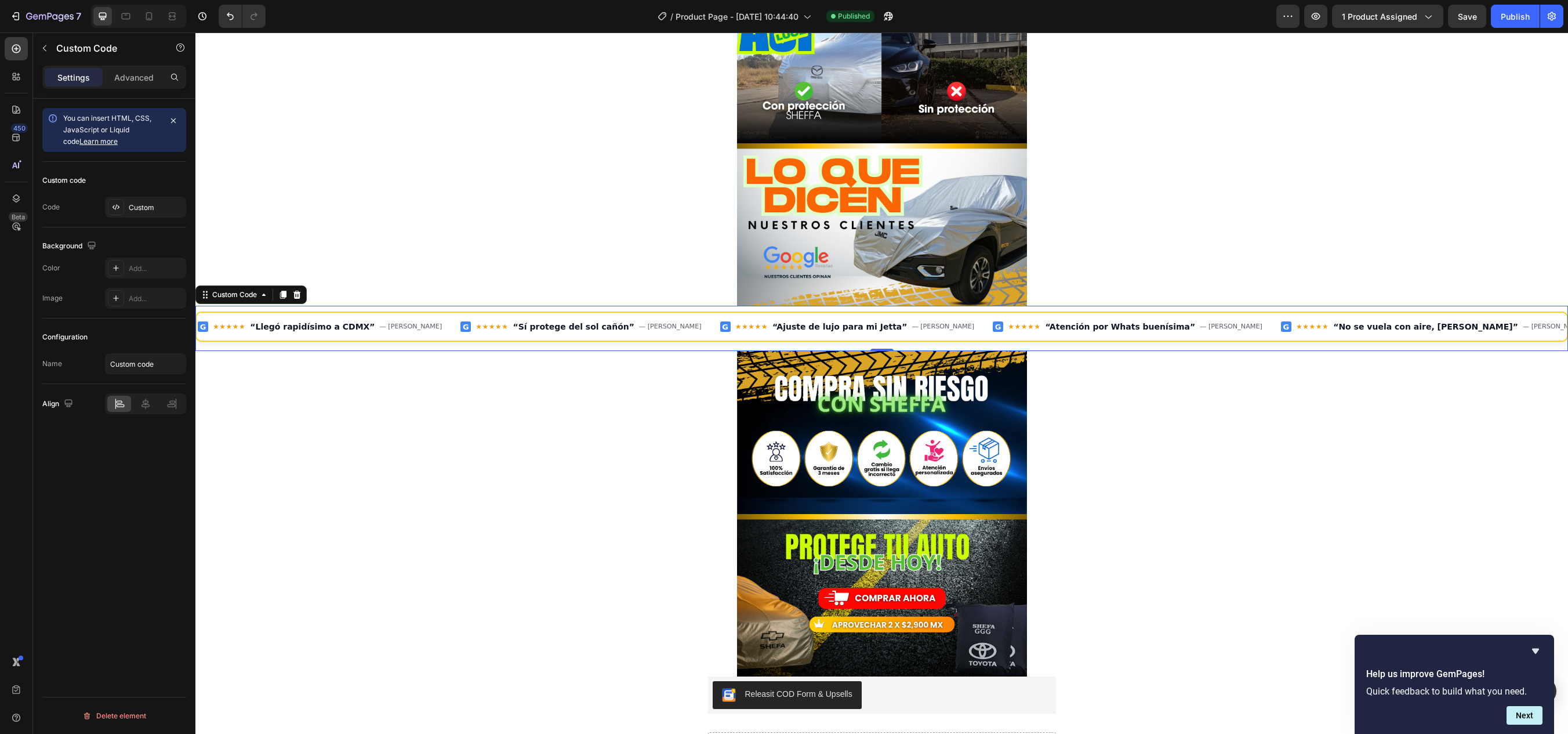
click at [260, 320] on div "G ★★★★★ “Llegó rapidísimo a CDMX” — [PERSON_NAME] G ★★★★★ “Sí protege del sol c…" at bounding box center [882, 326] width 1370 height 28
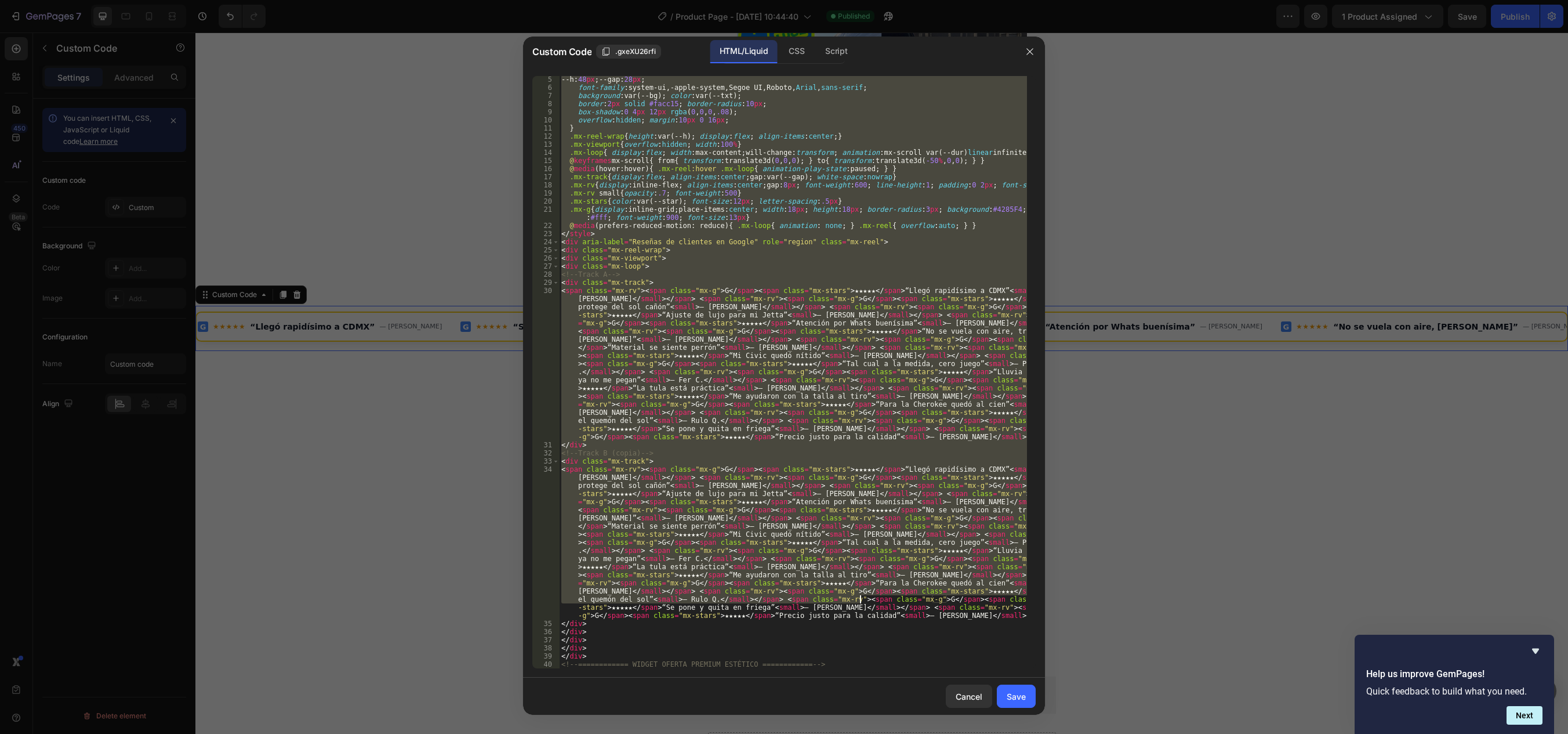
scroll to position [33, 0]
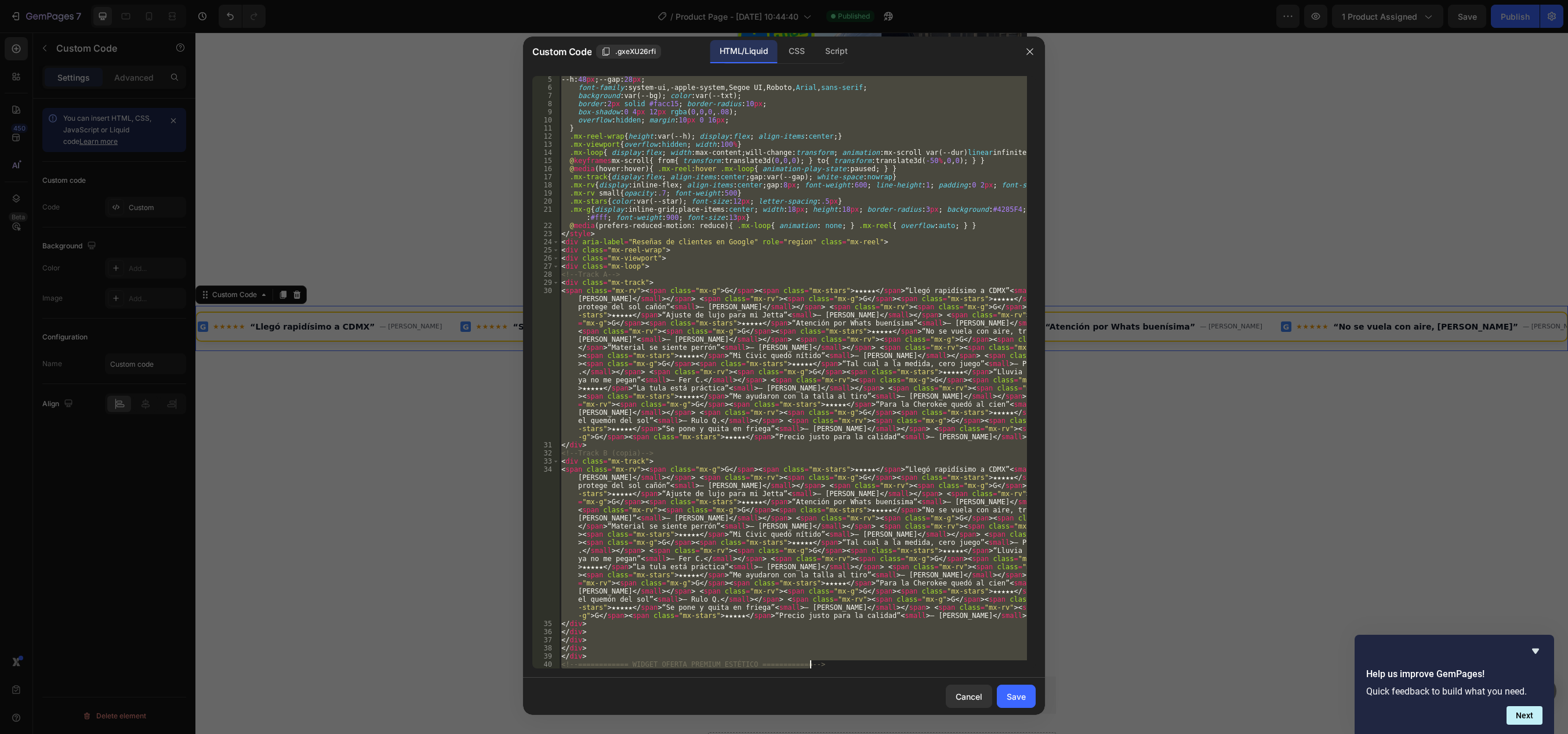
drag, startPoint x: 561, startPoint y: 81, endPoint x: 902, endPoint y: 676, distance: 685.8
click at [902, 676] on div "<!-- ========= CINTA DE RESEÑAS (Google) · SOLO CSS · MOBILE OK ========= --> 5…" at bounding box center [784, 372] width 522 height 611
type textarea "</div> <!-- ============ WIDGET OFERTA PREMIUM ESTÉTICO ============ -->"
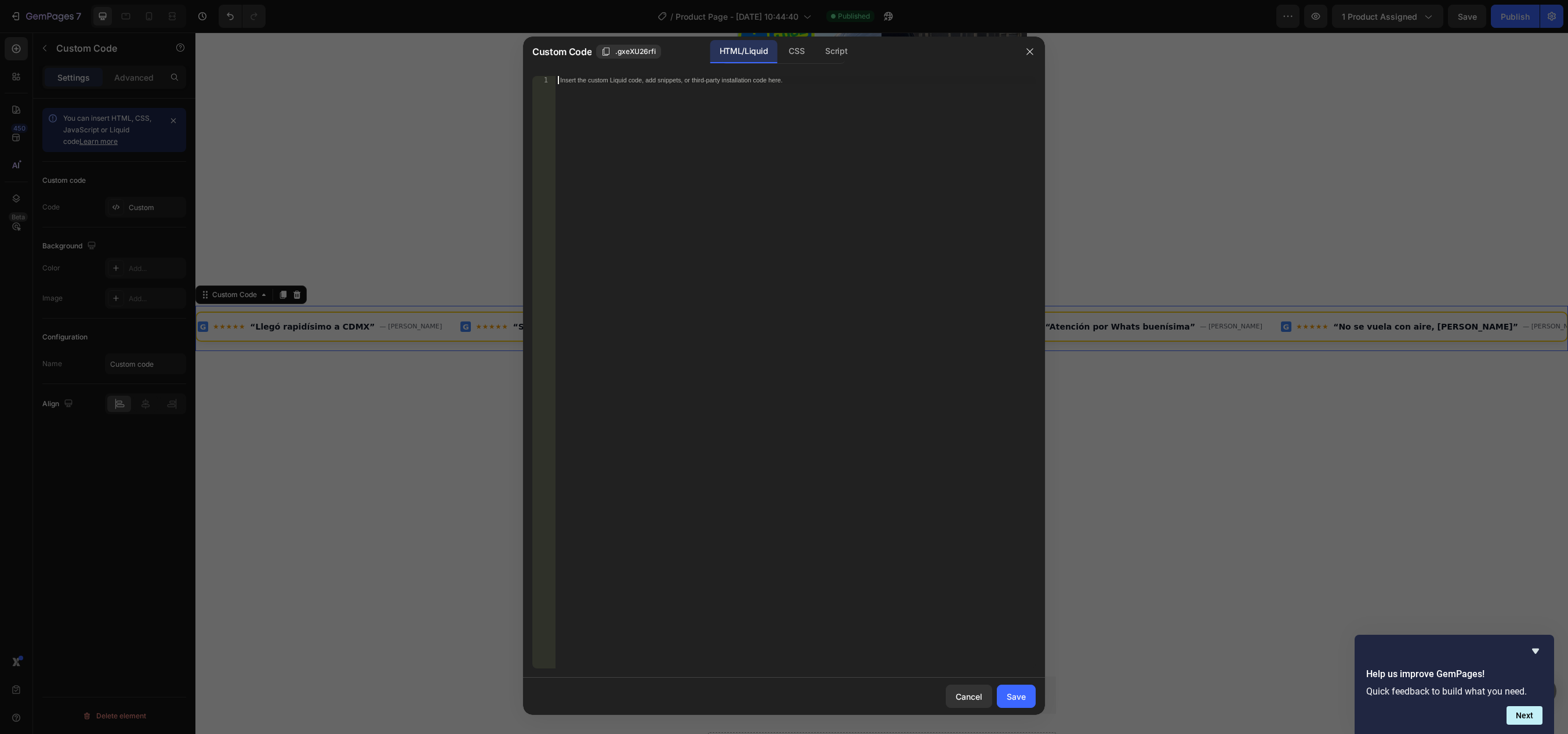
scroll to position [25, 0]
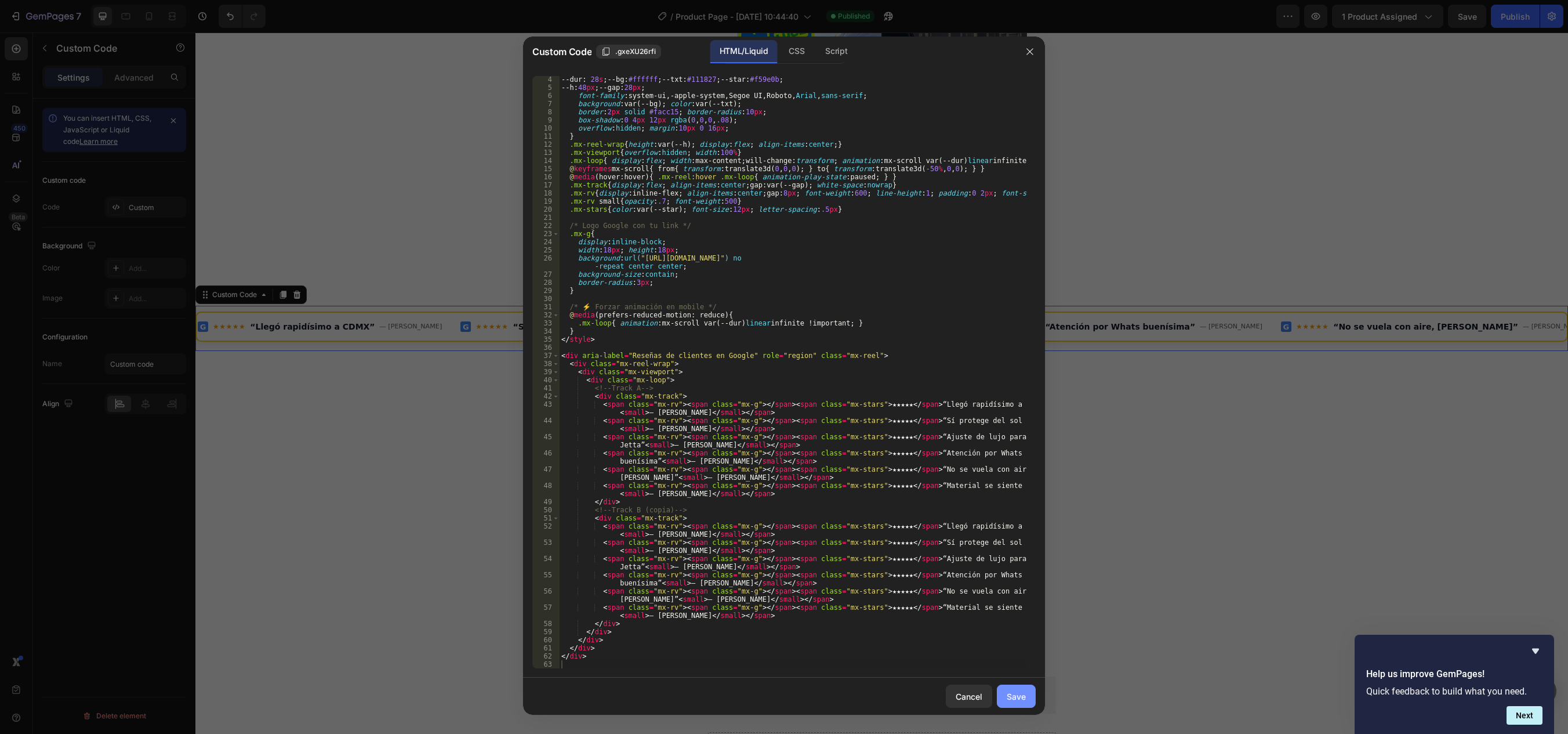
click at [1019, 696] on div "Save" at bounding box center [1016, 696] width 19 height 13
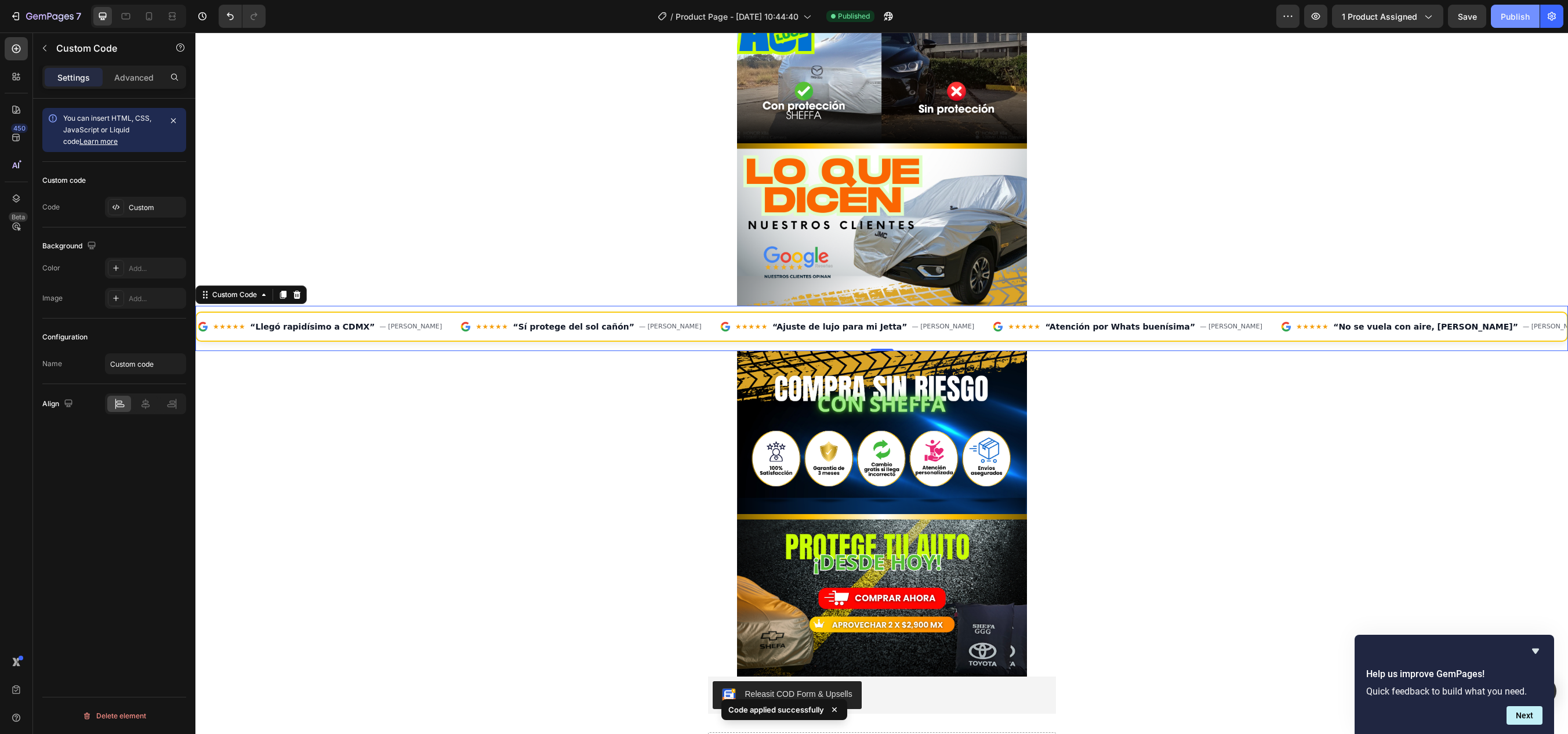
click at [1518, 16] on div "Publish" at bounding box center [1515, 16] width 29 height 13
click at [147, 18] on icon at bounding box center [149, 16] width 12 height 12
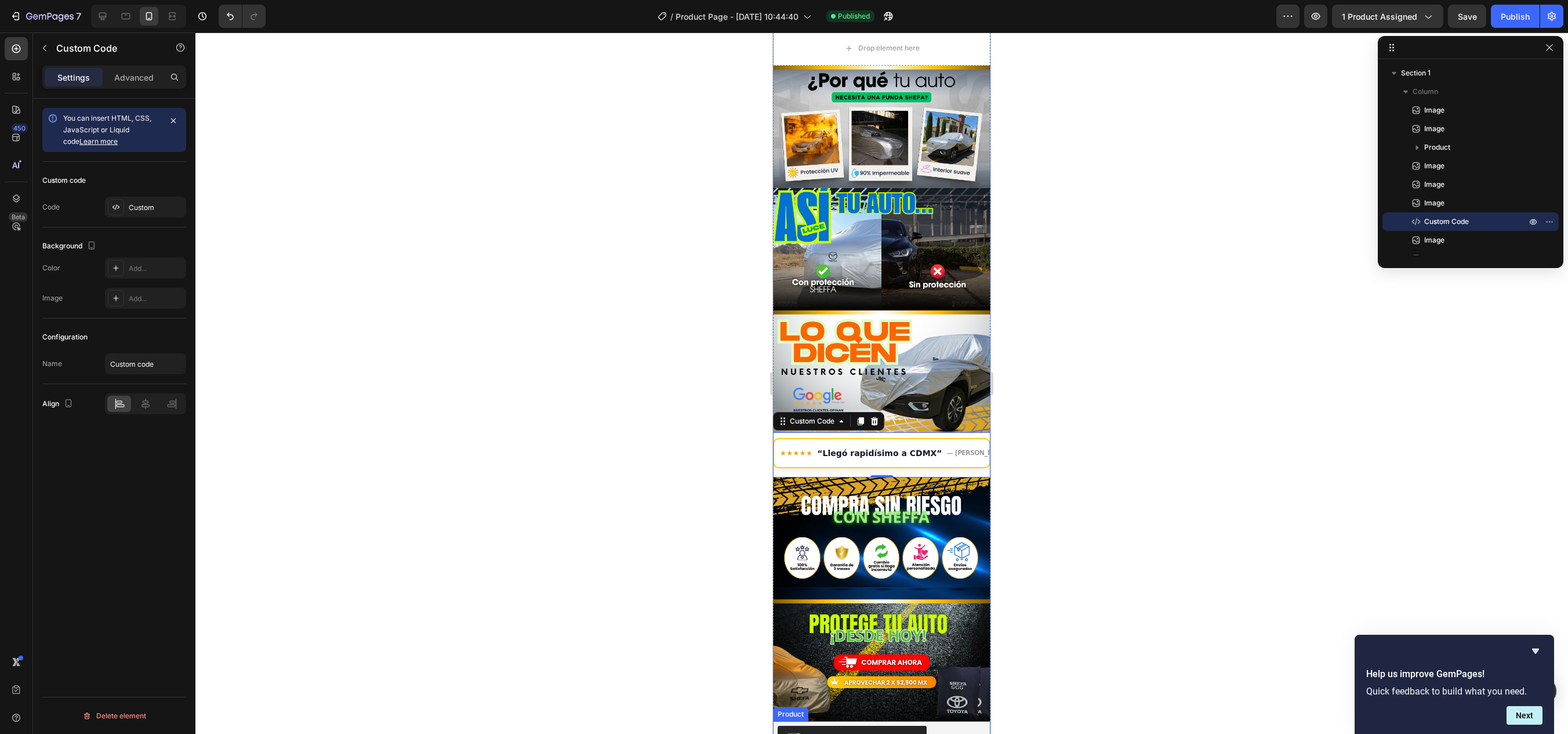
scroll to position [336, 0]
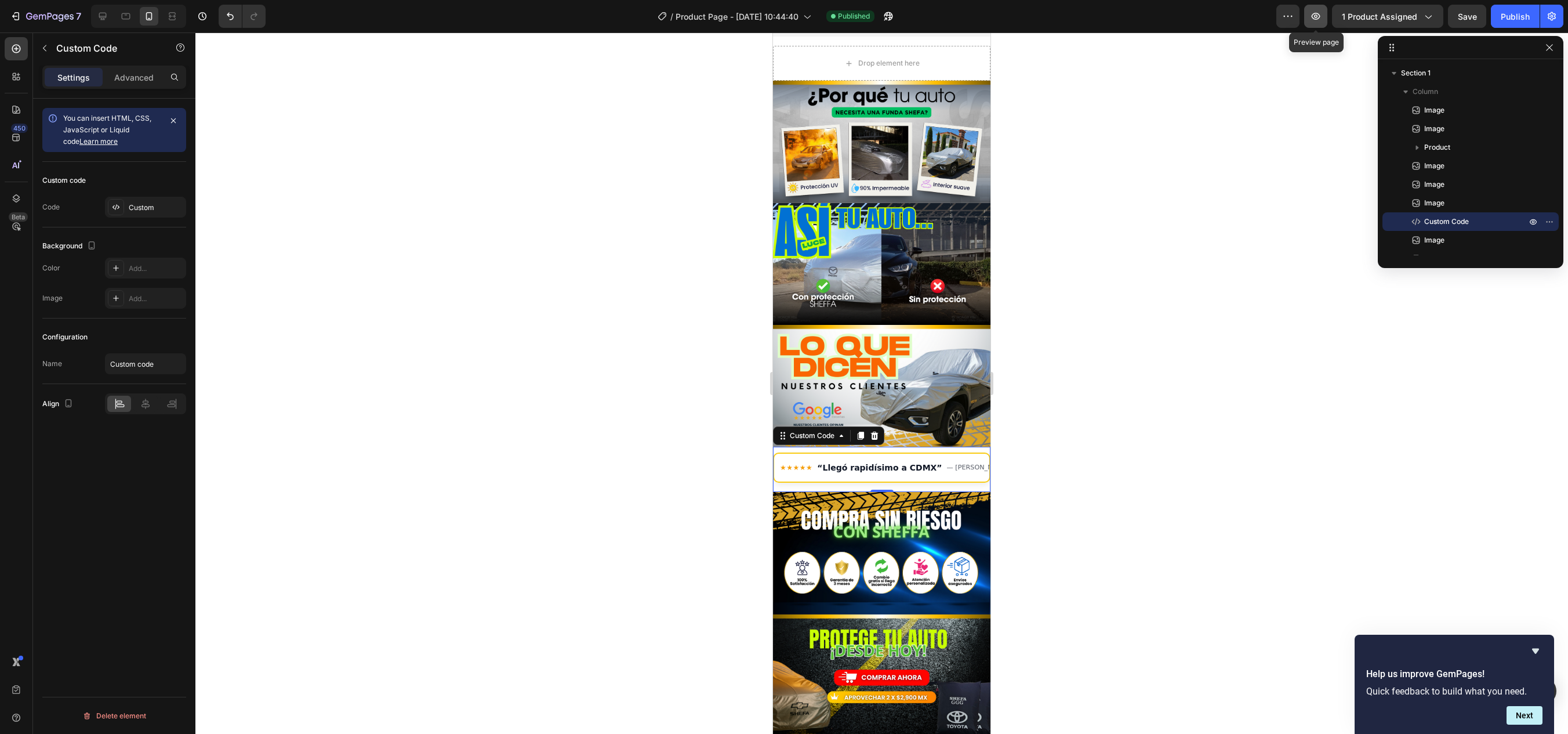
click at [1319, 22] on button "button" at bounding box center [1317, 17] width 23 height 23
click at [1553, 47] on icon "button" at bounding box center [1550, 47] width 9 height 9
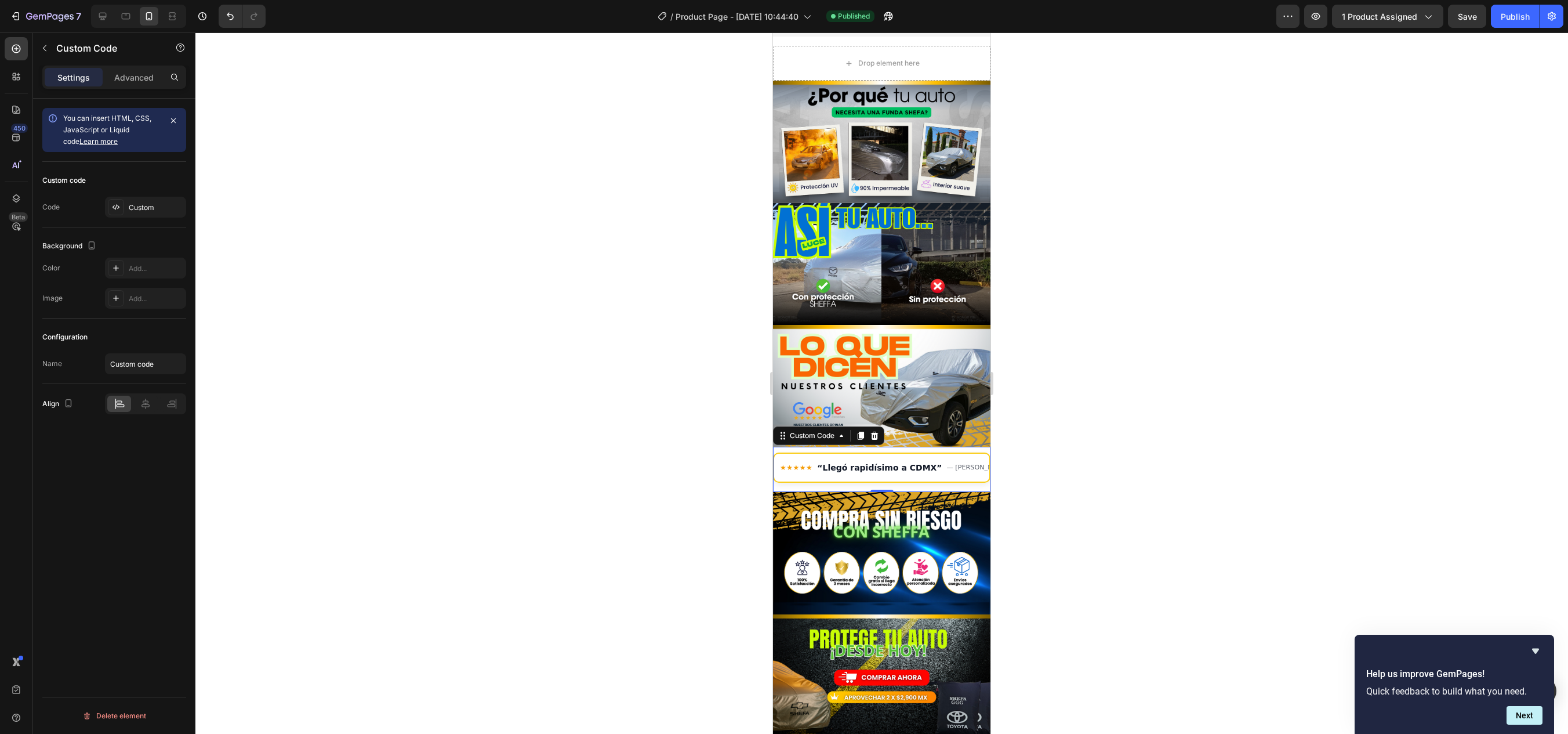
click at [826, 463] on span "★★★★★ “Llegó rapidísimo a CDMX” — [PERSON_NAME]" at bounding box center [882, 468] width 215 height 10
click at [1528, 25] on button "Publish" at bounding box center [1515, 17] width 49 height 23
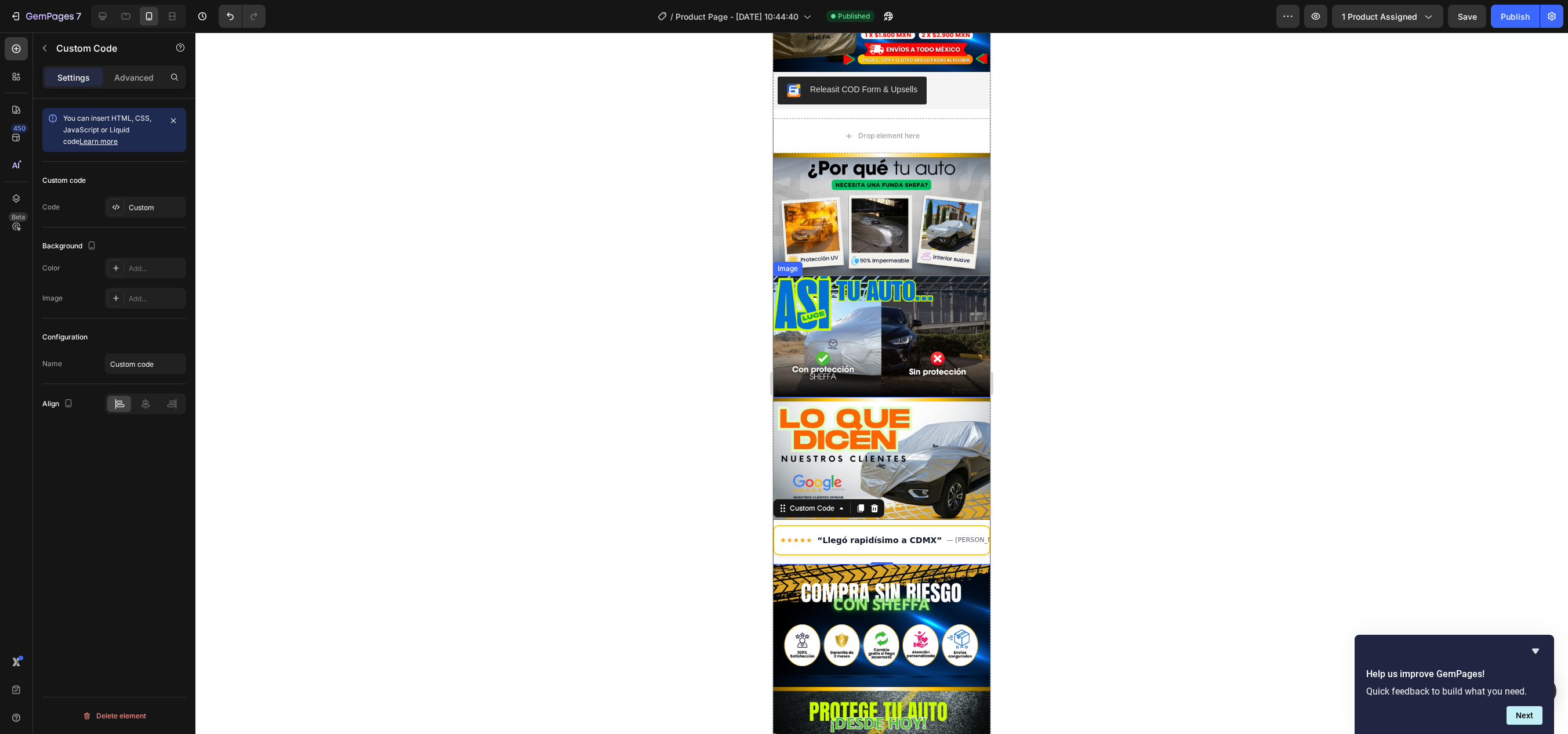
scroll to position [406, 0]
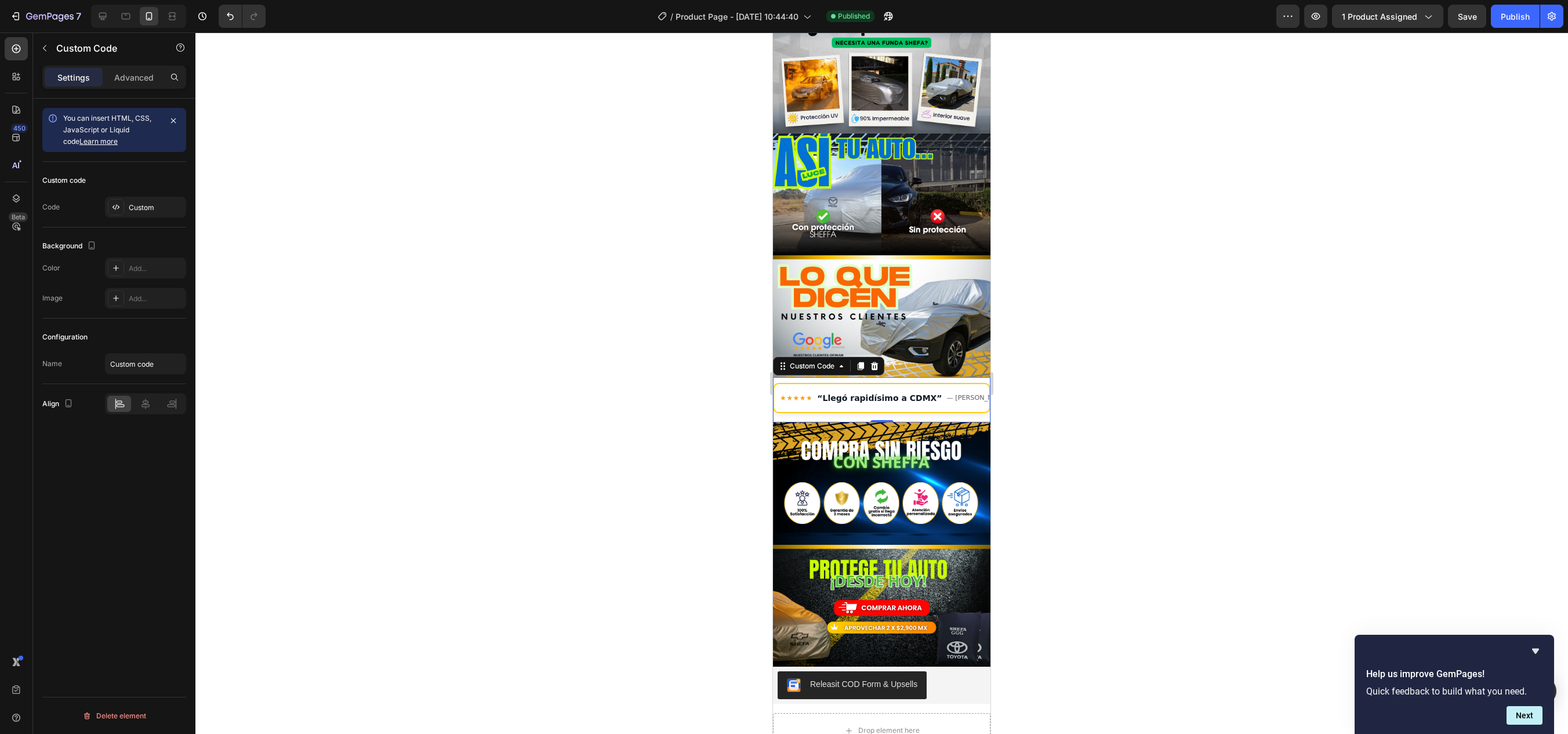
click at [846, 393] on span "★★★★★ “Llegó rapidísimo a CDMX” — [PERSON_NAME]" at bounding box center [882, 398] width 215 height 10
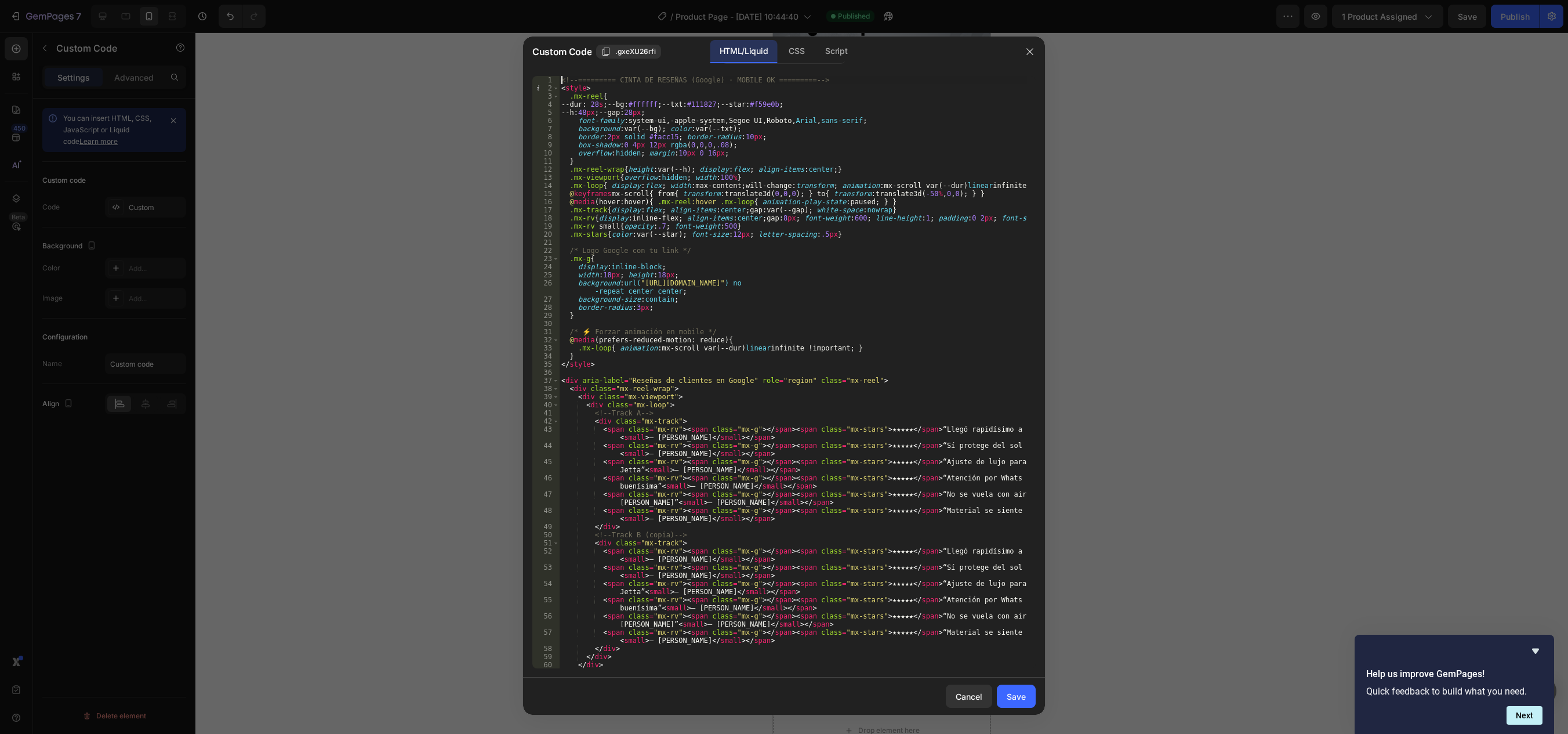
click at [560, 78] on div "<!-- ========= CINTA DE RESEÑAS (Google) · MOBILE OK ========= --> 1 2 3 4 5 6 …" at bounding box center [784, 372] width 504 height 592
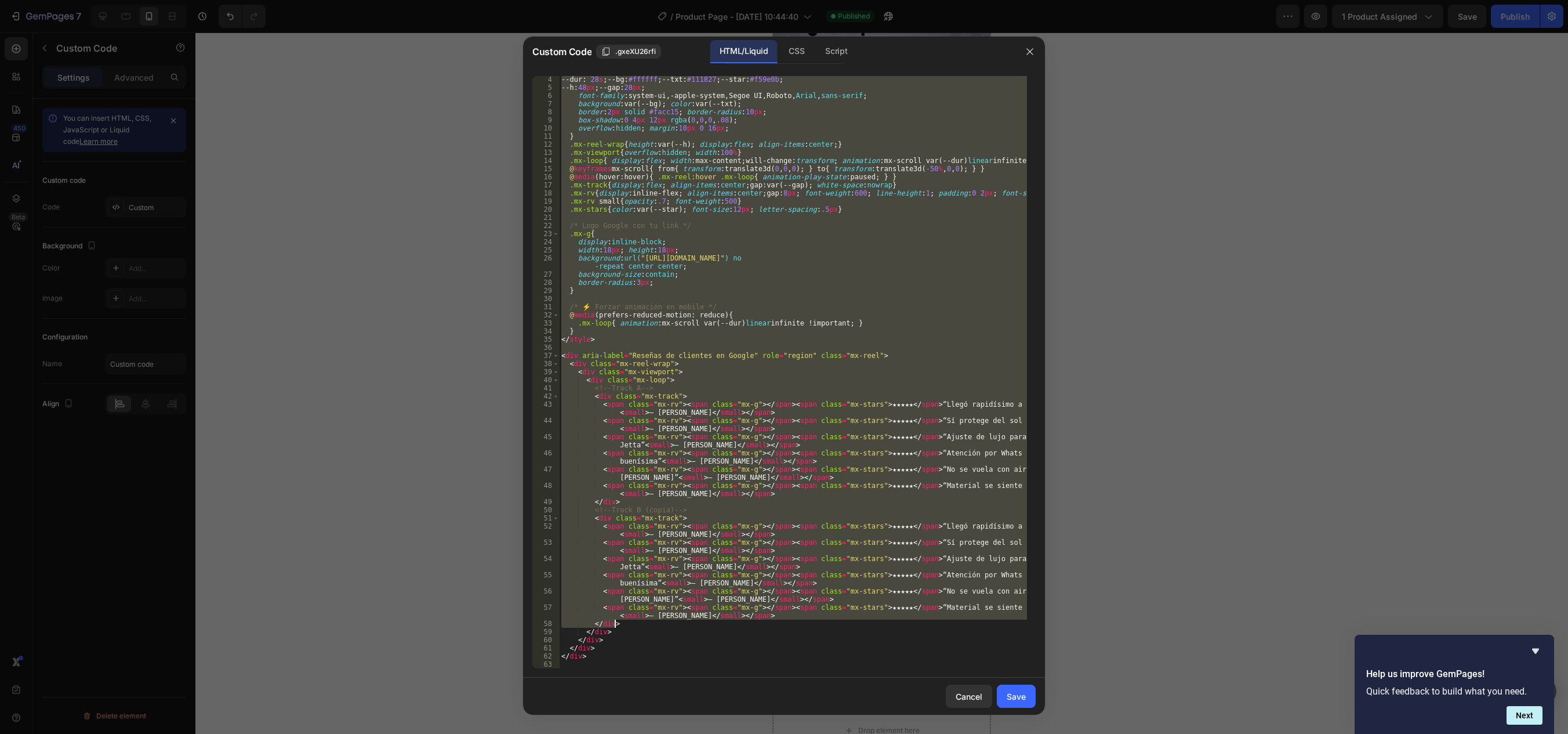
scroll to position [25, 0]
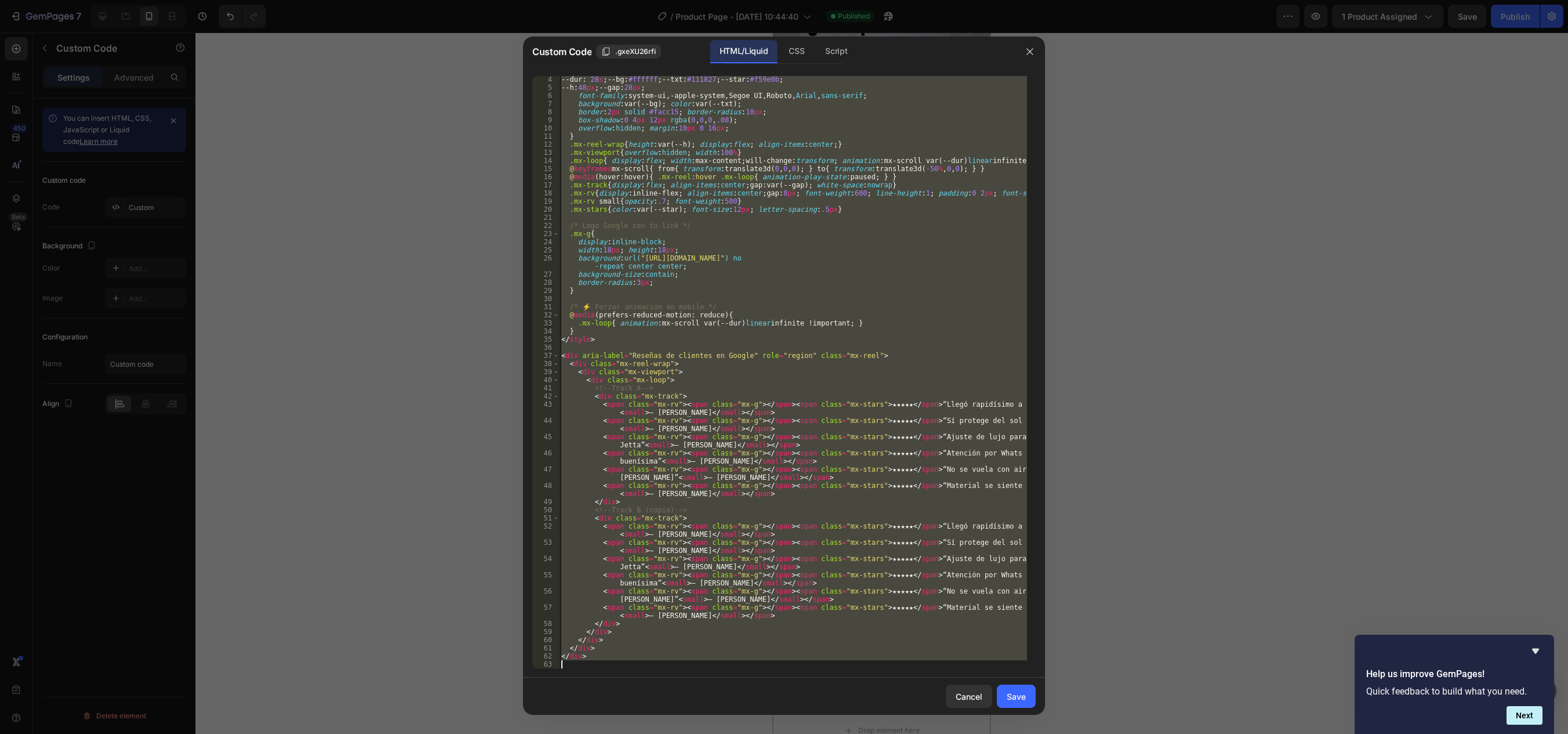
drag, startPoint x: 561, startPoint y: 78, endPoint x: 832, endPoint y: 709, distance: 686.7
click at [832, 709] on div "Custom Code .gxeXU26rfi HTML/Liquid CSS Script <!-- ========= CINTA DE RESEÑAS …" at bounding box center [784, 375] width 522 height 678
type textarea "</div>"
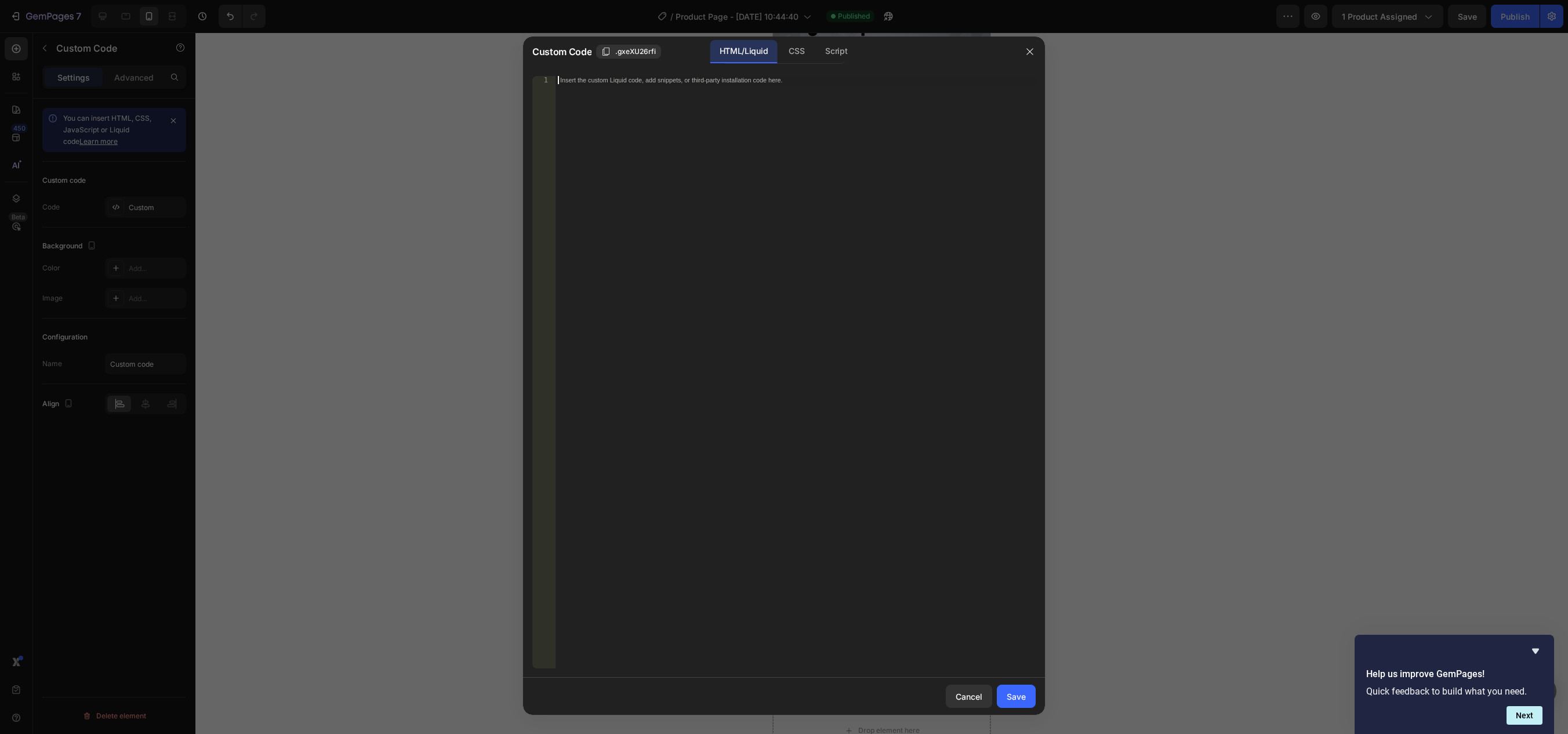
scroll to position [261, 0]
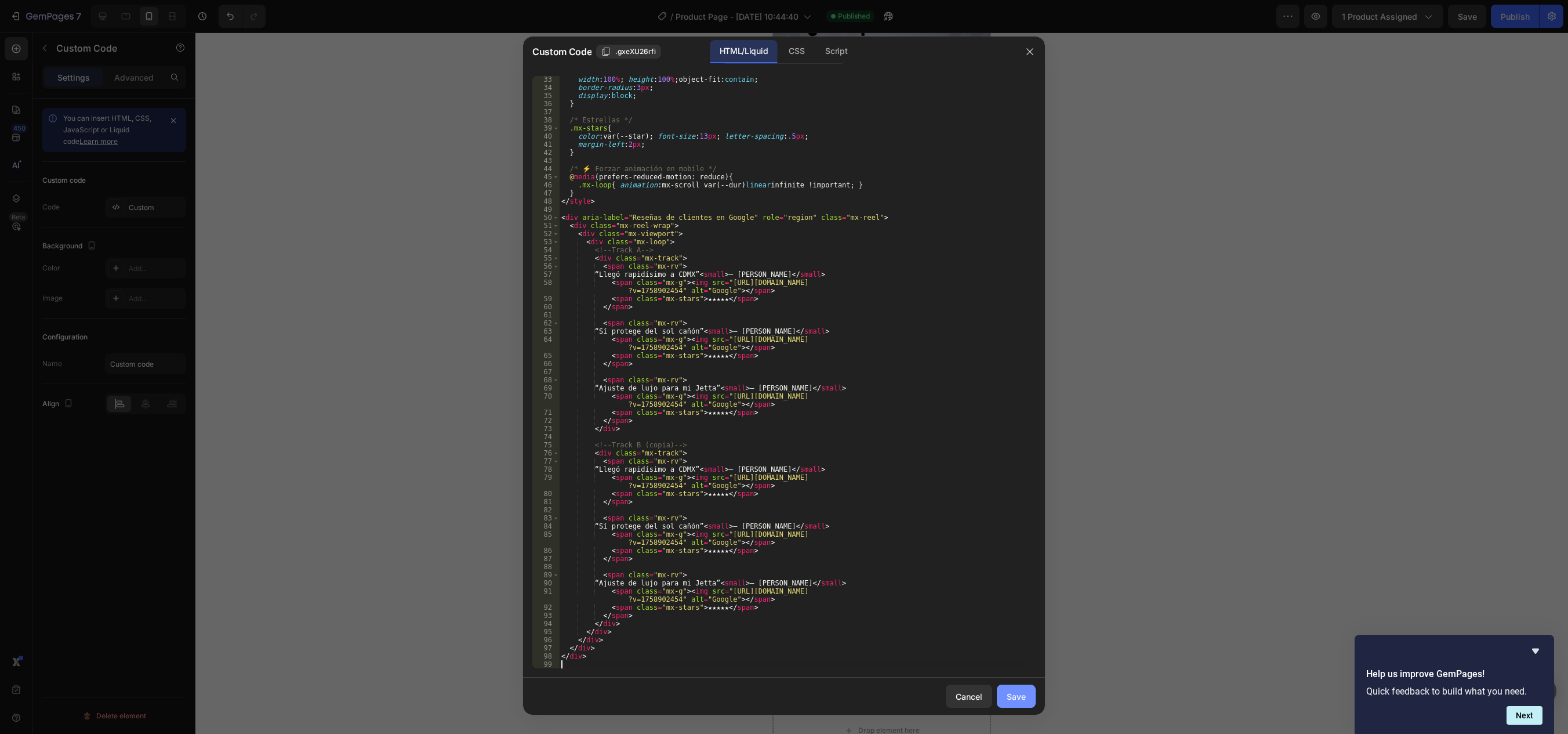
click at [1012, 694] on div "Save" at bounding box center [1016, 696] width 19 height 13
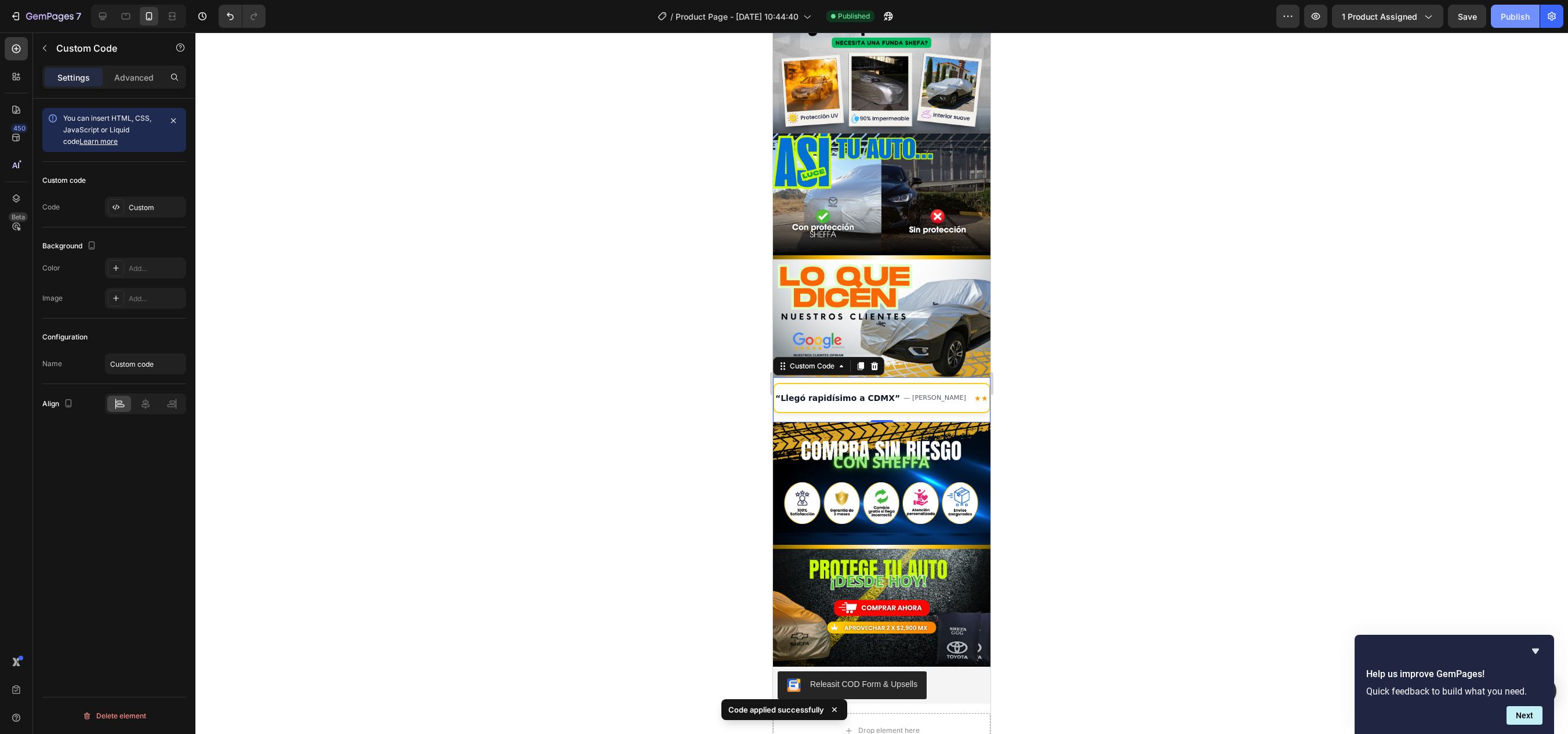
click at [1513, 17] on div "Publish" at bounding box center [1515, 16] width 29 height 13
click at [1317, 20] on icon "button" at bounding box center [1316, 16] width 12 height 12
click at [836, 384] on div "“Llegó rapidísimo a CDMX” — [PERSON_NAME] ★★★★★ “Sí protege del sol cañón” — To…" at bounding box center [882, 397] width 215 height 28
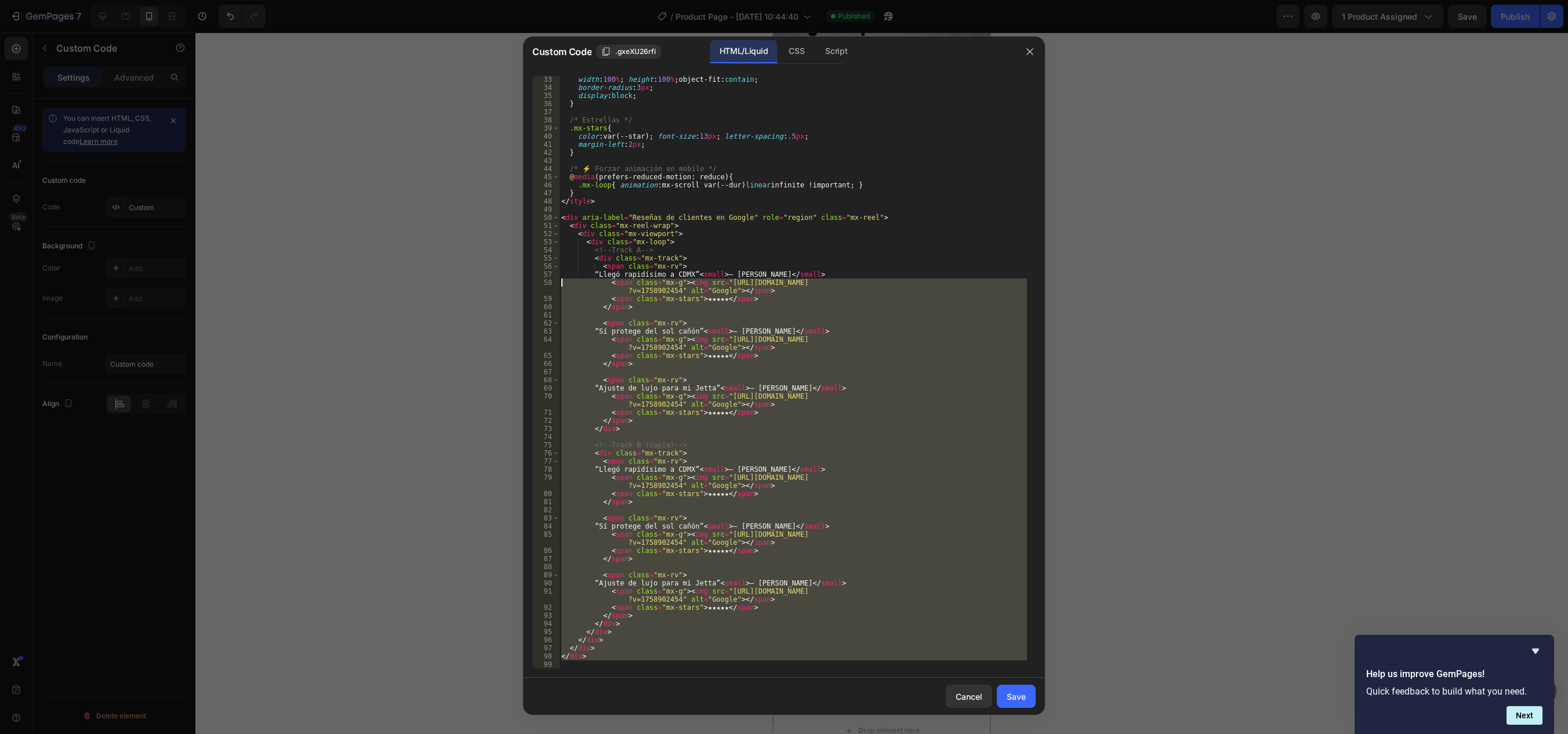
scroll to position [0, 0]
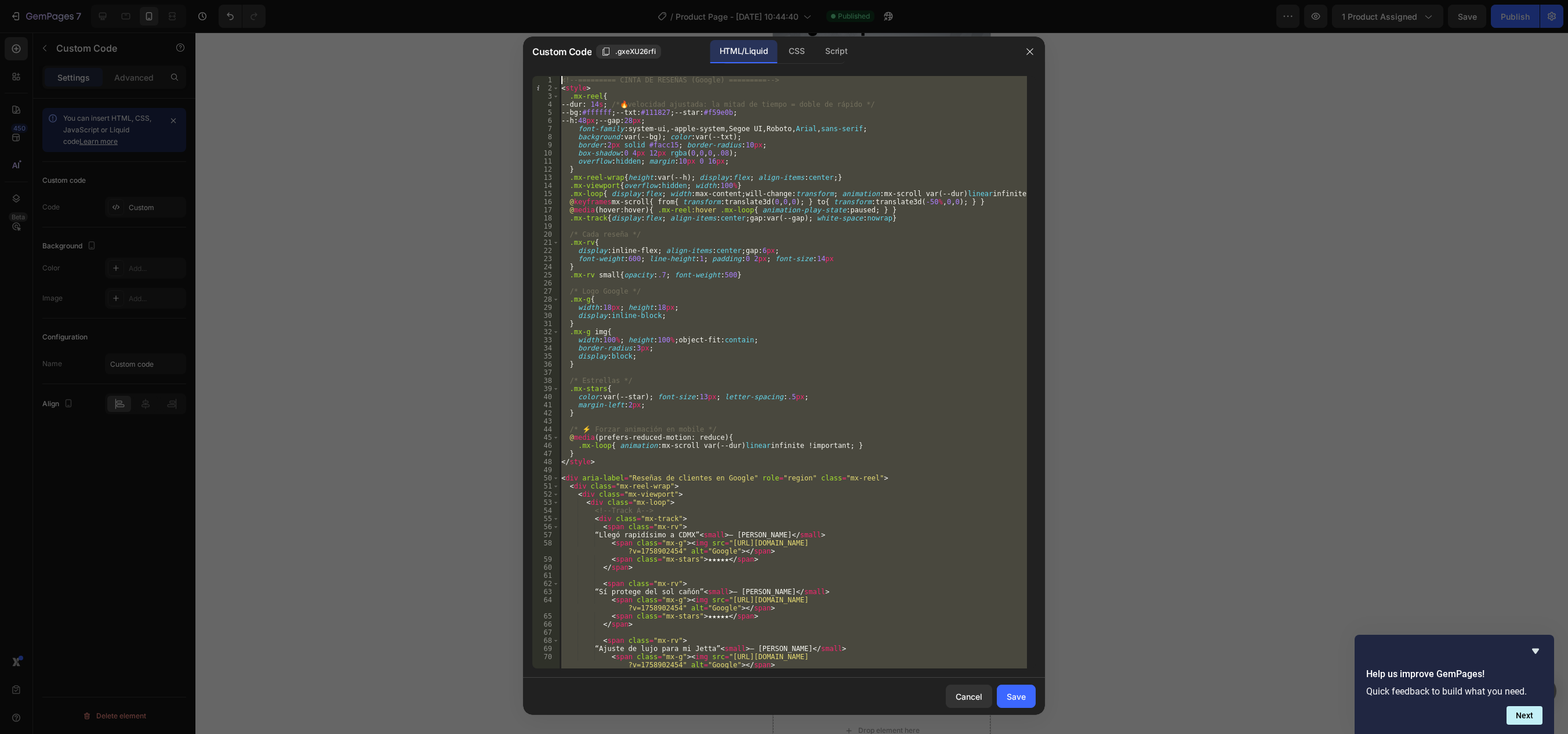
drag, startPoint x: 615, startPoint y: 660, endPoint x: 528, endPoint y: -84, distance: 749.1
click at [528, 0] on html "7 / Product Page - [DATE] 10:44:40 Published Preview 1 product assigned Save Pu…" at bounding box center [784, 0] width 1568 height 0
type textarea "<!-- ========= CINTA DE RESEÑAS (Google) ========= --> <style>"
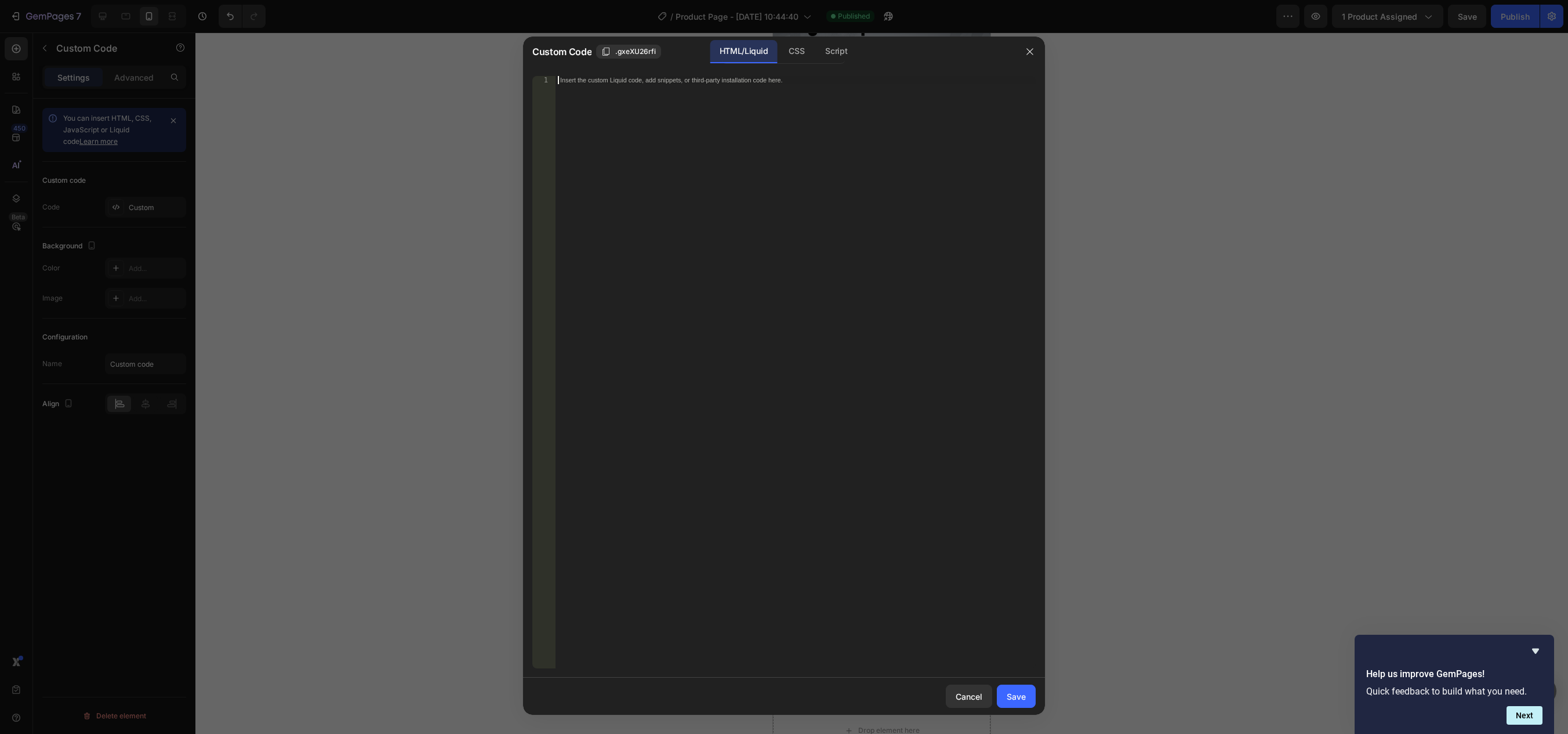
scroll to position [90, 0]
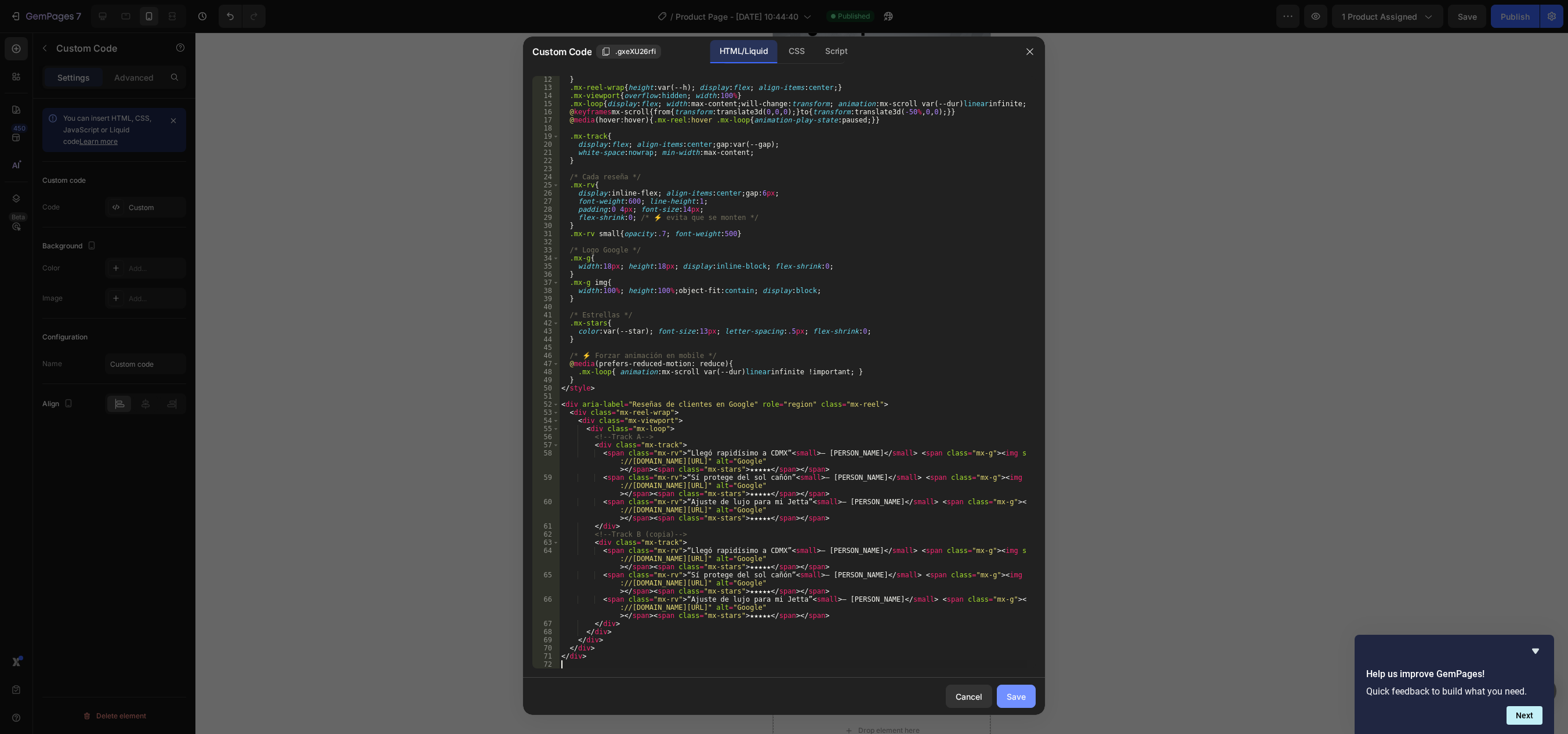
click at [1026, 700] on div "Save" at bounding box center [1016, 696] width 19 height 13
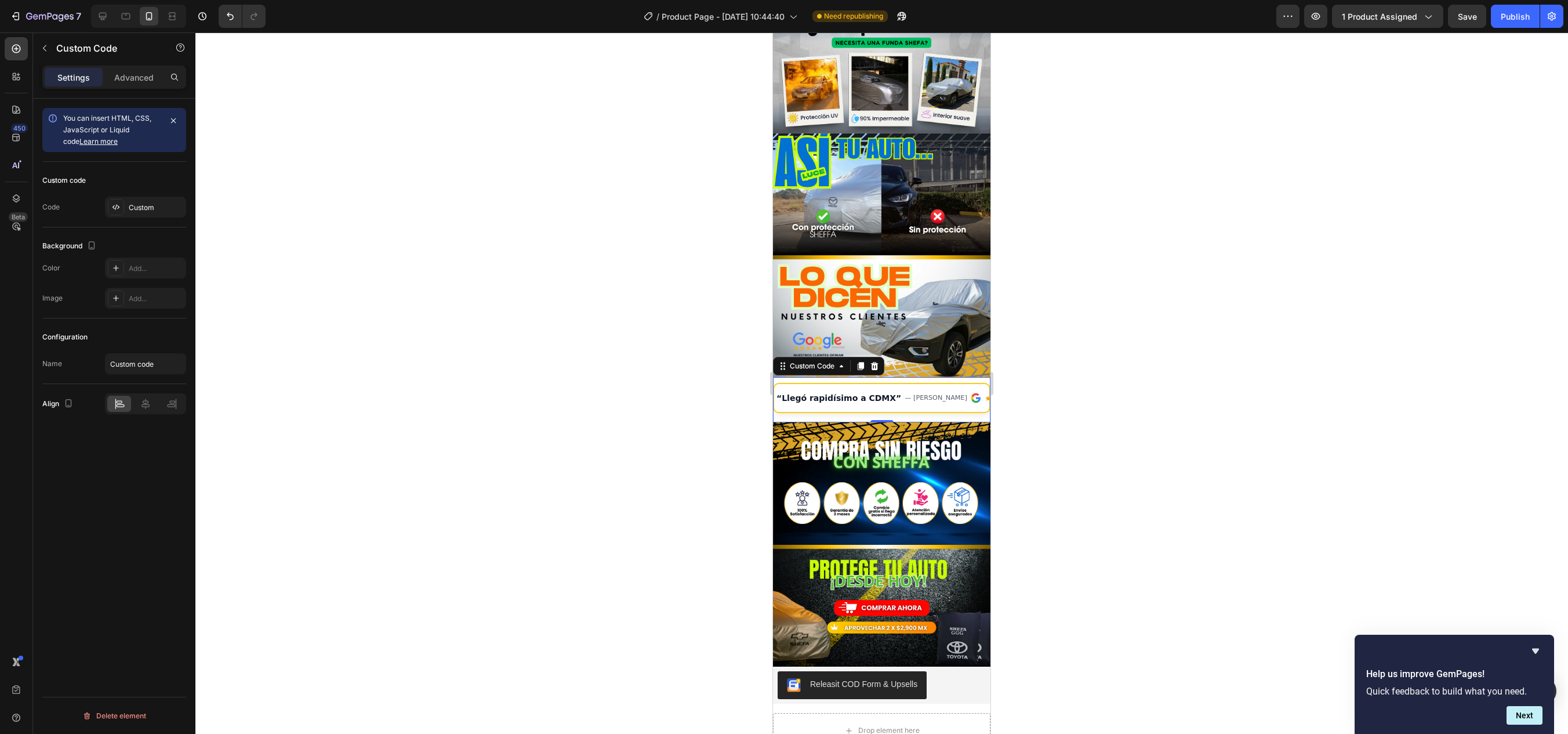
click at [849, 384] on div "“Llegó rapidísimo a CDMX” — [PERSON_NAME] ★★★★★ “Sí protege del sol cañón” — To…" at bounding box center [882, 397] width 215 height 28
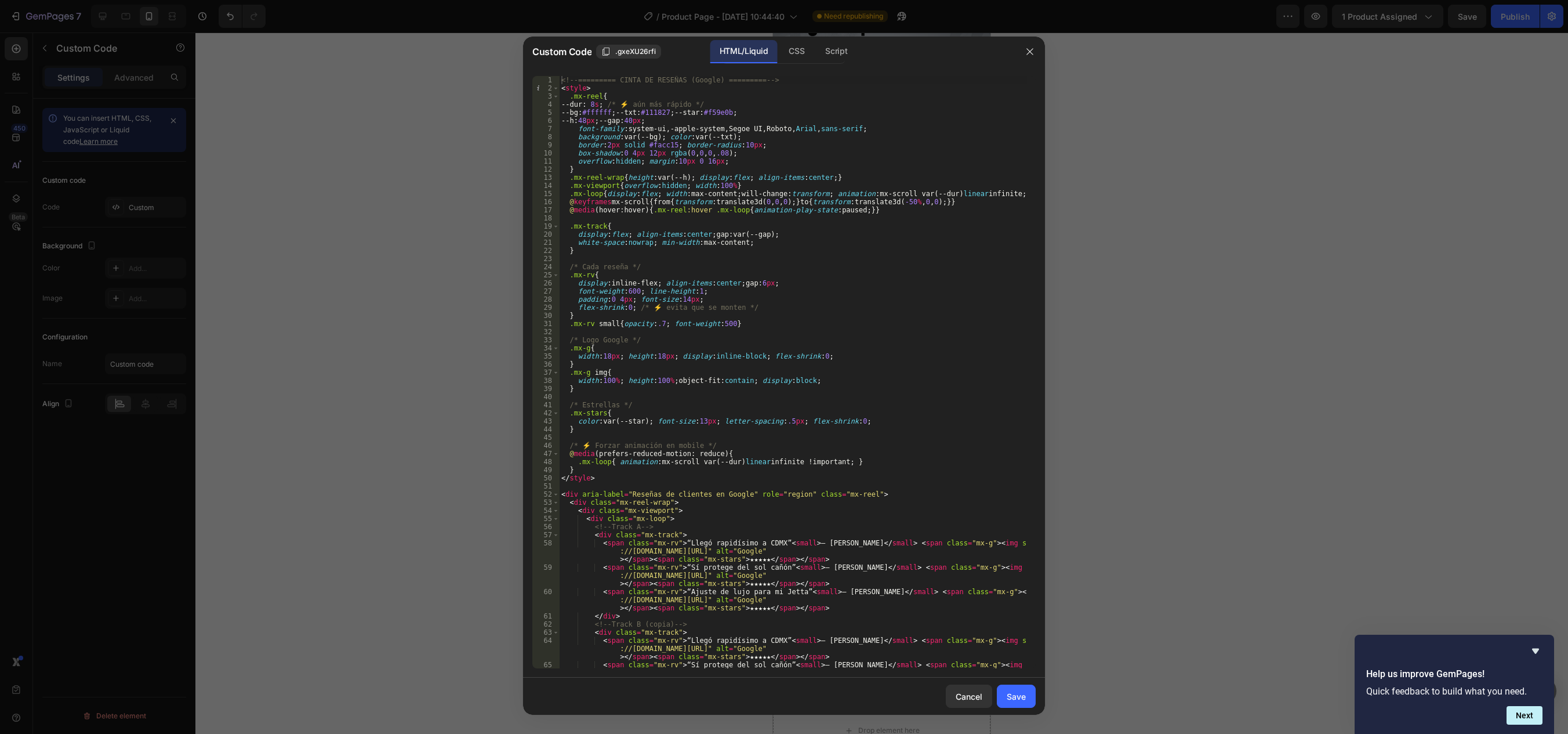
click at [608, 103] on div "<!-- ========= CINTA DE RESEÑAS (Google) ========= --> < style > .mx-reel { --d…" at bounding box center [793, 388] width 468 height 624
click at [857, 99] on div "<!-- ========= CINTA DE RESEÑAS (Google) ========= --> < style > .mx-reel { --d…" at bounding box center [793, 388] width 468 height 624
type textarea ".mx-reel{"
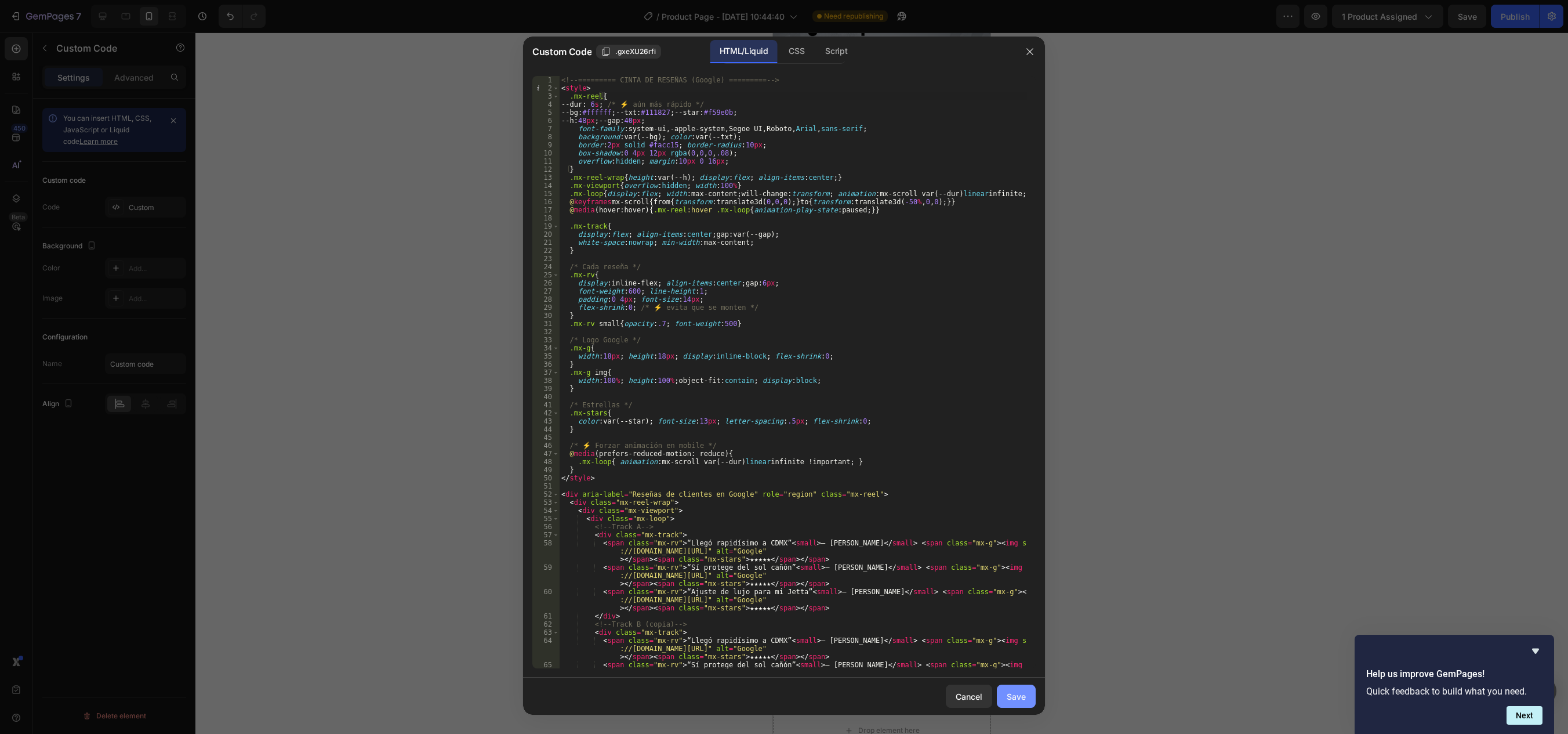
click at [1013, 689] on button "Save" at bounding box center [1017, 696] width 39 height 23
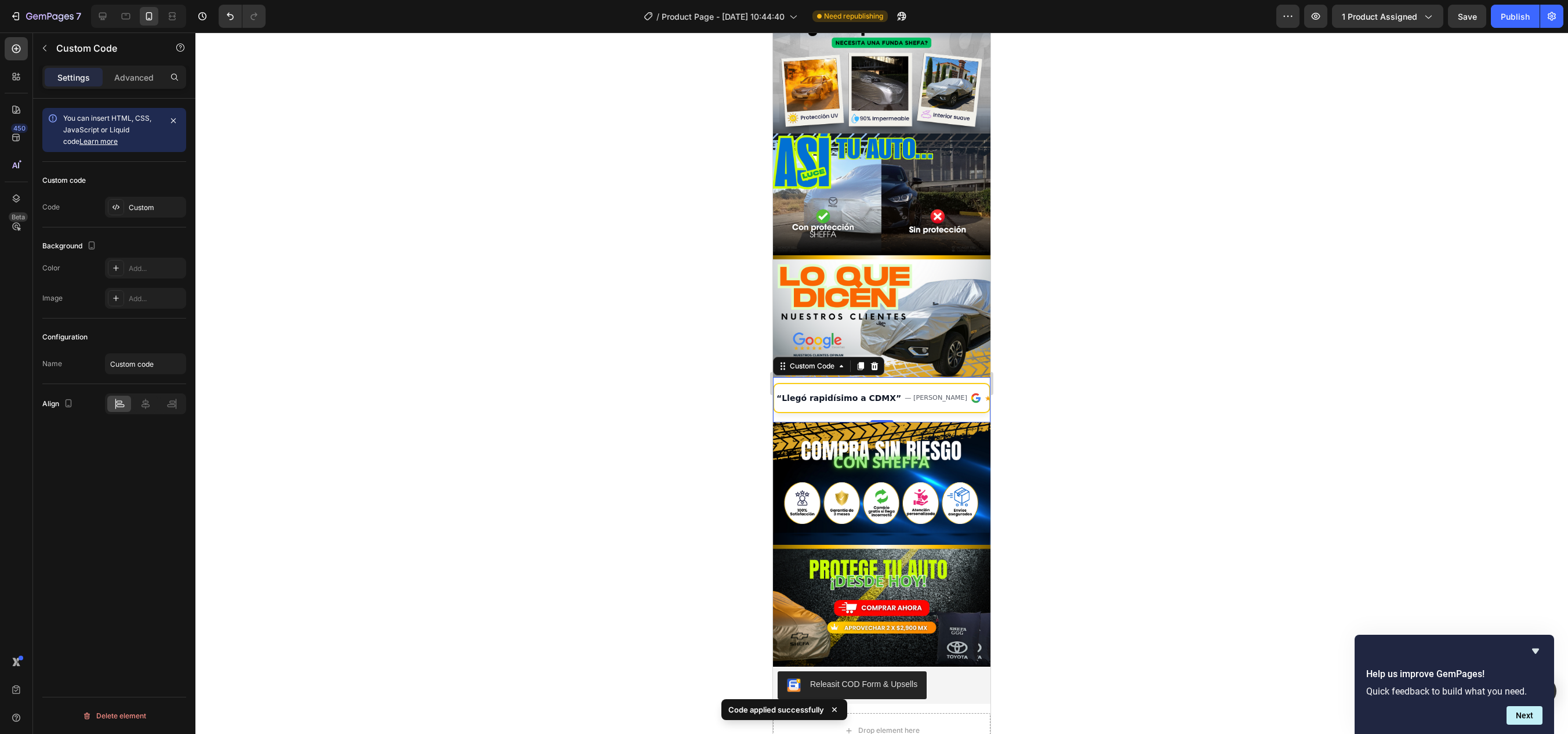
click at [909, 393] on div "“Llegó rapidísimo a CDMX” — [PERSON_NAME] ★★★★★ “Sí protege del sol cañón” — To…" at bounding box center [1172, 398] width 798 height 10
click at [909, 393] on div "“Llegó rapidísimo a CDMX” — [PERSON_NAME] ★★★★★ “Sí protege del sol cañón” — To…" at bounding box center [1172, 398] width 798 height 10
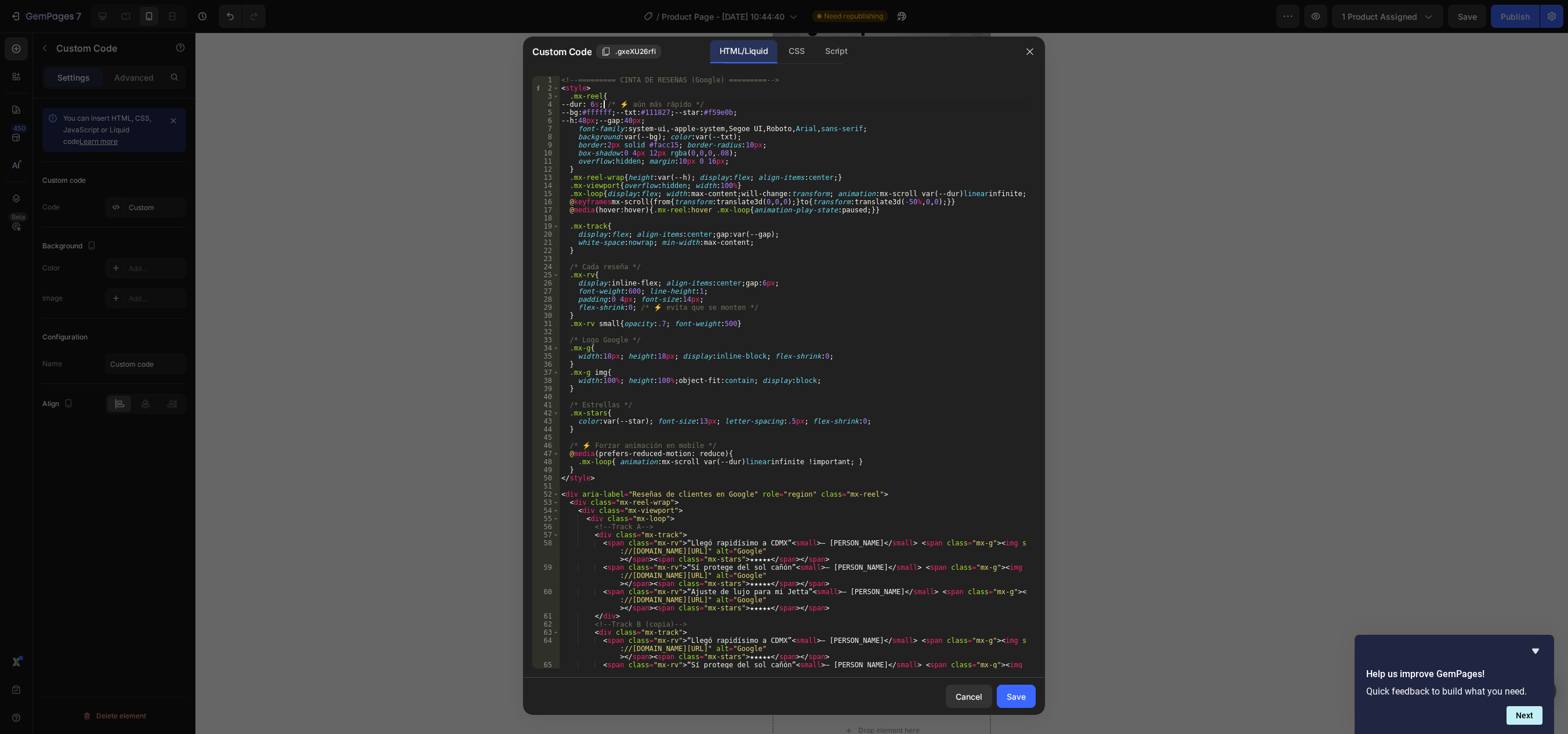
click at [605, 103] on div "<!-- ========= CINTA DE RESEÑAS (Google) ========= --> < style > .mx-reel { --d…" at bounding box center [793, 388] width 468 height 624
type textarea "--dur: 5s; /* ⚡️ aún más rápido */"
click at [1009, 693] on div "Save" at bounding box center [1016, 696] width 19 height 13
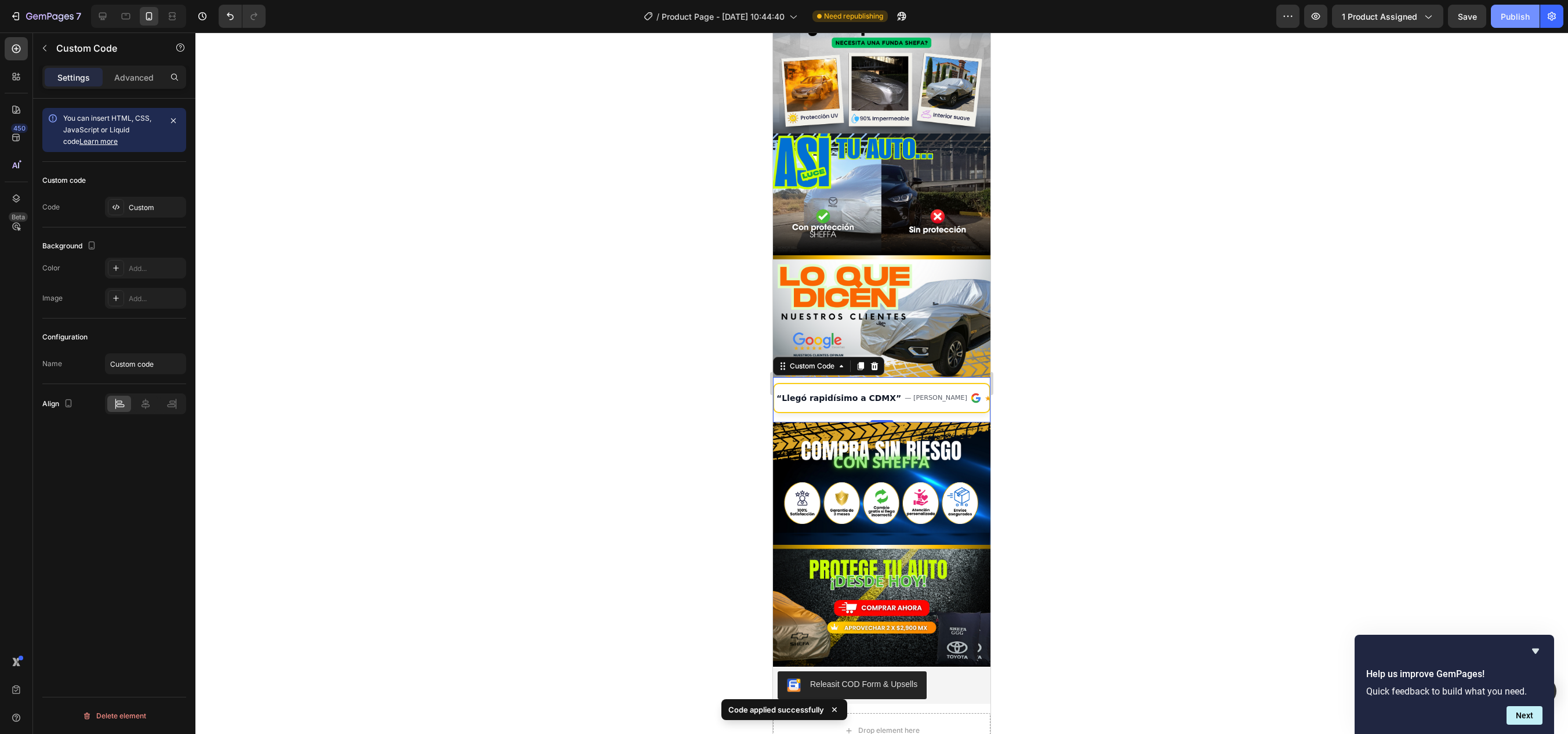
click at [1495, 8] on button "Publish" at bounding box center [1515, 17] width 49 height 23
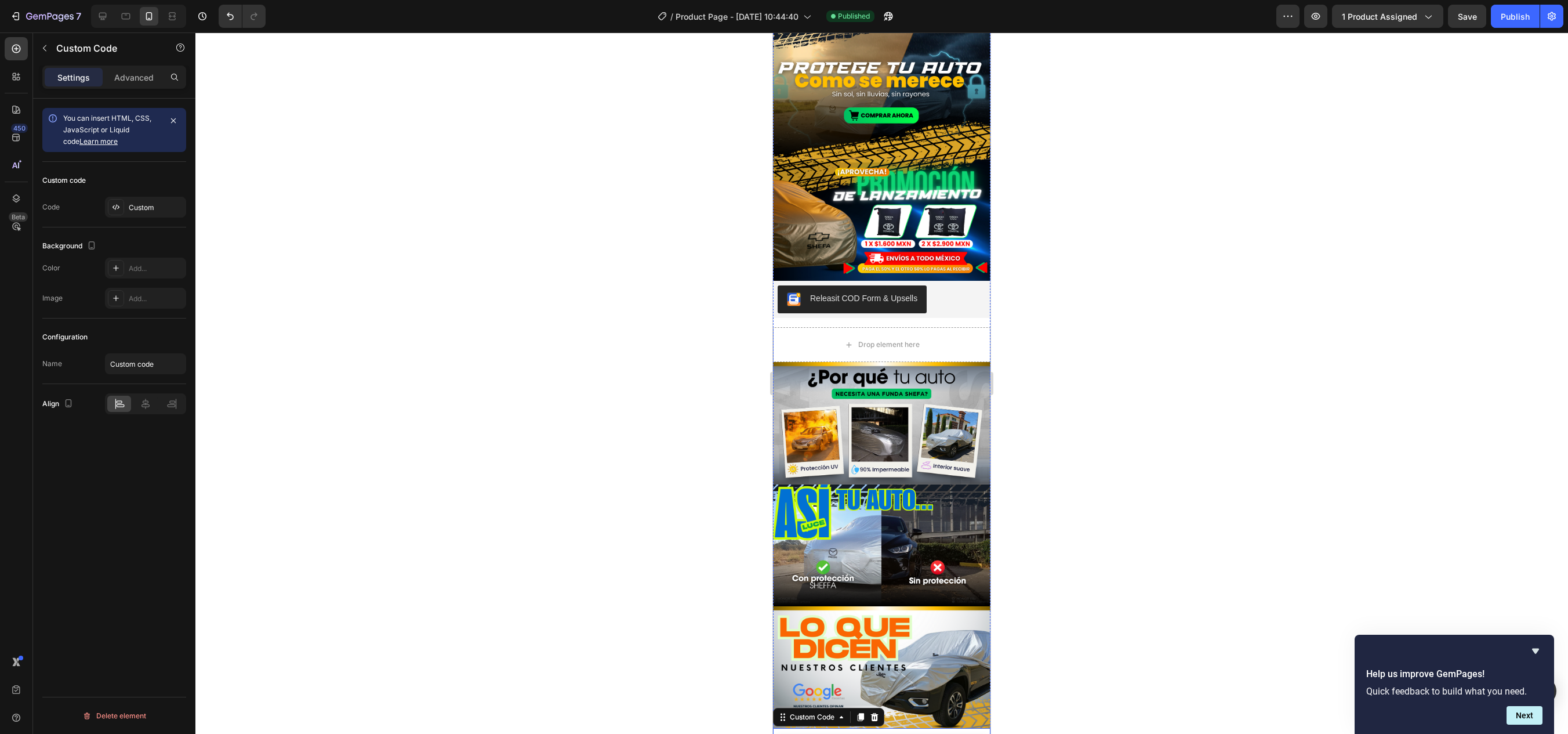
scroll to position [0, 0]
